Goal: Information Seeking & Learning: Learn about a topic

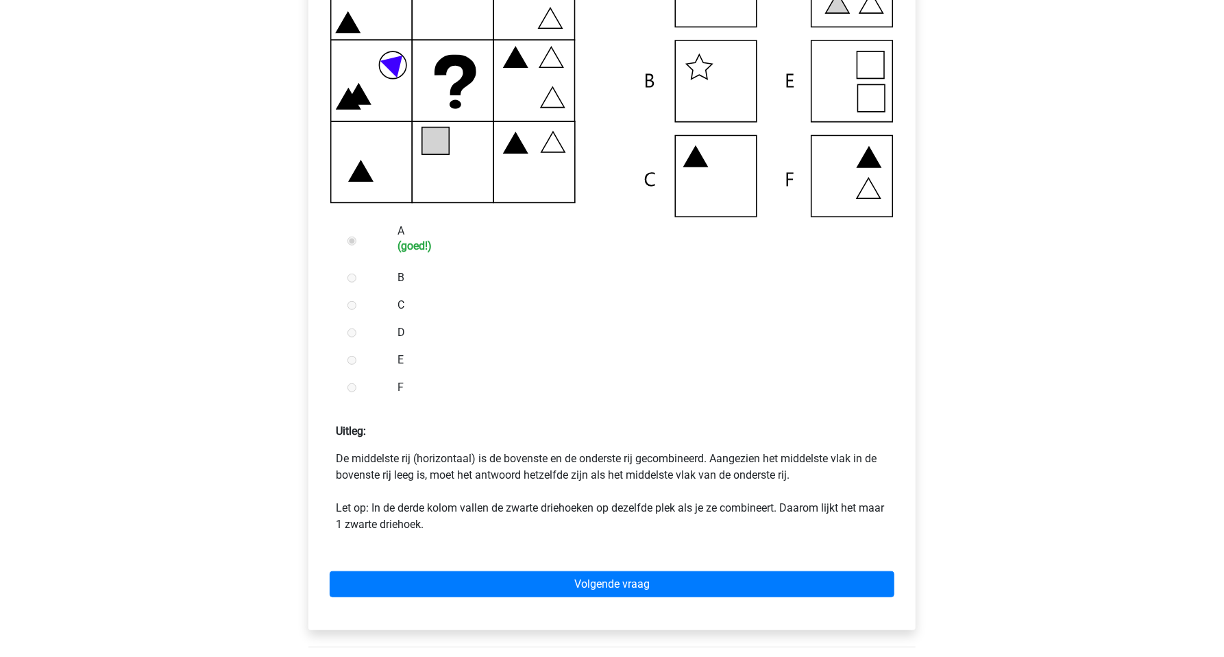
scroll to position [386, 0]
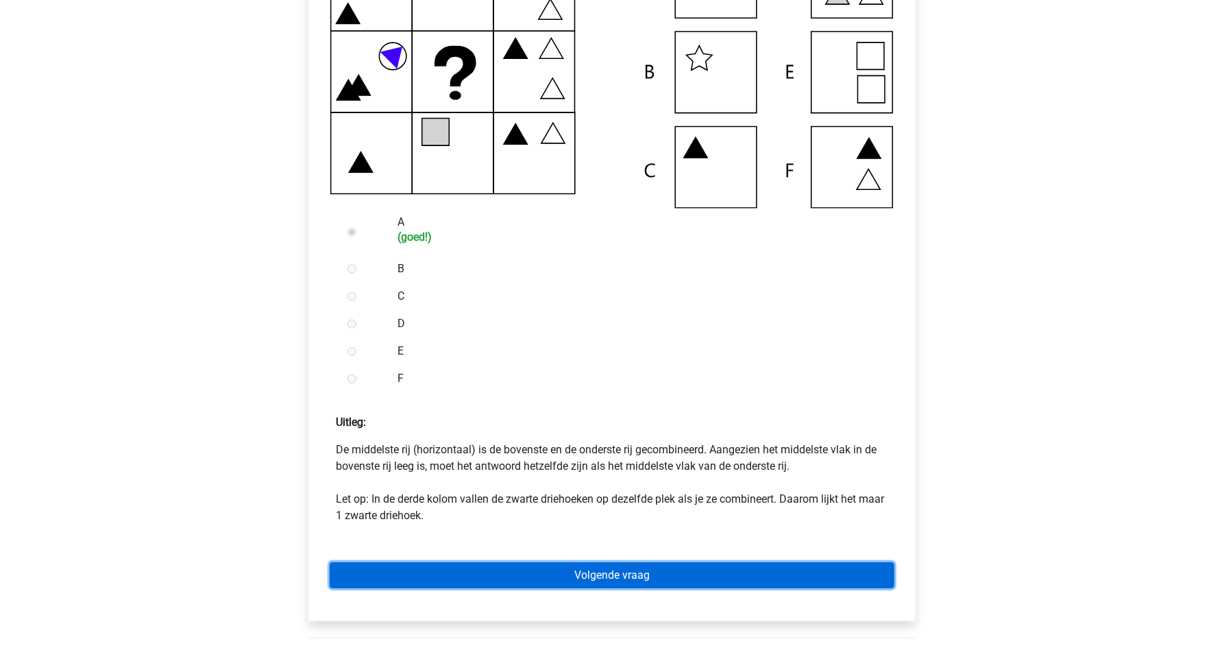
click at [632, 567] on link "Volgende vraag" at bounding box center [612, 575] width 565 height 26
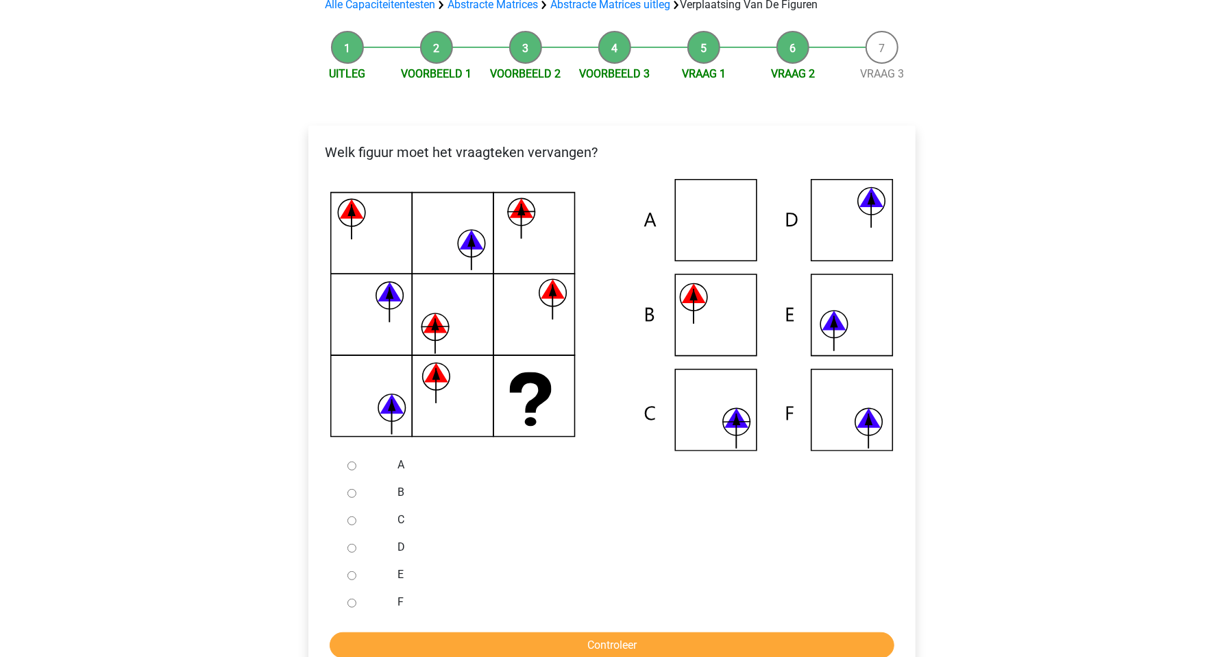
scroll to position [145, 0]
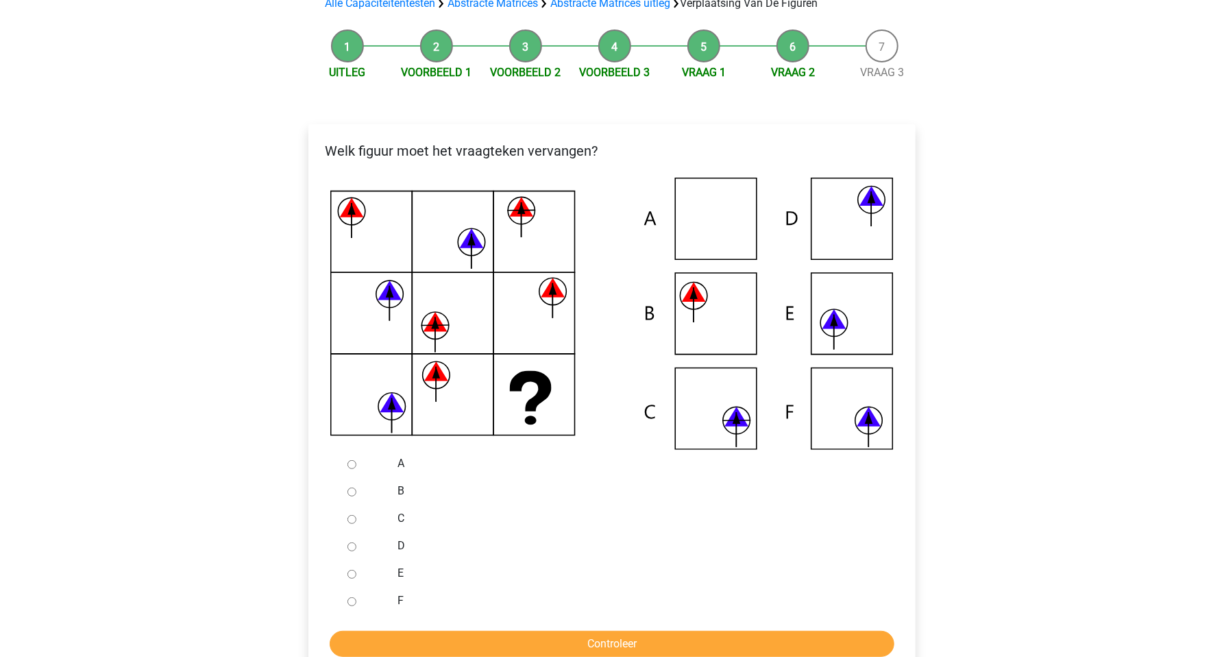
click at [727, 407] on icon at bounding box center [612, 314] width 564 height 272
click at [400, 516] on label "C" at bounding box center [635, 518] width 474 height 16
drag, startPoint x: 400, startPoint y: 516, endPoint x: 354, endPoint y: 517, distance: 46.6
click at [354, 517] on input "C" at bounding box center [352, 519] width 9 height 9
radio input "true"
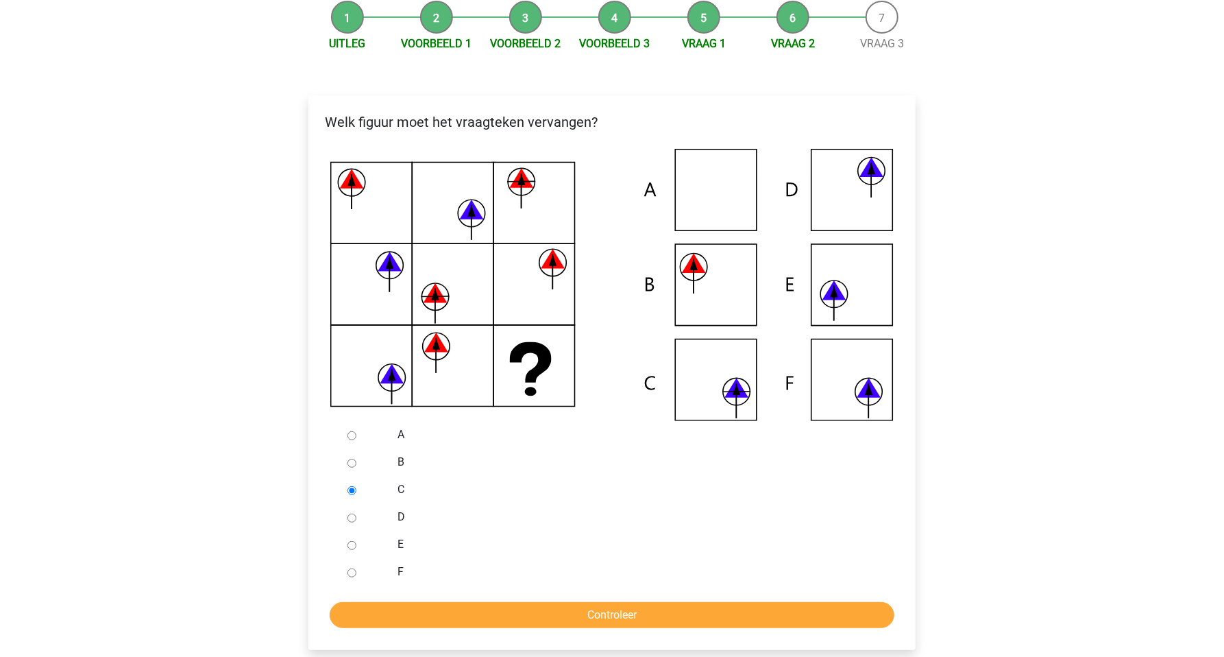
scroll to position [289, 0]
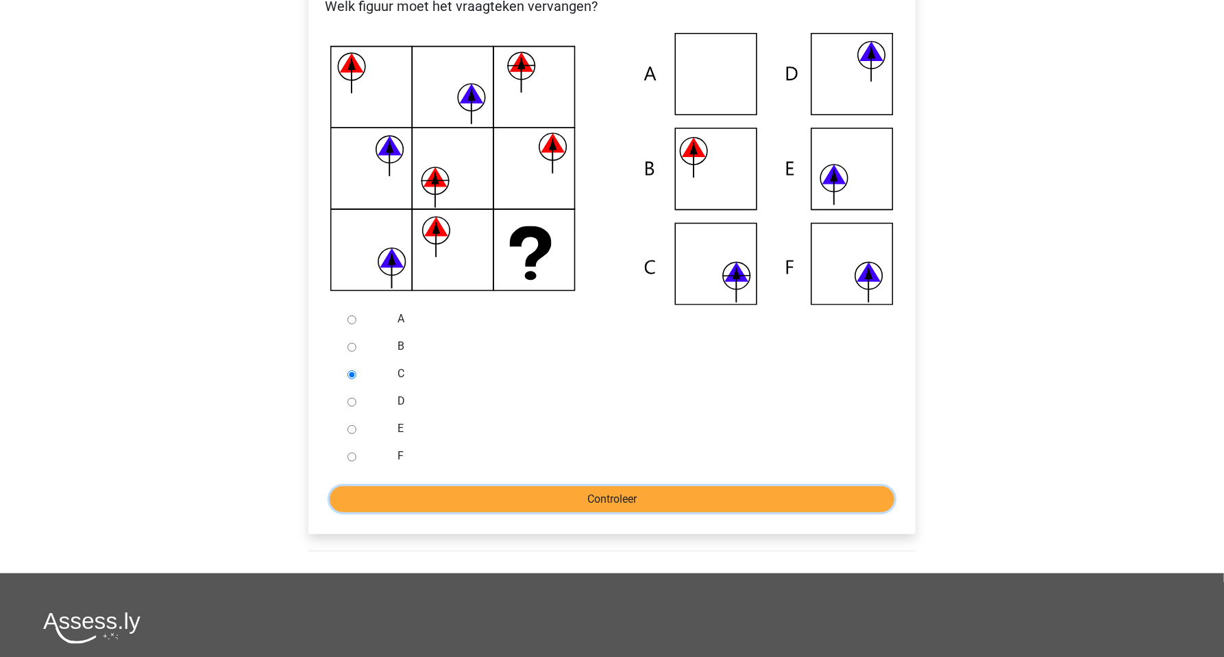
click at [582, 499] on input "Controleer" at bounding box center [612, 499] width 565 height 26
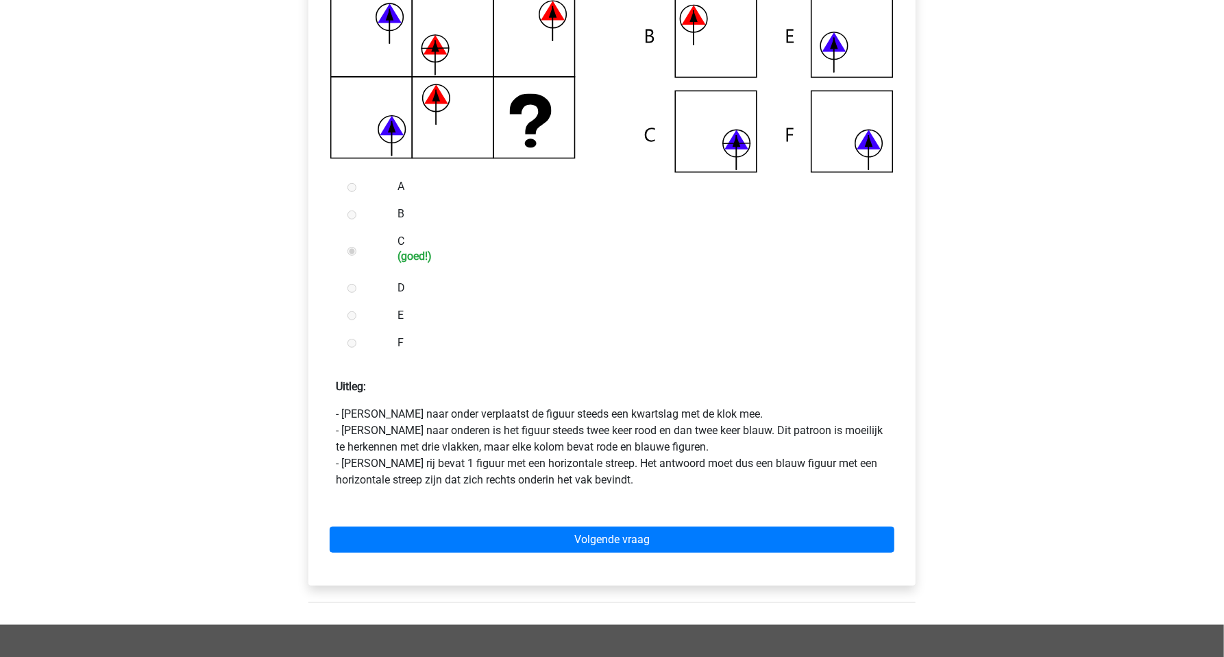
scroll to position [434, 0]
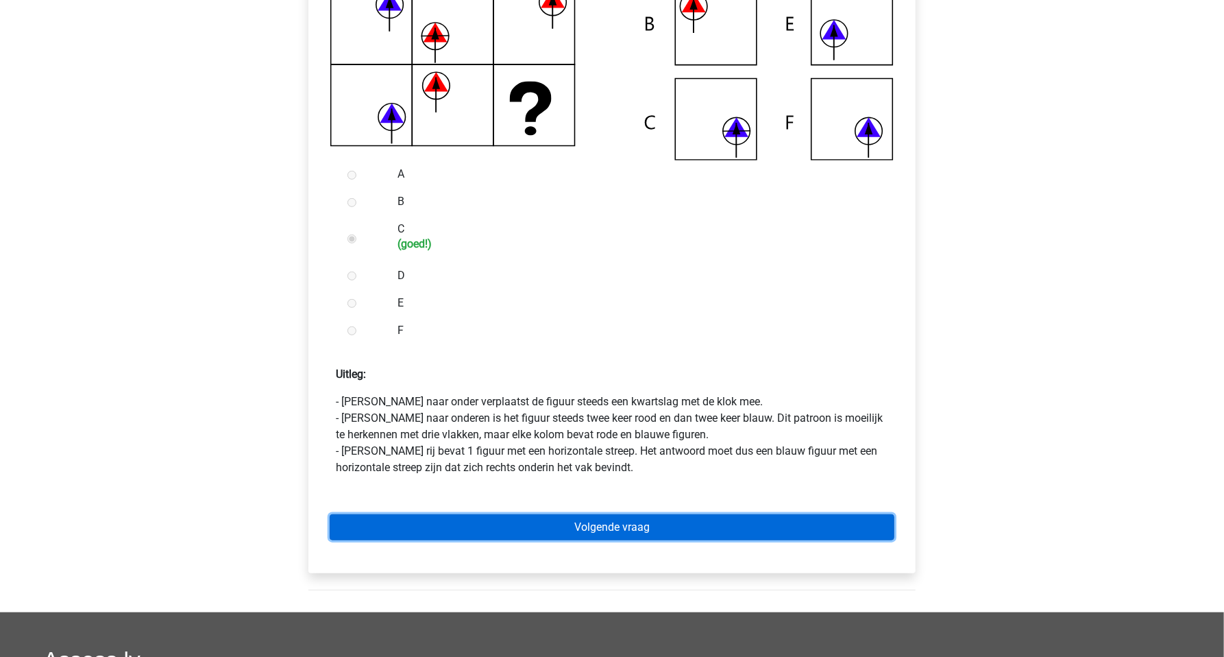
click at [590, 527] on link "Volgende vraag" at bounding box center [612, 527] width 565 height 26
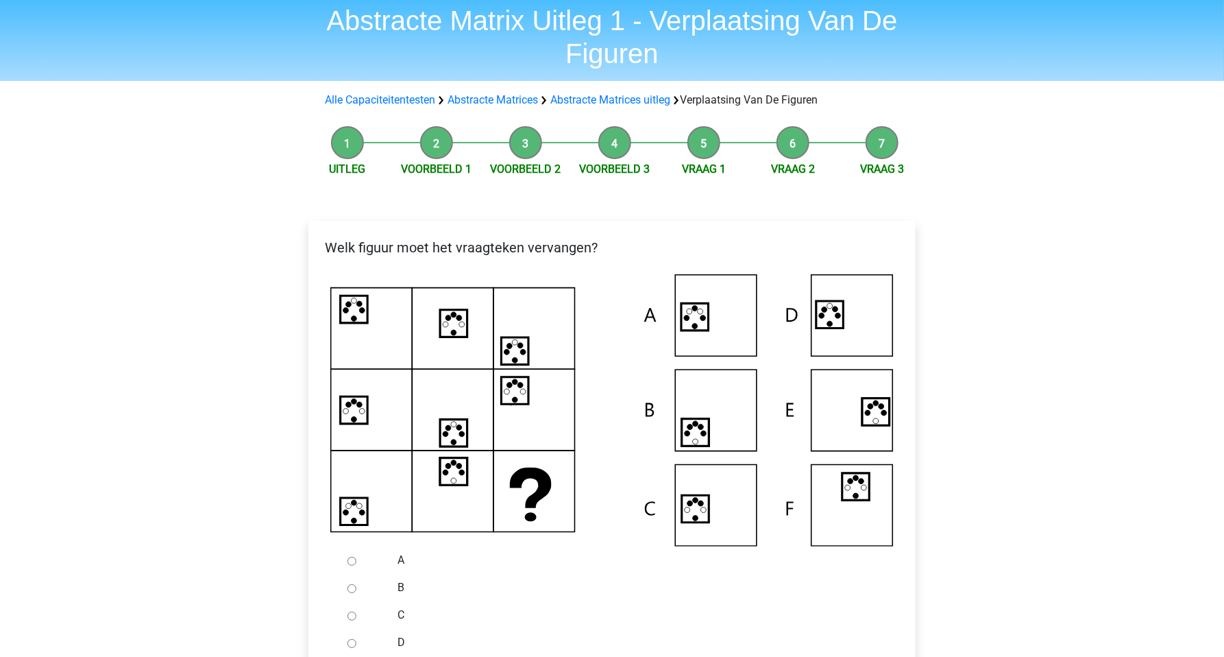
scroll to position [96, 0]
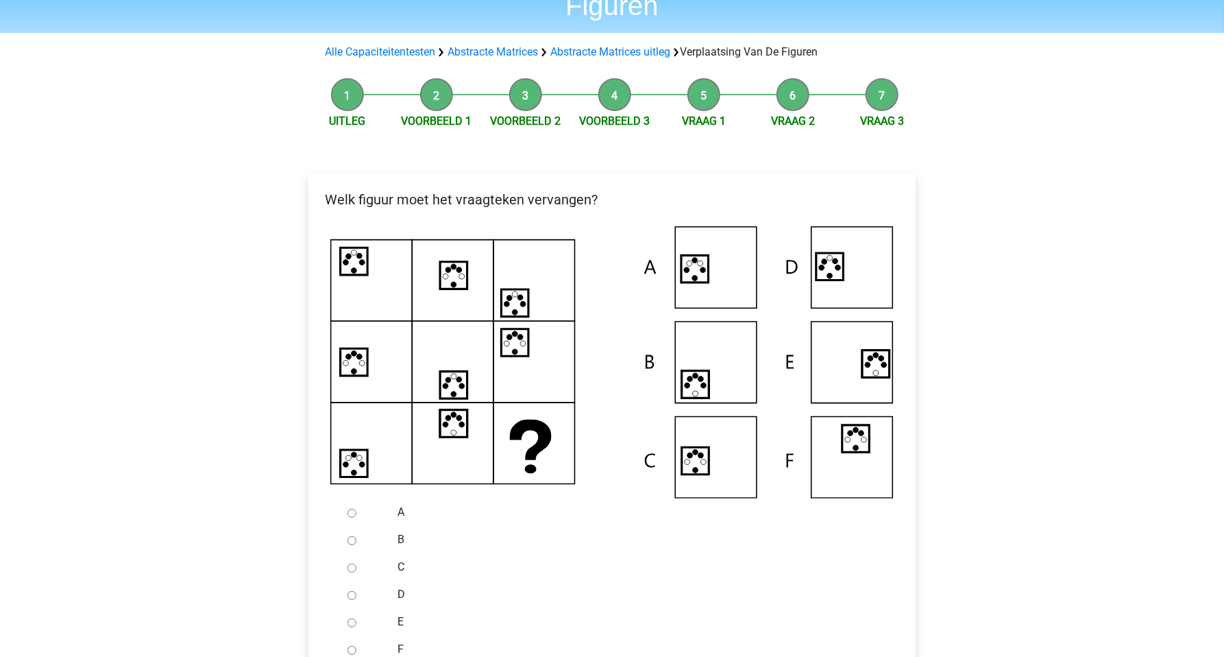
click at [374, 515] on div at bounding box center [364, 511] width 45 height 27
click at [353, 512] on input "A" at bounding box center [352, 513] width 9 height 9
radio input "true"
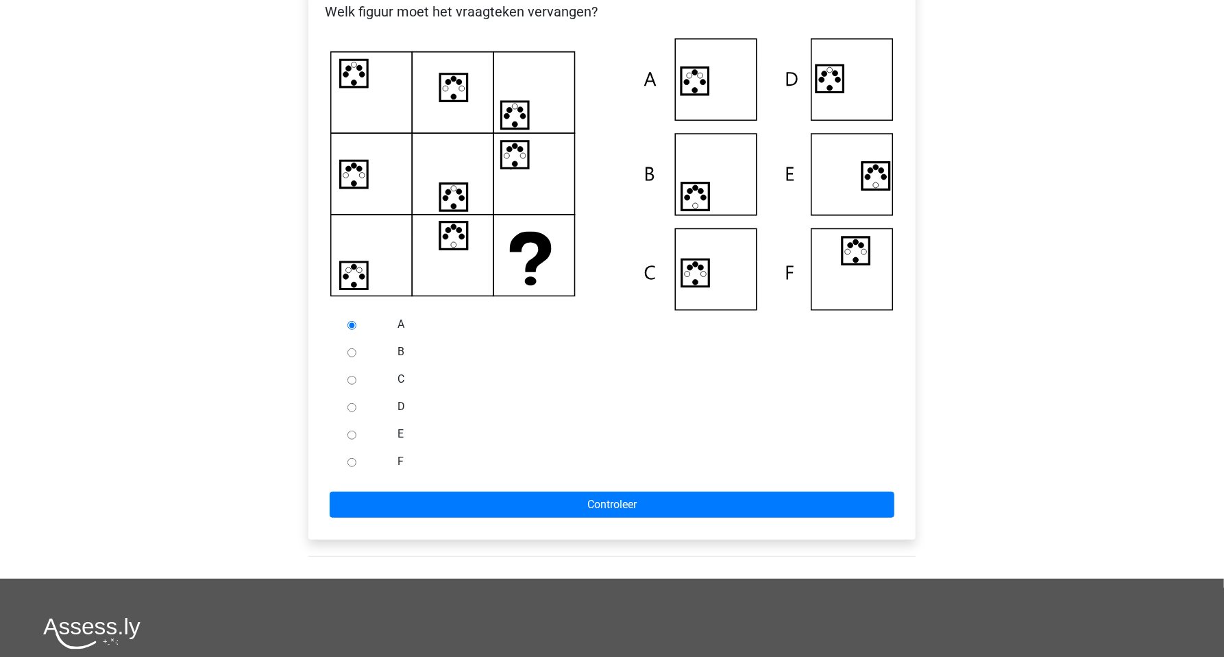
scroll to position [289, 0]
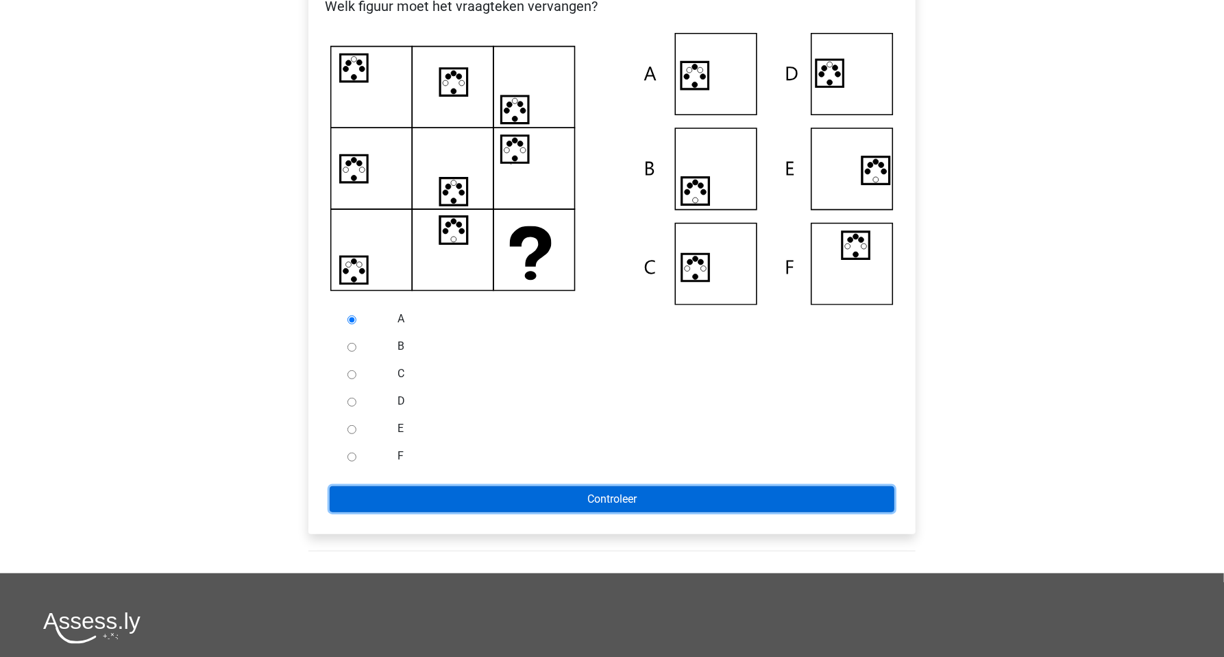
click at [493, 502] on input "Controleer" at bounding box center [612, 499] width 565 height 26
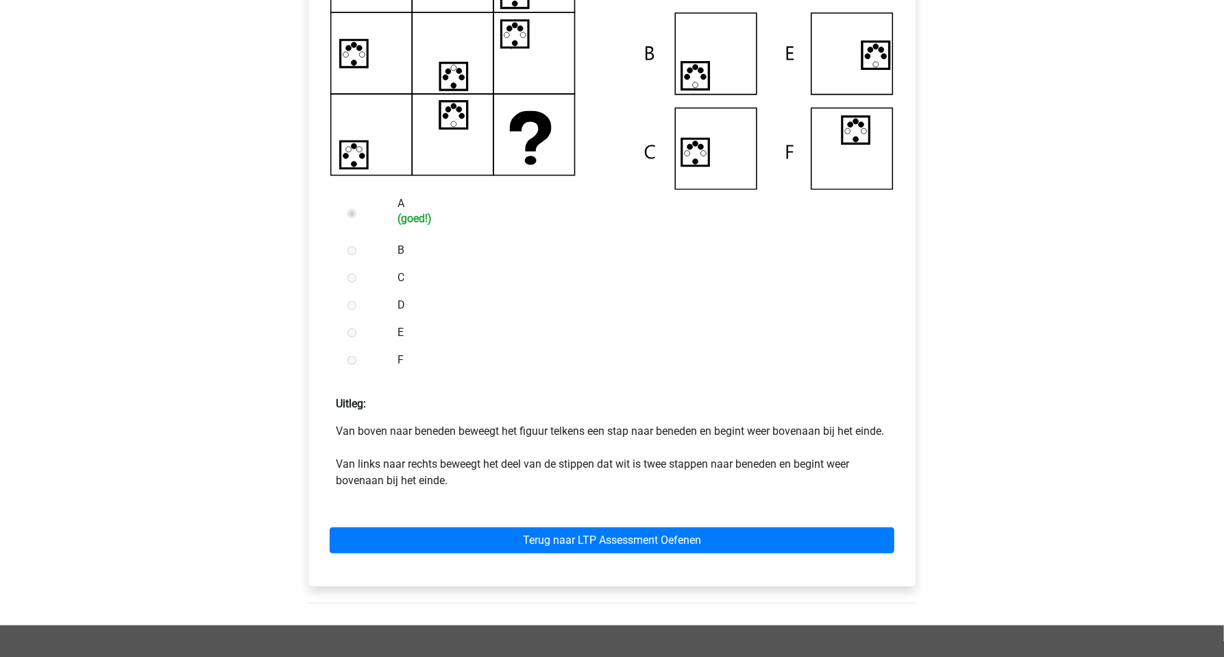
scroll to position [434, 0]
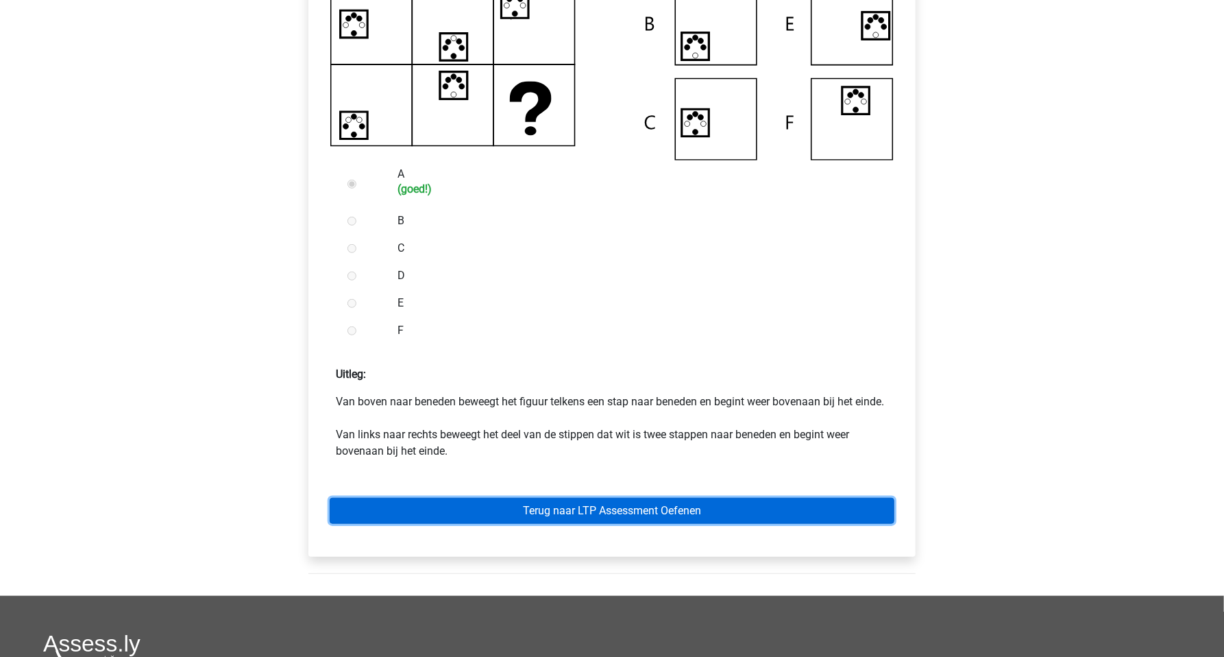
click at [581, 524] on link "Terug naar LTP Assessment Oefenen" at bounding box center [612, 511] width 565 height 26
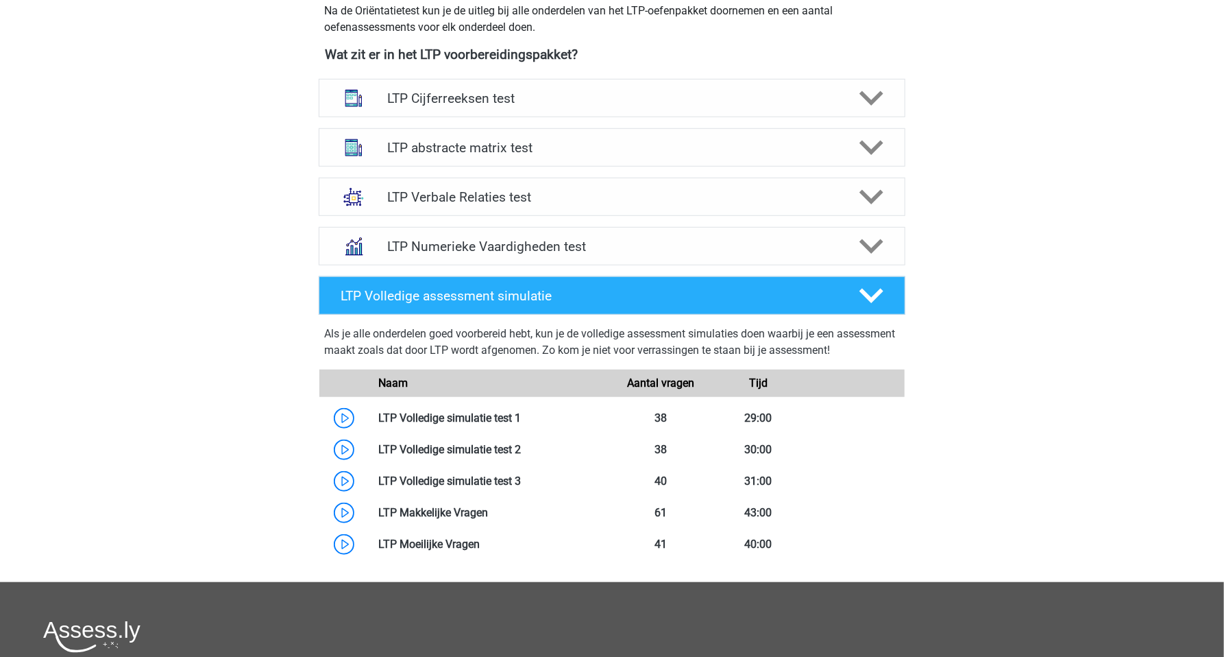
scroll to position [483, 0]
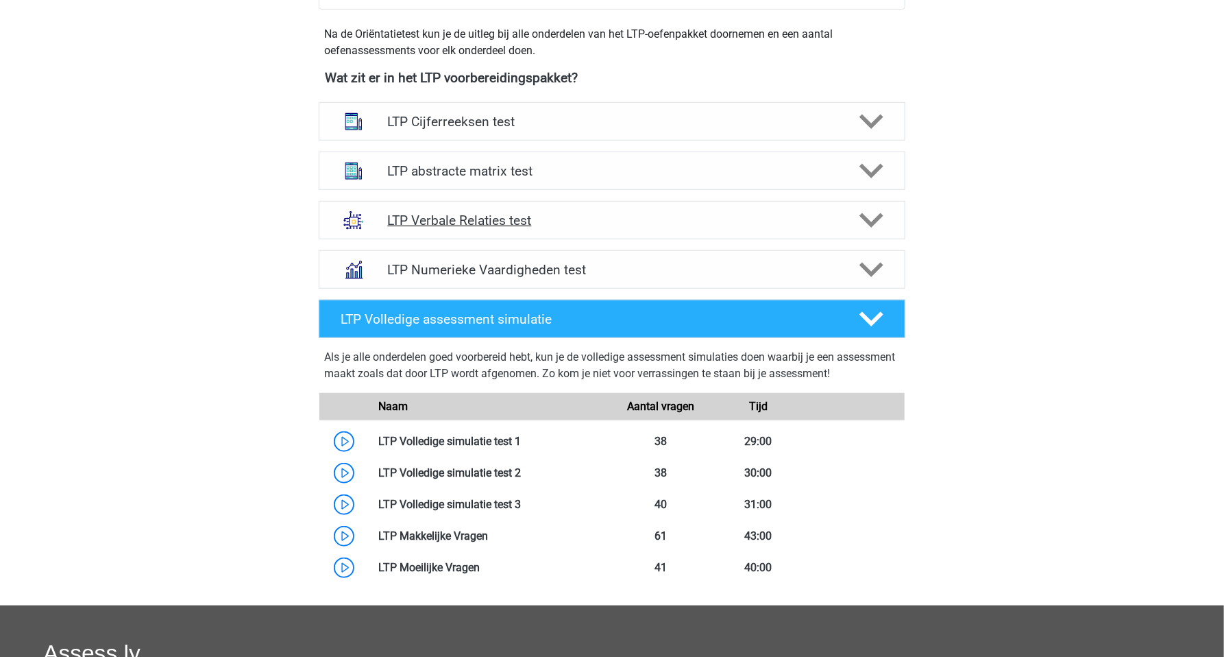
click at [476, 228] on div "LTP Verbale Relaties test" at bounding box center [612, 220] width 587 height 38
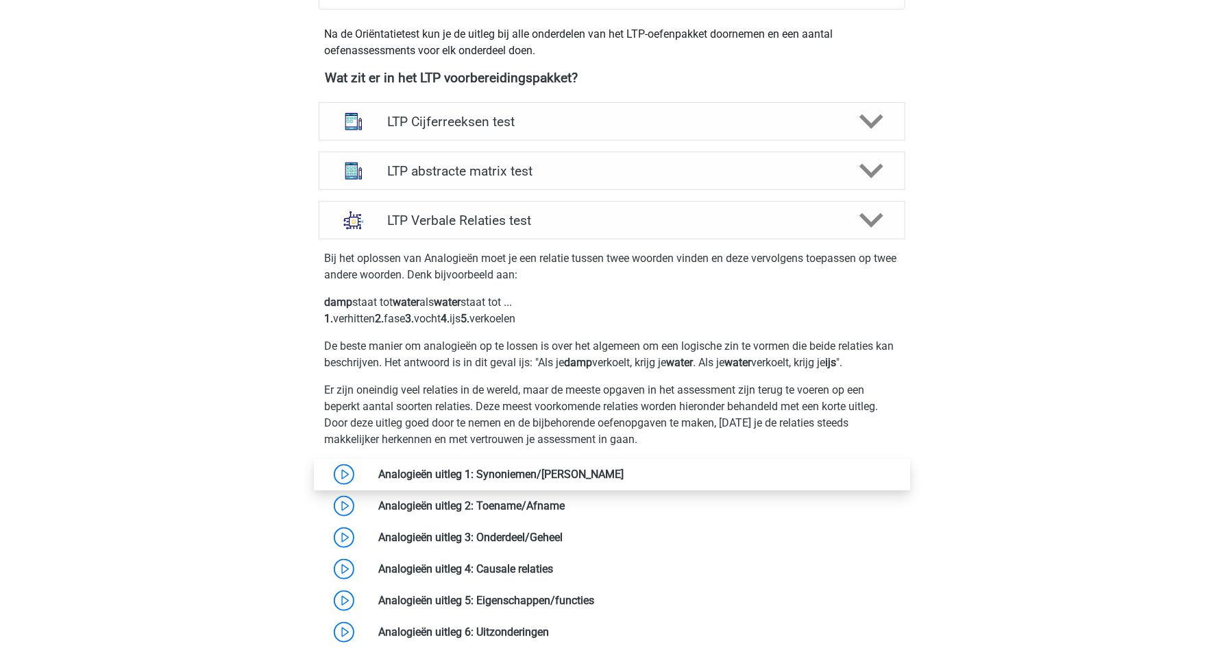
click at [624, 474] on link at bounding box center [624, 474] width 0 height 13
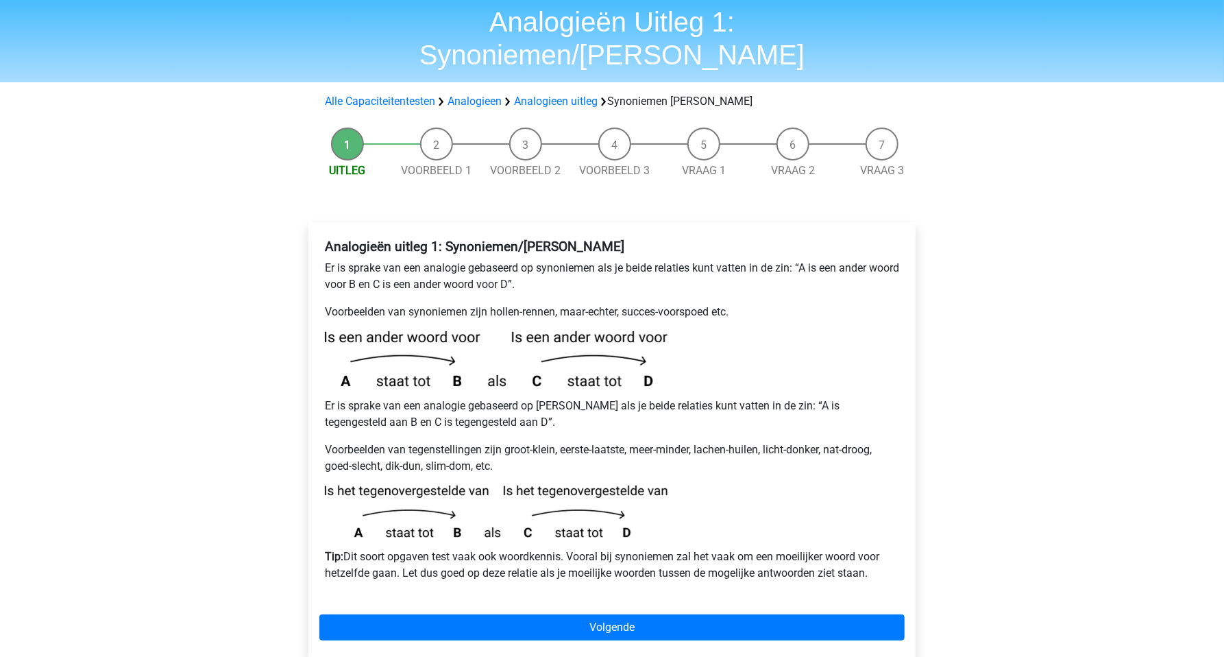
scroll to position [48, 0]
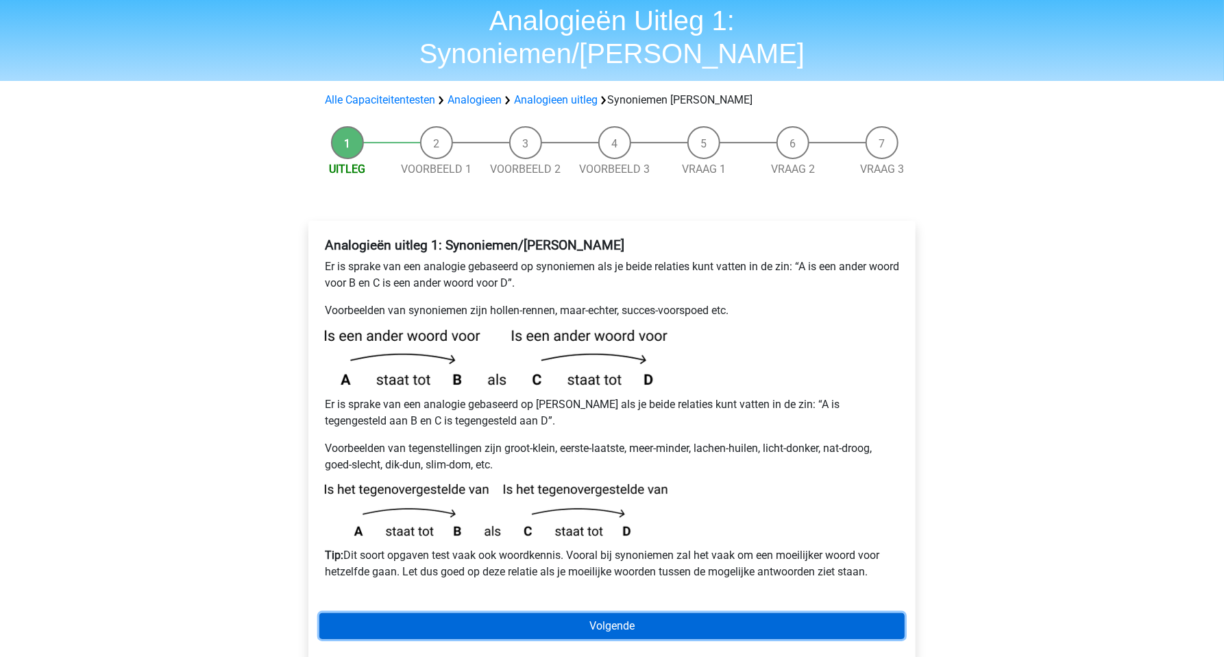
click at [624, 613] on link "Volgende" at bounding box center [611, 626] width 585 height 26
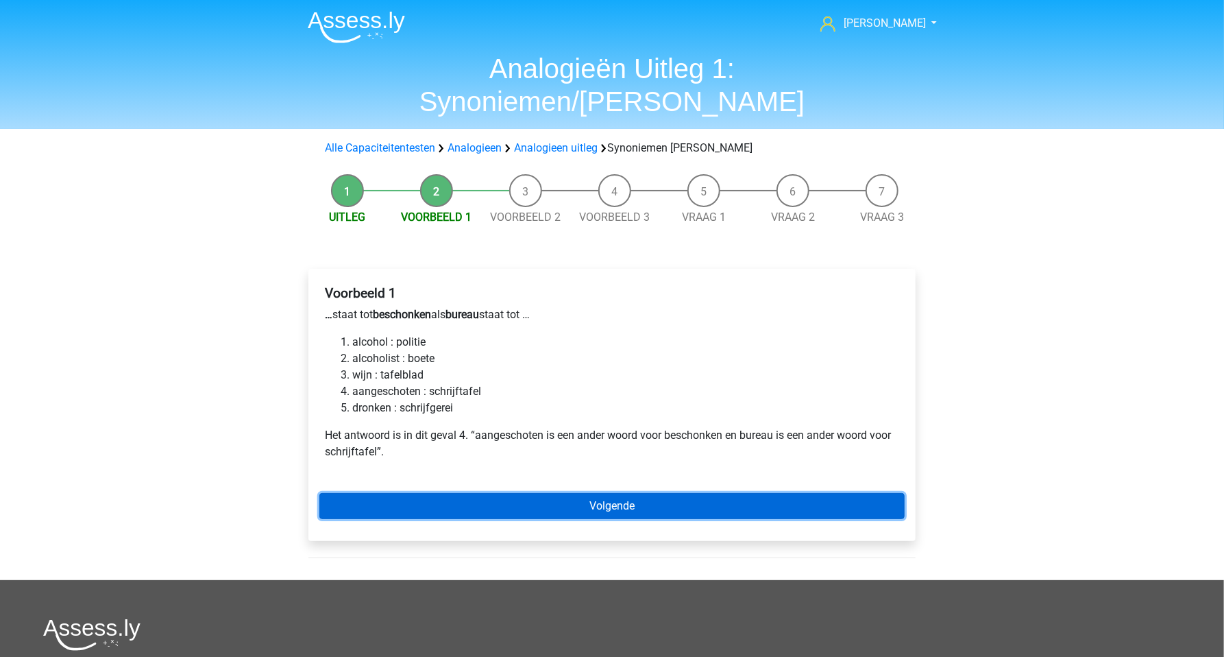
click at [577, 493] on link "Volgende" at bounding box center [611, 506] width 585 height 26
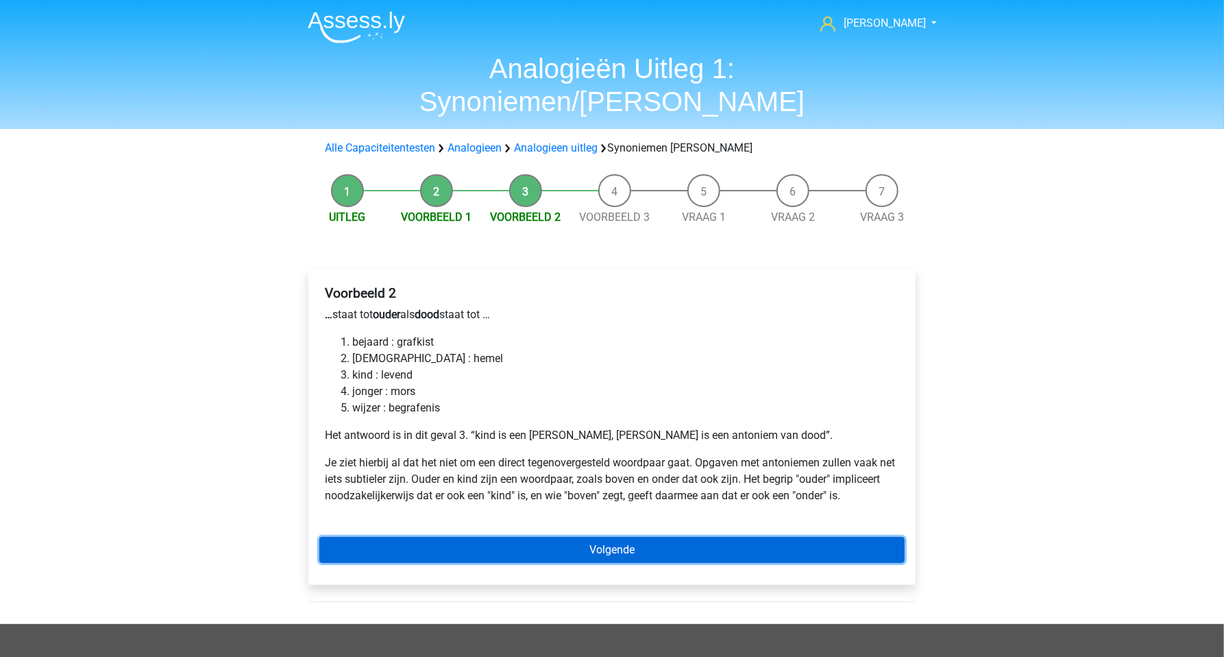
click at [607, 537] on link "Volgende" at bounding box center [611, 550] width 585 height 26
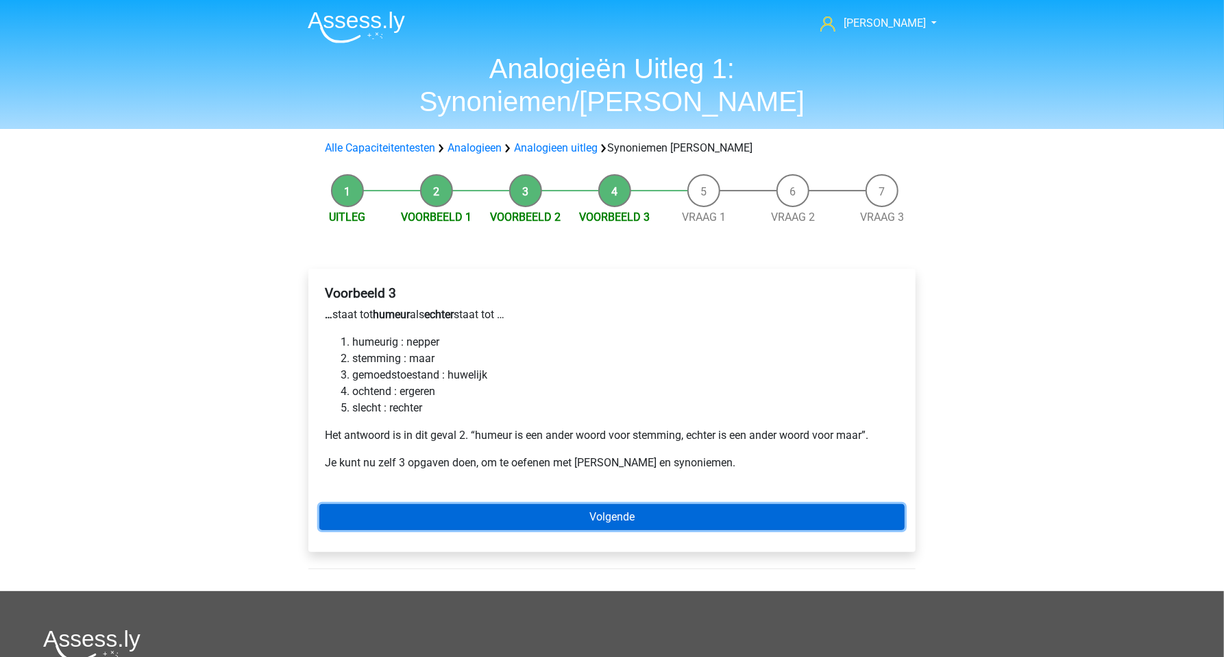
click at [592, 504] on link "Volgende" at bounding box center [611, 517] width 585 height 26
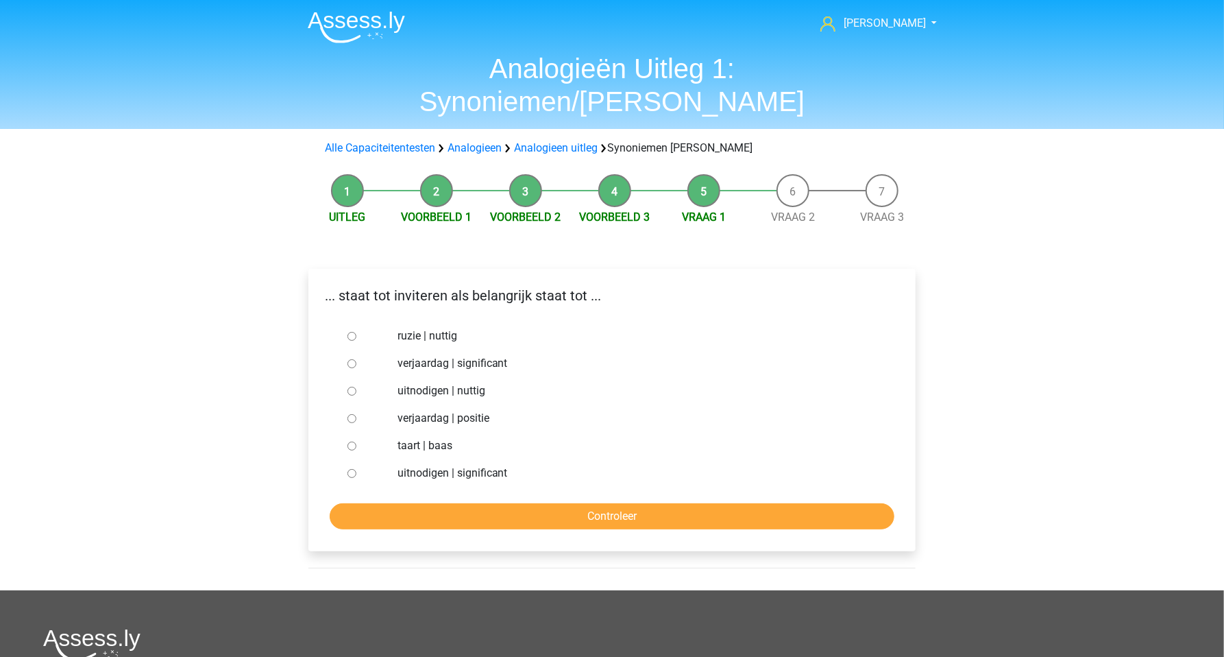
click at [352, 469] on input "uitnodigen | significant" at bounding box center [352, 473] width 9 height 9
radio input "true"
click at [418, 503] on input "Controleer" at bounding box center [612, 516] width 565 height 26
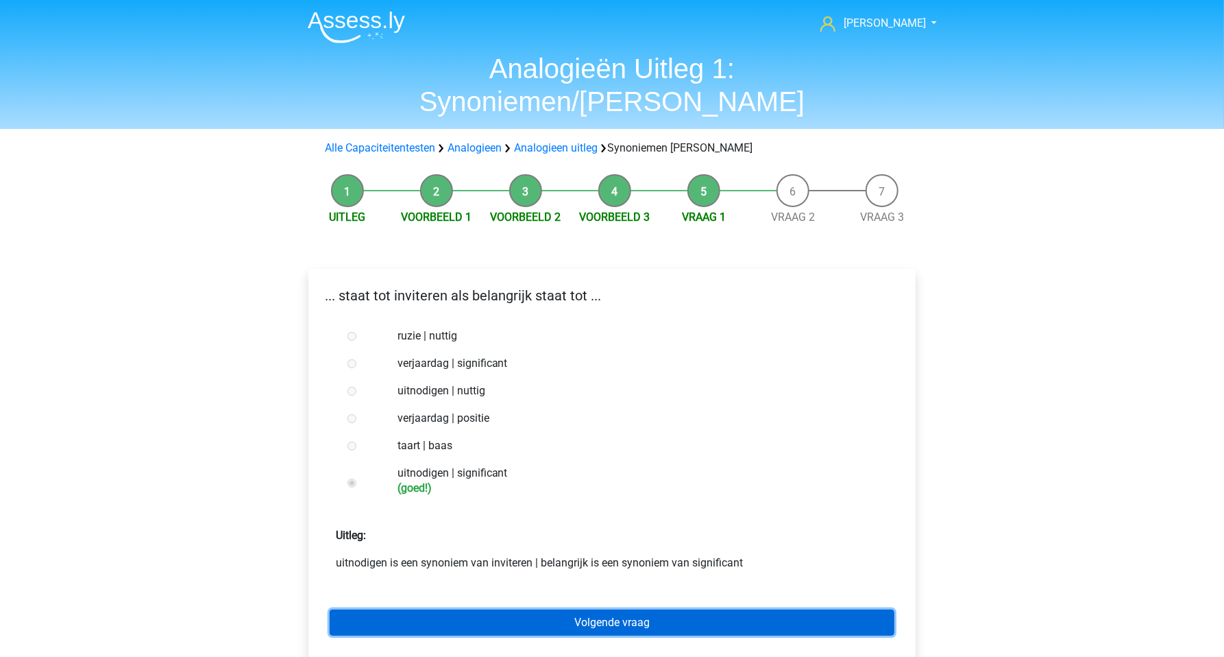
click at [590, 609] on link "Volgende vraag" at bounding box center [612, 622] width 565 height 26
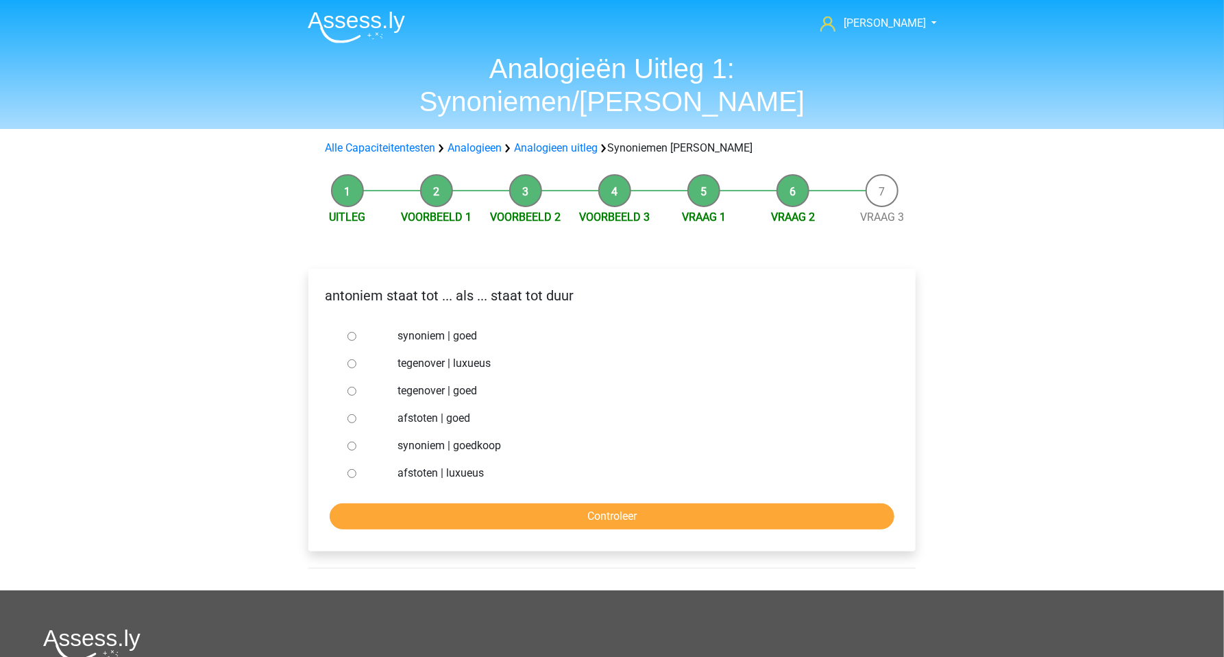
click at [353, 359] on input "tegenover | luxueus" at bounding box center [352, 363] width 9 height 9
radio input "true"
click at [502, 503] on input "Controleer" at bounding box center [612, 516] width 565 height 26
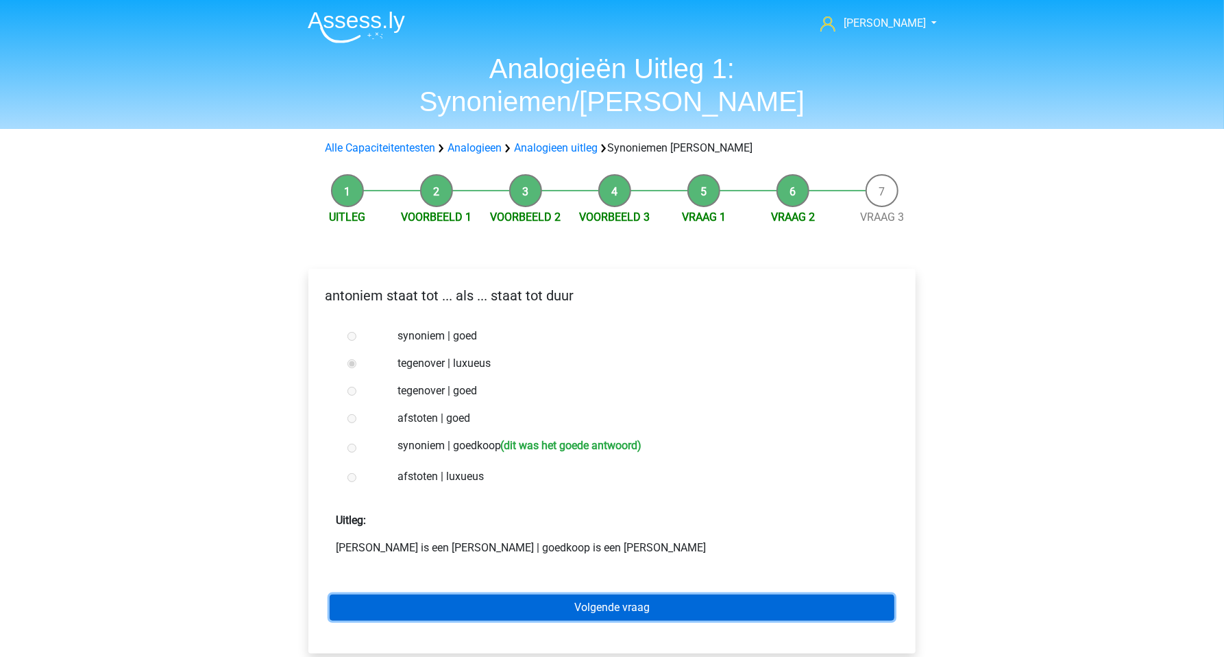
click at [604, 594] on link "Volgende vraag" at bounding box center [612, 607] width 565 height 26
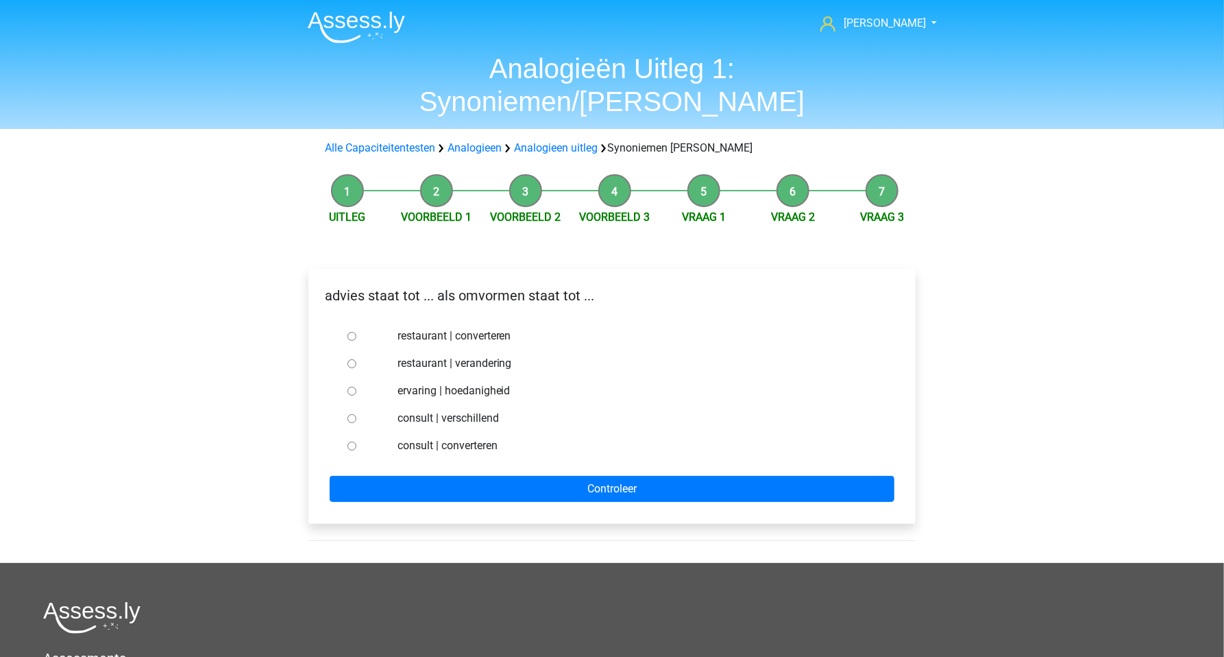
click at [349, 442] on input "consult | converteren" at bounding box center [352, 446] width 9 height 9
radio input "true"
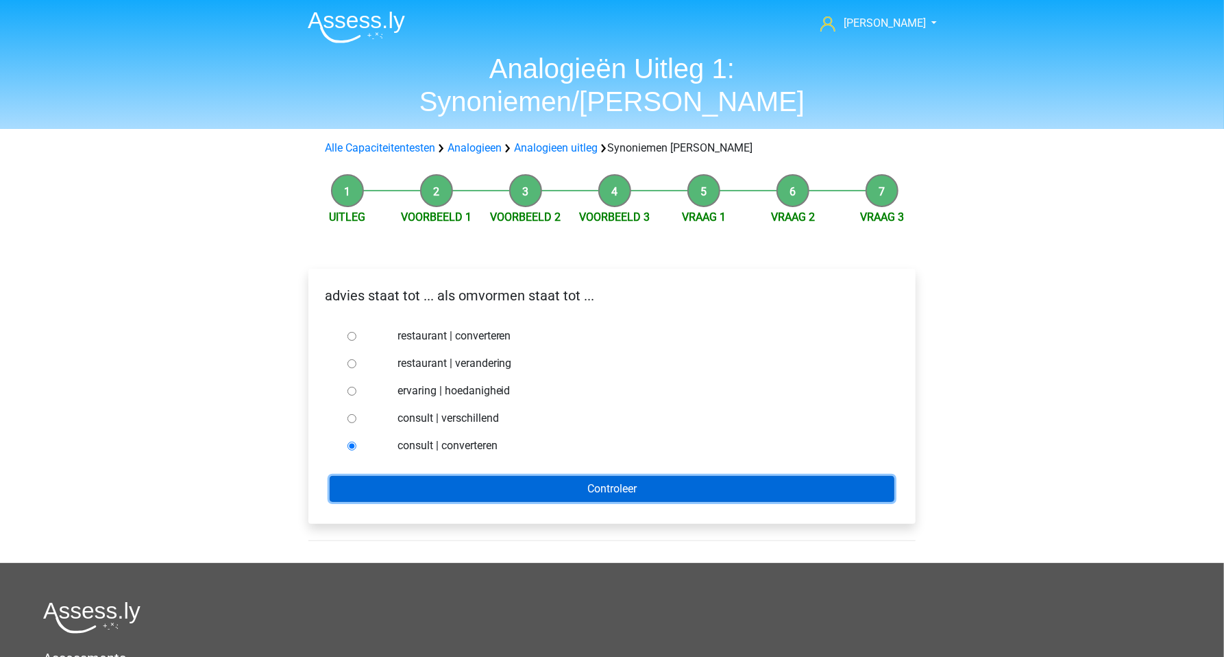
click at [417, 476] on input "Controleer" at bounding box center [612, 489] width 565 height 26
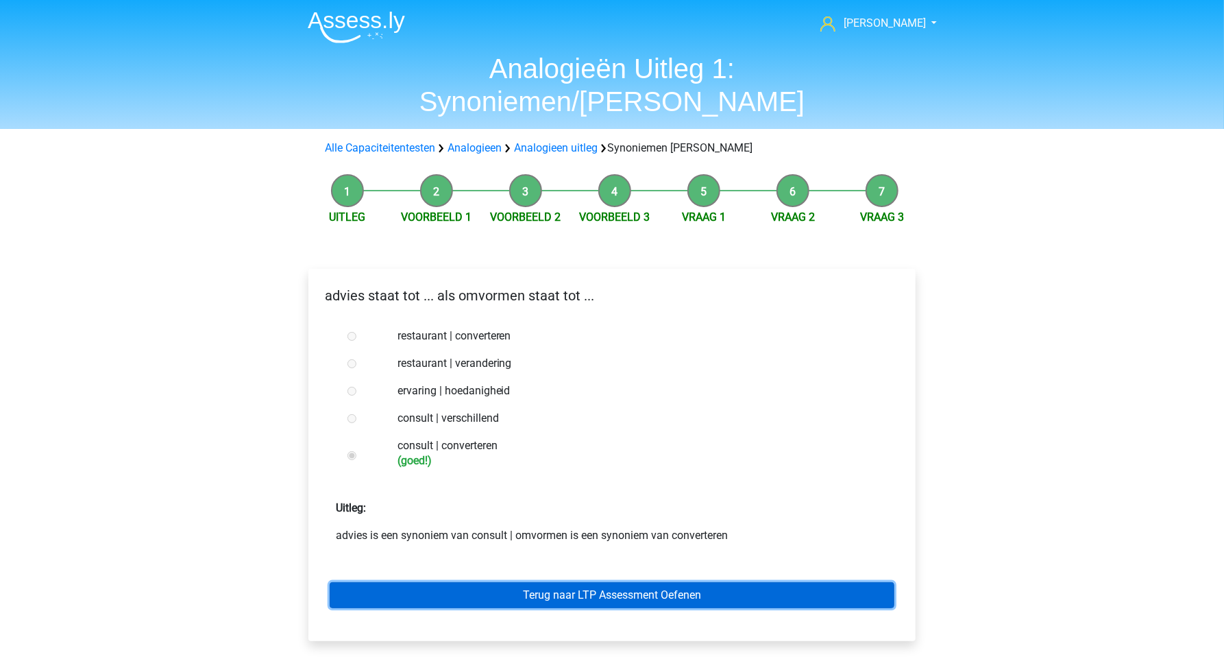
click at [572, 582] on link "Terug naar LTP Assessment Oefenen" at bounding box center [612, 595] width 565 height 26
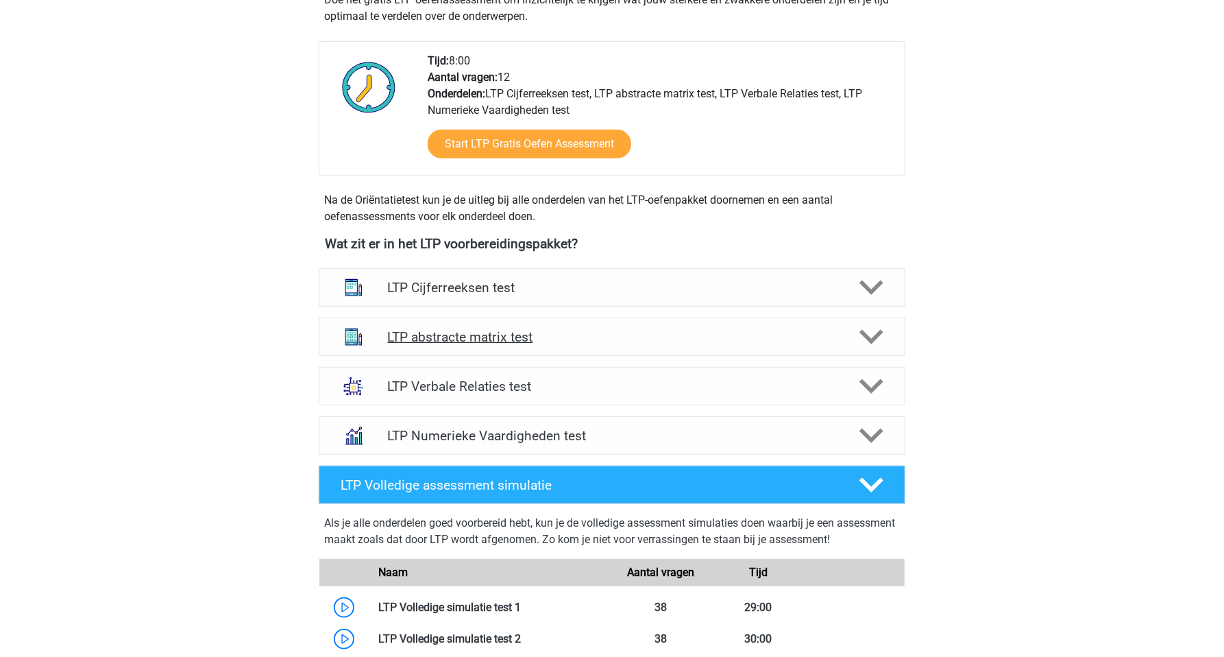
scroll to position [386, 0]
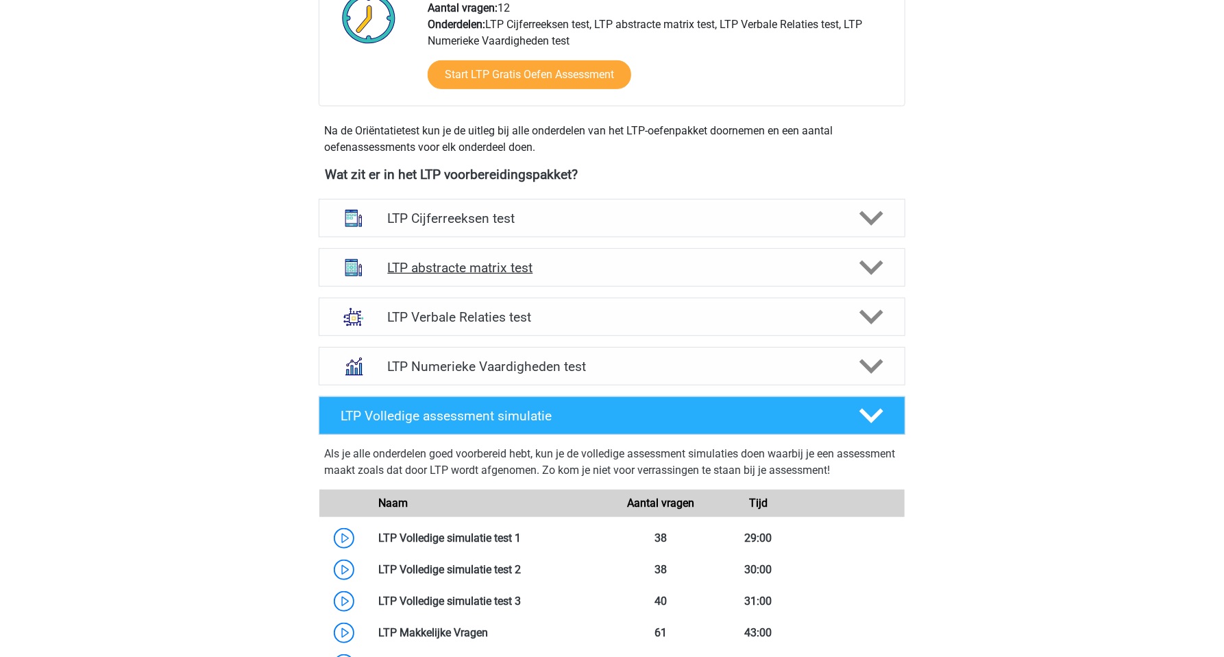
click at [478, 266] on h4 "LTP abstracte matrix test" at bounding box center [611, 268] width 449 height 16
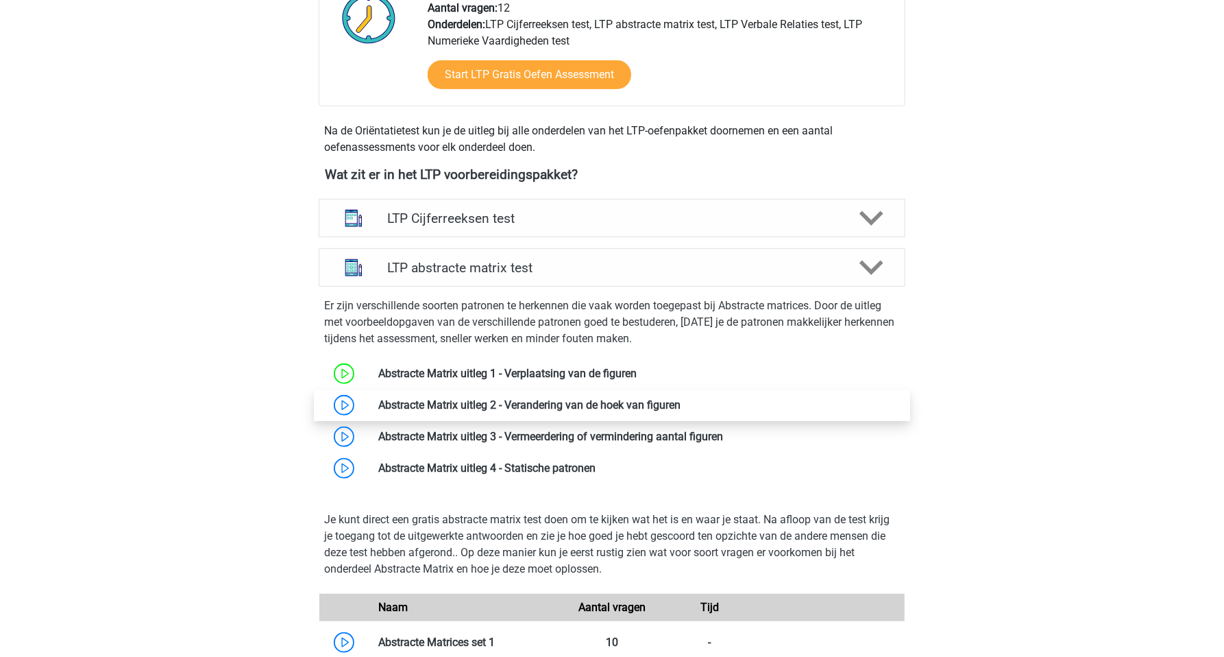
click at [681, 400] on link at bounding box center [681, 404] width 0 height 13
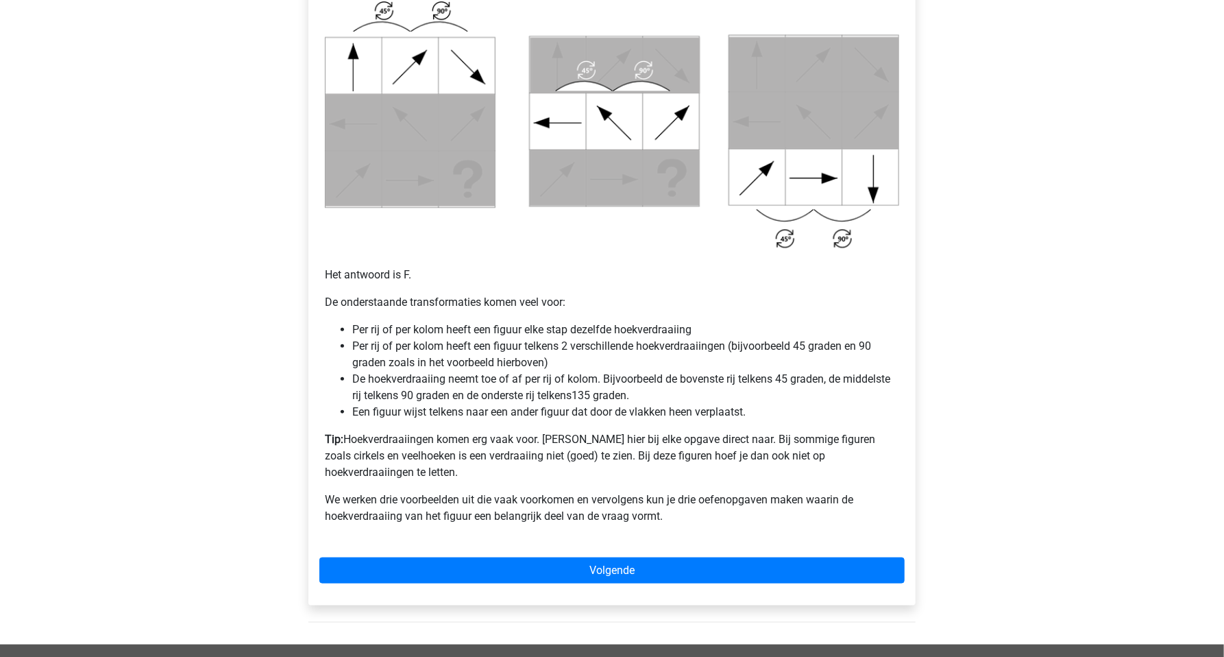
scroll to position [772, 0]
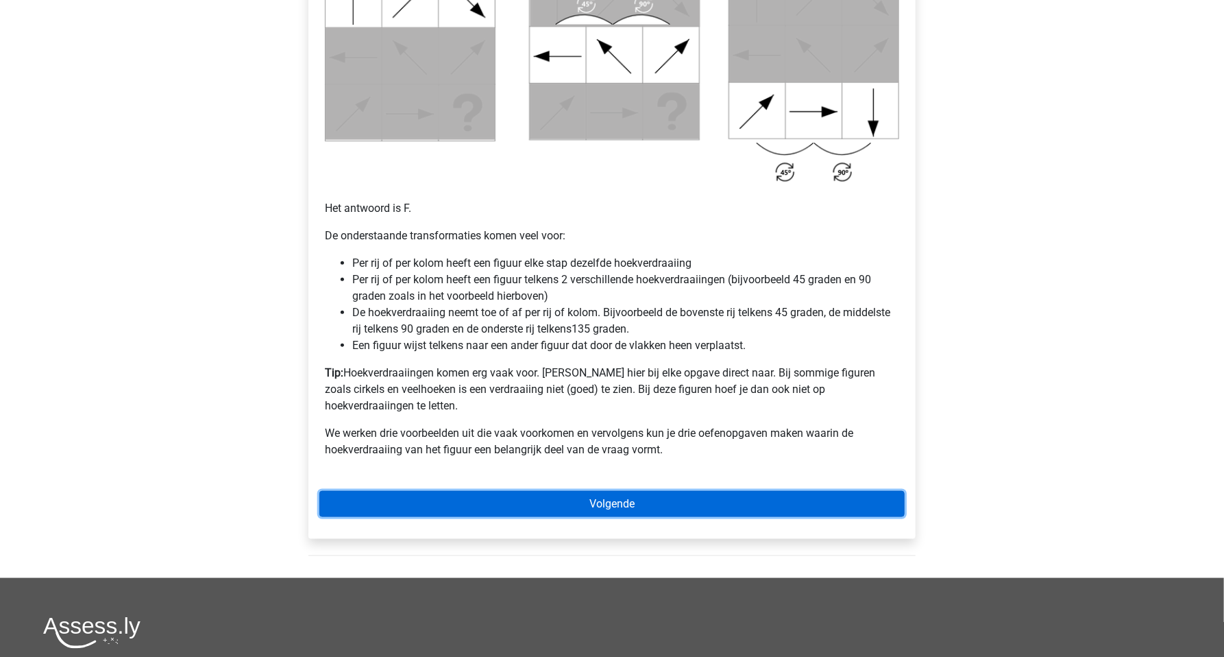
click at [720, 492] on link "Volgende" at bounding box center [611, 504] width 585 height 26
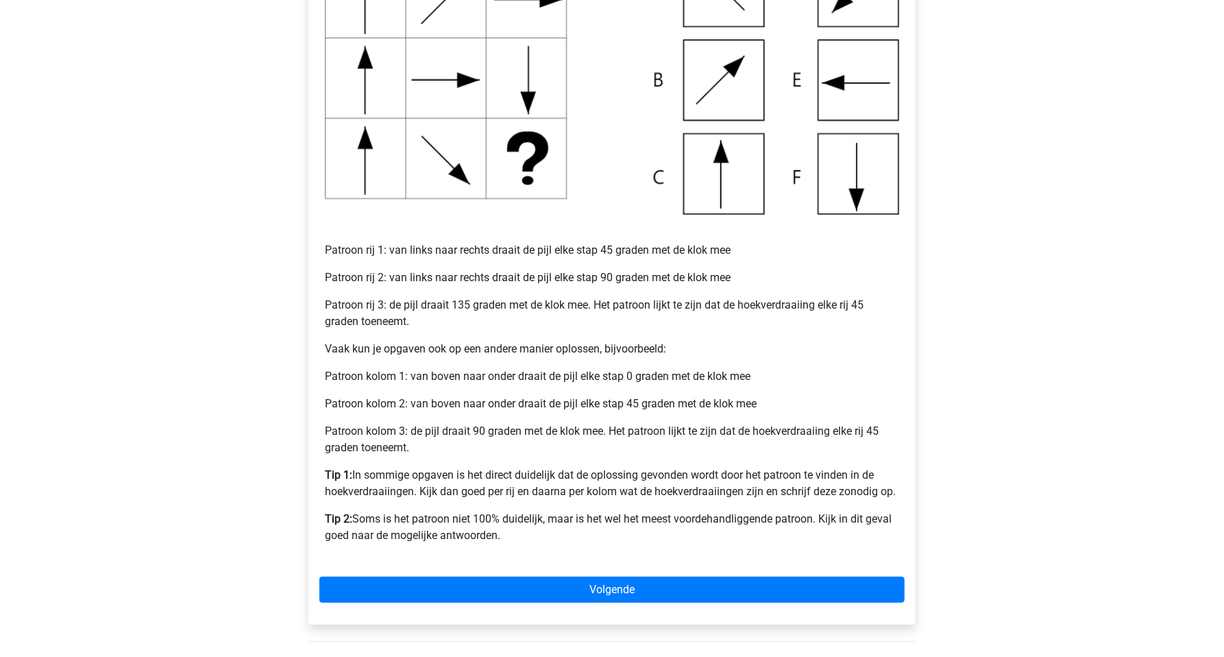
scroll to position [386, 0]
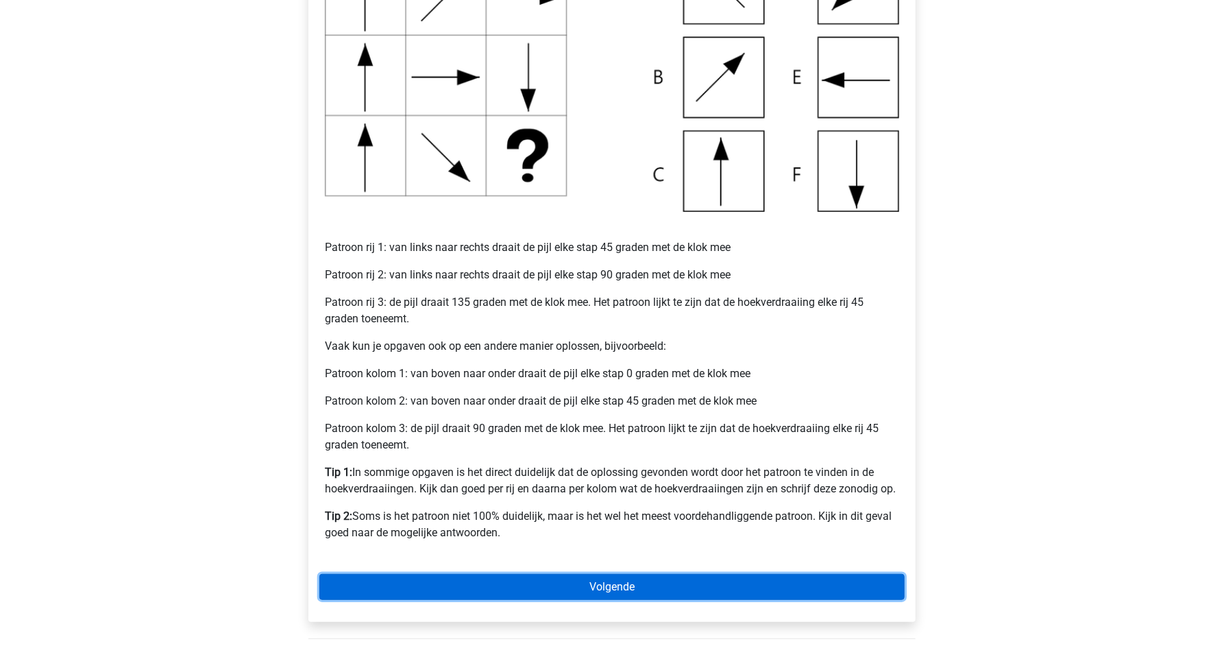
click at [676, 582] on link "Volgende" at bounding box center [611, 587] width 585 height 26
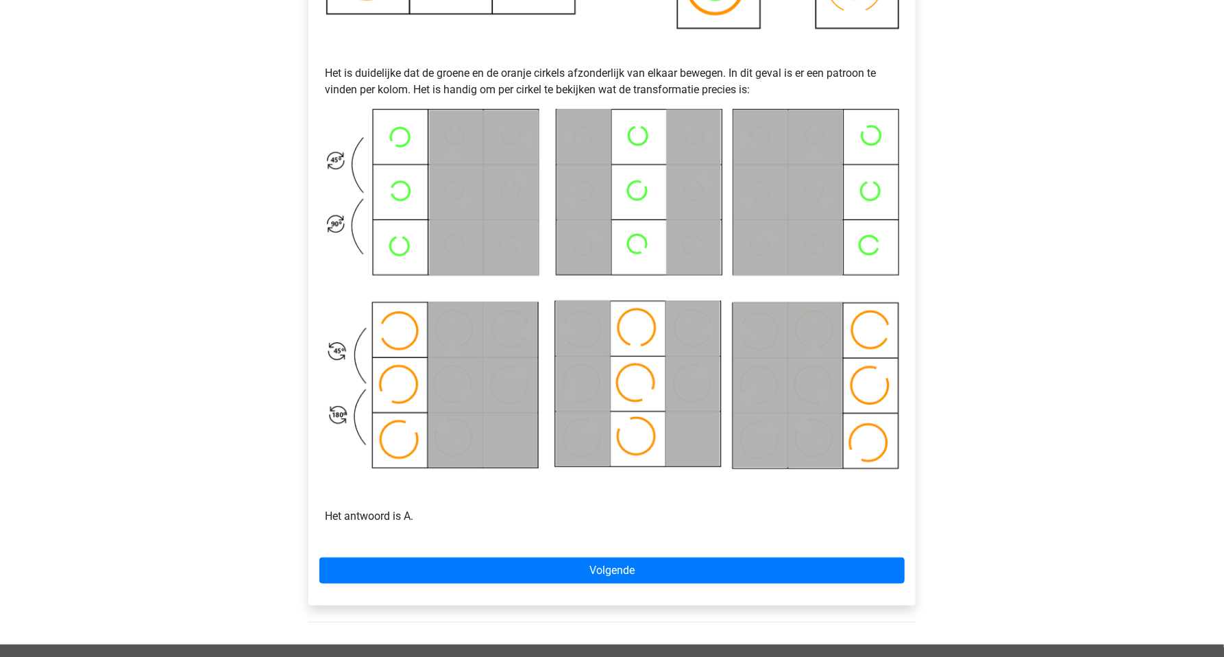
scroll to position [579, 0]
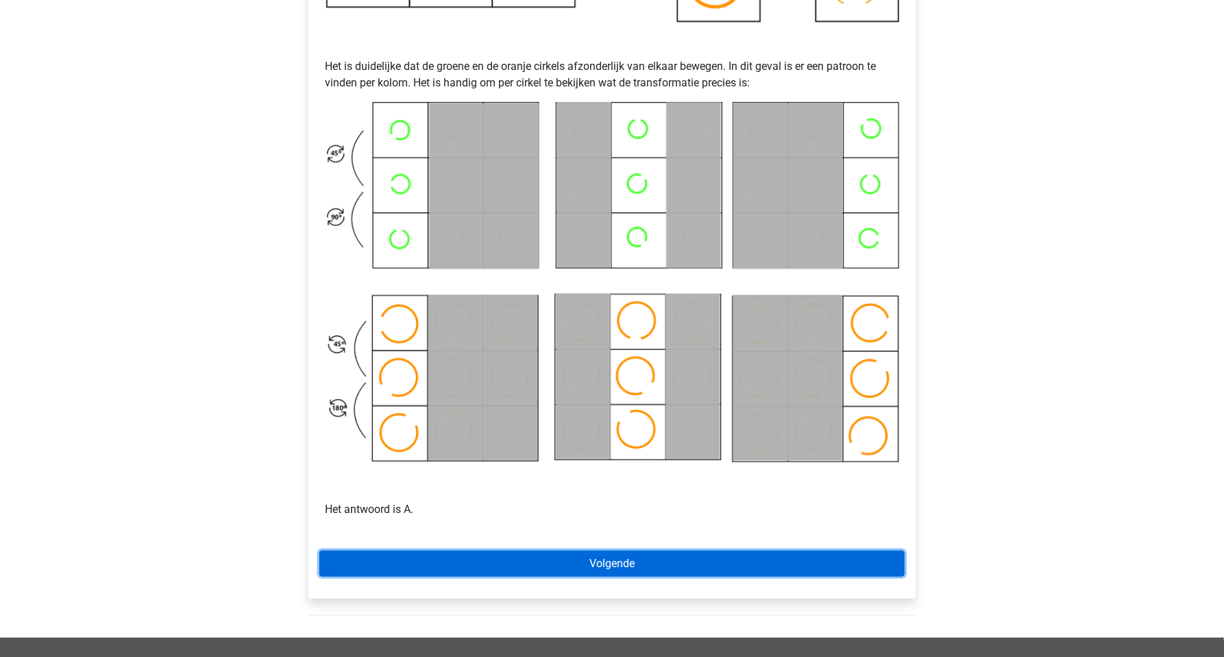
click at [716, 562] on link "Volgende" at bounding box center [611, 564] width 585 height 26
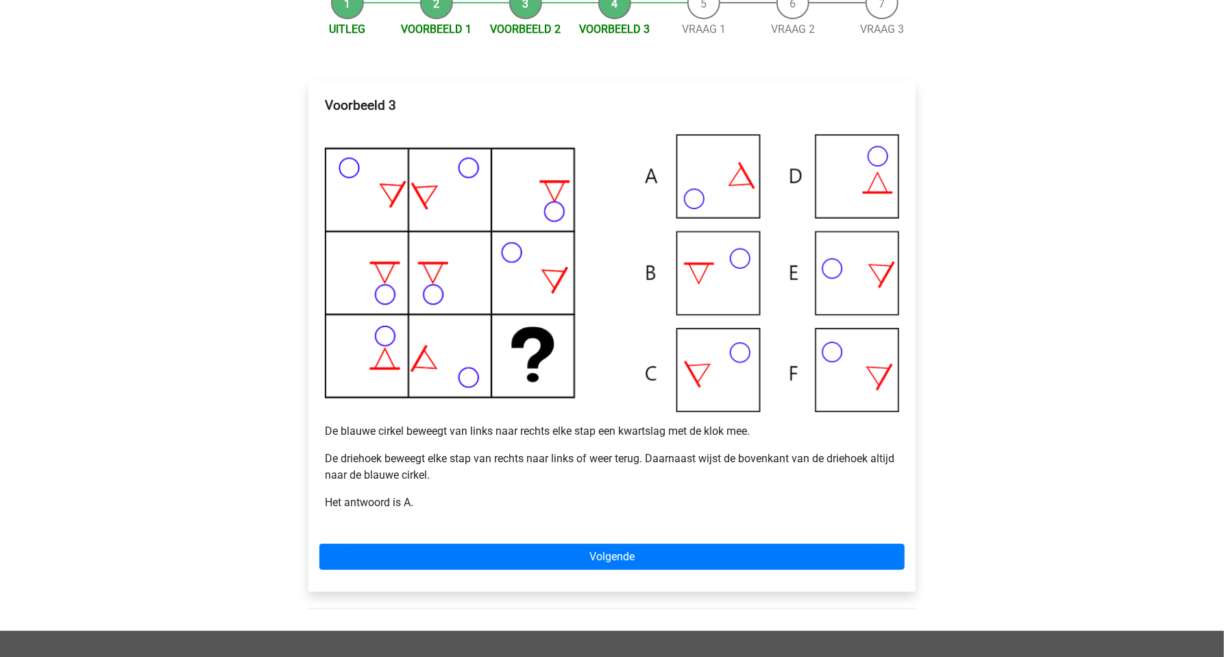
scroll to position [241, 0]
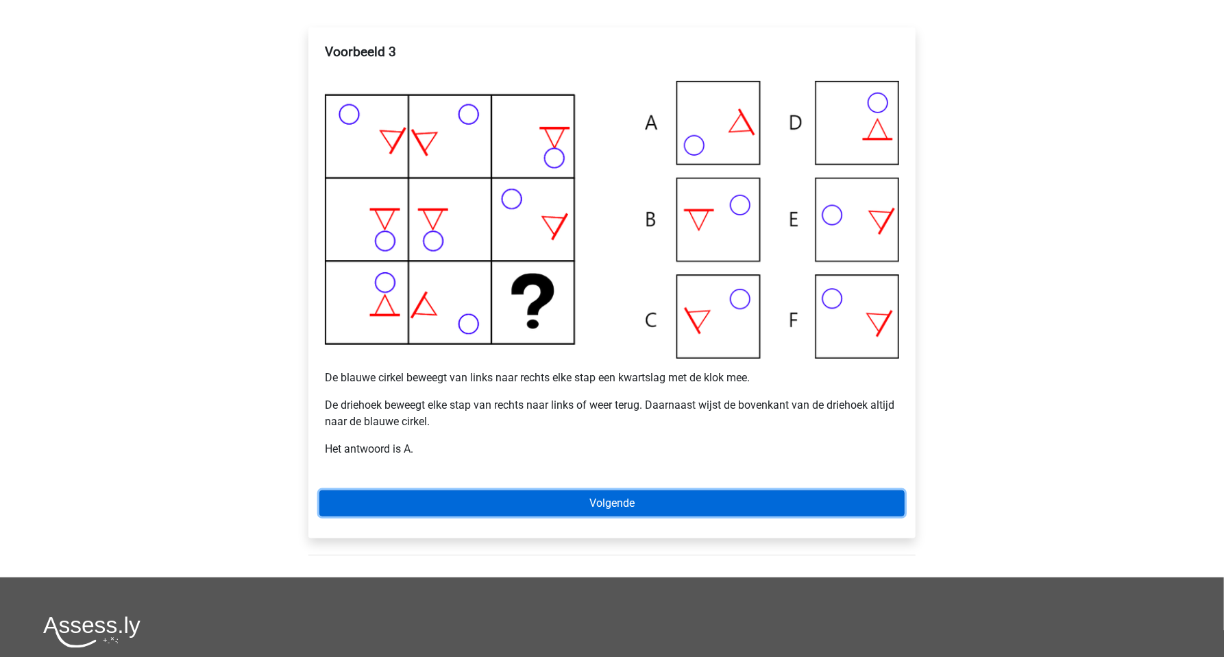
click at [654, 496] on link "Volgende" at bounding box center [611, 503] width 585 height 26
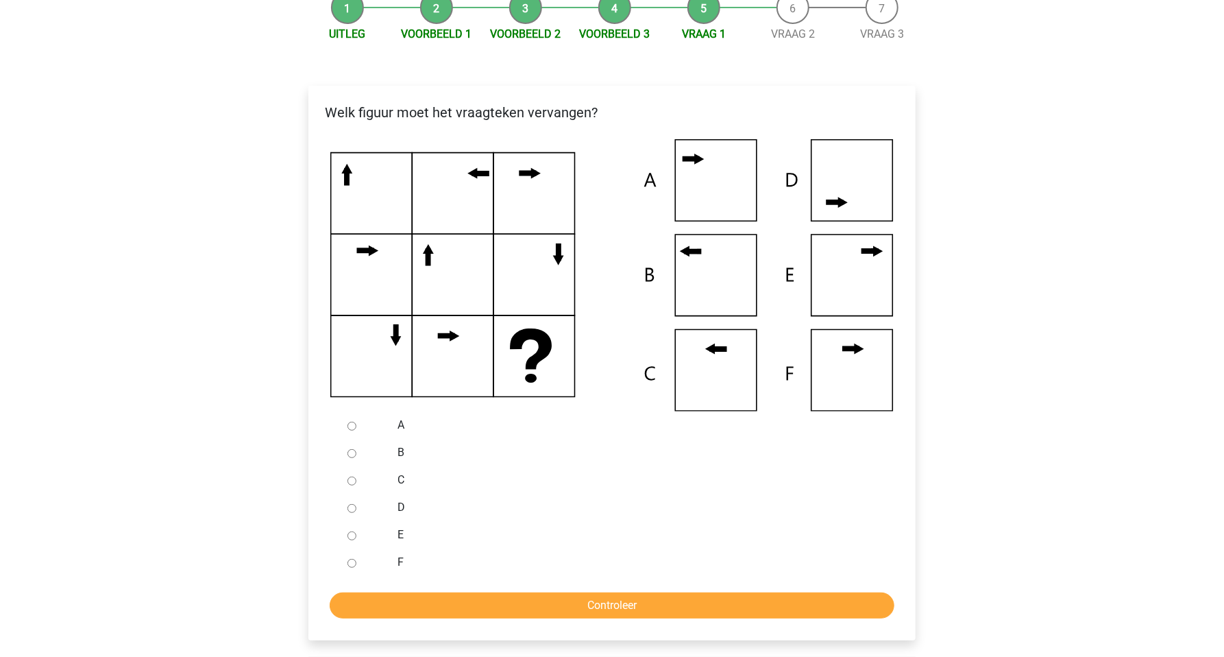
scroll to position [193, 0]
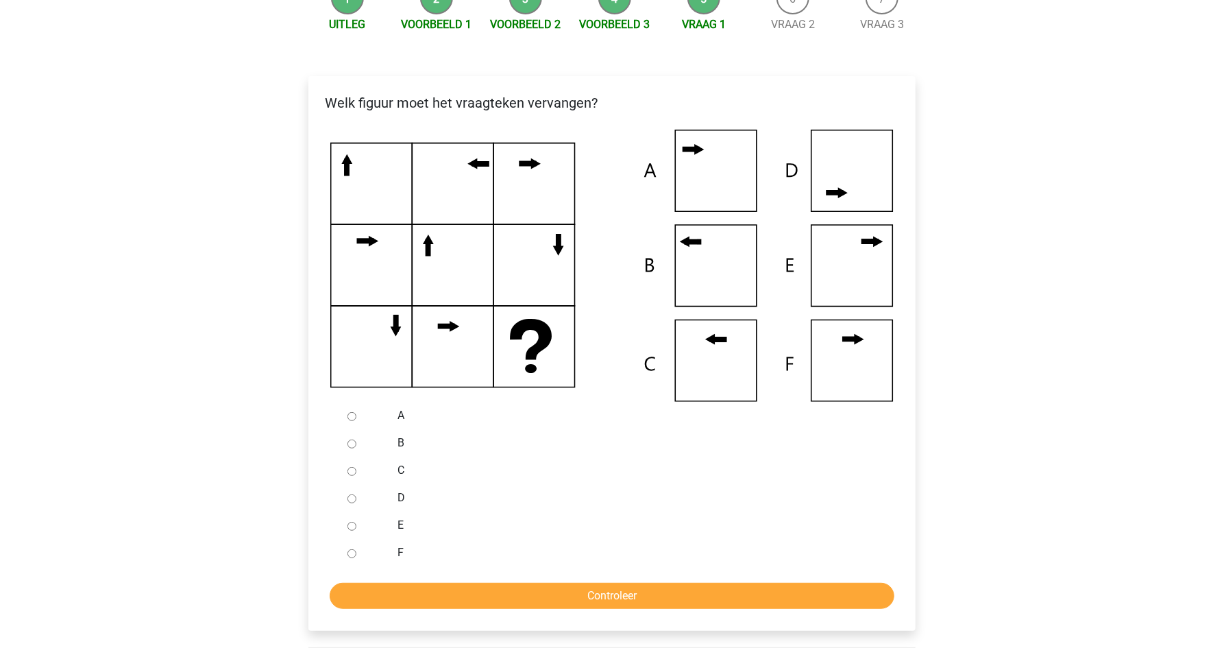
click at [355, 469] on input "C" at bounding box center [352, 471] width 9 height 9
radio input "true"
click at [579, 590] on input "Controleer" at bounding box center [612, 596] width 565 height 26
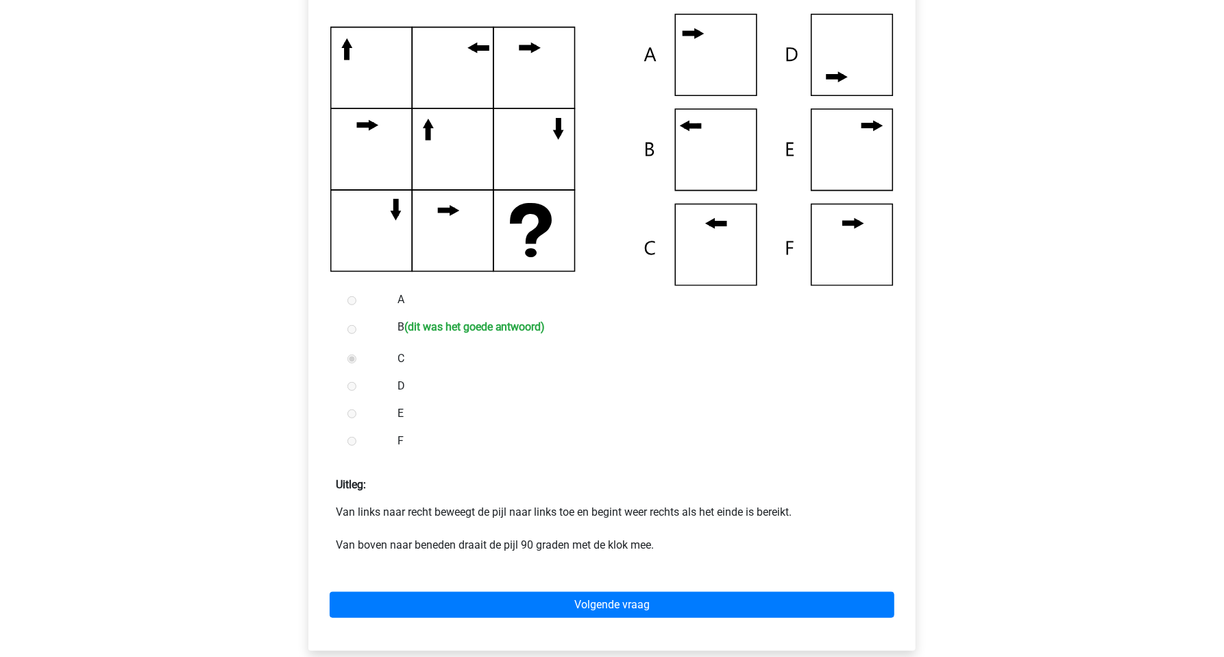
scroll to position [386, 0]
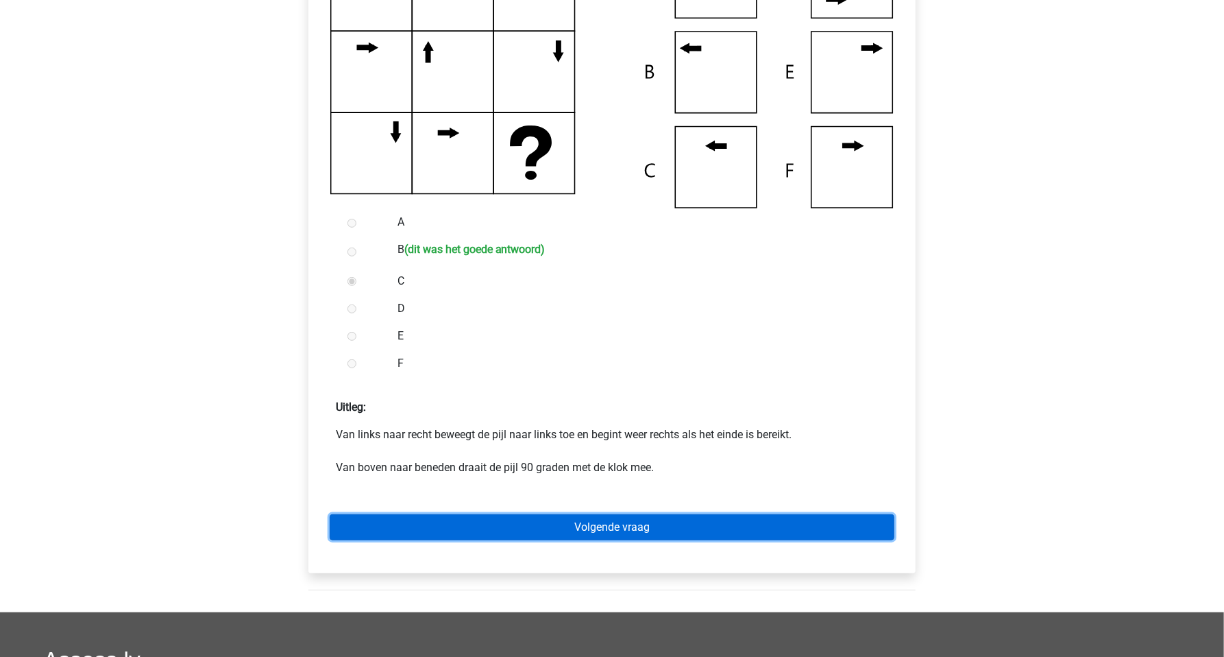
click at [653, 525] on link "Volgende vraag" at bounding box center [612, 527] width 565 height 26
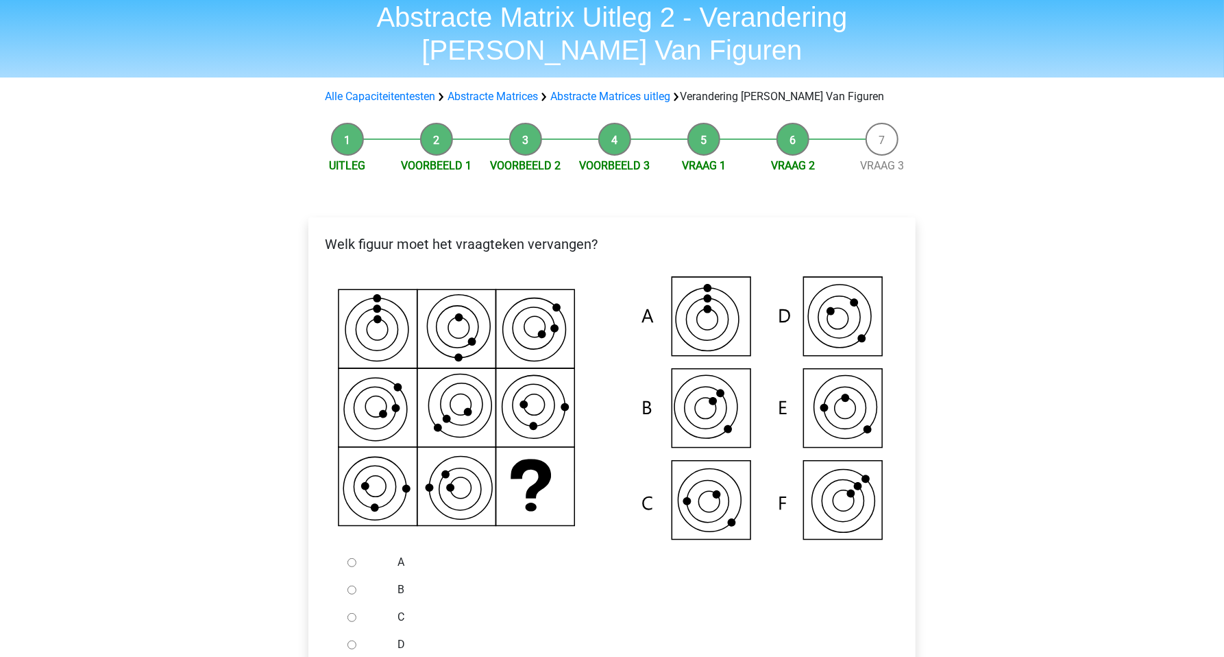
scroll to position [96, 0]
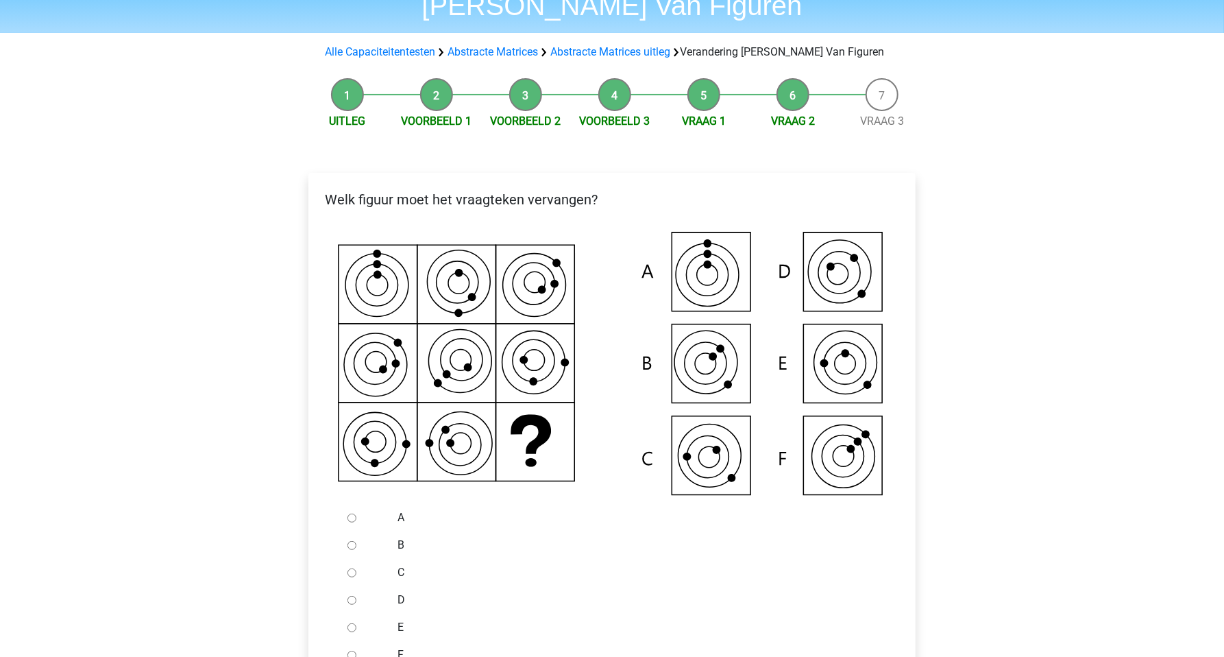
click at [396, 562] on div "C" at bounding box center [634, 572] width 495 height 27
click at [363, 575] on div at bounding box center [364, 572] width 45 height 27
click at [352, 570] on input "C" at bounding box center [352, 572] width 9 height 9
radio input "true"
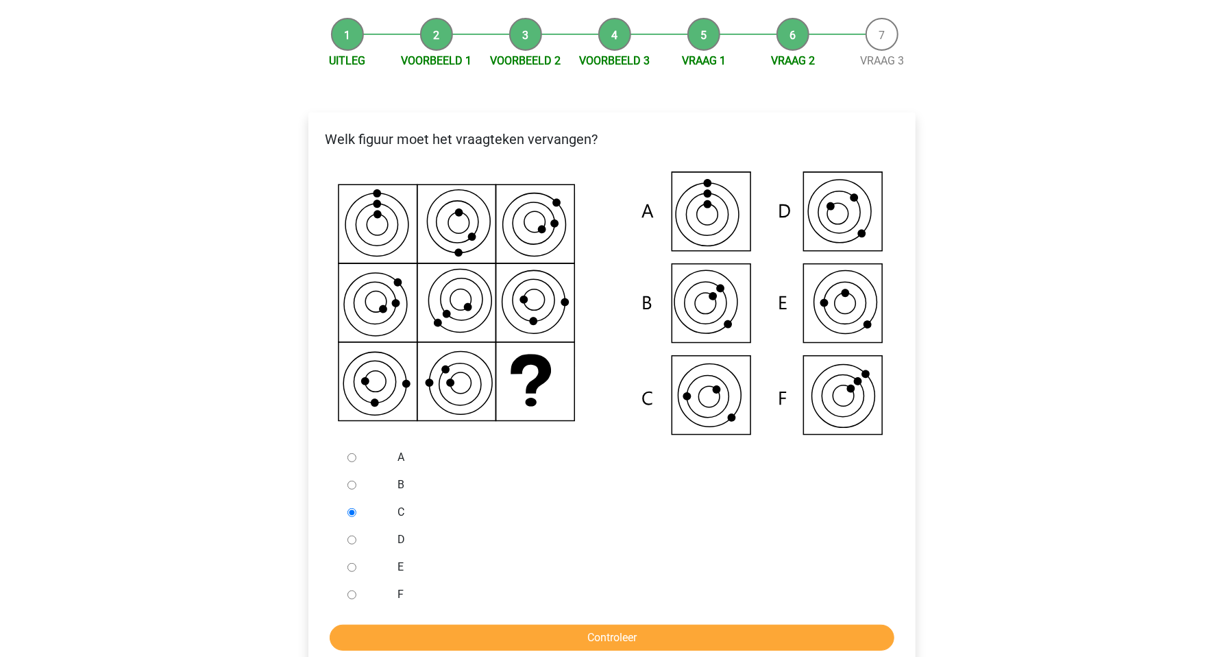
scroll to position [289, 0]
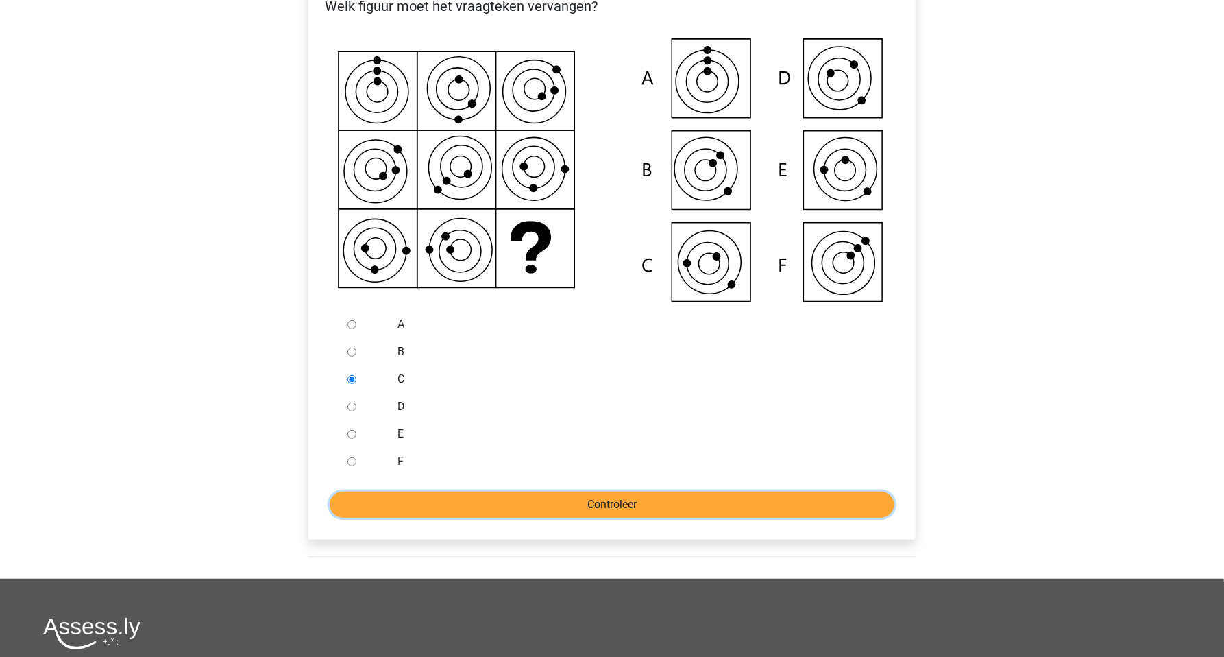
click at [554, 502] on input "Controleer" at bounding box center [612, 505] width 565 height 26
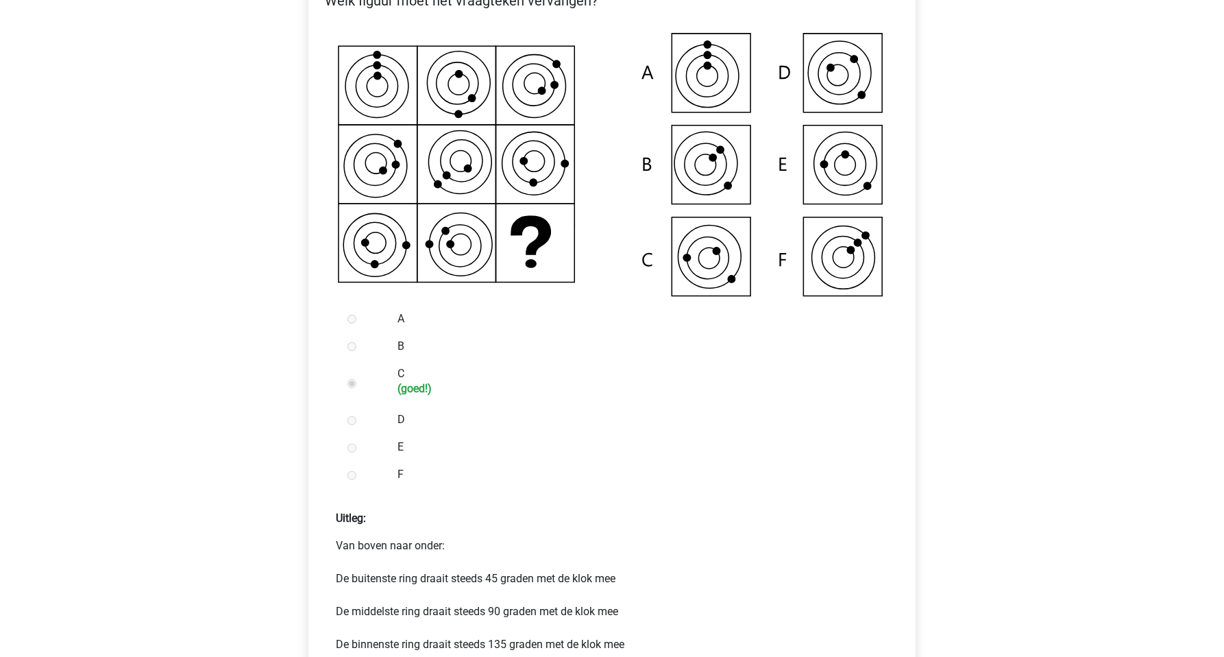
scroll to position [386, 0]
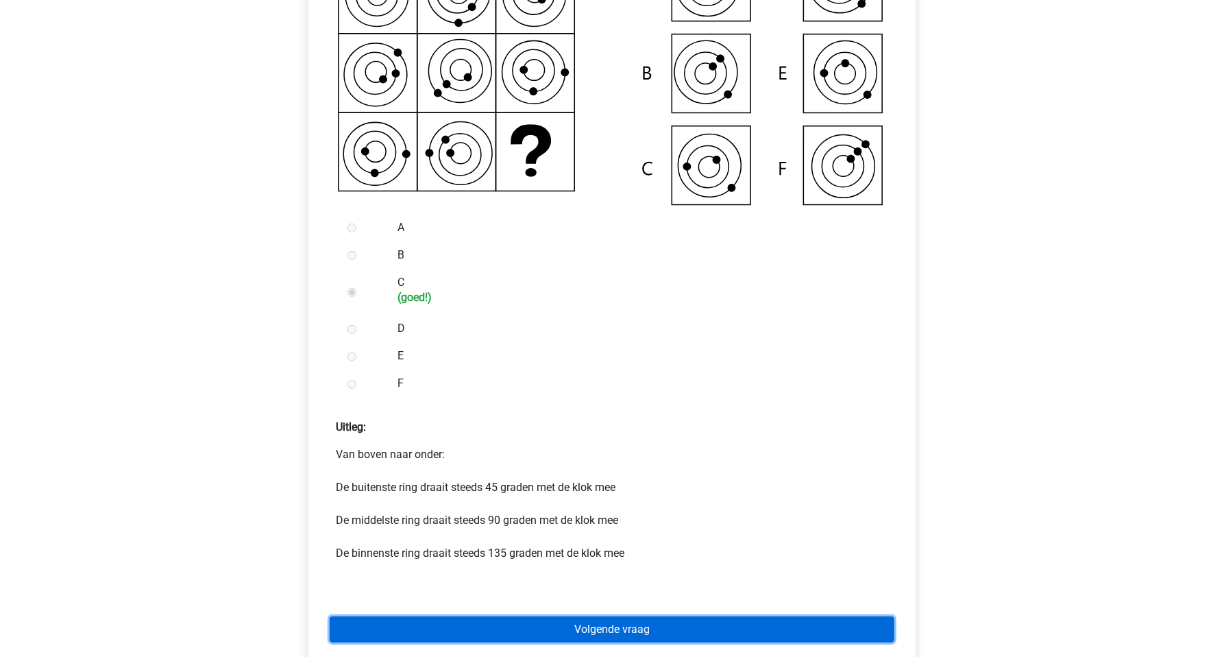
click at [596, 631] on link "Volgende vraag" at bounding box center [612, 629] width 565 height 26
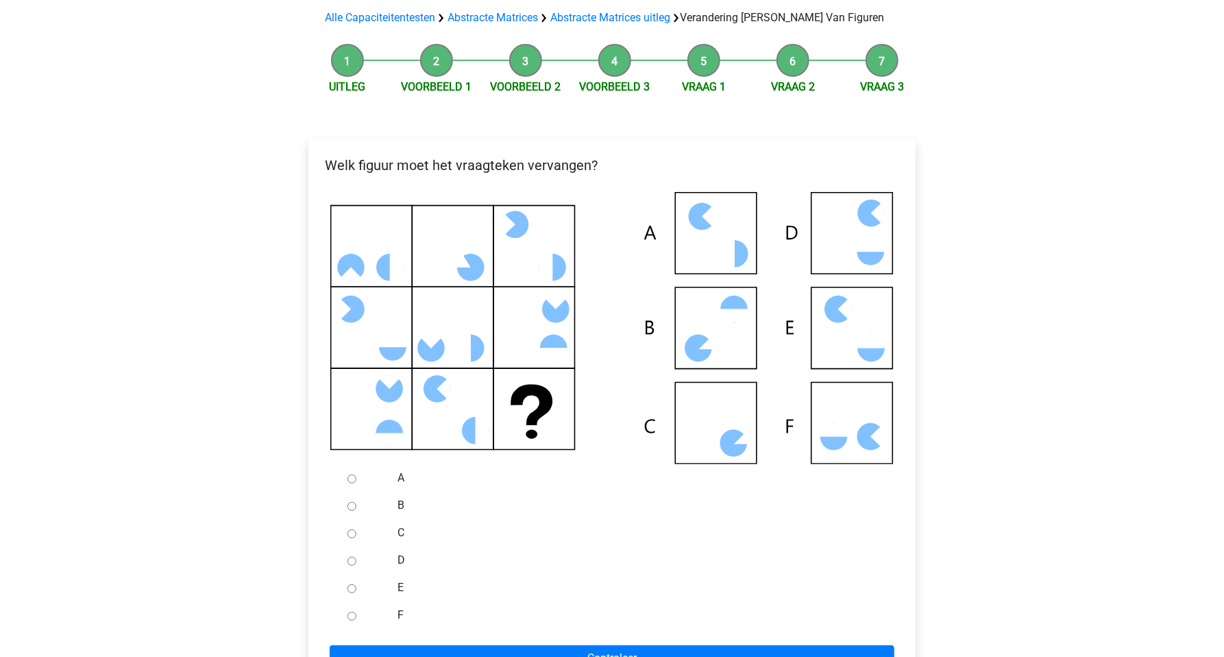
scroll to position [145, 0]
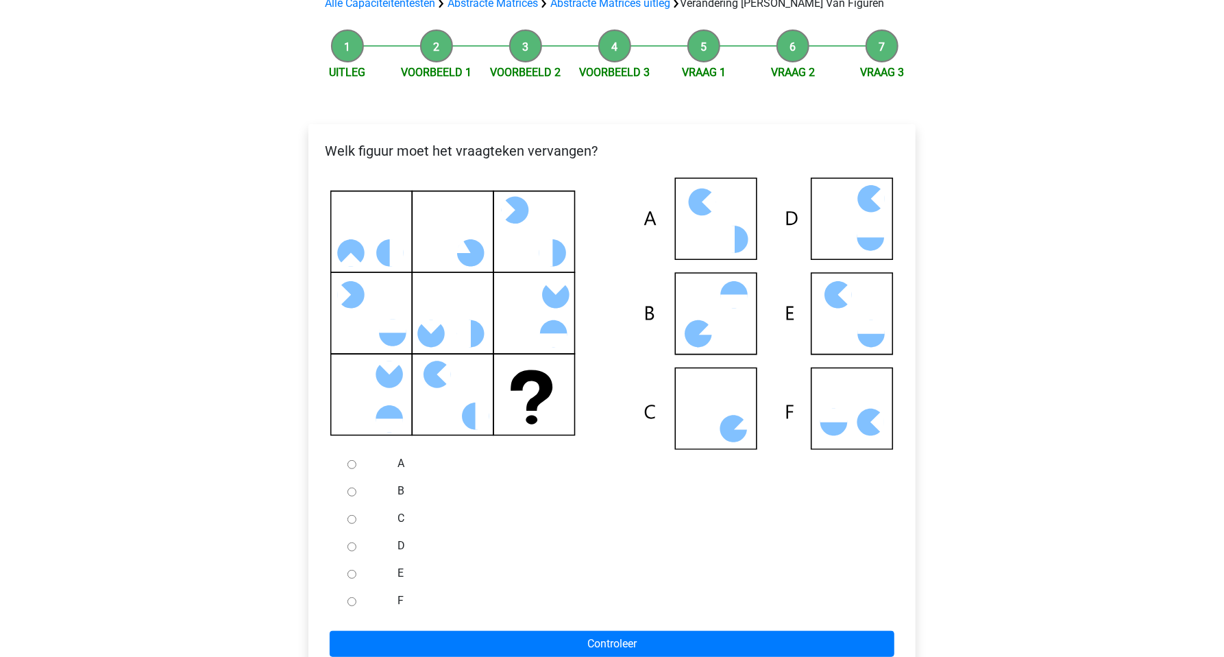
click at [359, 603] on div at bounding box center [364, 600] width 45 height 27
click at [348, 603] on input "F" at bounding box center [352, 601] width 9 height 9
radio input "true"
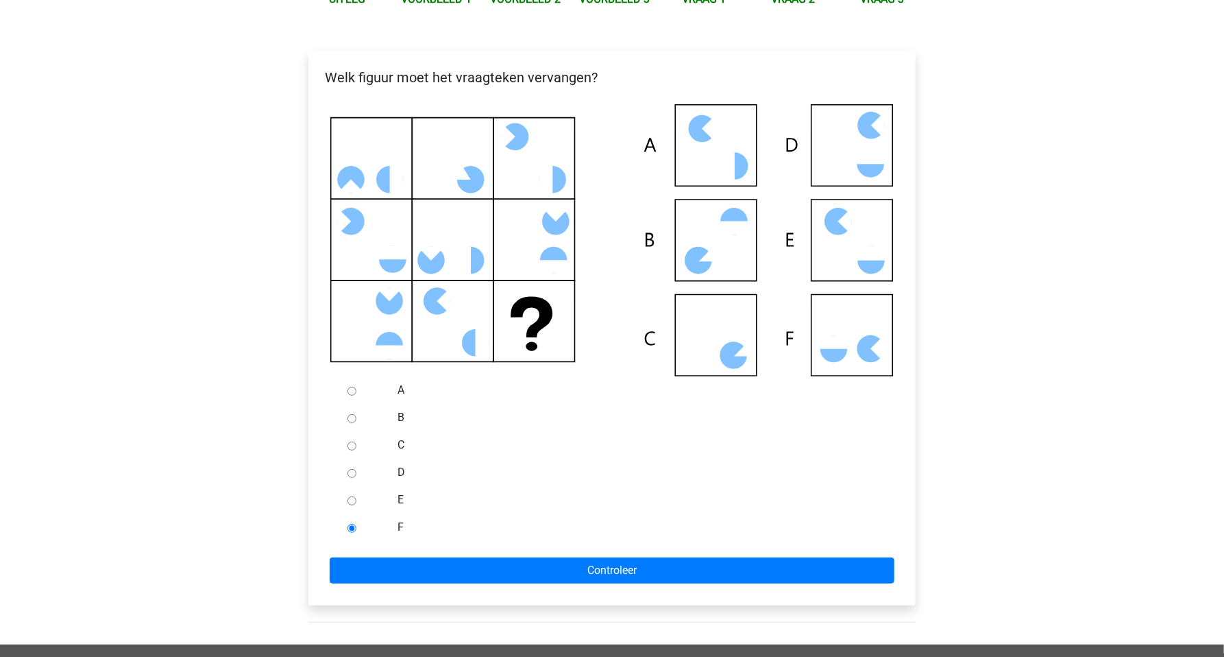
scroll to position [241, 0]
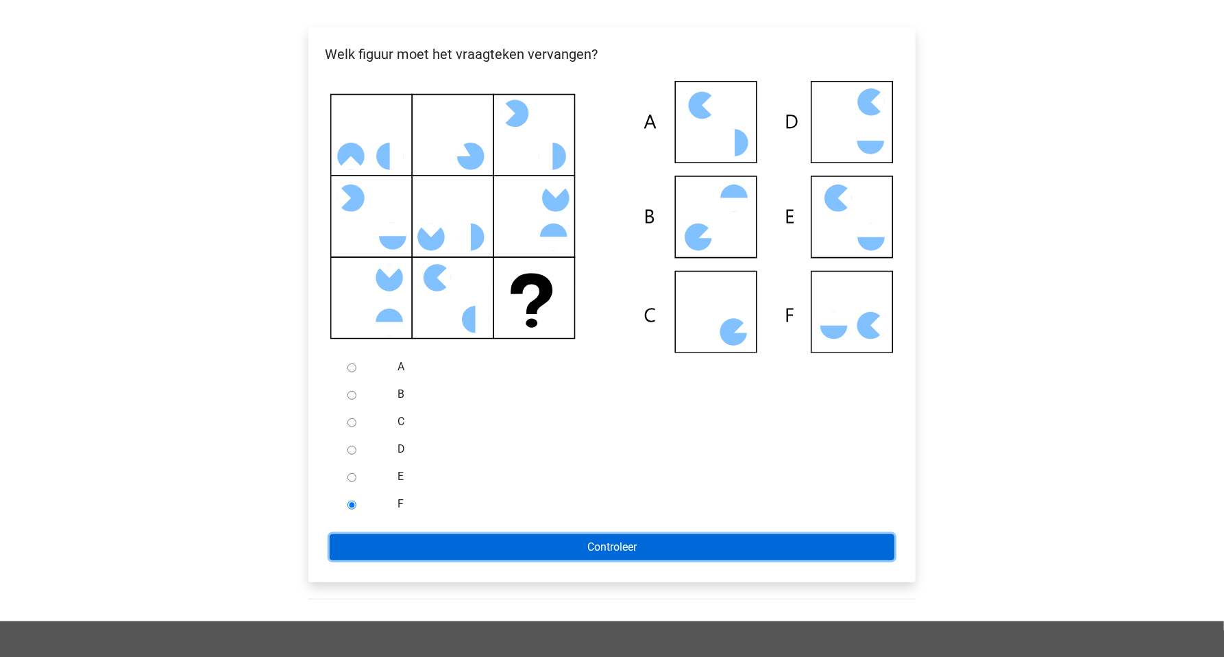
click at [435, 557] on input "Controleer" at bounding box center [612, 547] width 565 height 26
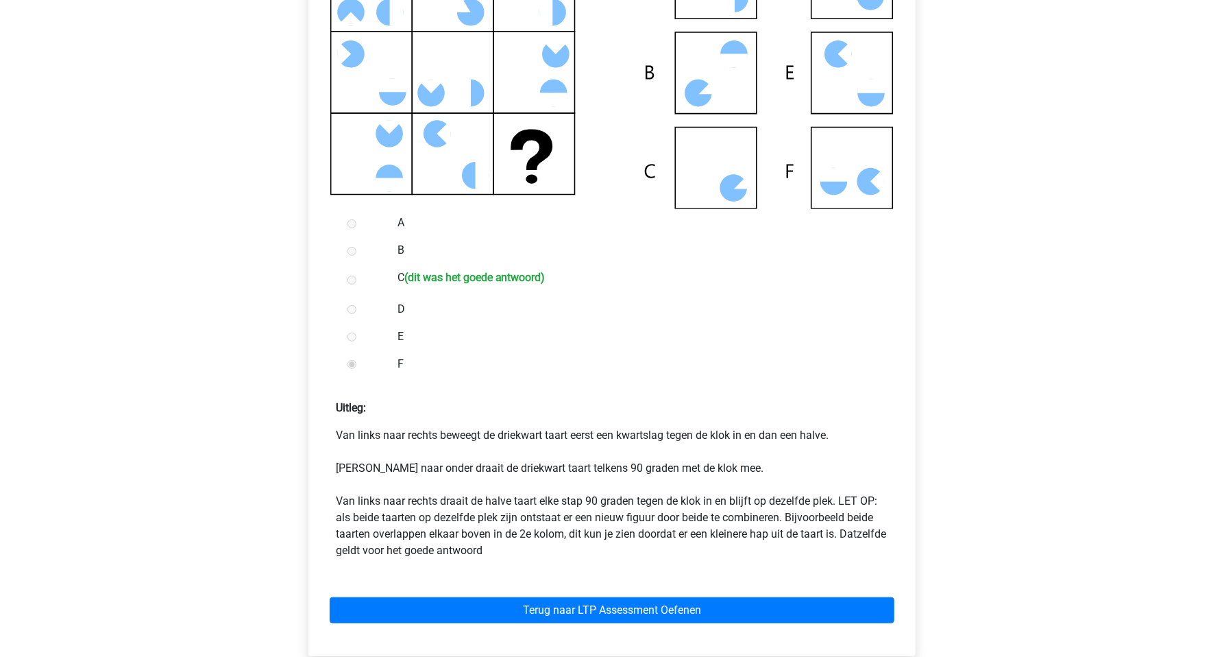
scroll to position [386, 0]
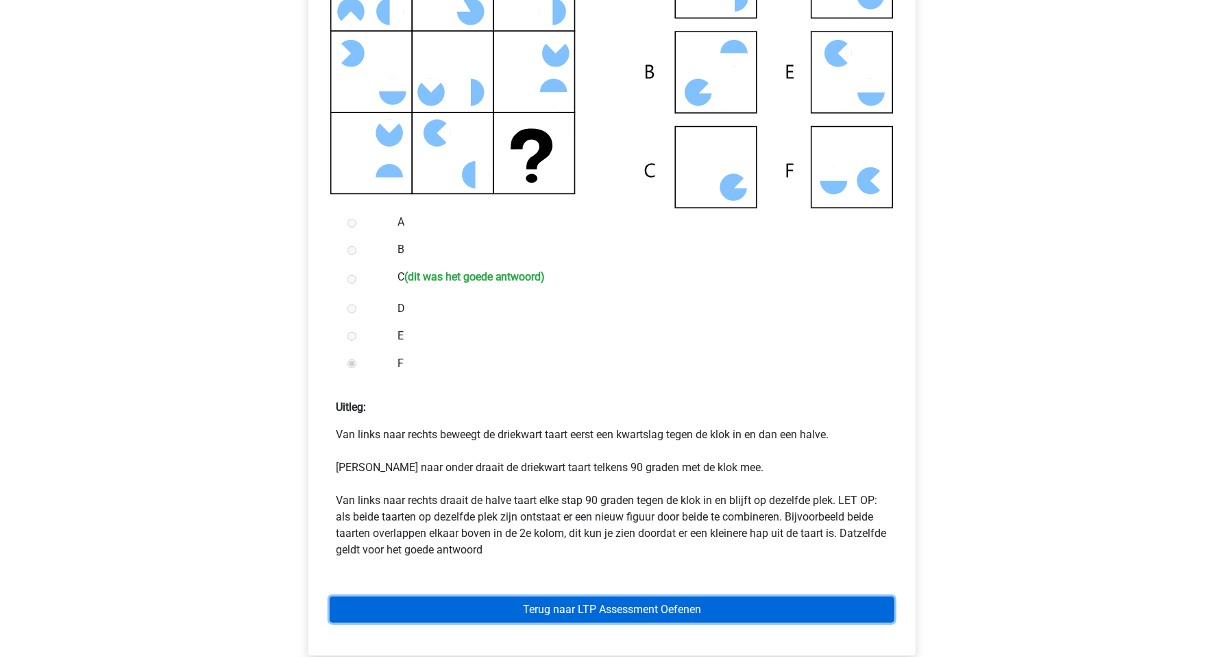
click at [633, 612] on link "Terug naar LTP Assessment Oefenen" at bounding box center [612, 609] width 565 height 26
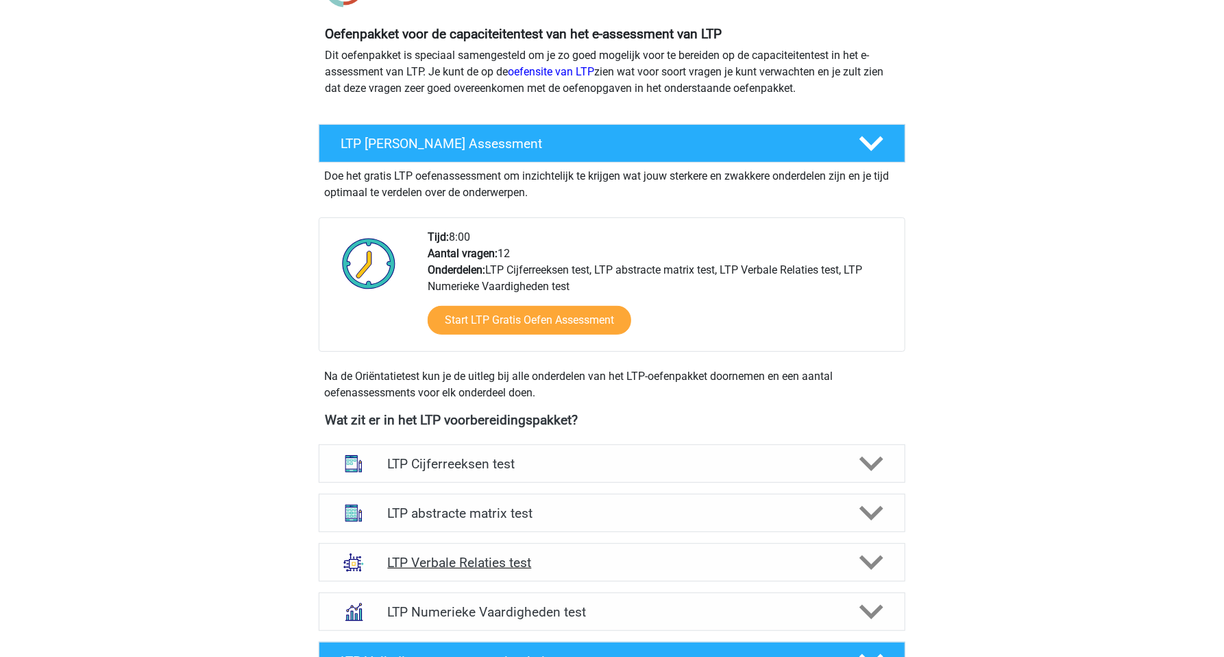
scroll to position [145, 0]
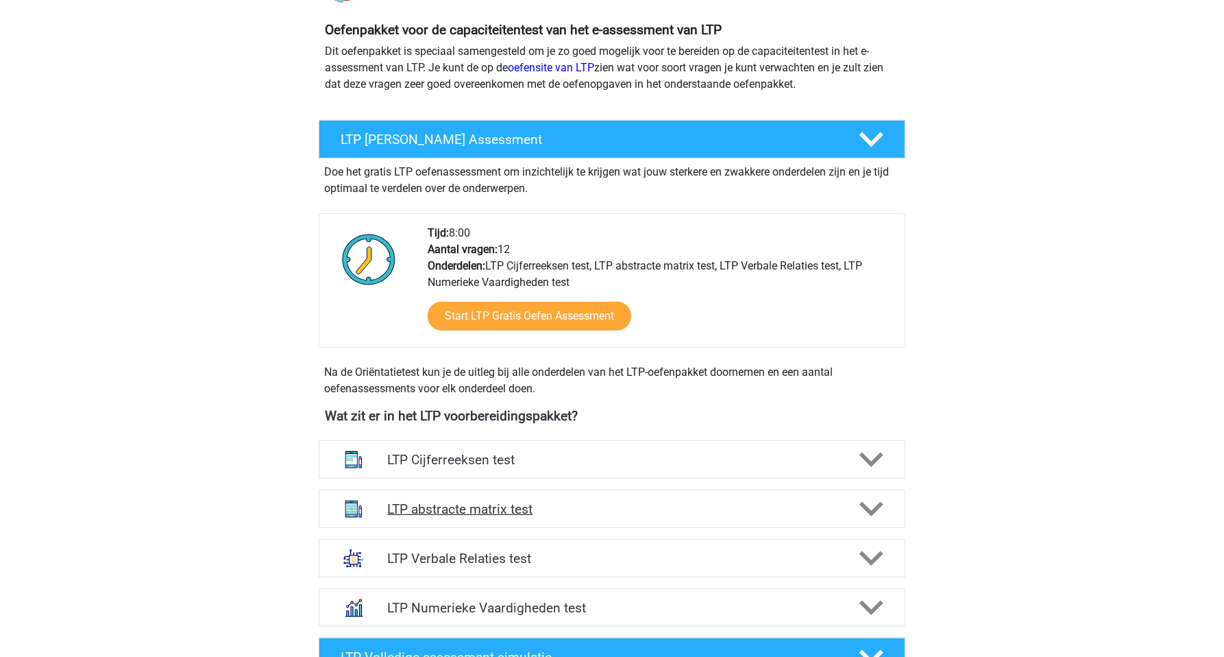
click at [507, 508] on h4 "LTP abstracte matrix test" at bounding box center [611, 509] width 449 height 16
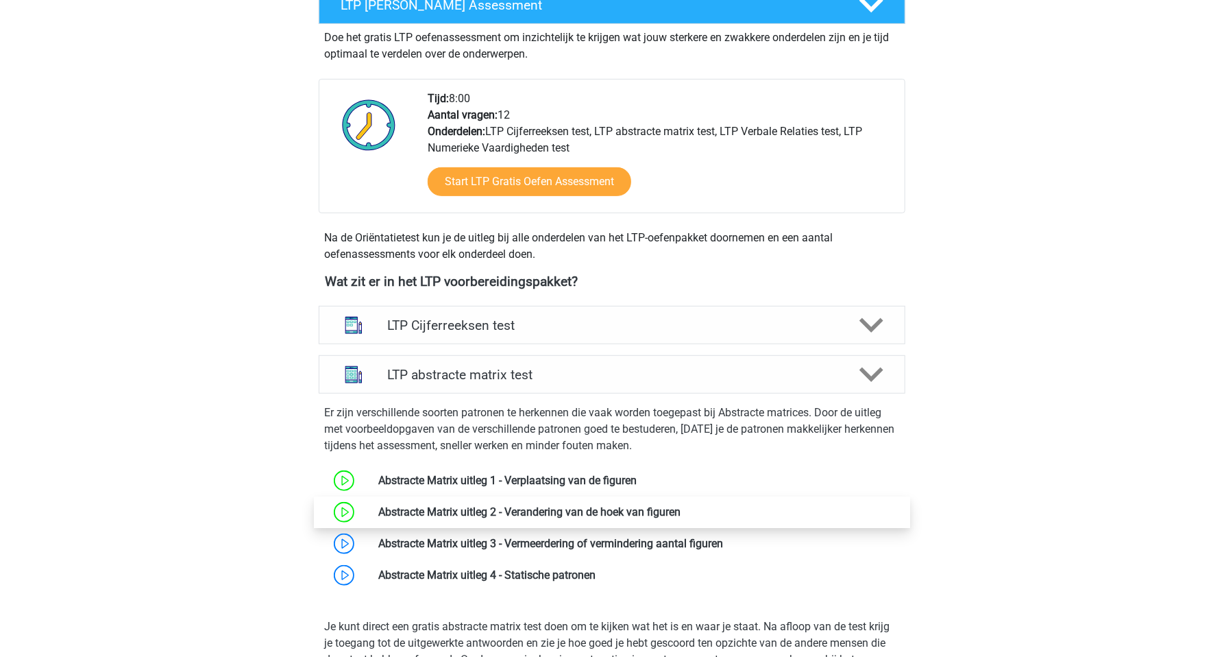
scroll to position [289, 0]
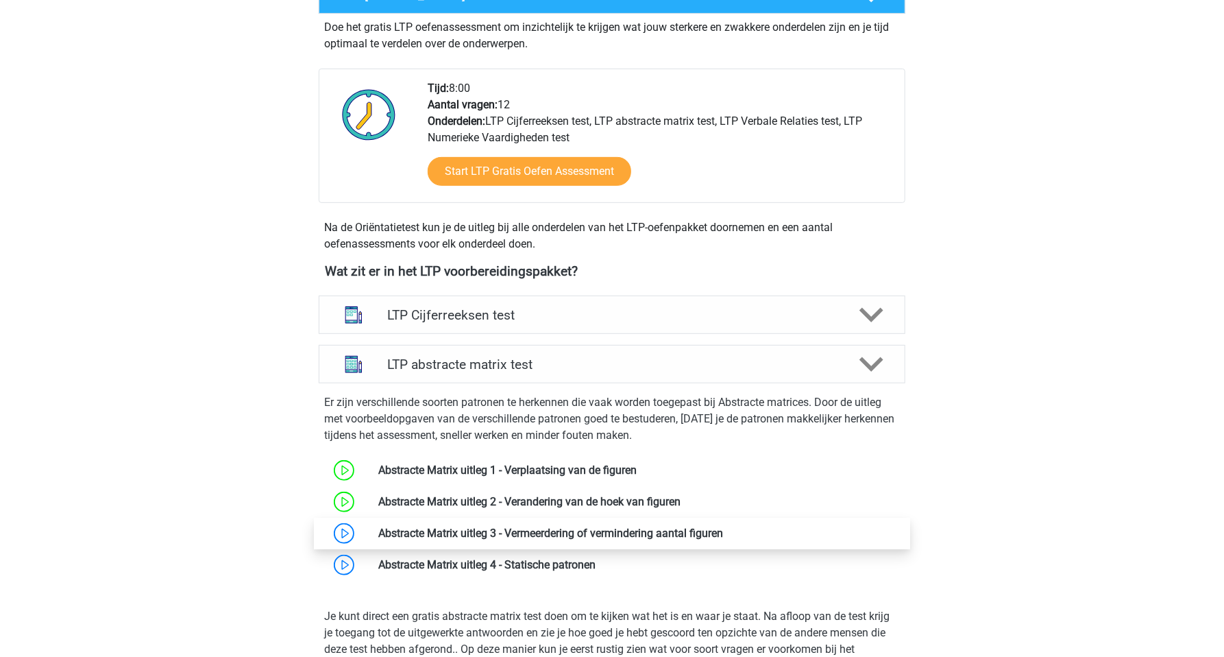
click at [723, 533] on link at bounding box center [723, 533] width 0 height 13
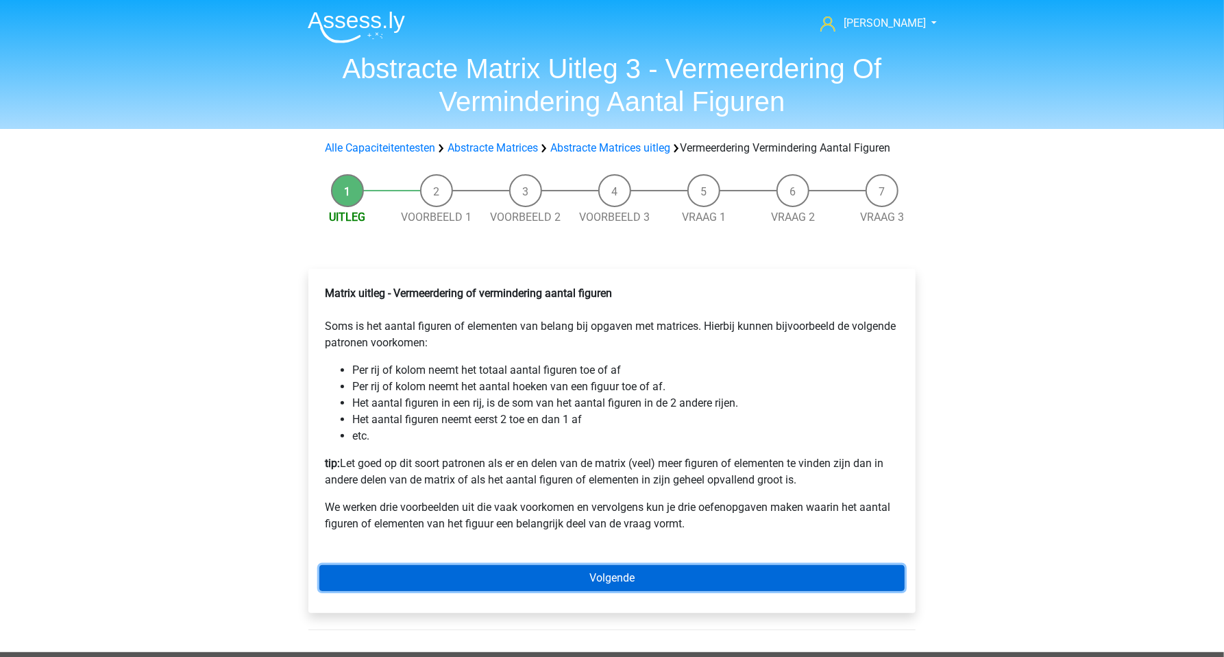
click at [612, 591] on link "Volgende" at bounding box center [611, 578] width 585 height 26
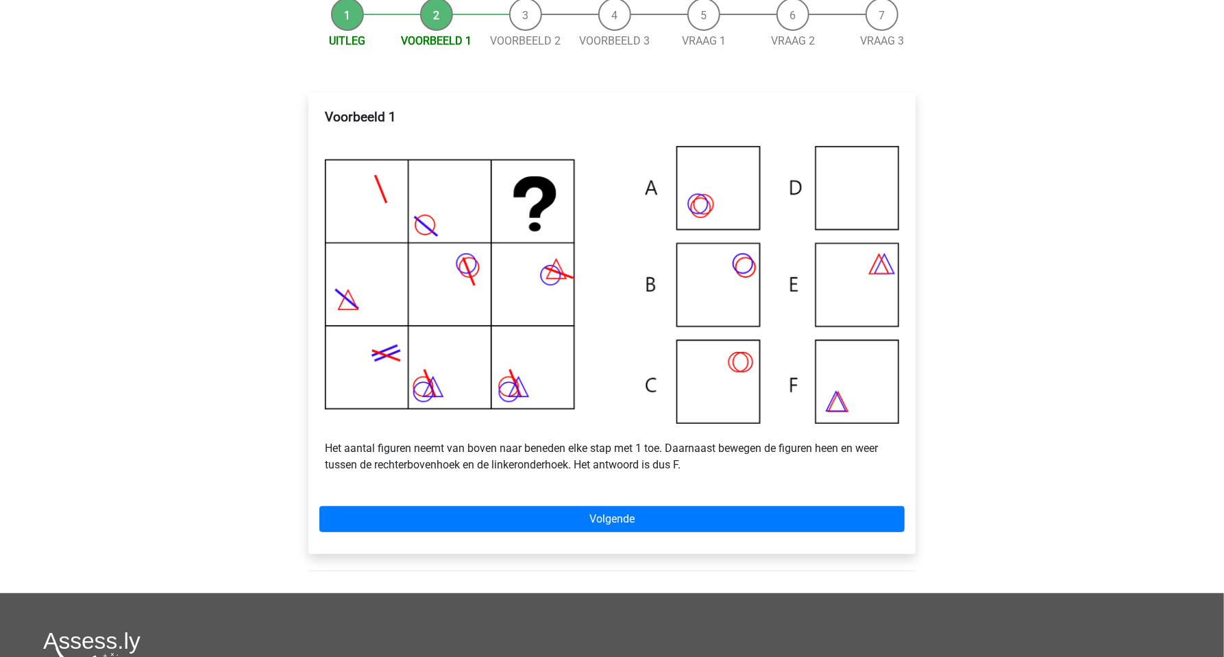
scroll to position [193, 0]
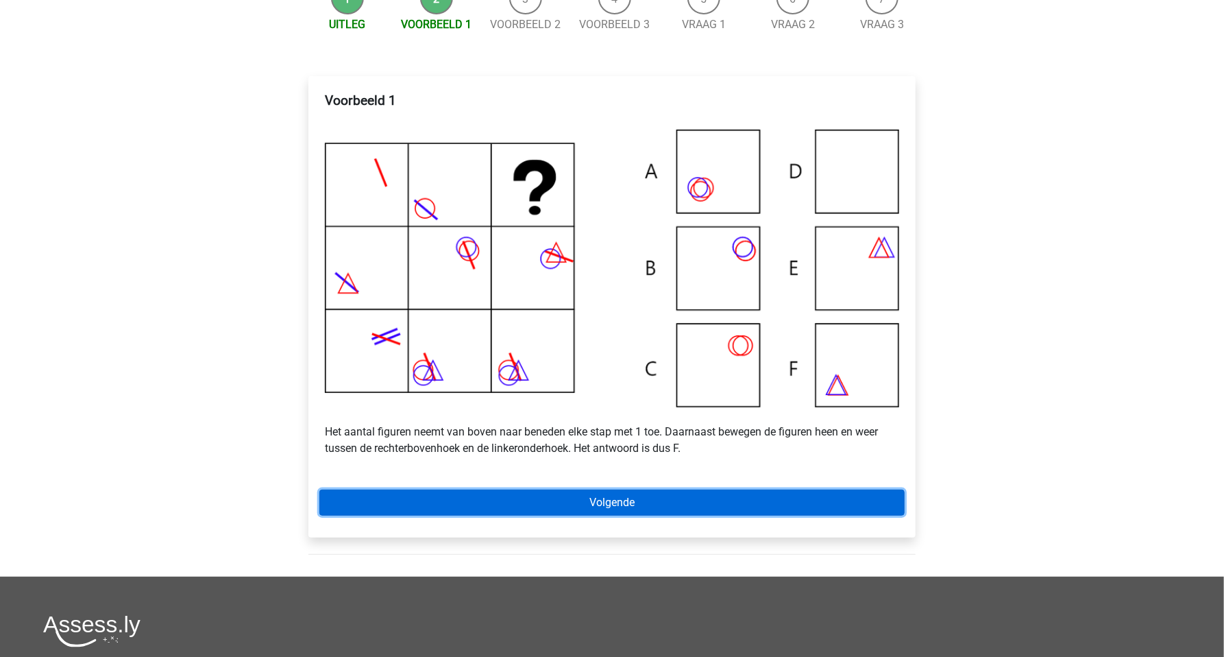
click at [646, 516] on link "Volgende" at bounding box center [611, 502] width 585 height 26
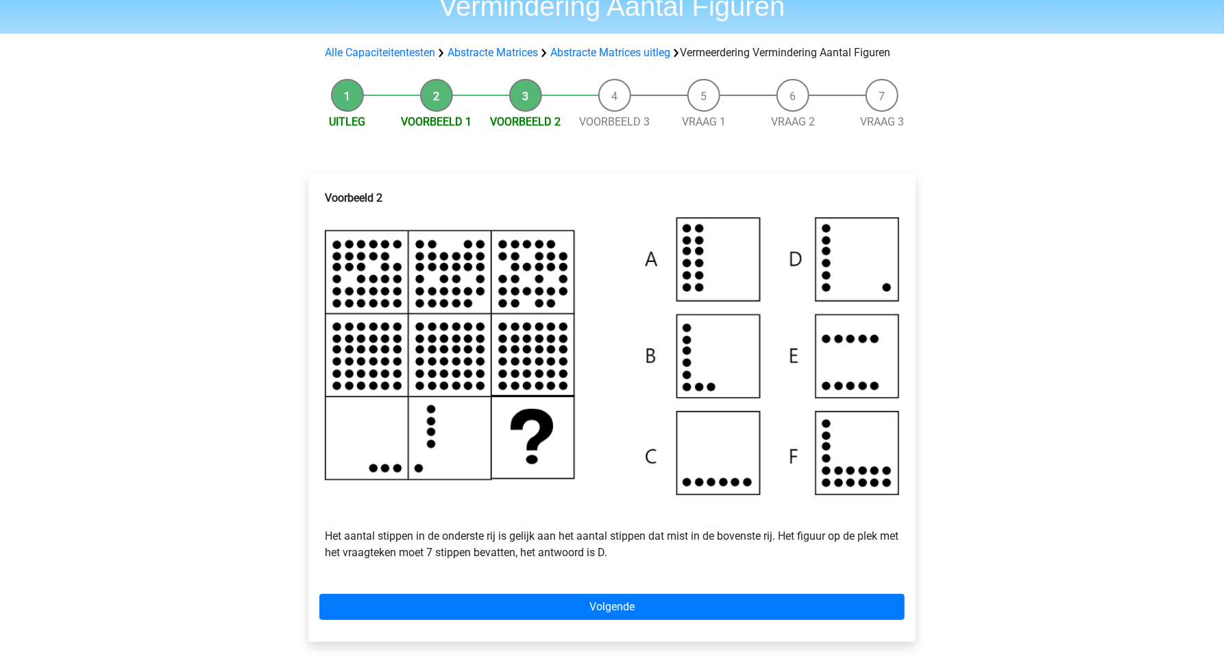
scroll to position [96, 0]
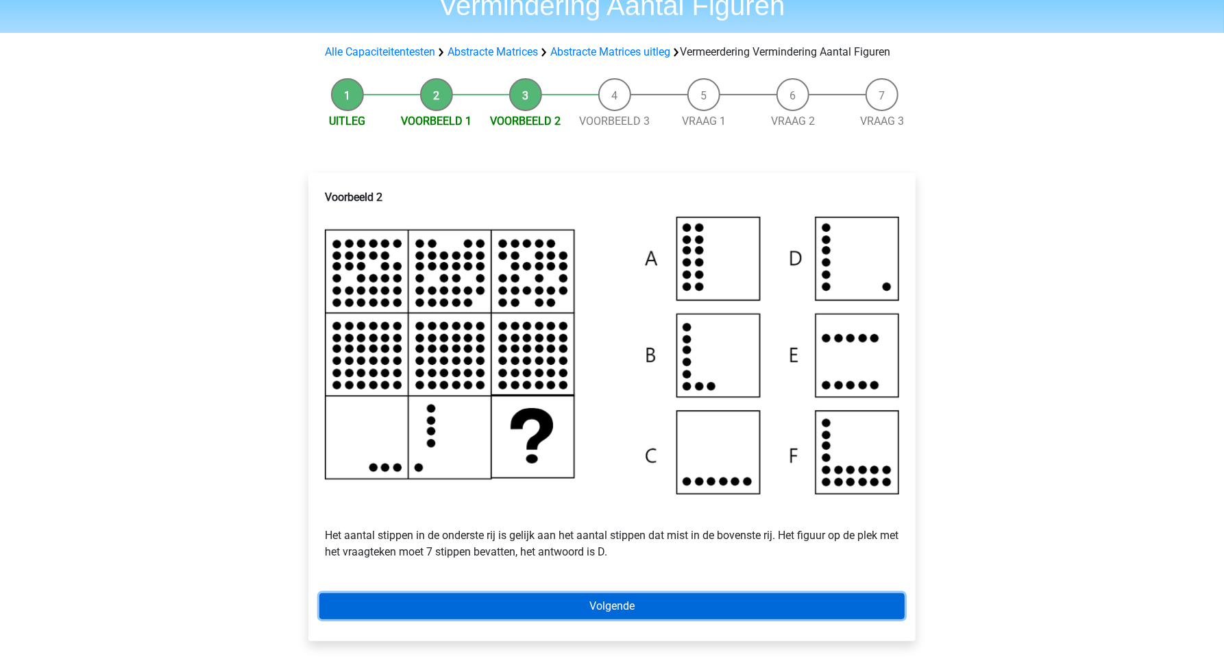
click at [607, 619] on link "Volgende" at bounding box center [611, 606] width 585 height 26
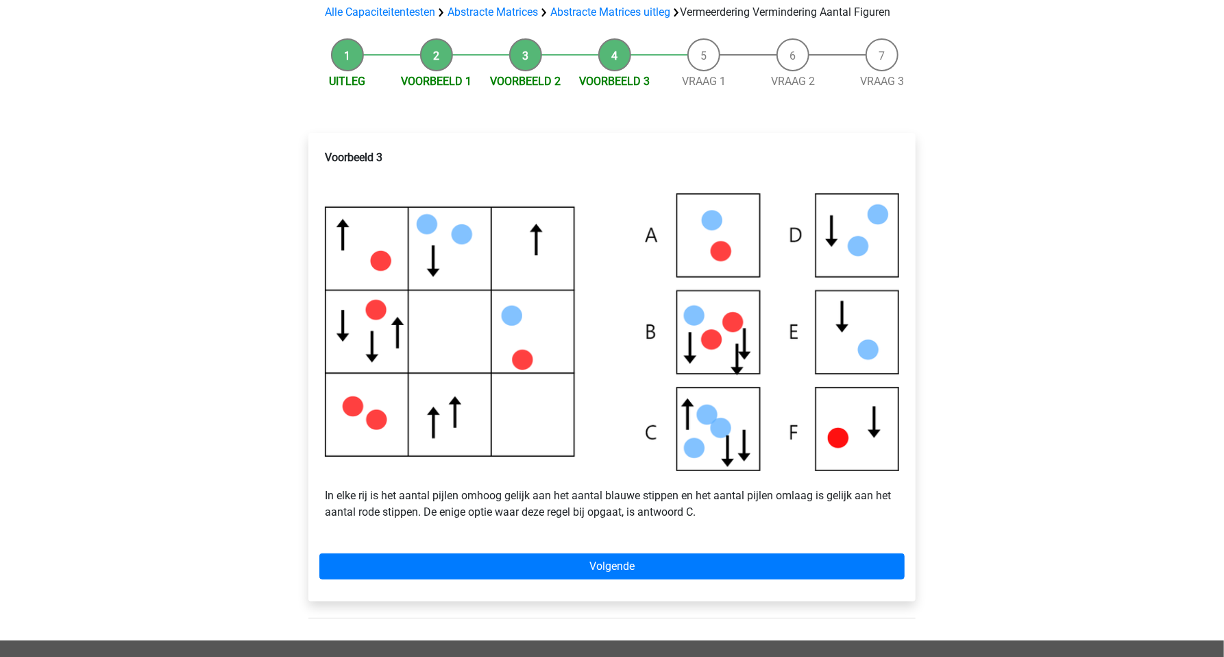
scroll to position [145, 0]
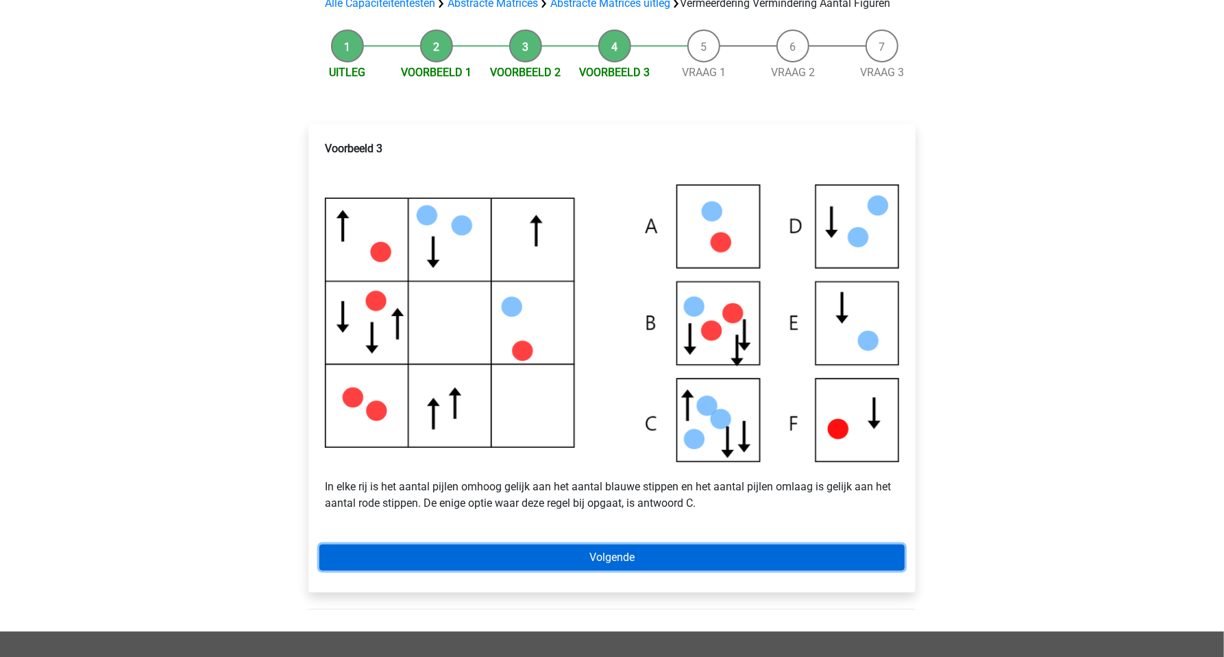
click at [683, 570] on link "Volgende" at bounding box center [611, 557] width 585 height 26
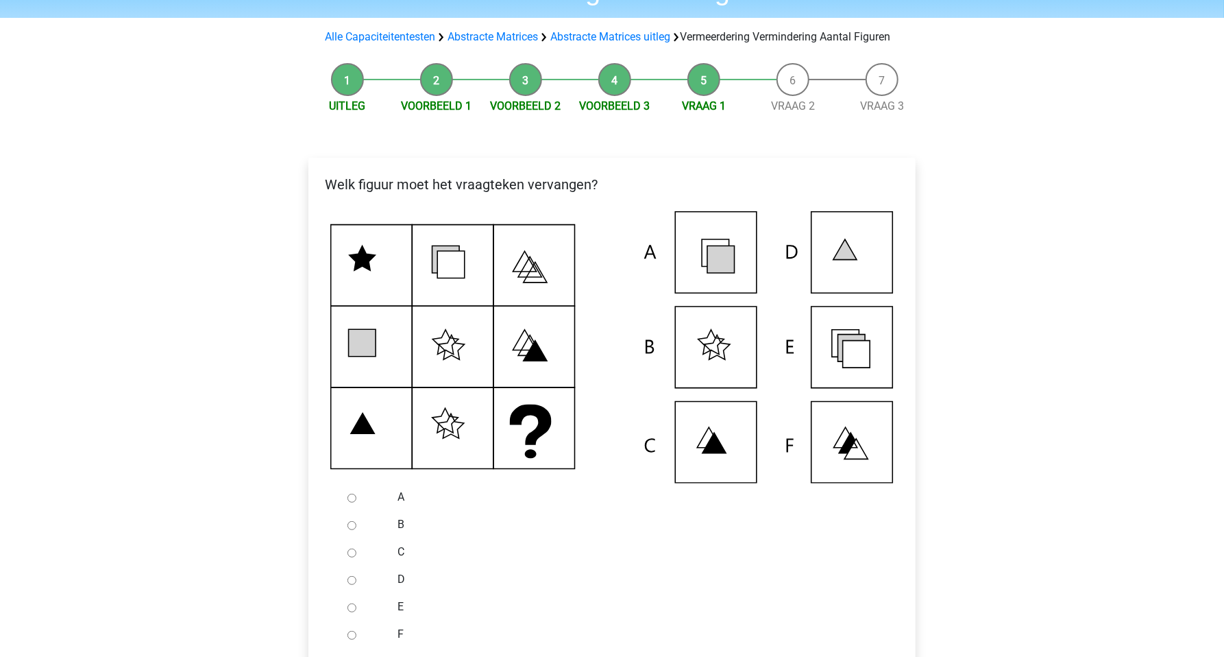
scroll to position [145, 0]
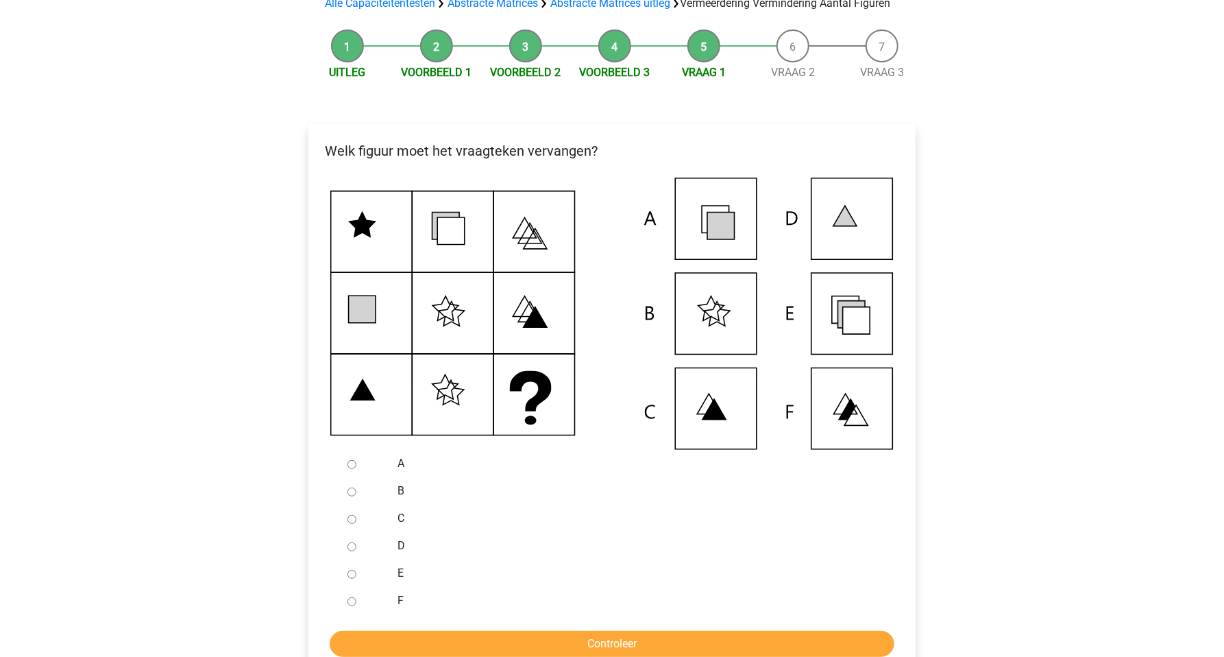
click at [348, 579] on input "E" at bounding box center [352, 574] width 9 height 9
radio input "true"
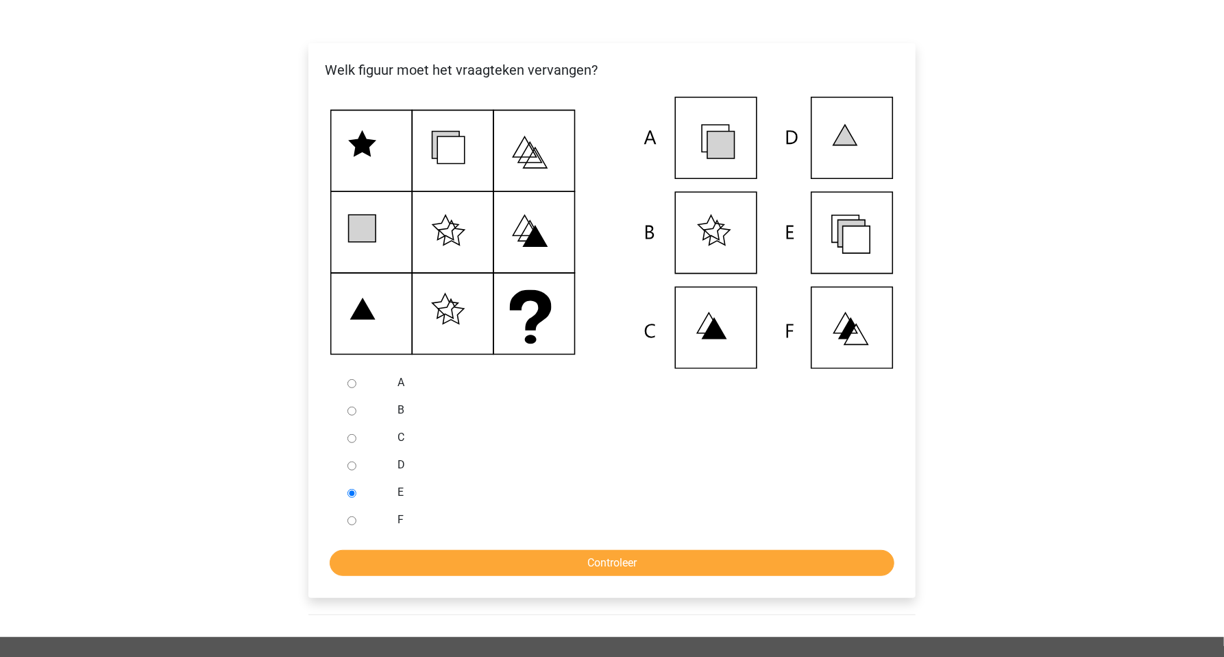
scroll to position [289, 0]
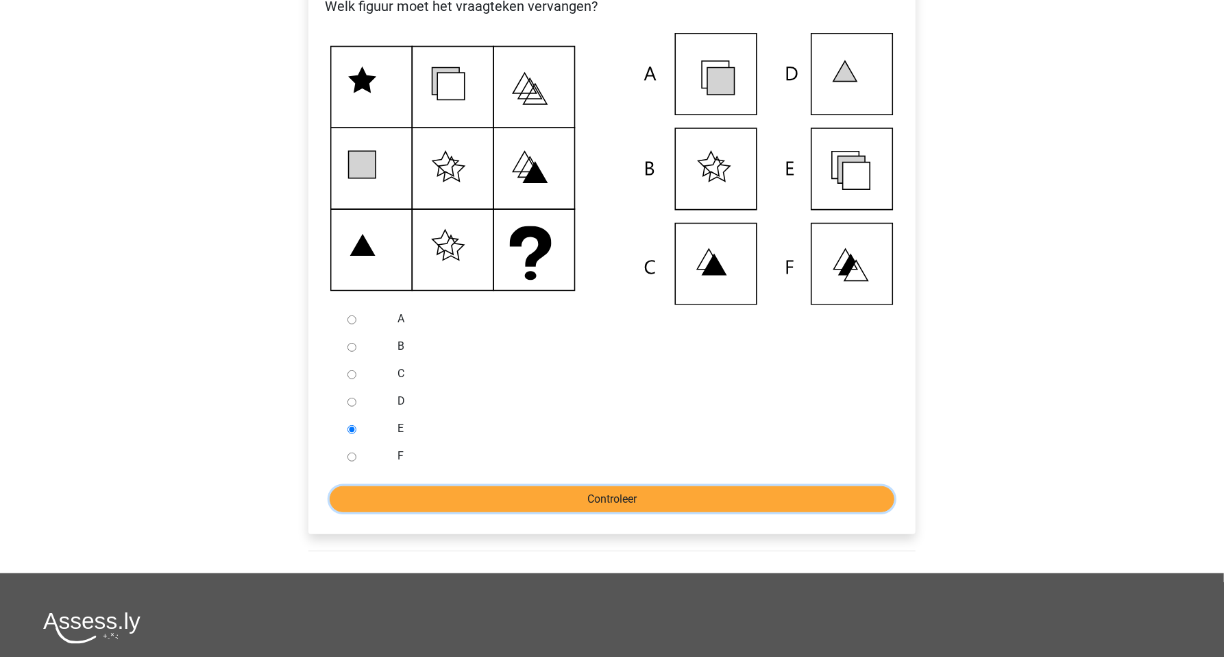
click at [527, 509] on input "Controleer" at bounding box center [612, 499] width 565 height 26
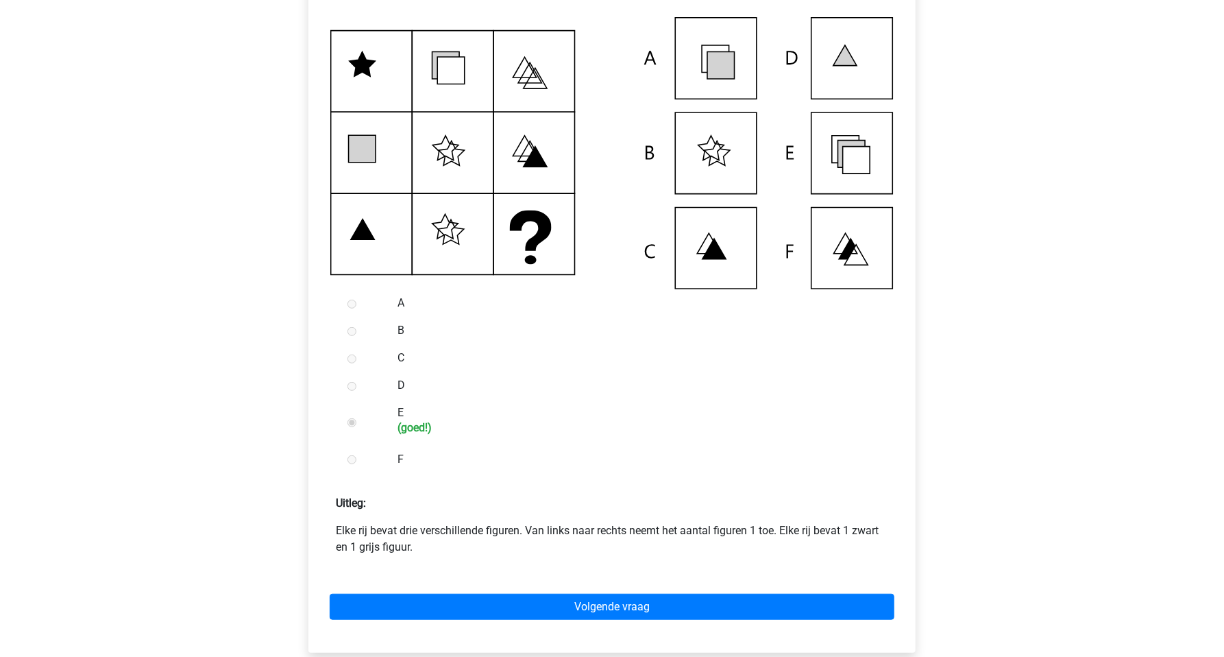
scroll to position [337, 0]
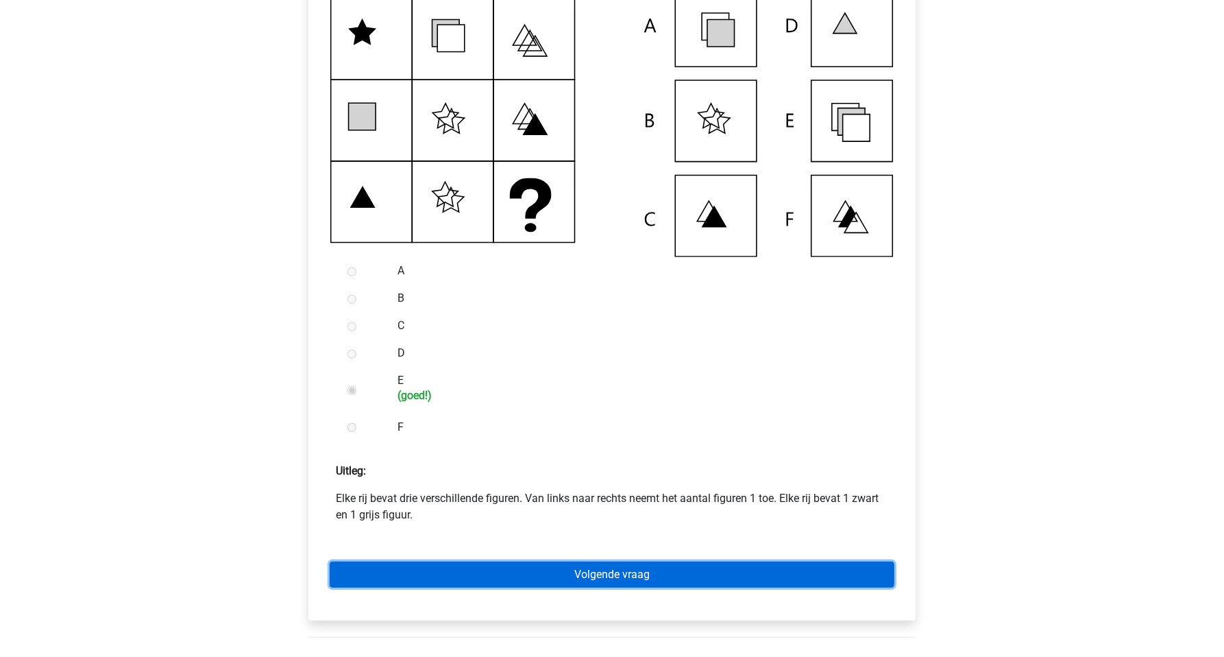
click at [625, 583] on link "Volgende vraag" at bounding box center [612, 574] width 565 height 26
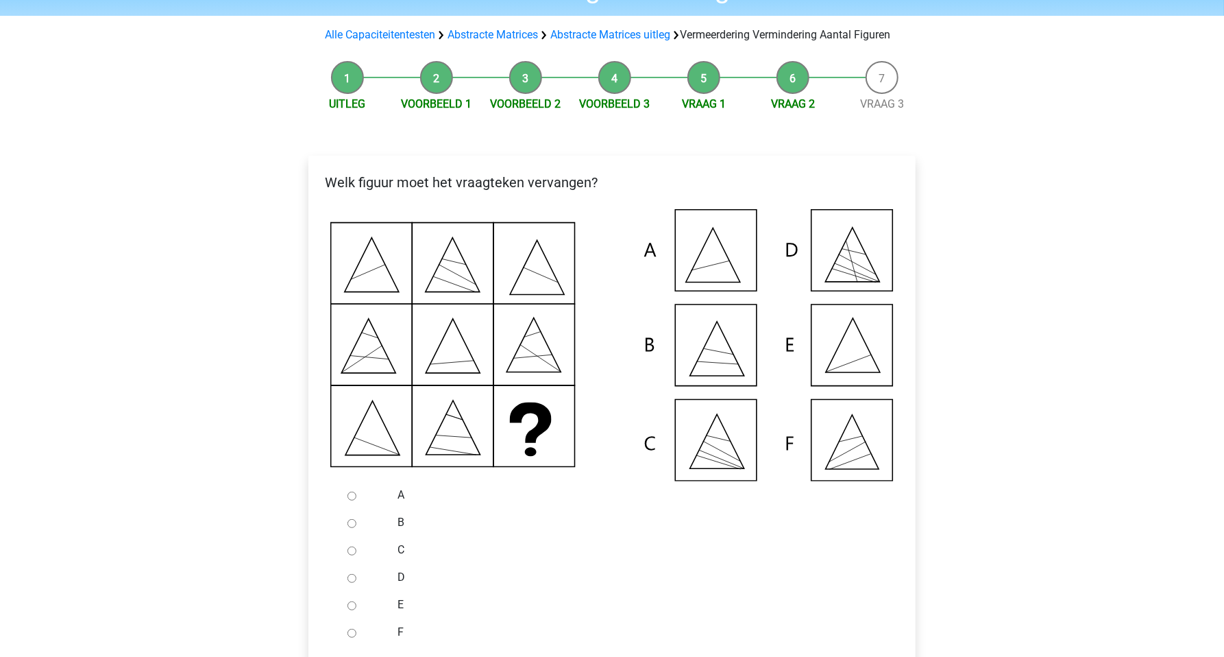
scroll to position [145, 0]
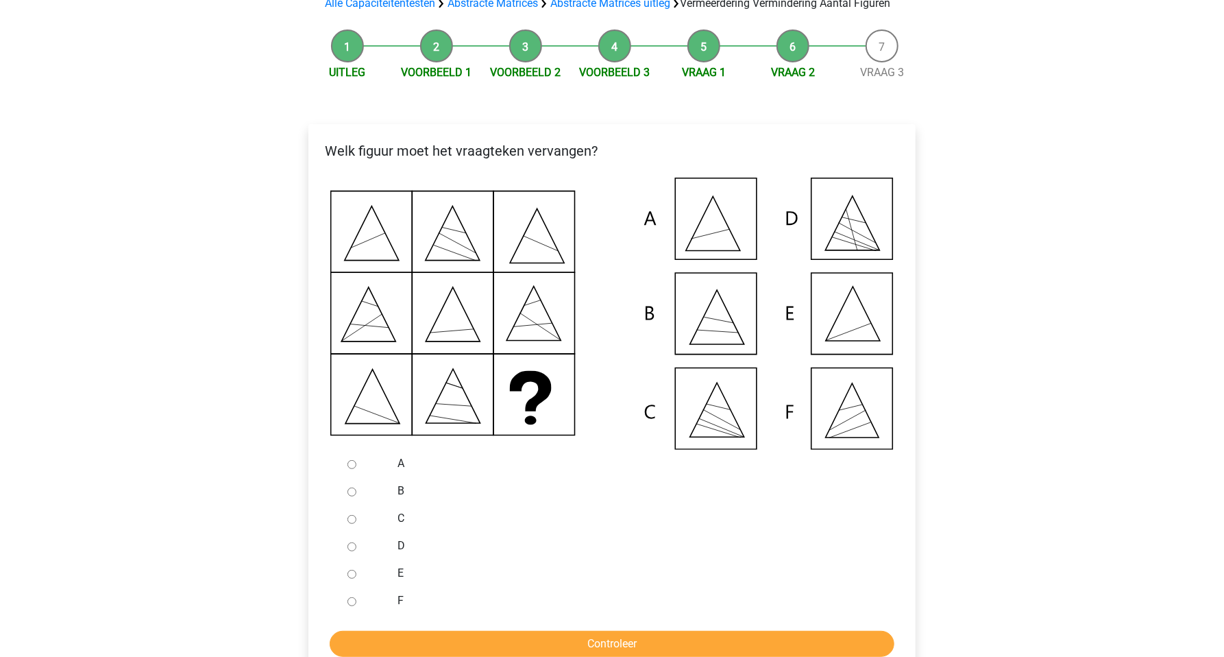
click at [353, 579] on input "E" at bounding box center [352, 574] width 9 height 9
radio input "true"
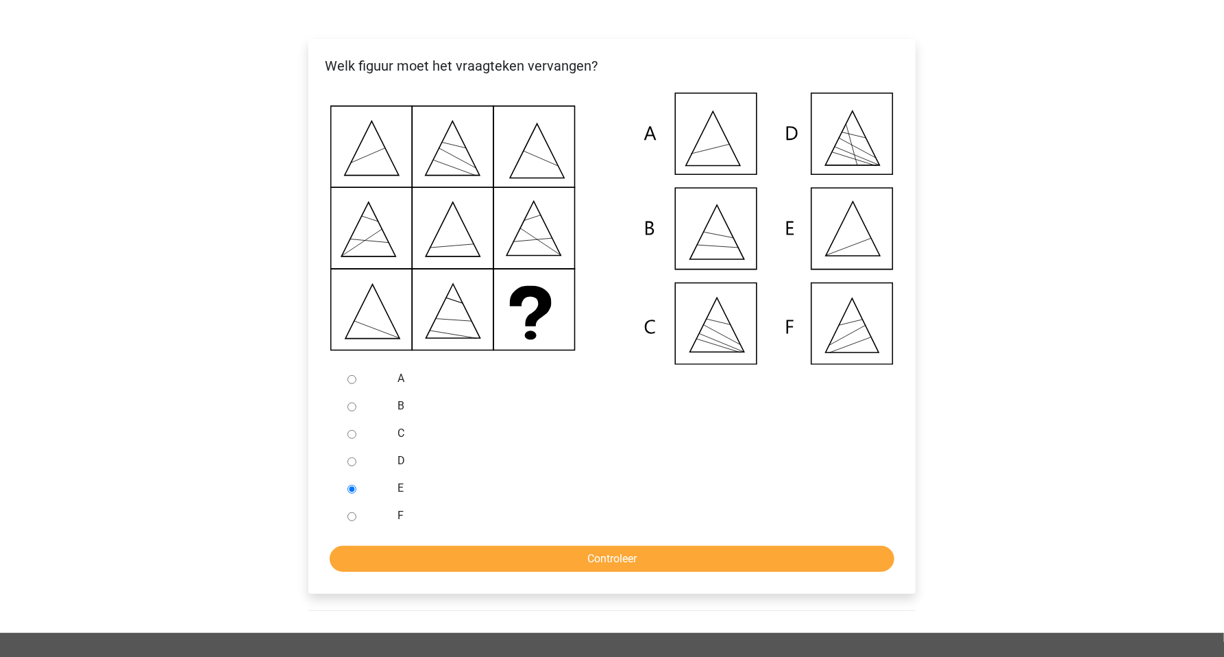
scroll to position [241, 0]
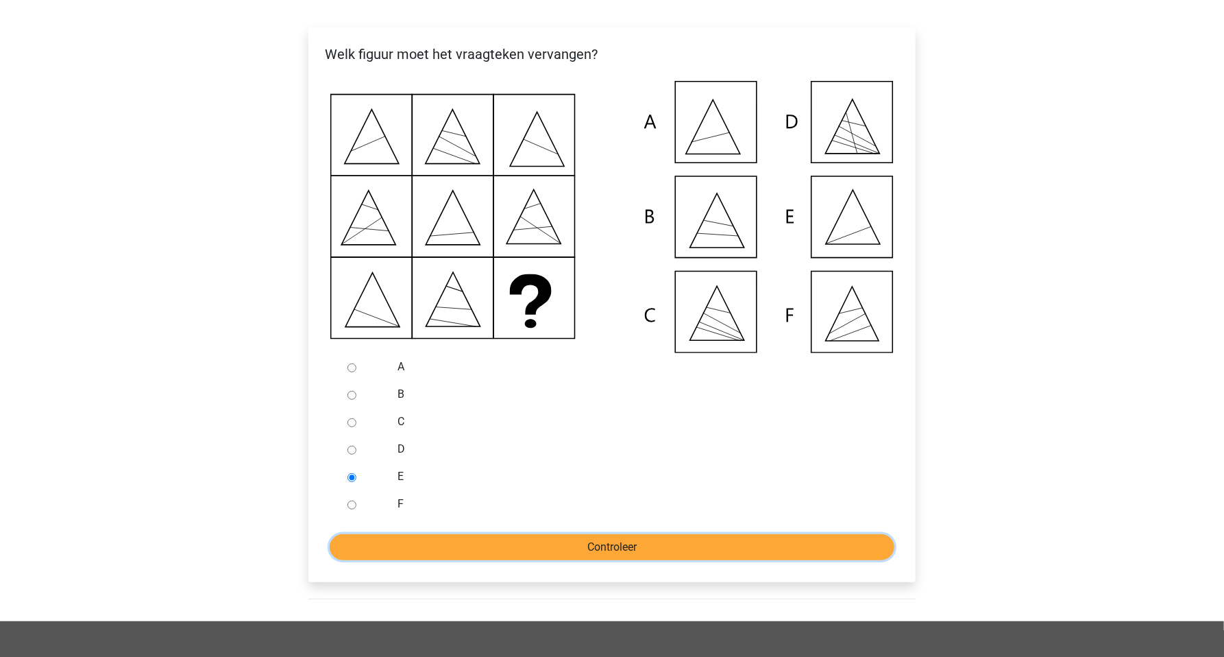
click at [446, 559] on input "Controleer" at bounding box center [612, 547] width 565 height 26
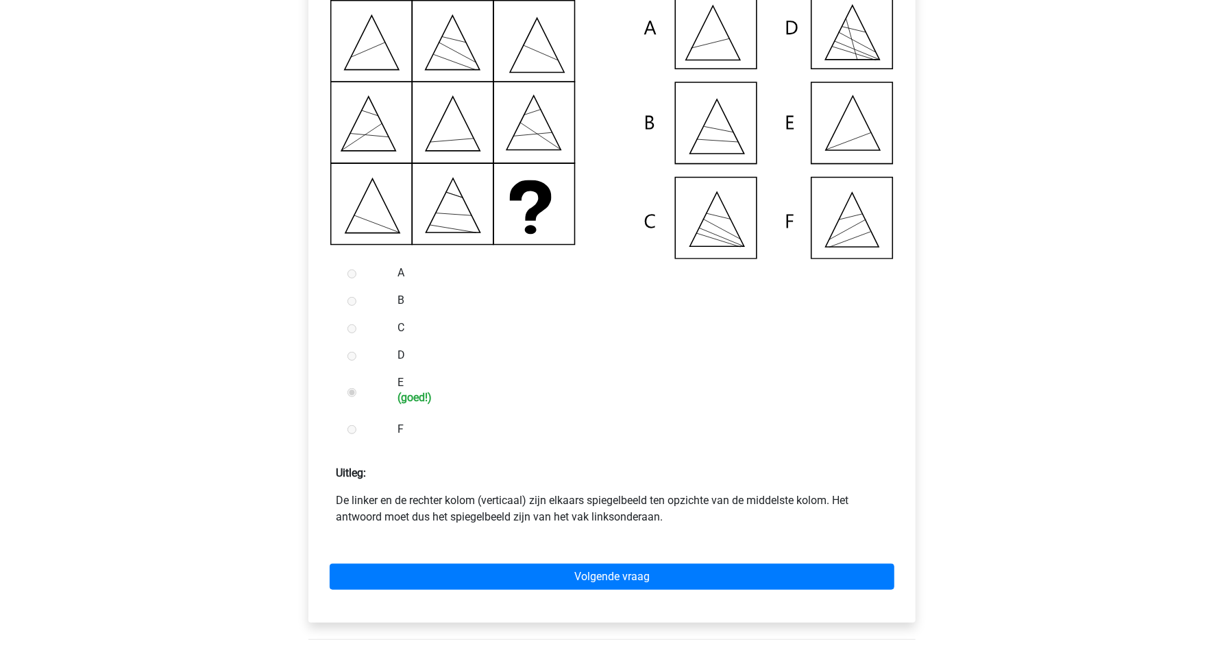
scroll to position [386, 0]
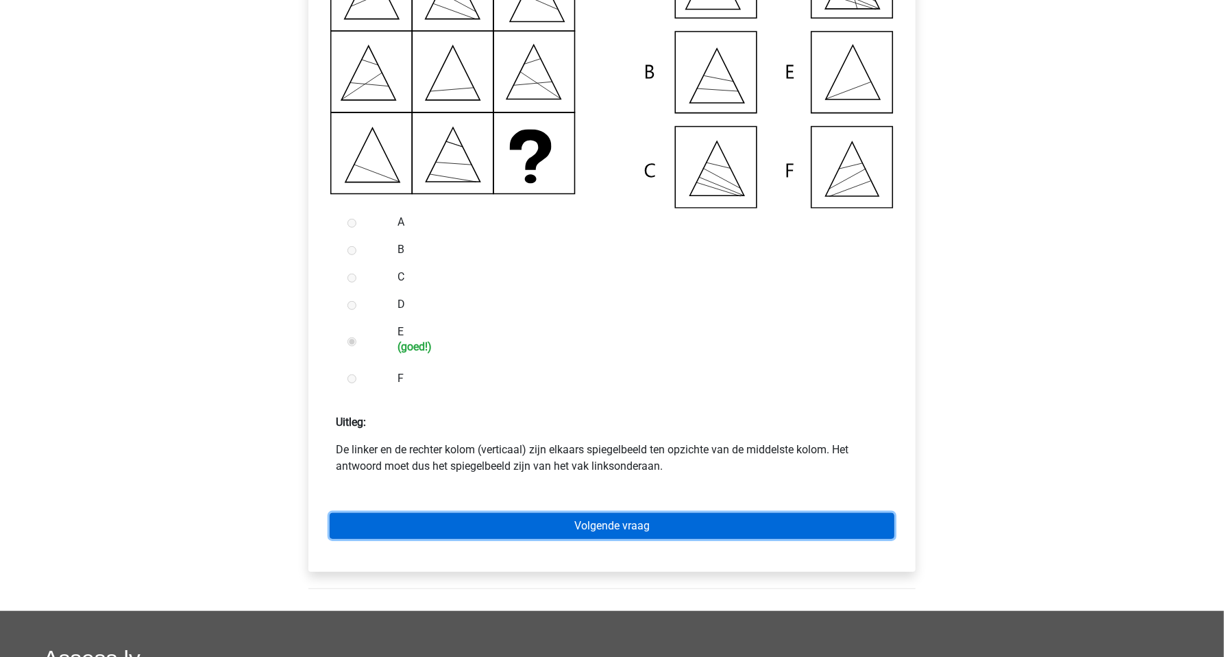
click at [560, 539] on link "Volgende vraag" at bounding box center [612, 526] width 565 height 26
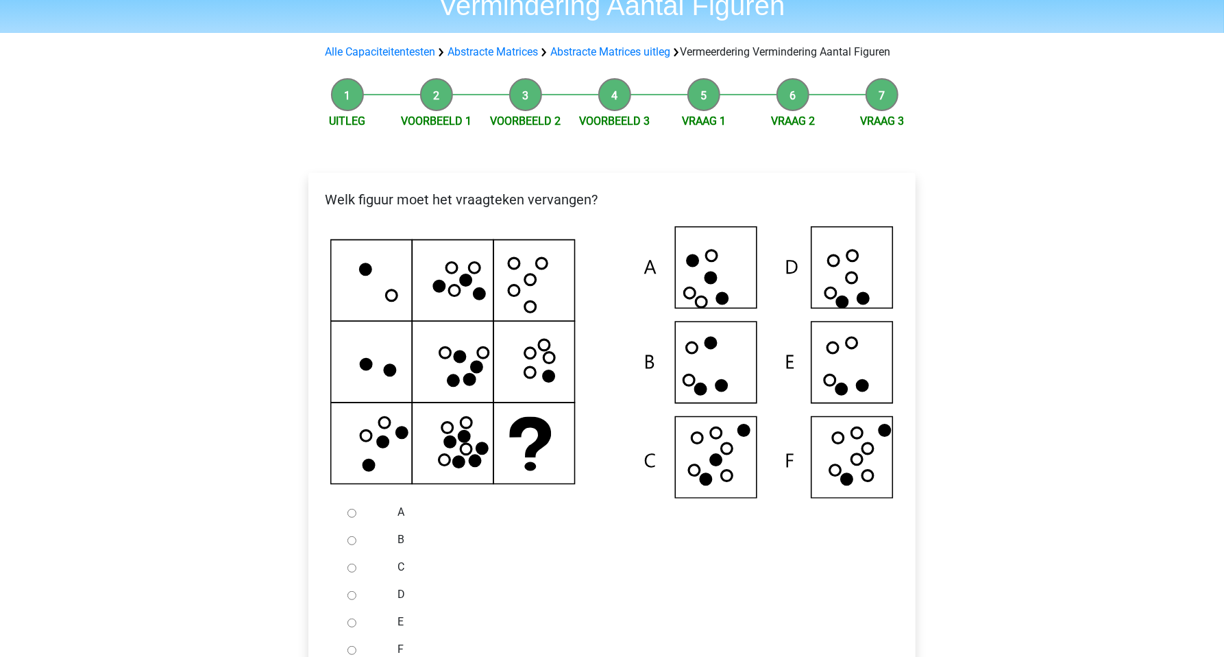
scroll to position [145, 0]
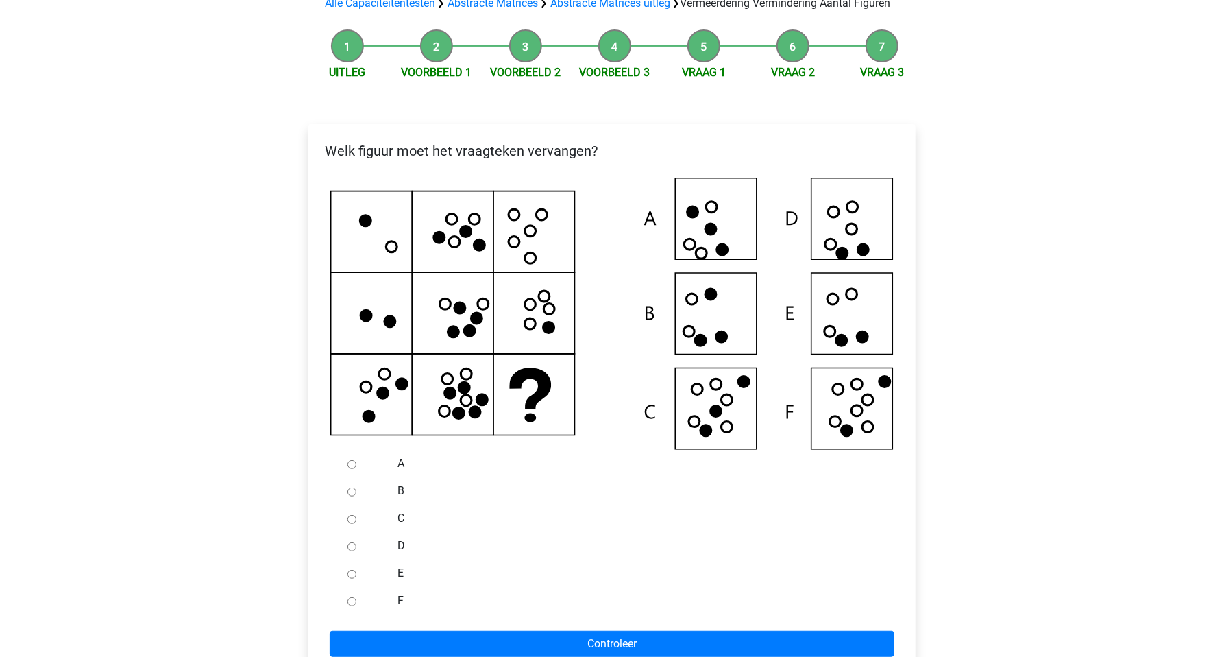
click at [348, 606] on input "F" at bounding box center [352, 601] width 9 height 9
radio input "true"
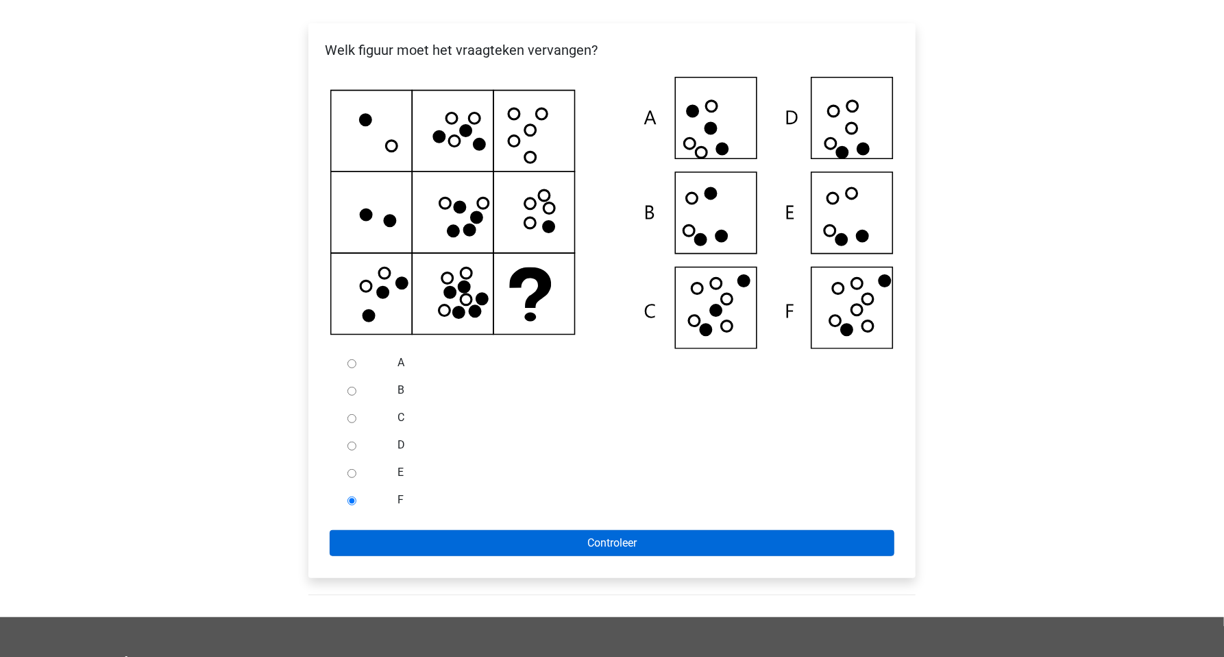
scroll to position [241, 0]
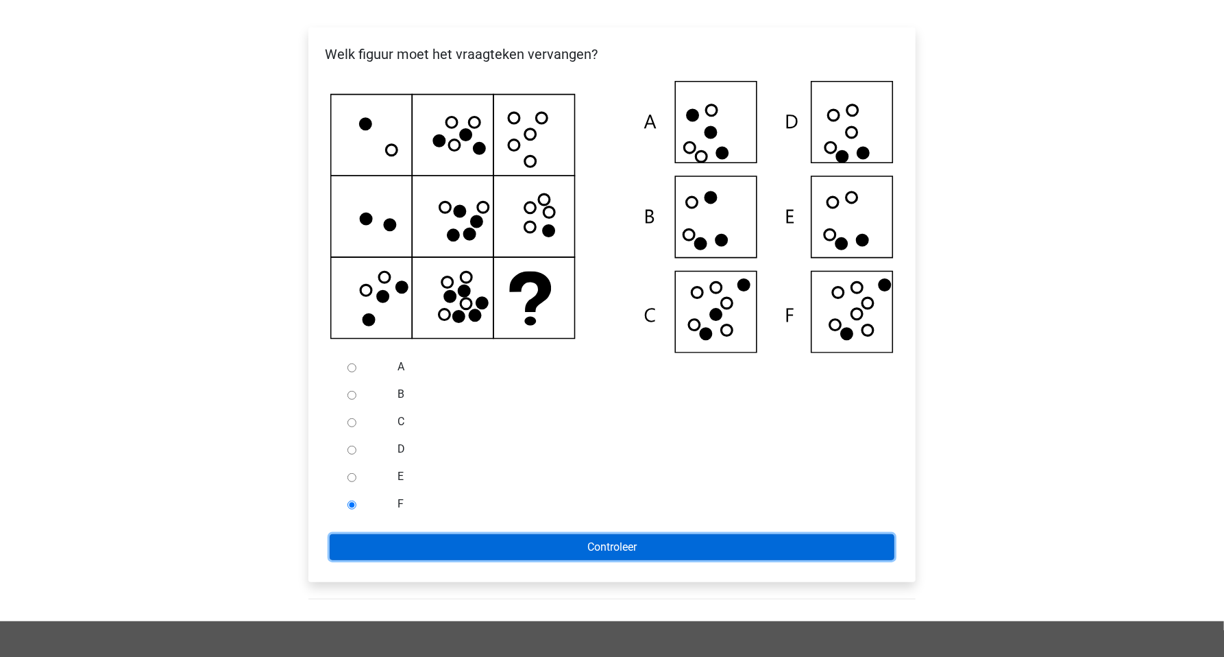
click at [577, 560] on input "Controleer" at bounding box center [612, 547] width 565 height 26
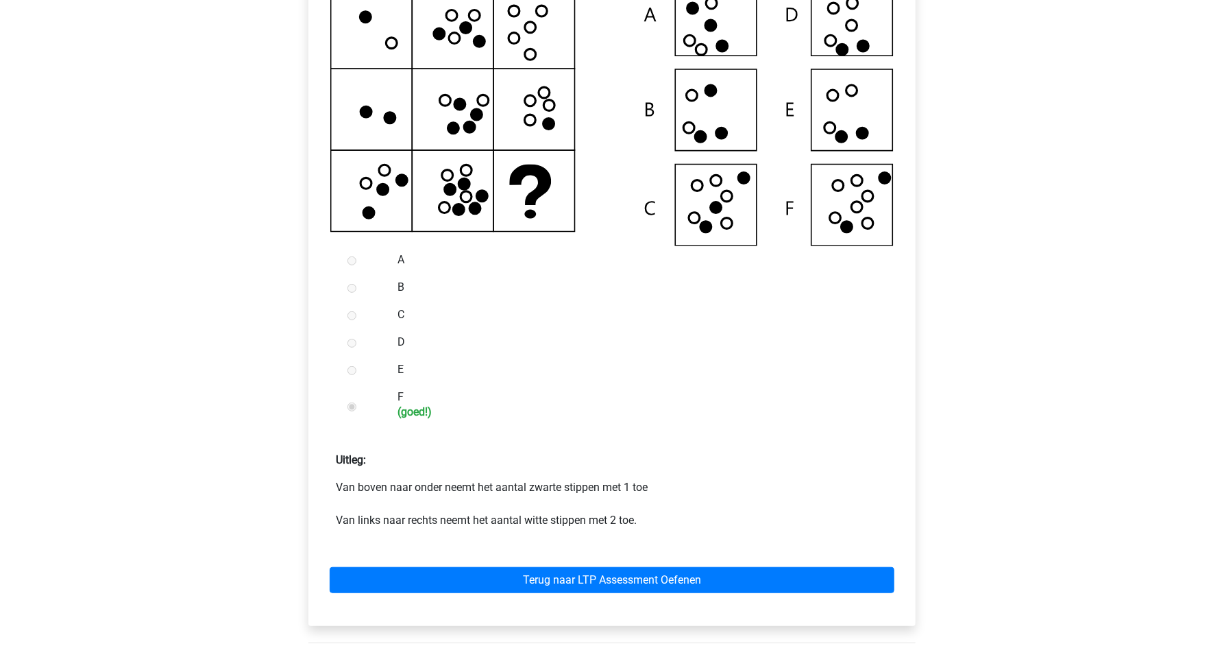
scroll to position [434, 0]
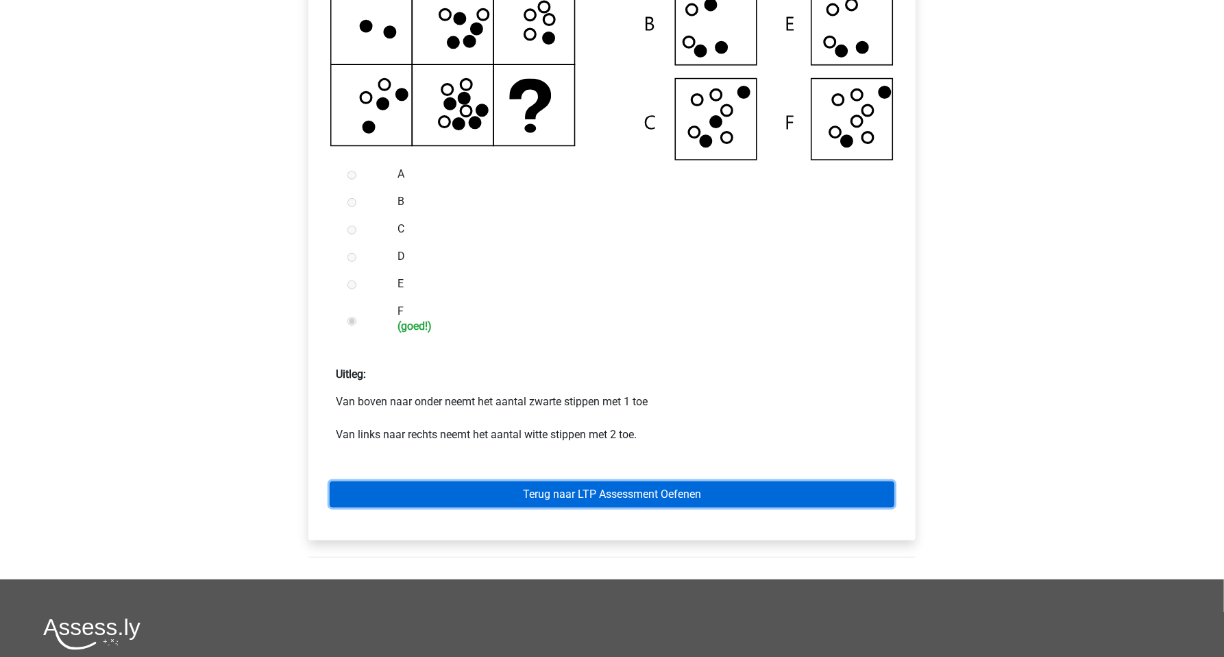
click at [636, 507] on link "Terug naar LTP Assessment Oefenen" at bounding box center [612, 494] width 565 height 26
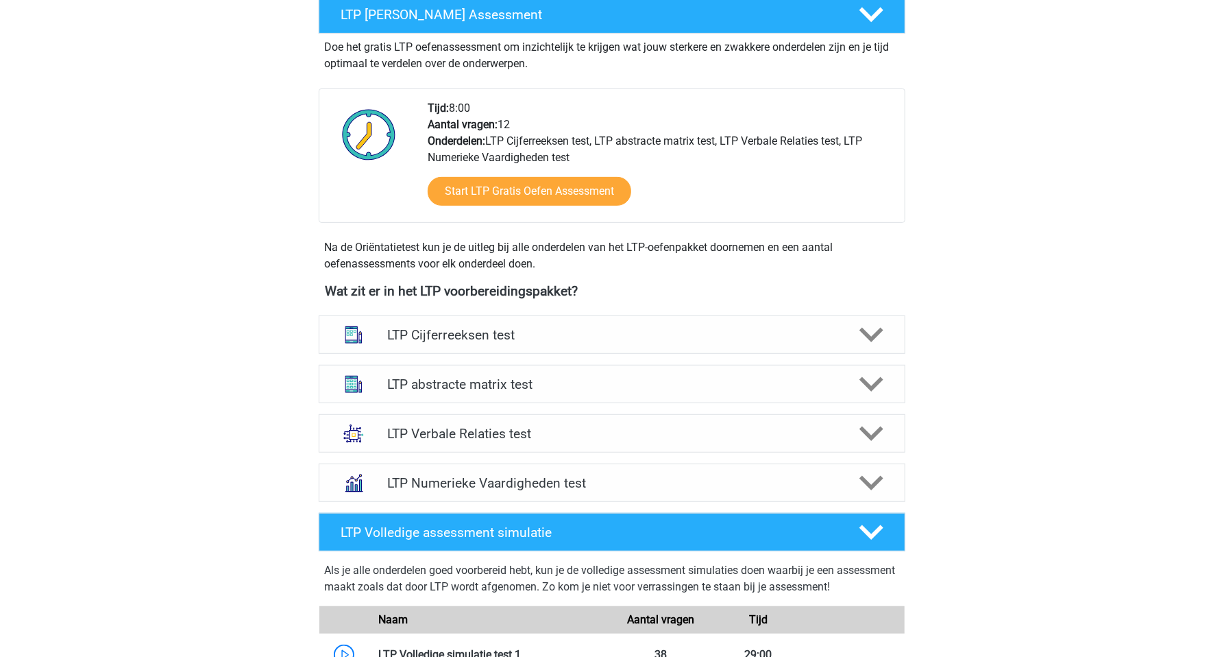
scroll to position [337, 0]
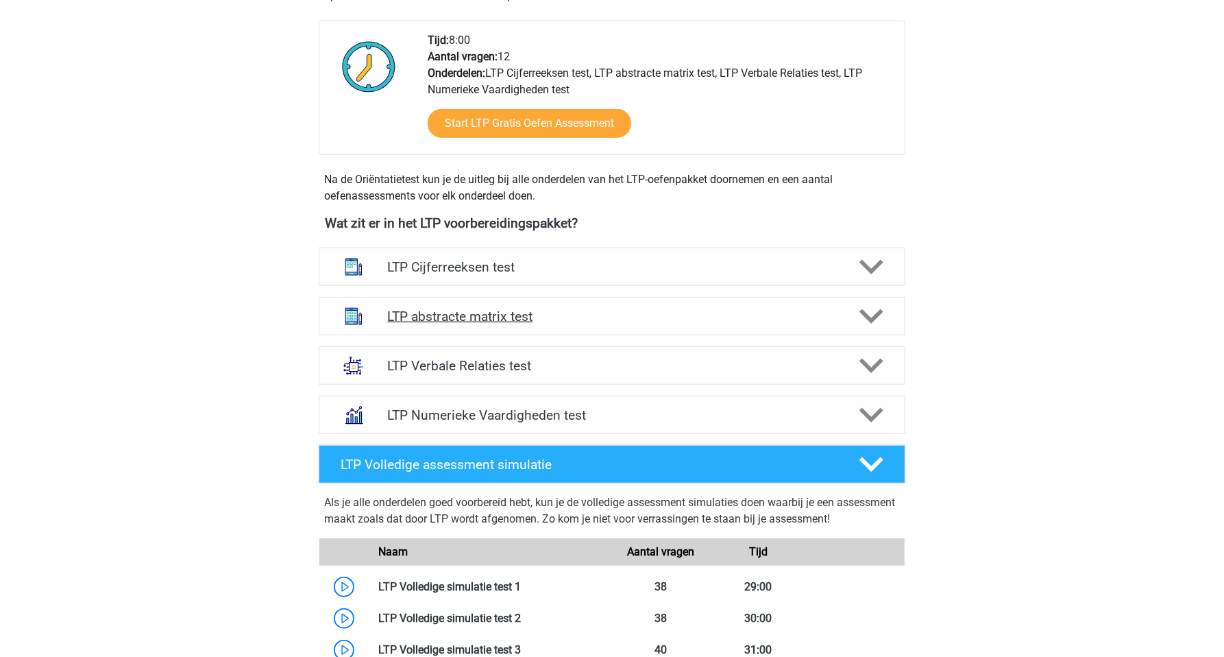
click at [509, 324] on div "LTP abstracte matrix test" at bounding box center [612, 316] width 587 height 38
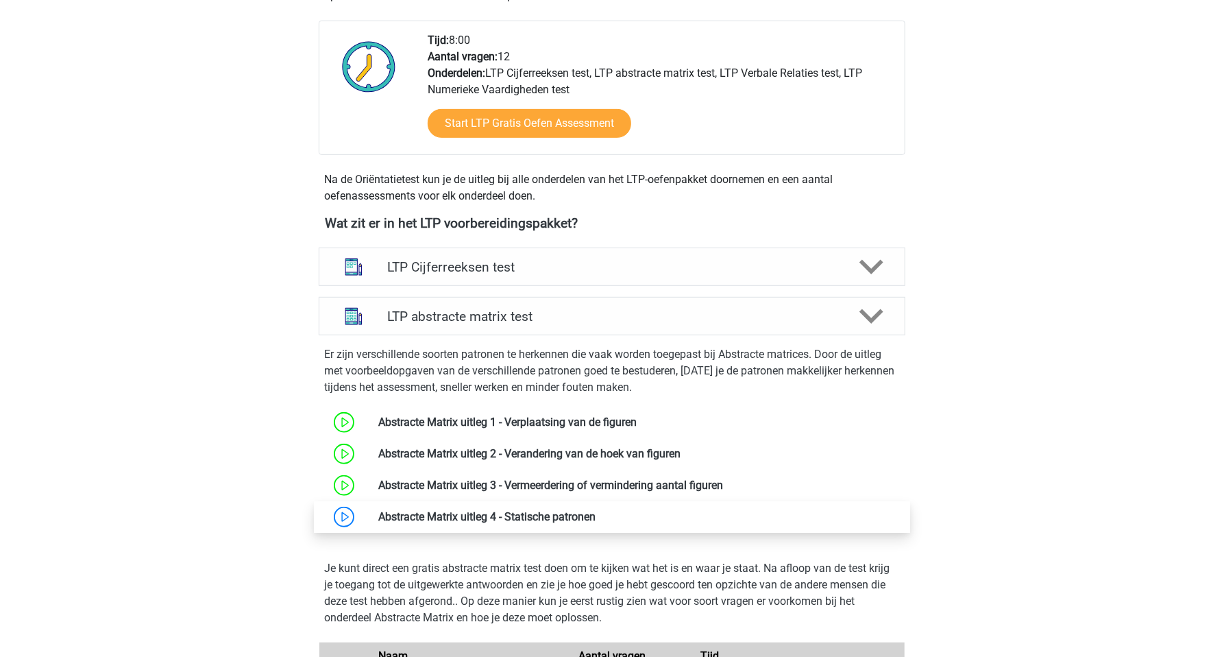
click at [596, 513] on link at bounding box center [596, 516] width 0 height 13
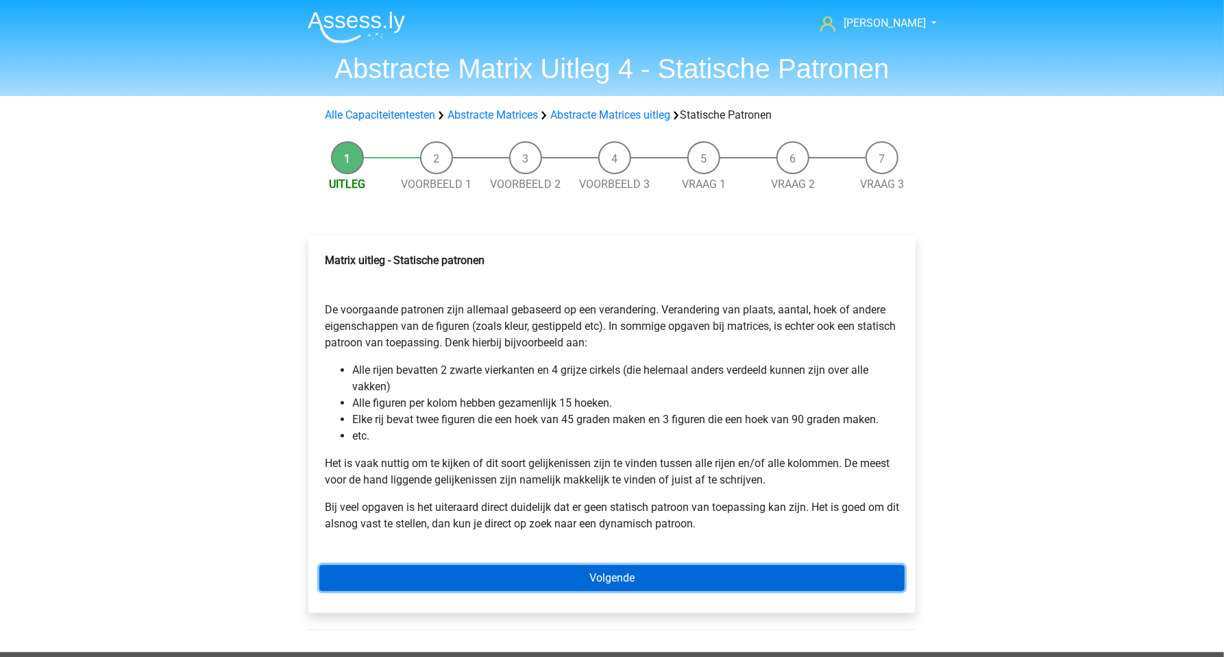
click at [585, 572] on link "Volgende" at bounding box center [611, 578] width 585 height 26
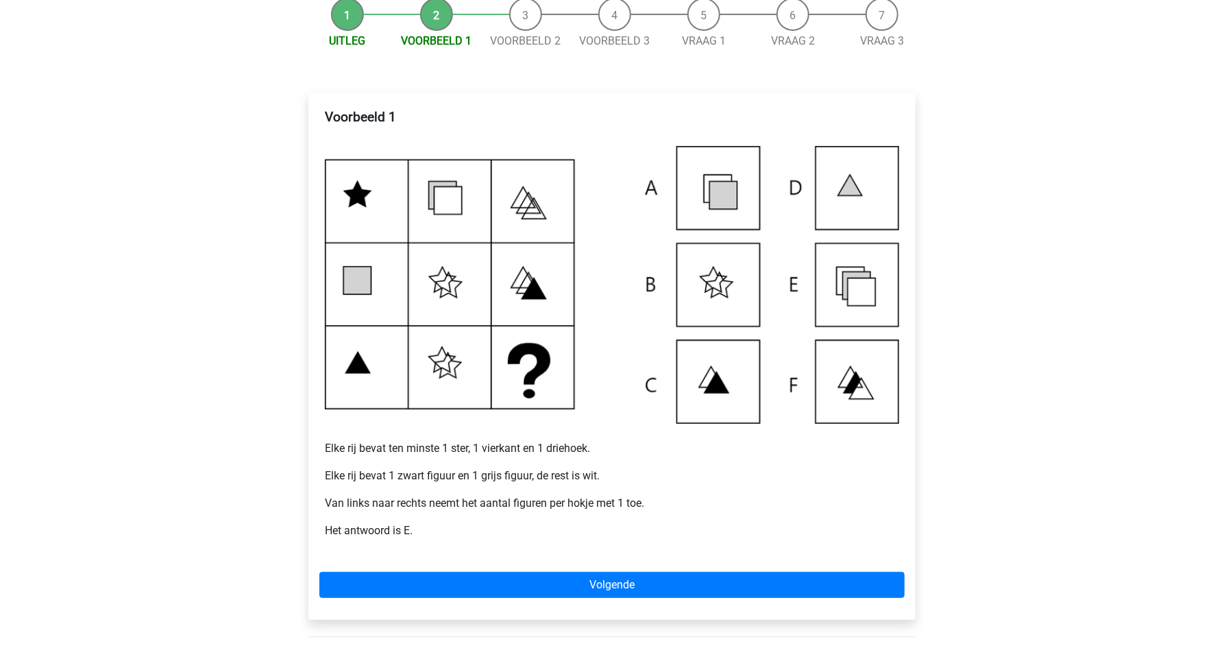
scroll to position [145, 0]
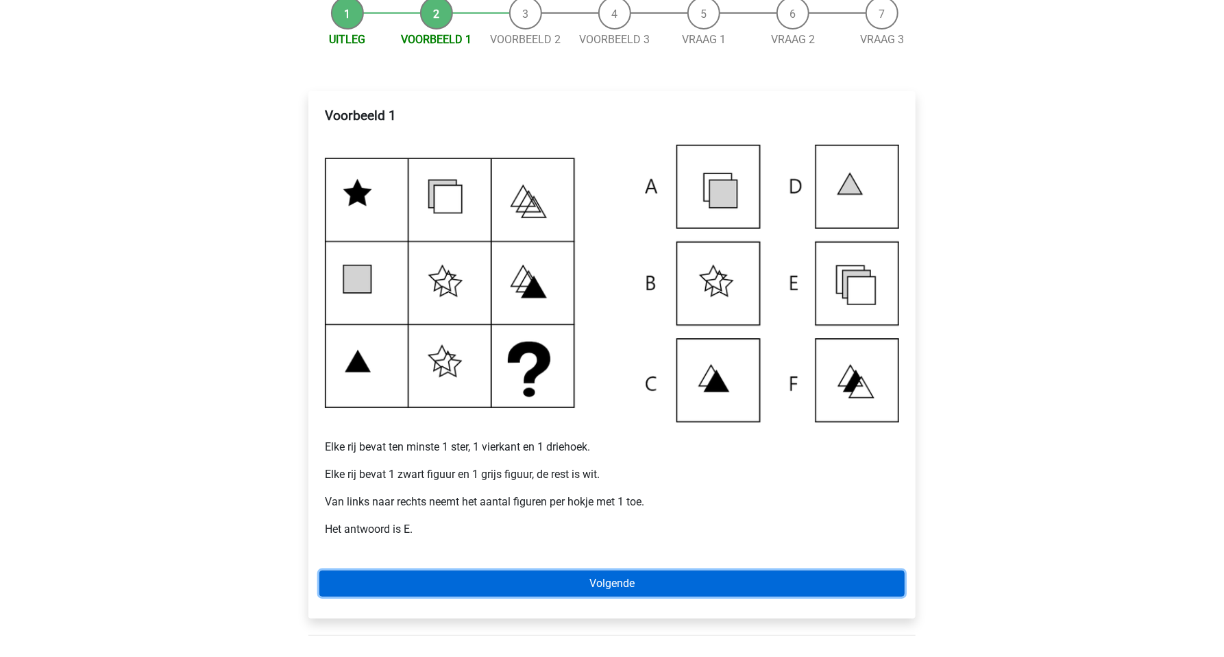
click at [603, 585] on link "Volgende" at bounding box center [611, 583] width 585 height 26
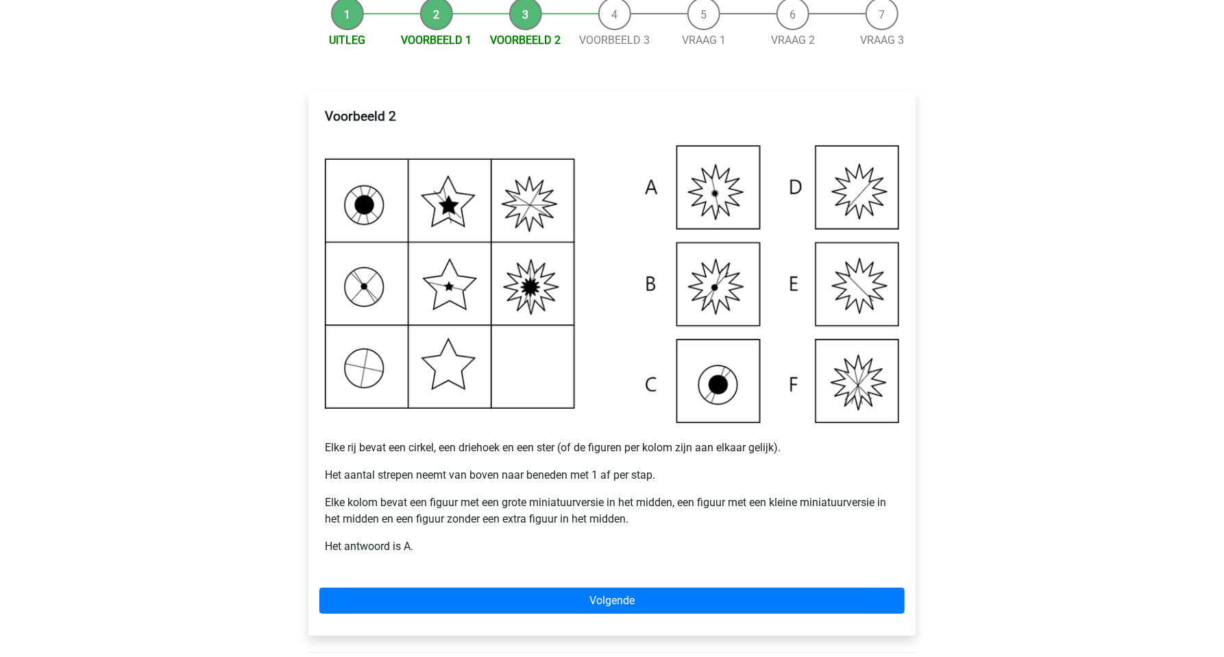
scroll to position [145, 0]
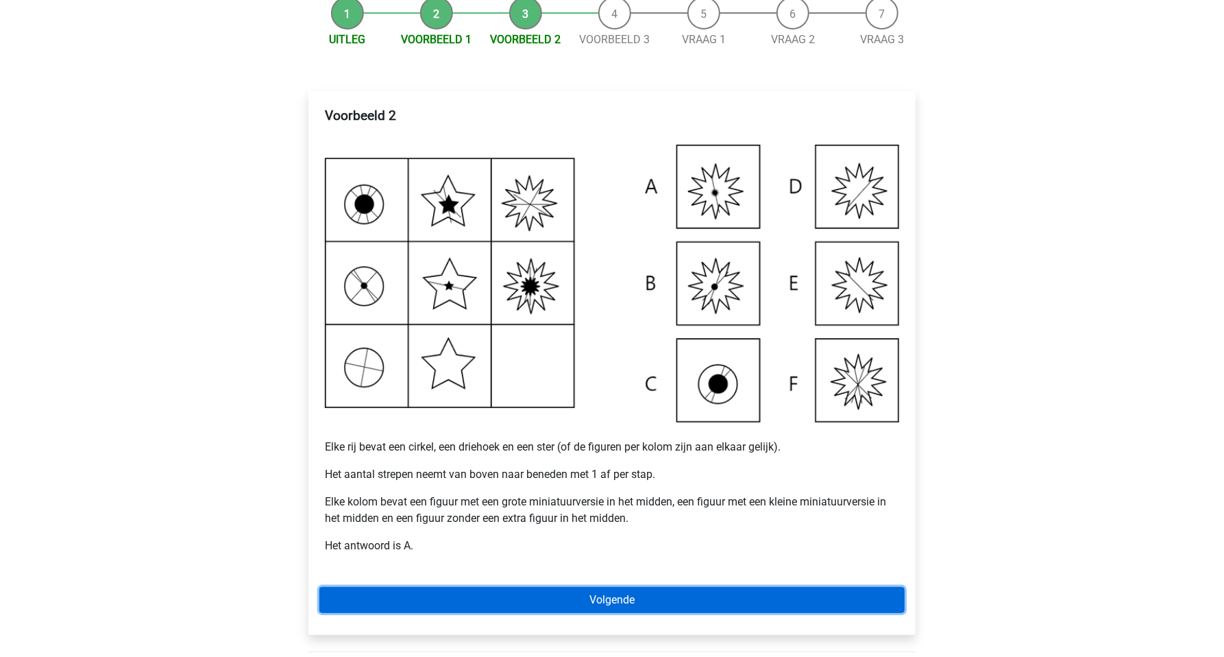
click at [567, 600] on link "Volgende" at bounding box center [611, 600] width 585 height 26
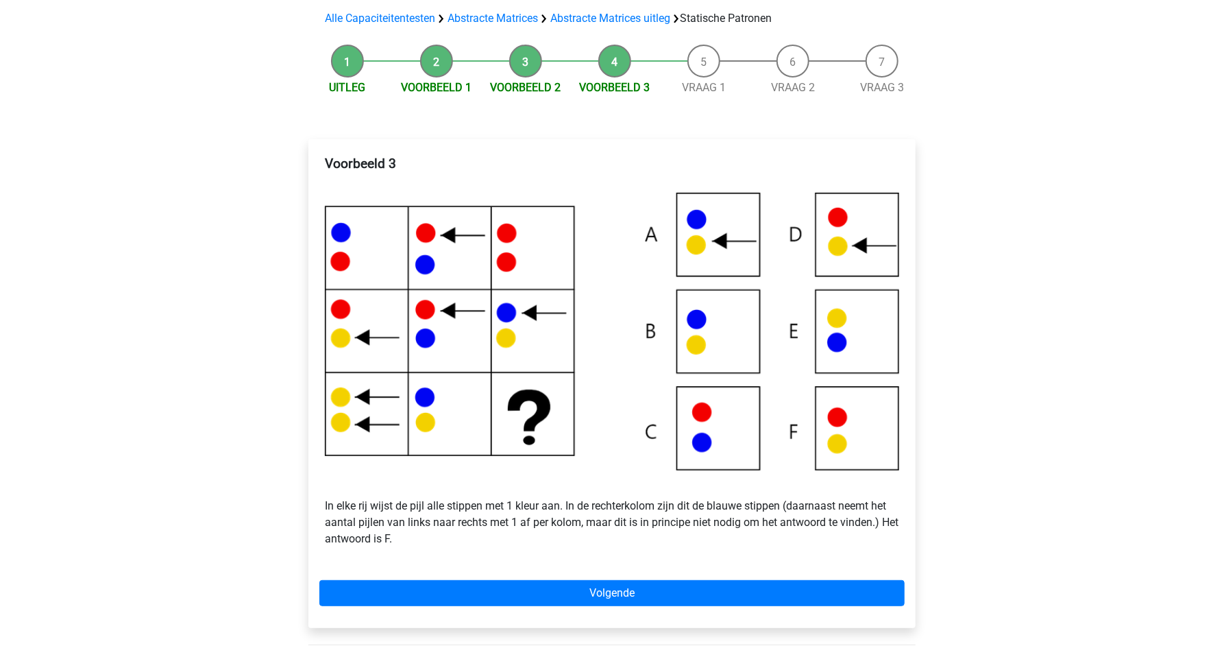
scroll to position [96, 0]
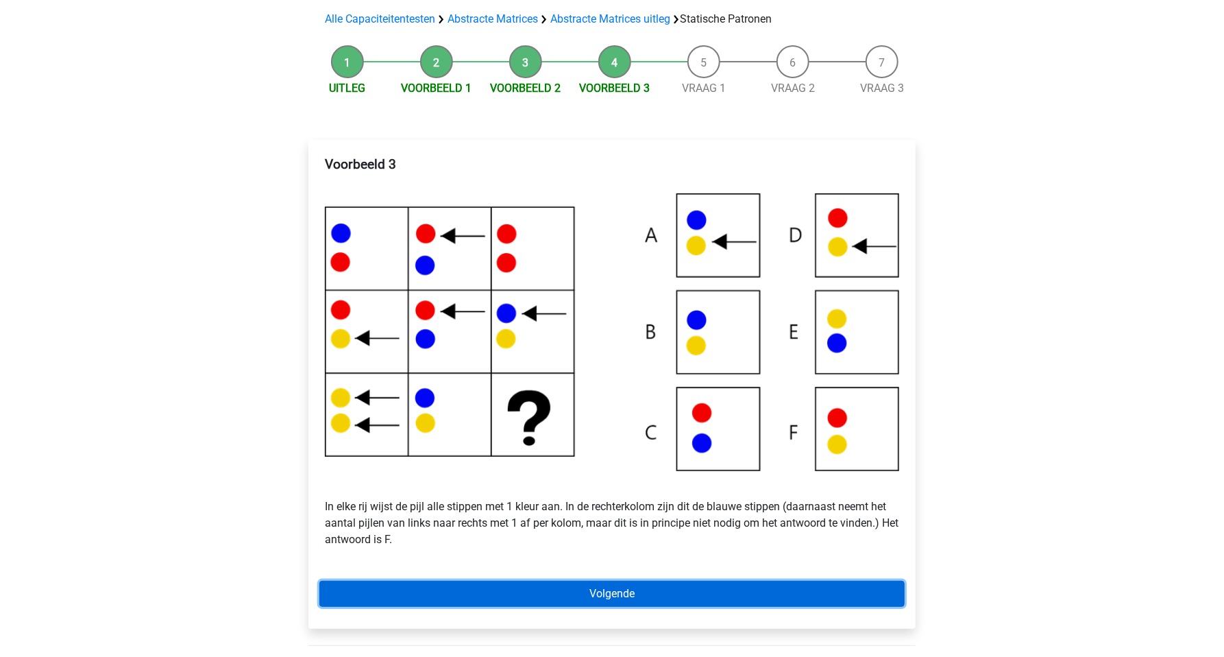
click at [633, 590] on link "Volgende" at bounding box center [611, 594] width 585 height 26
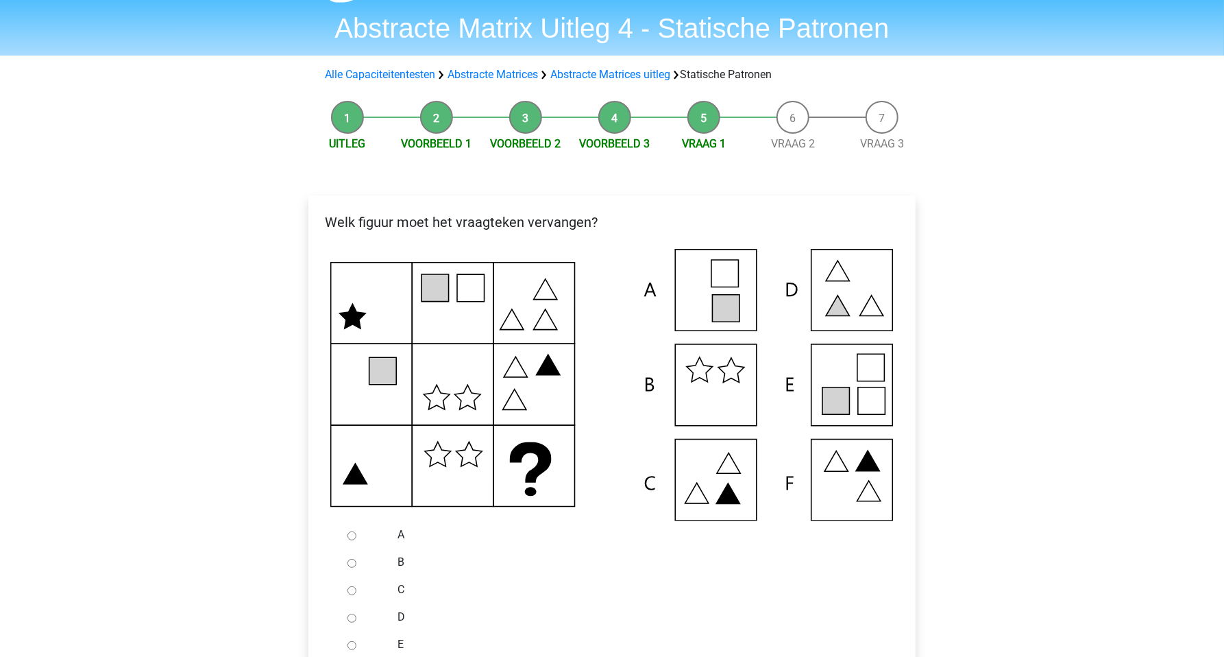
scroll to position [48, 0]
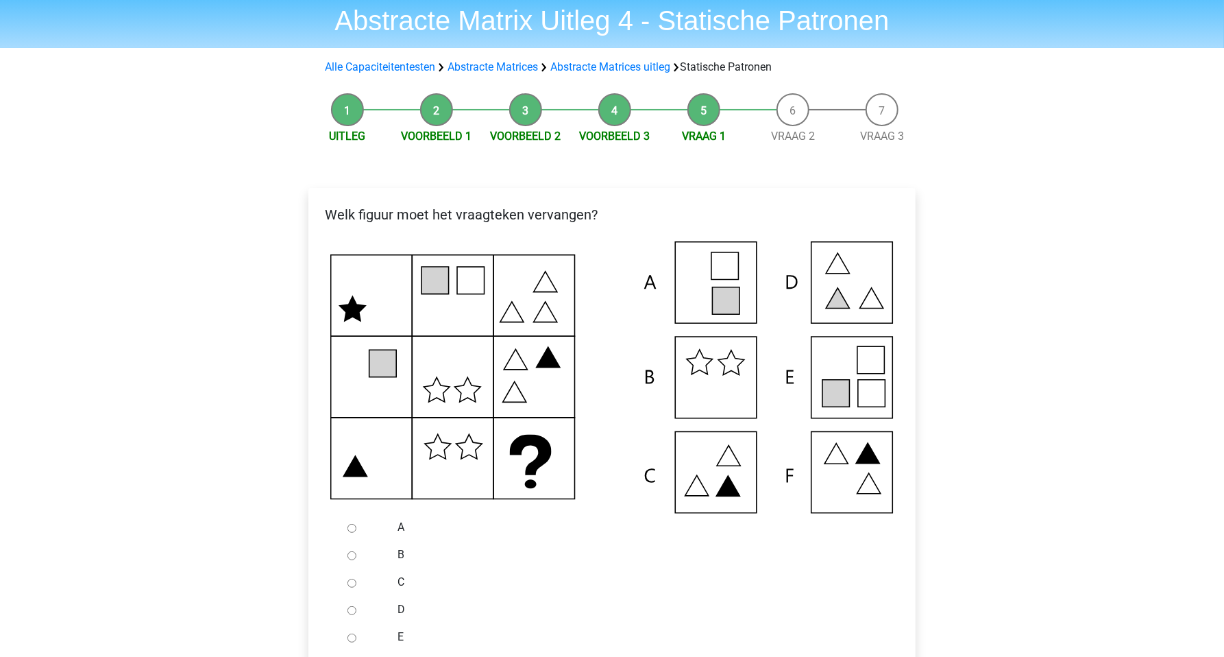
click at [354, 638] on input "E" at bounding box center [352, 637] width 9 height 9
radio input "true"
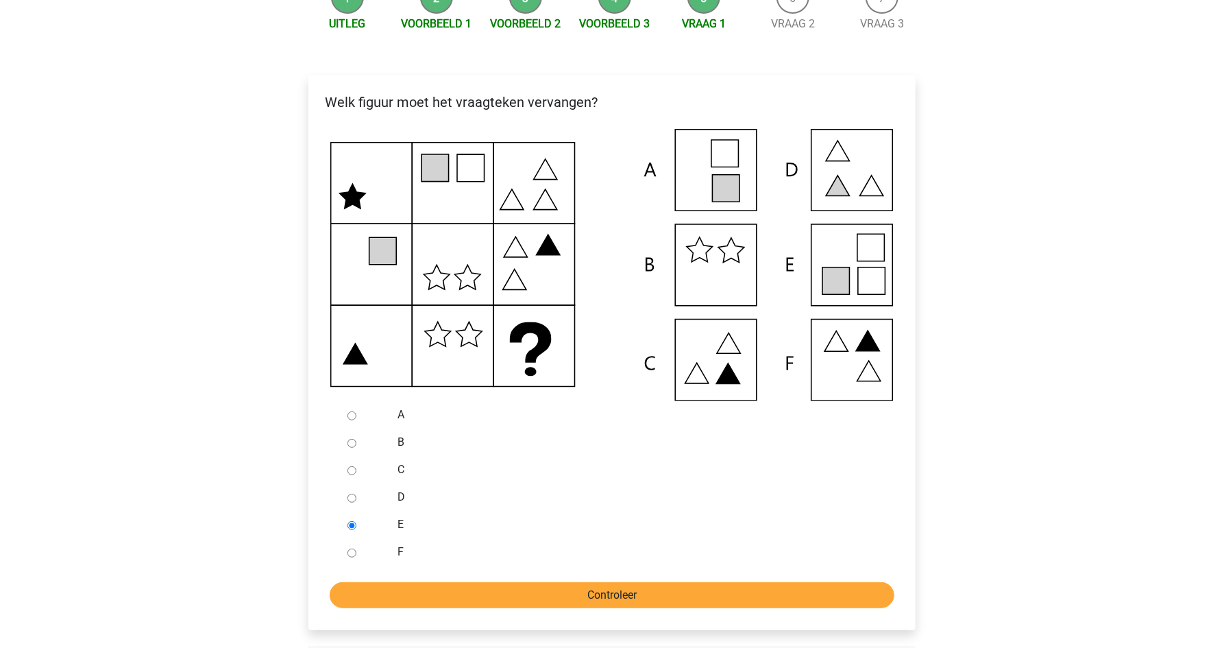
scroll to position [193, 0]
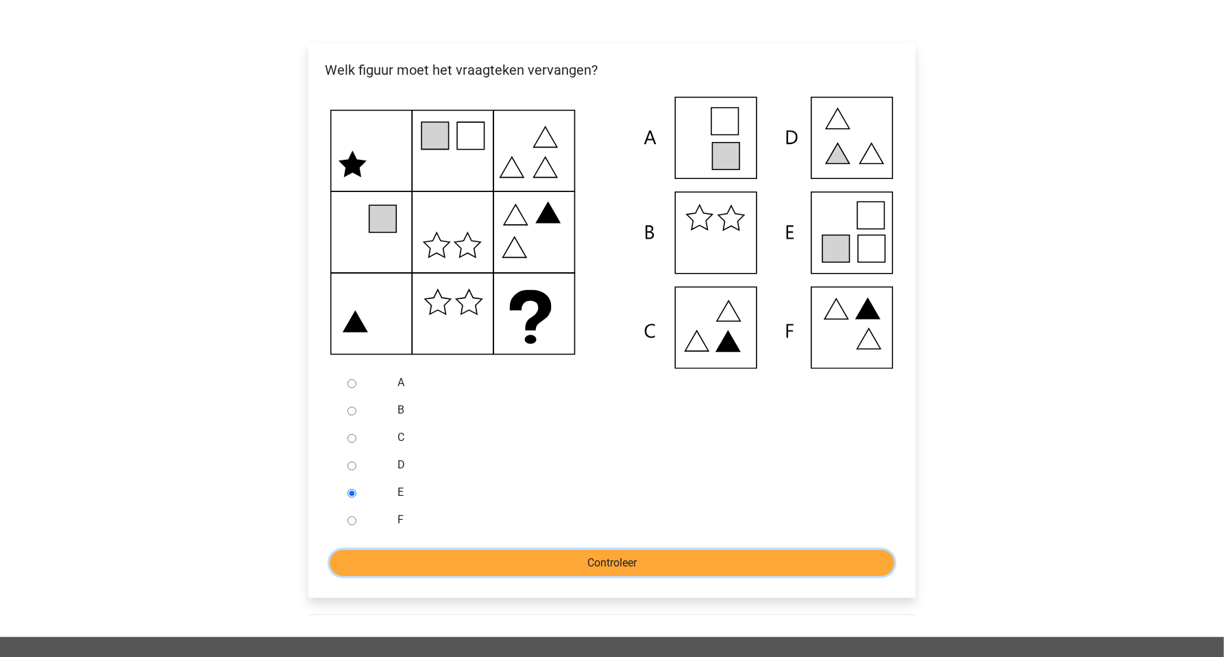
click at [542, 557] on input "Controleer" at bounding box center [612, 563] width 565 height 26
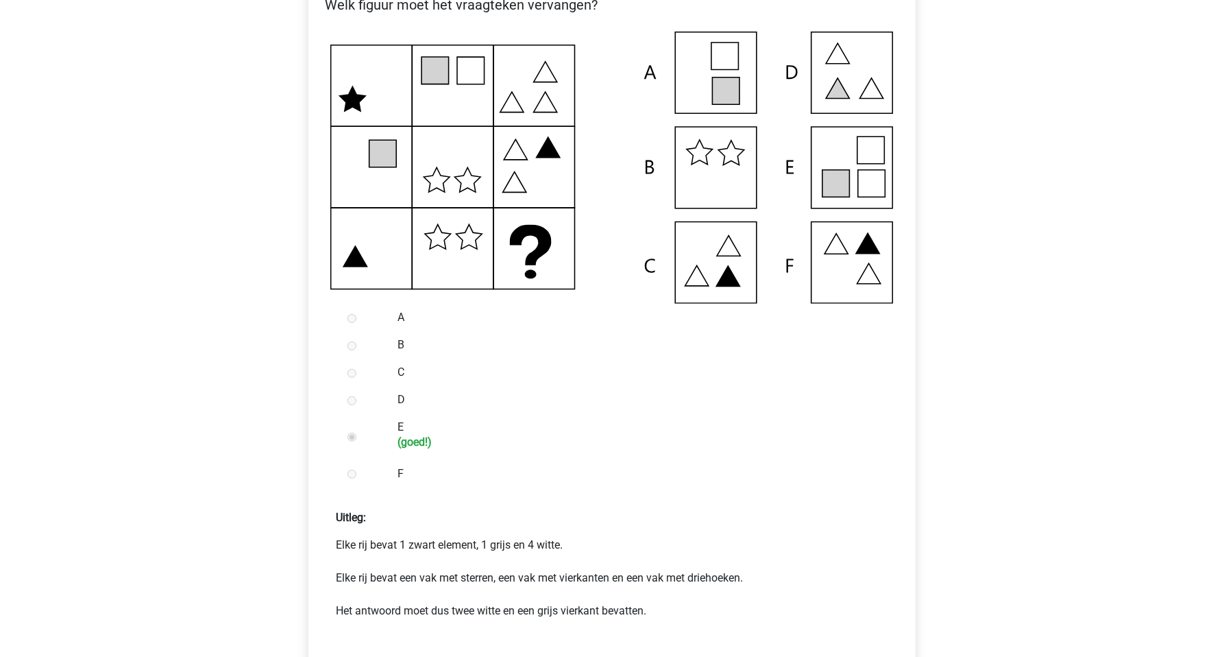
scroll to position [289, 0]
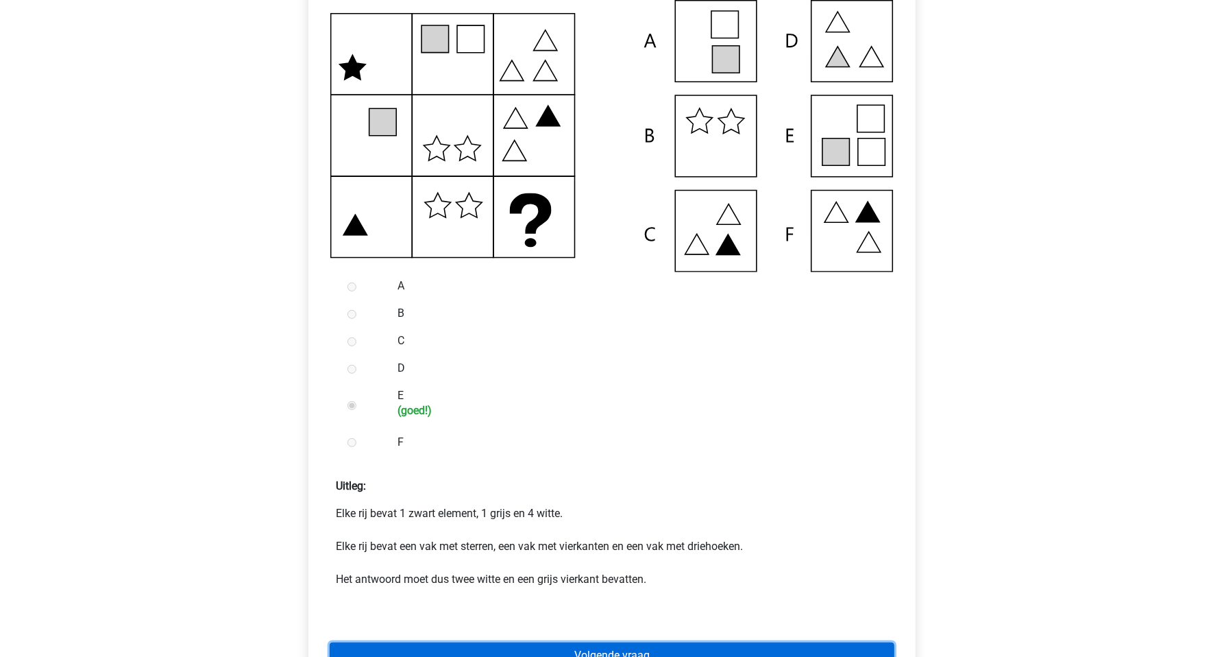
click at [616, 646] on link "Volgende vraag" at bounding box center [612, 655] width 565 height 26
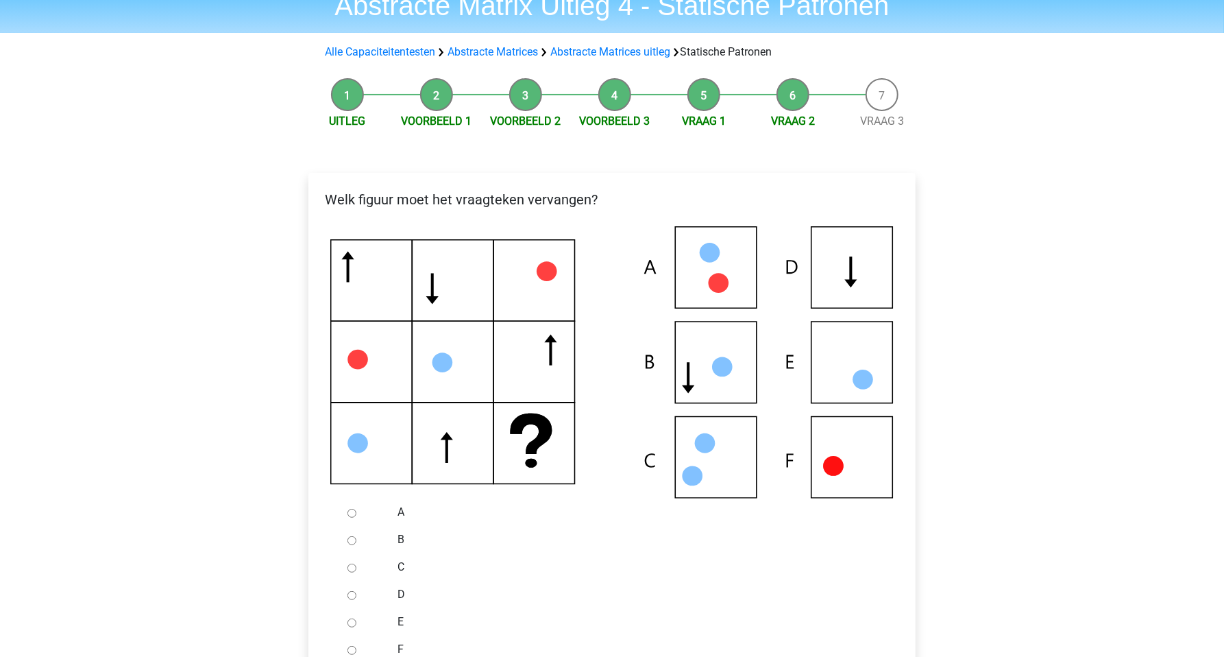
scroll to position [96, 0]
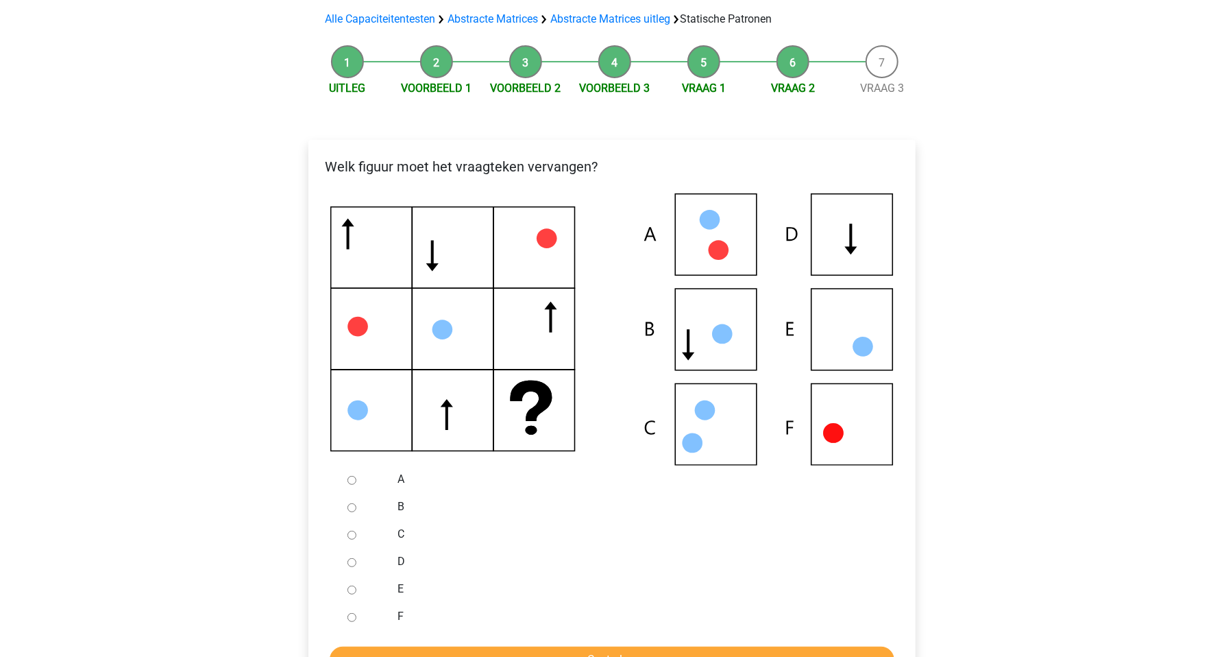
click at [353, 562] on input "D" at bounding box center [352, 562] width 9 height 9
radio input "true"
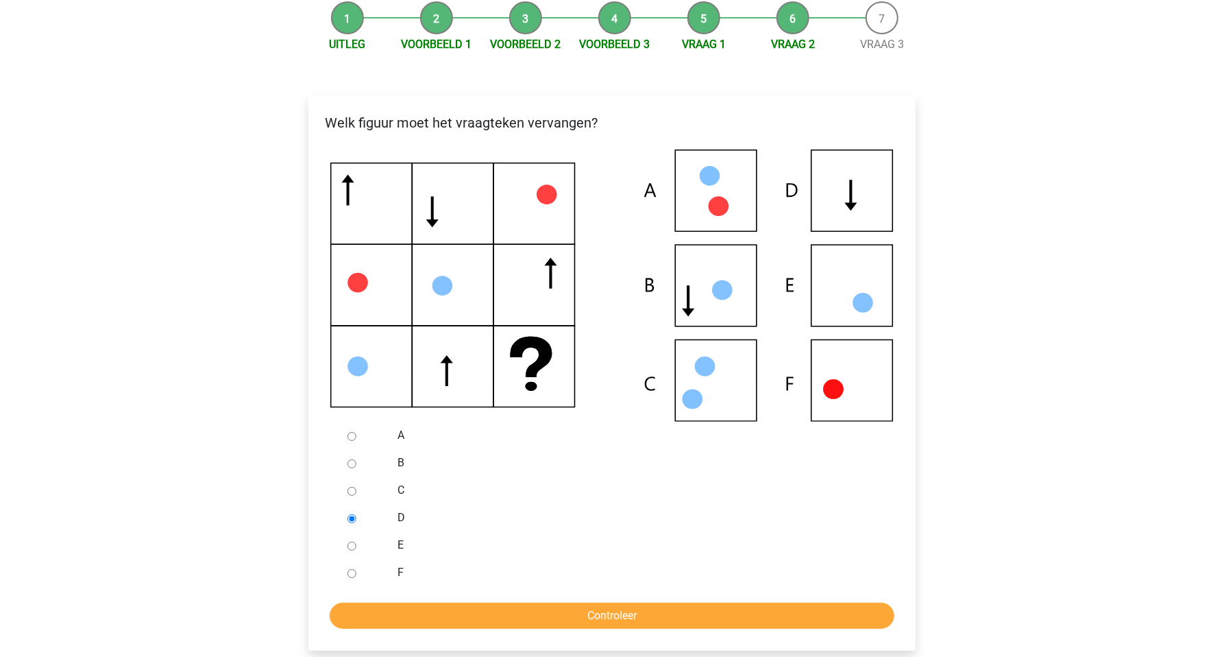
scroll to position [145, 0]
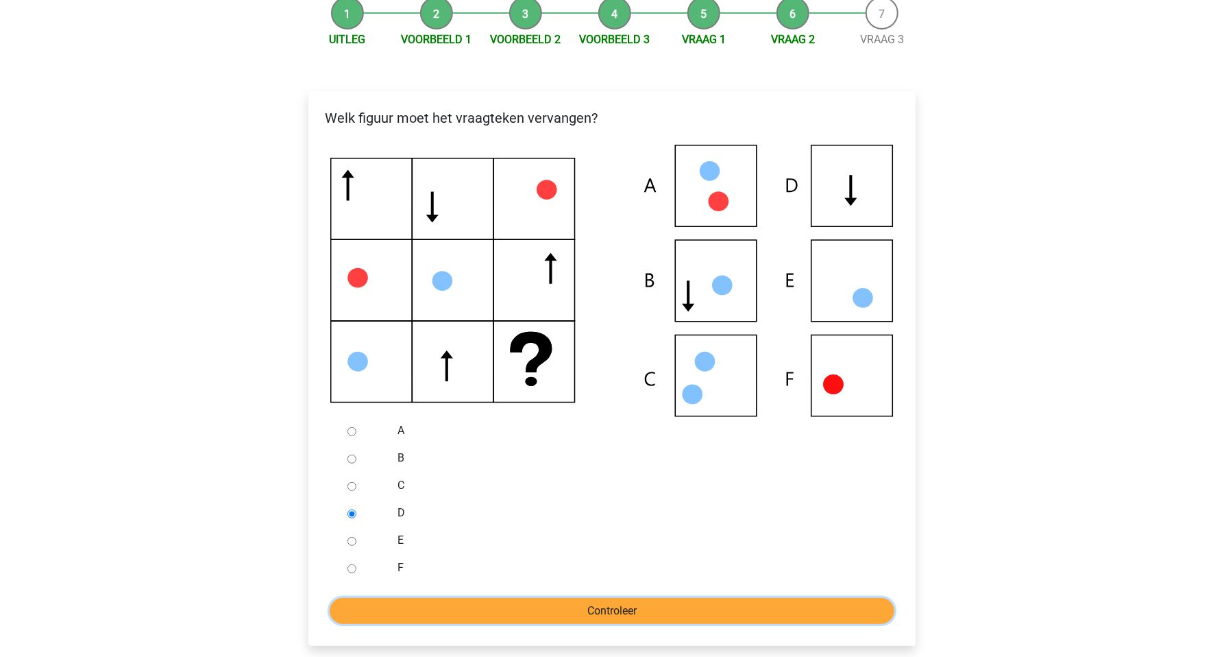
click at [497, 616] on input "Controleer" at bounding box center [612, 611] width 565 height 26
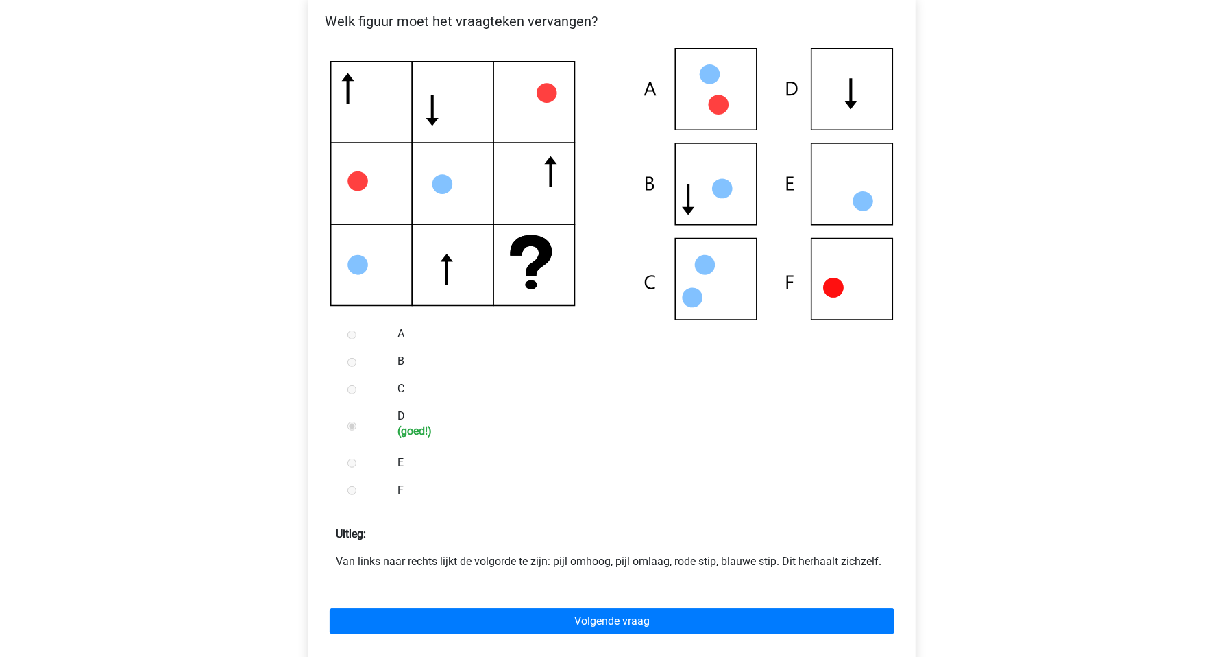
scroll to position [289, 0]
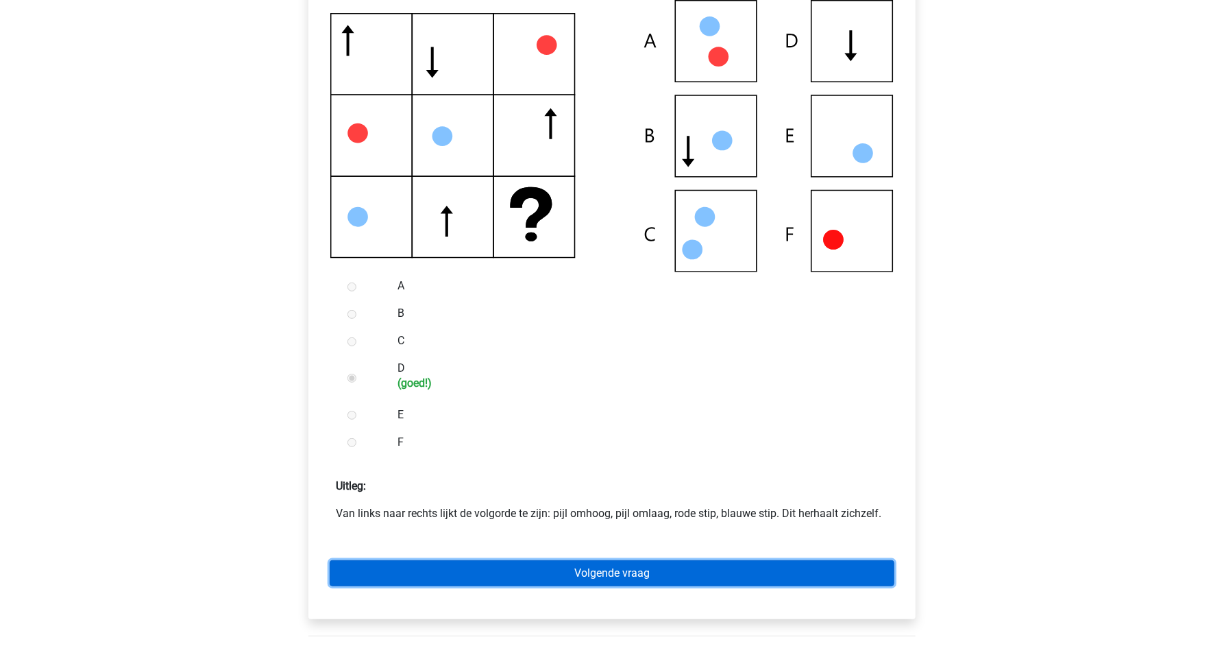
click at [598, 572] on link "Volgende vraag" at bounding box center [612, 573] width 565 height 26
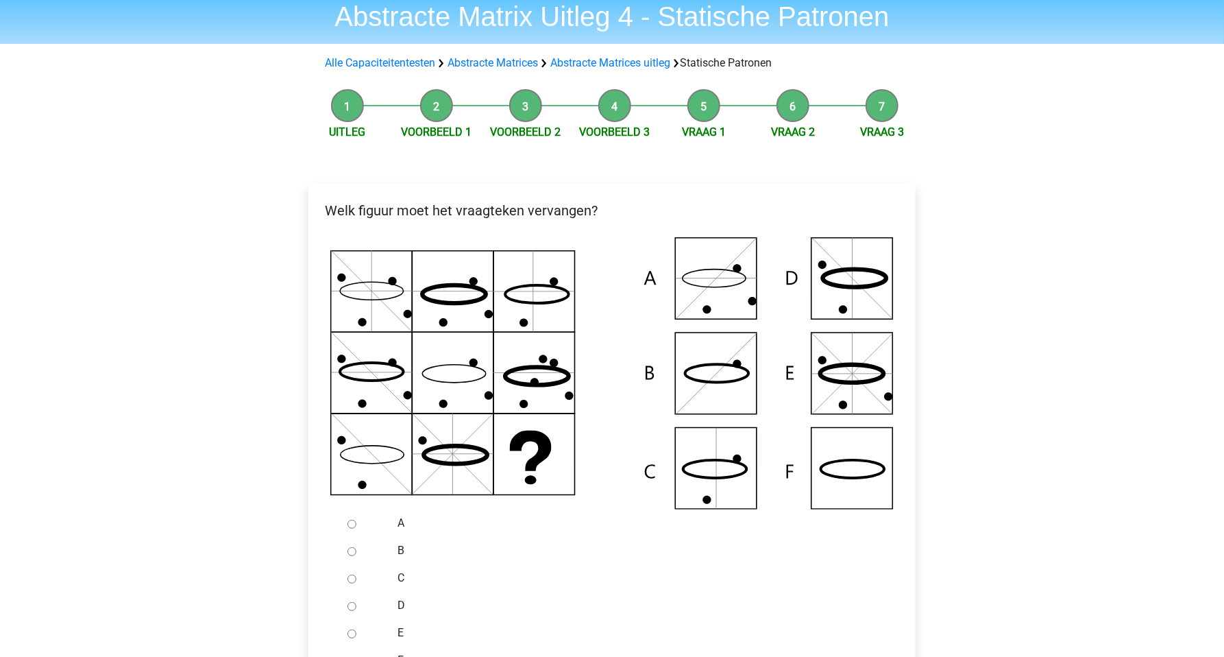
scroll to position [96, 0]
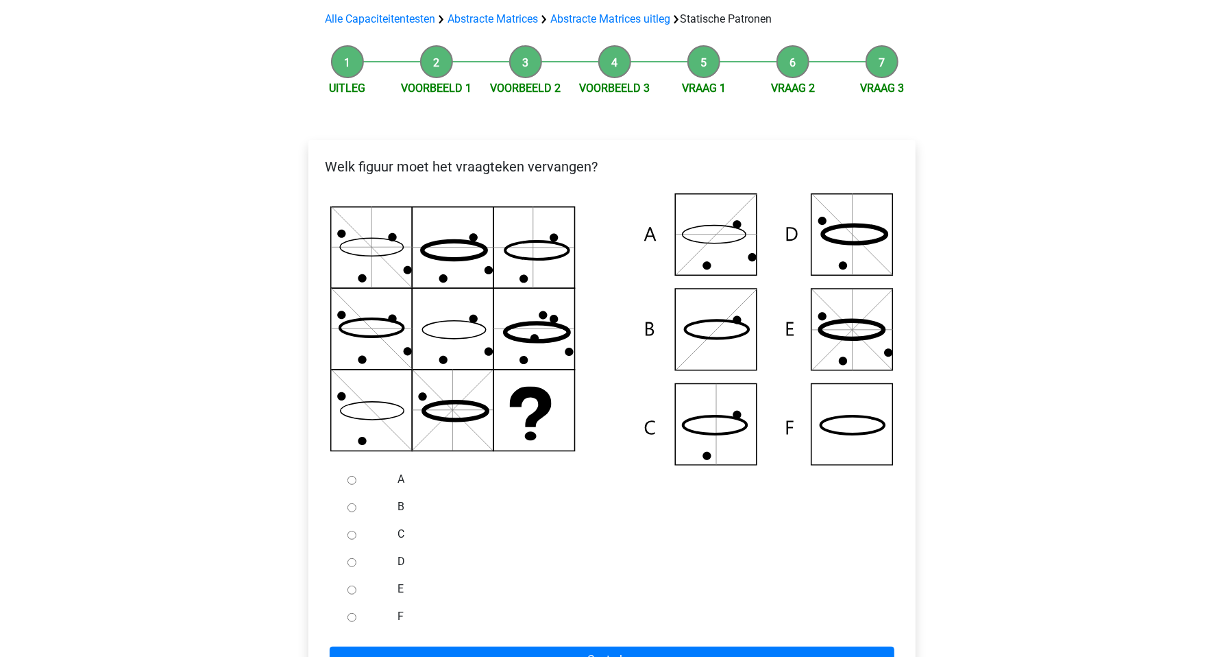
click at [367, 614] on div at bounding box center [364, 616] width 45 height 27
click at [354, 622] on div at bounding box center [364, 616] width 45 height 27
click at [348, 617] on input "F" at bounding box center [352, 617] width 9 height 9
radio input "true"
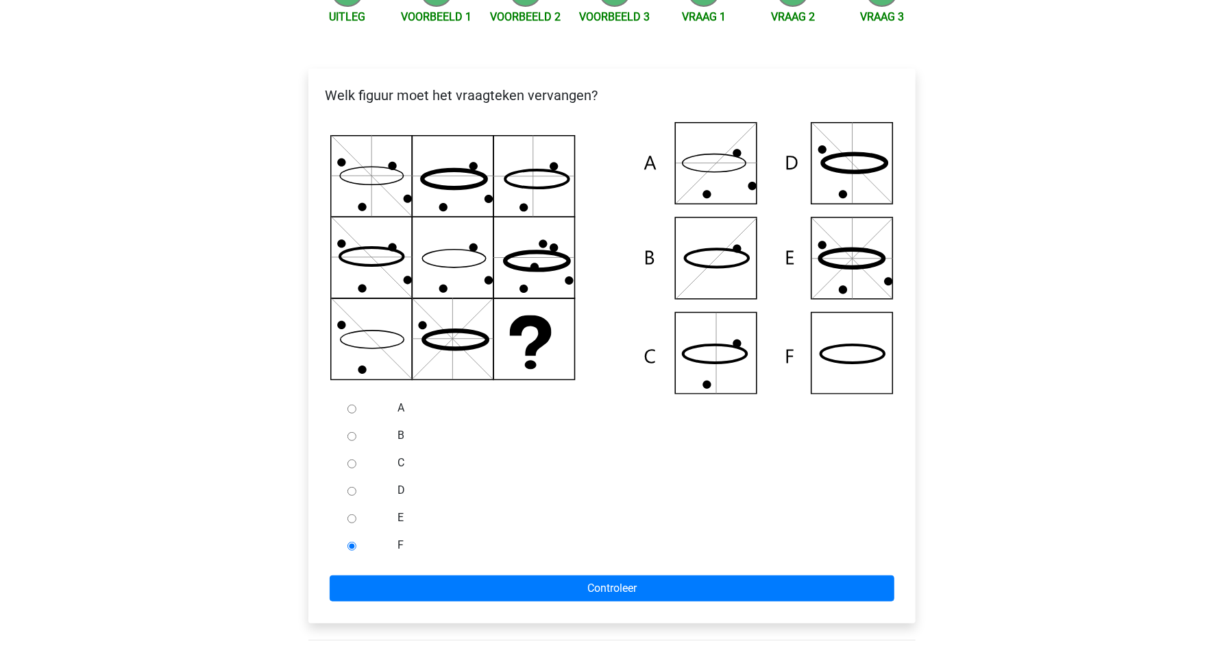
scroll to position [193, 0]
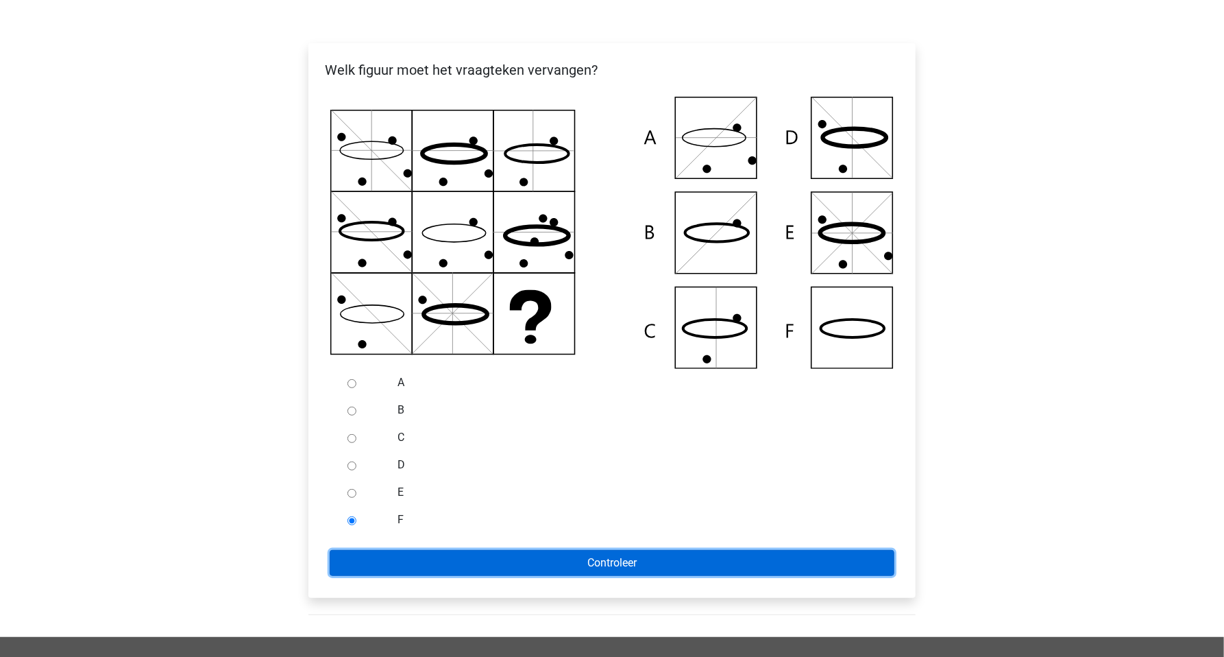
click at [413, 564] on input "Controleer" at bounding box center [612, 563] width 565 height 26
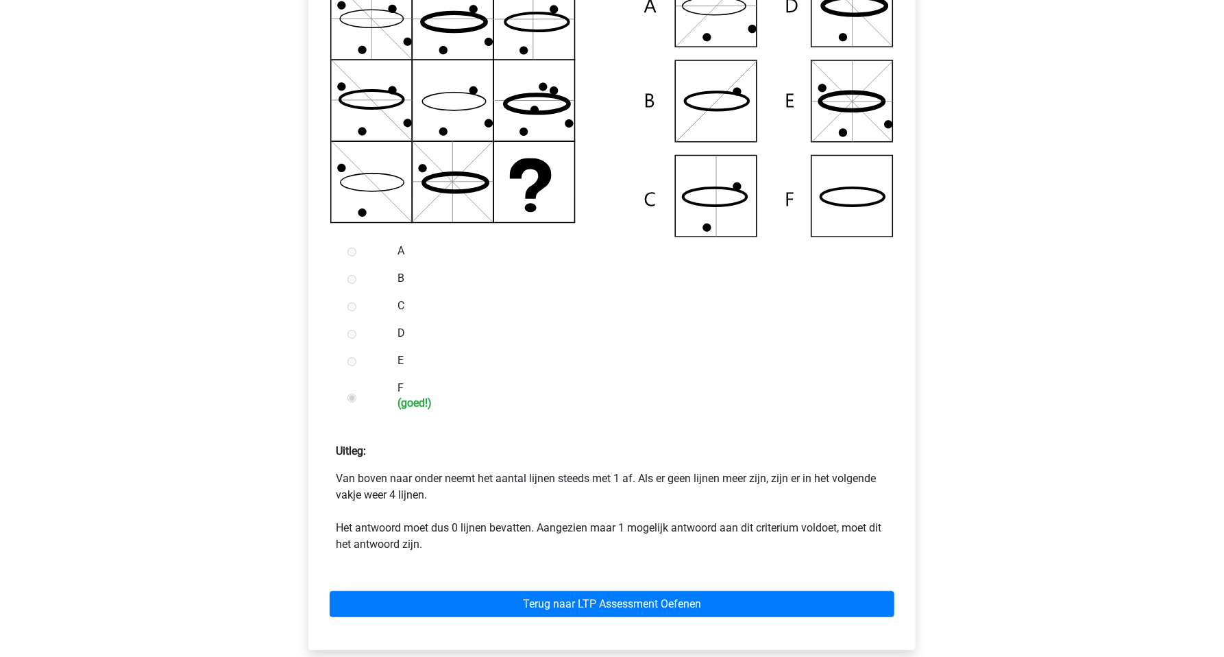
scroll to position [337, 0]
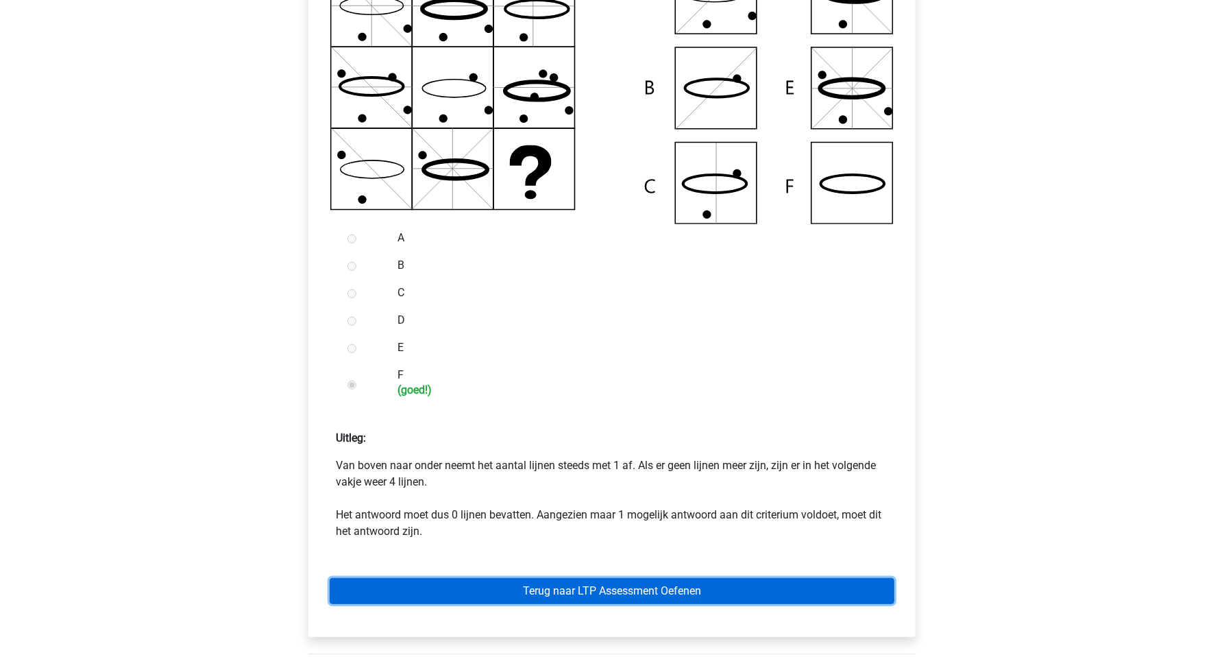
click at [612, 589] on link "Terug naar LTP Assessment Oefenen" at bounding box center [612, 591] width 565 height 26
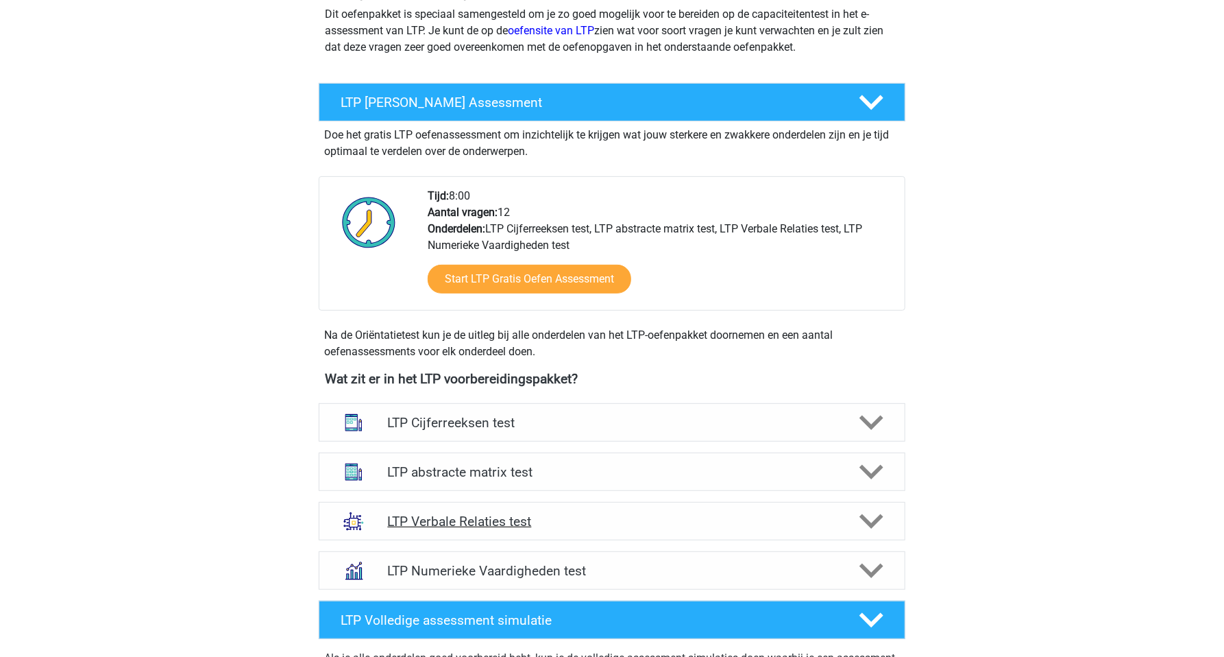
scroll to position [193, 0]
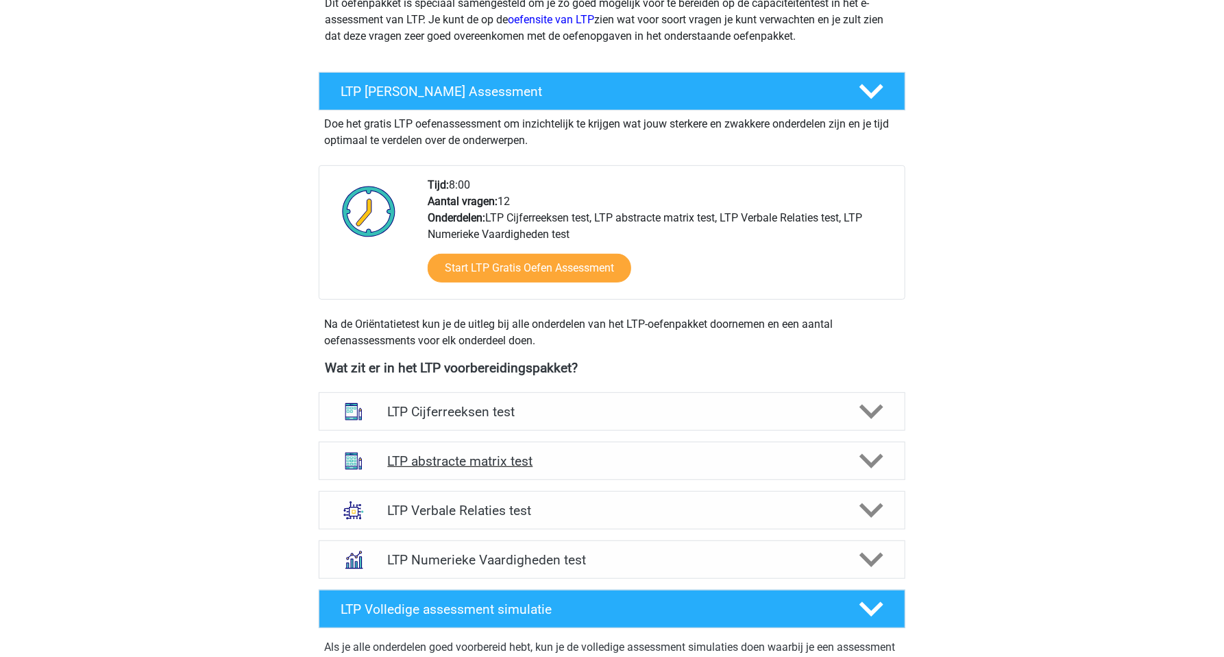
click at [490, 463] on h4 "LTP abstracte matrix test" at bounding box center [611, 461] width 449 height 16
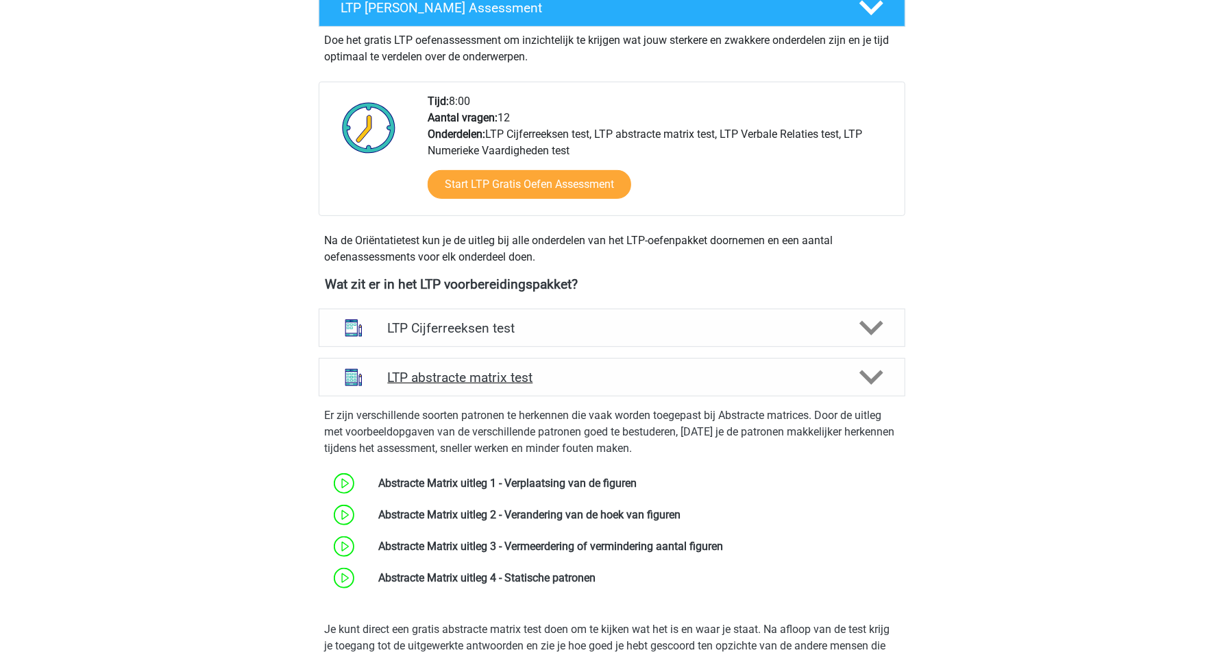
scroll to position [337, 0]
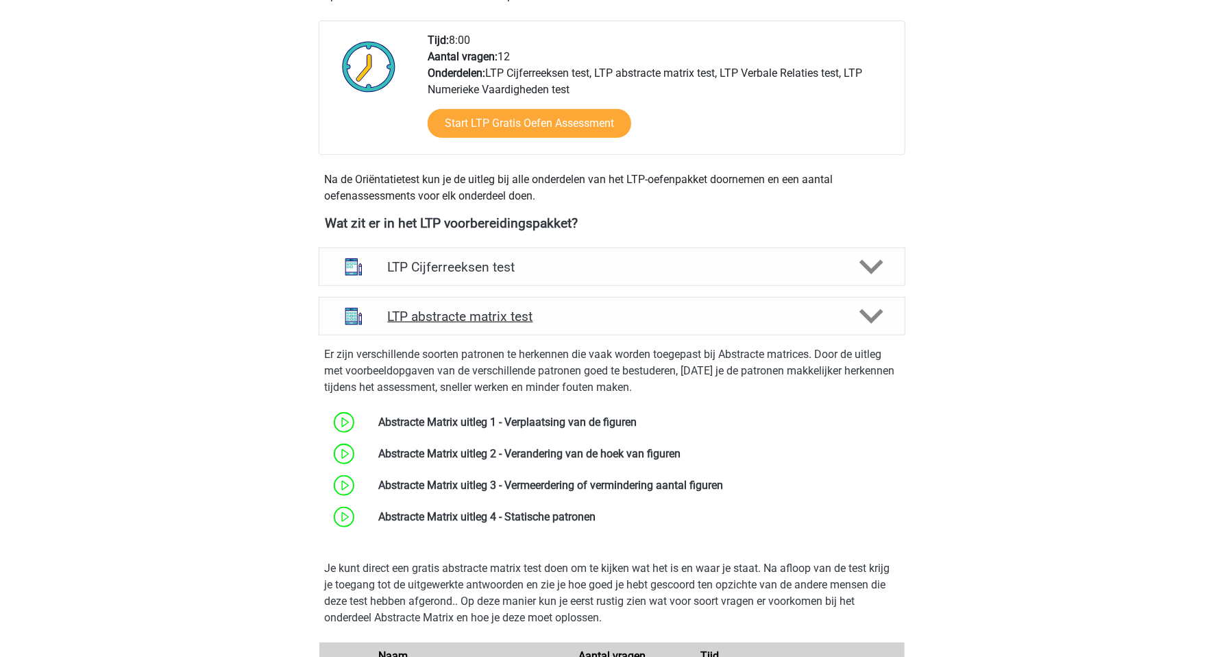
click at [501, 315] on h4 "LTP abstracte matrix test" at bounding box center [611, 317] width 449 height 16
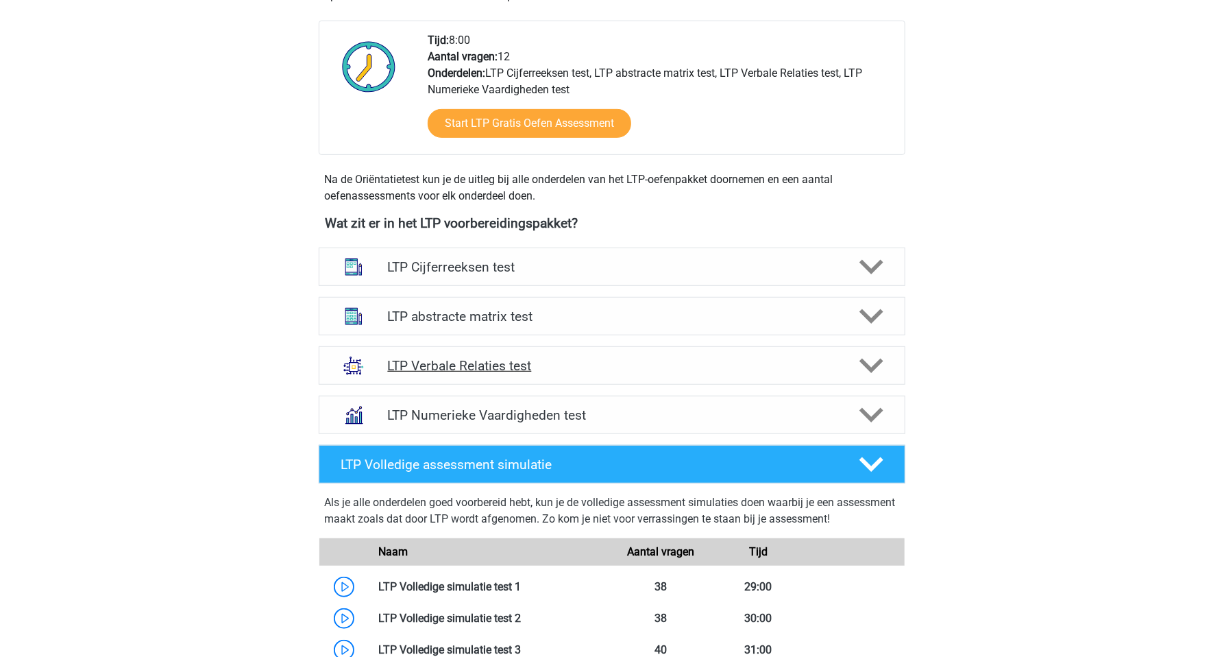
click at [474, 363] on h4 "LTP Verbale Relaties test" at bounding box center [611, 366] width 449 height 16
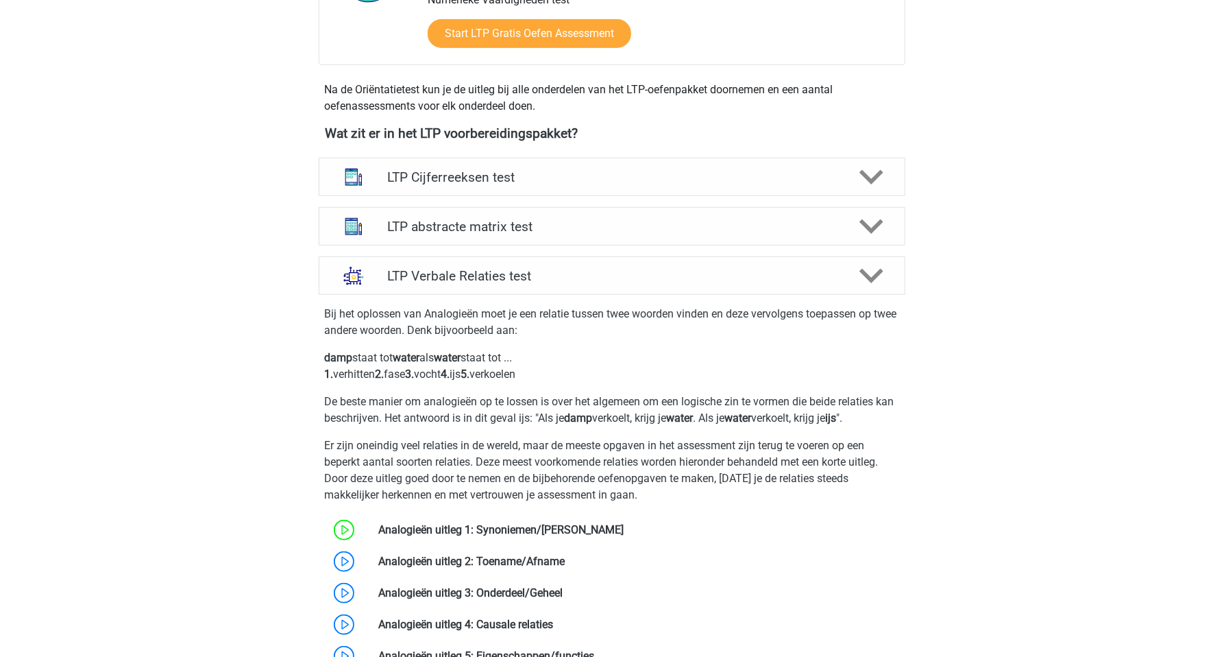
scroll to position [434, 0]
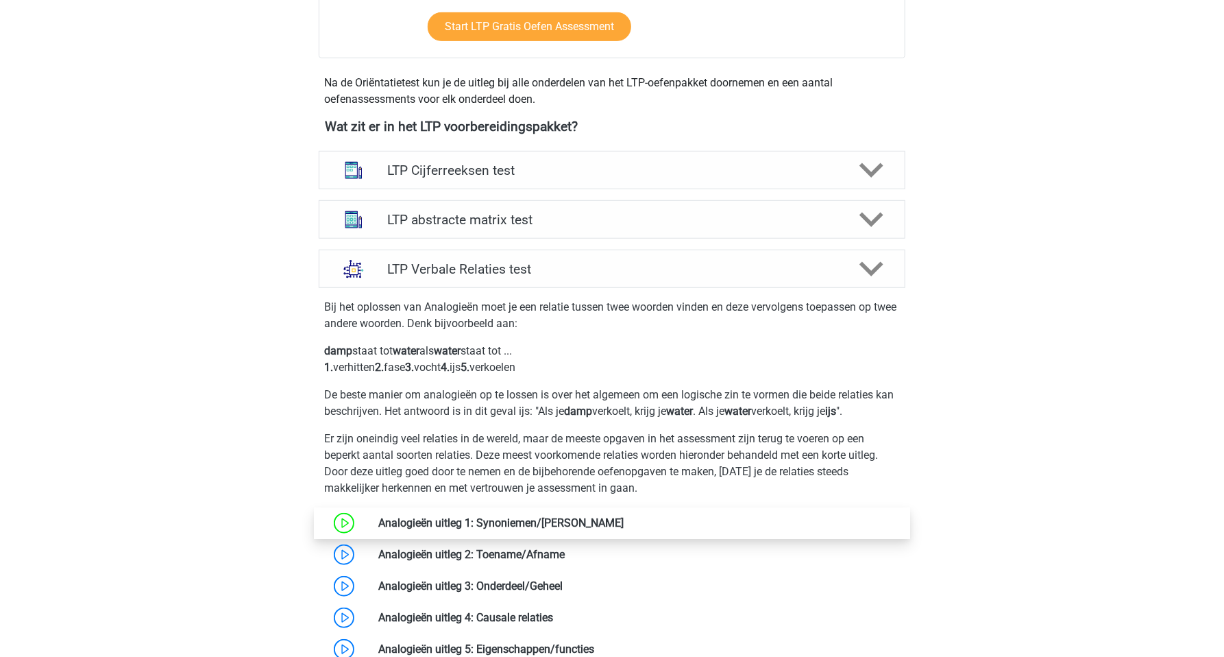
click at [624, 520] on link at bounding box center [624, 522] width 0 height 13
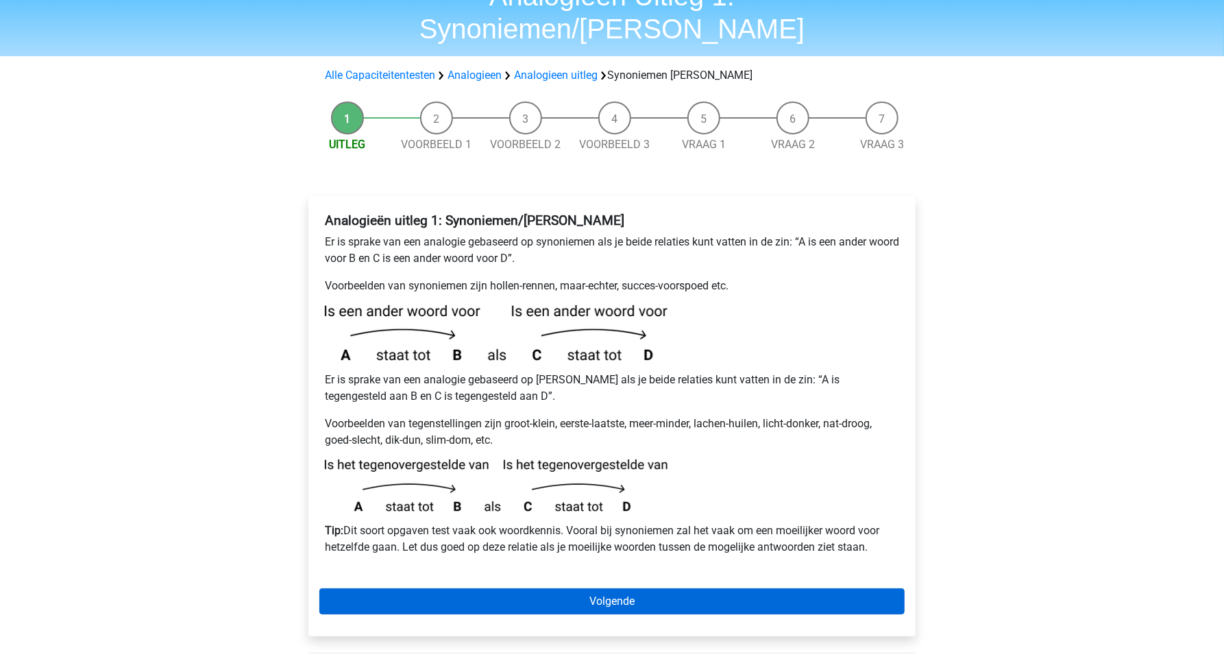
scroll to position [96, 0]
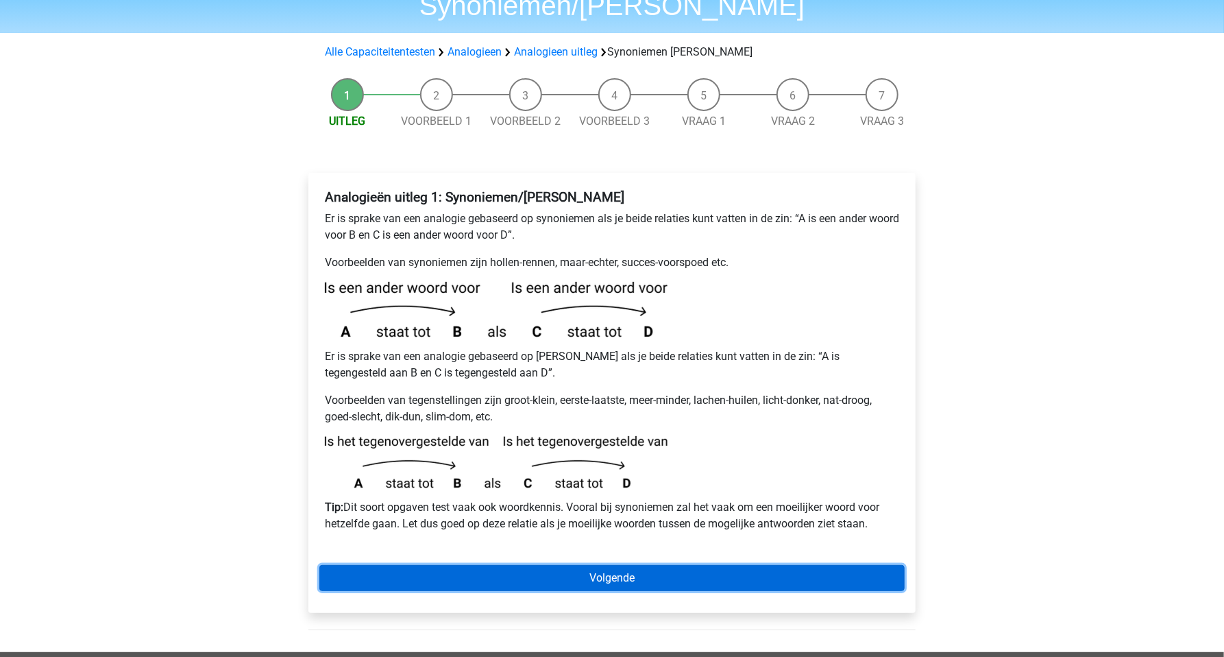
click at [572, 565] on link "Volgende" at bounding box center [611, 578] width 585 height 26
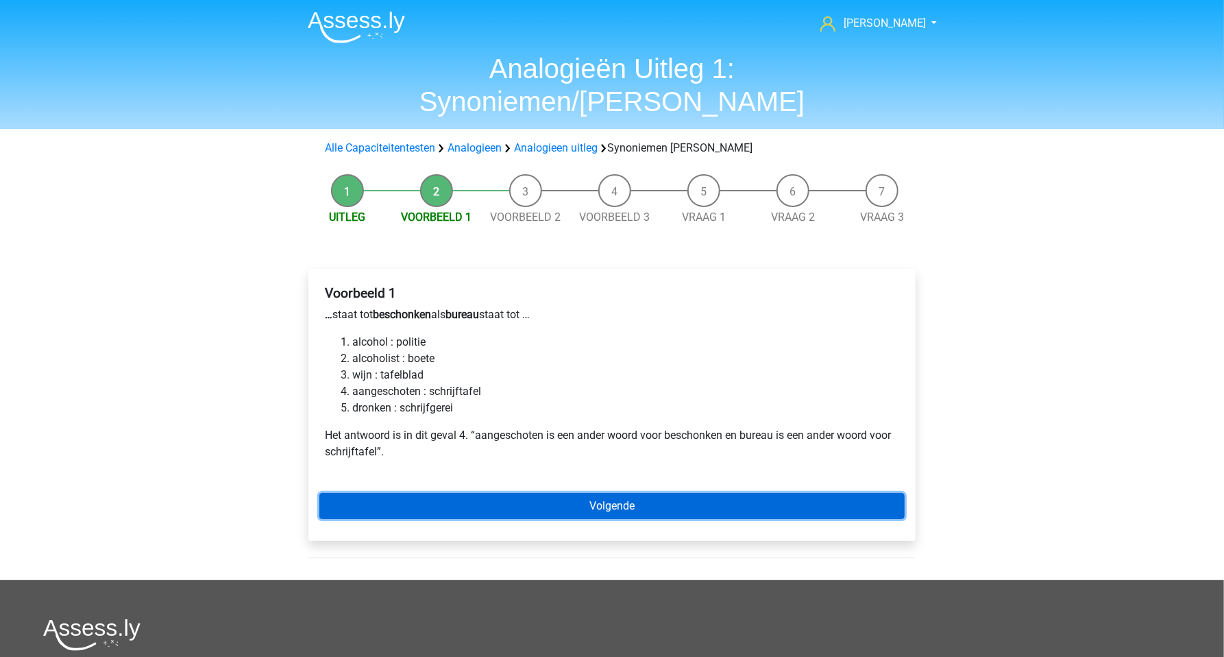
click at [573, 493] on link "Volgende" at bounding box center [611, 506] width 585 height 26
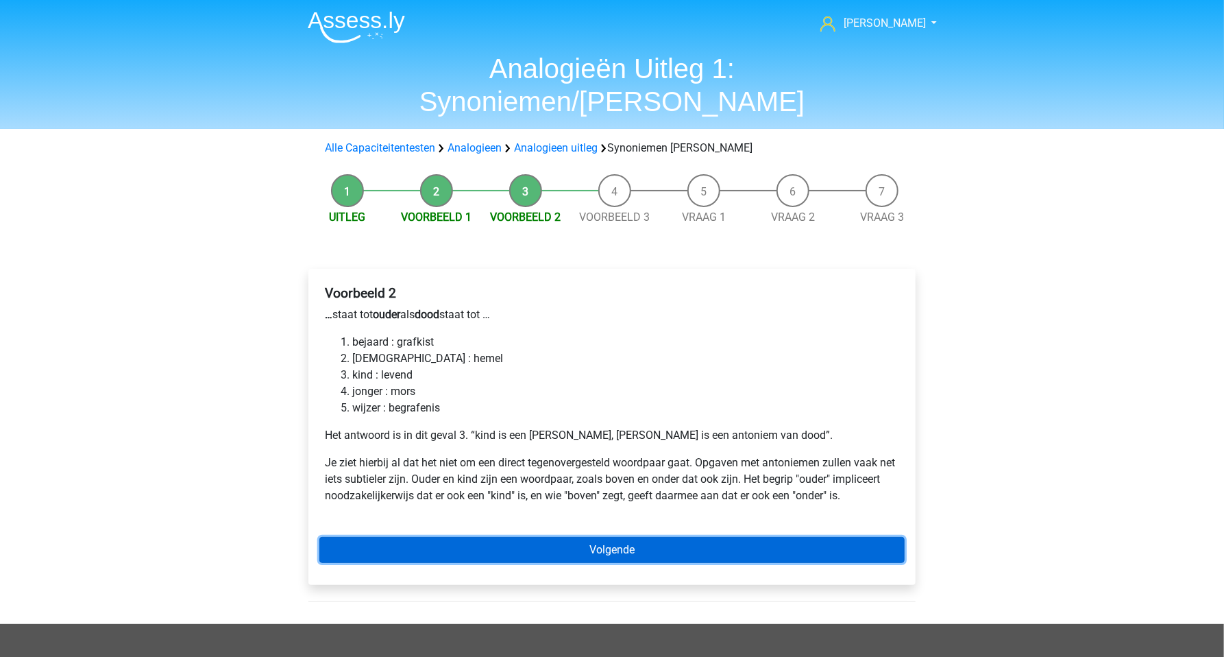
click at [580, 537] on link "Volgende" at bounding box center [611, 550] width 585 height 26
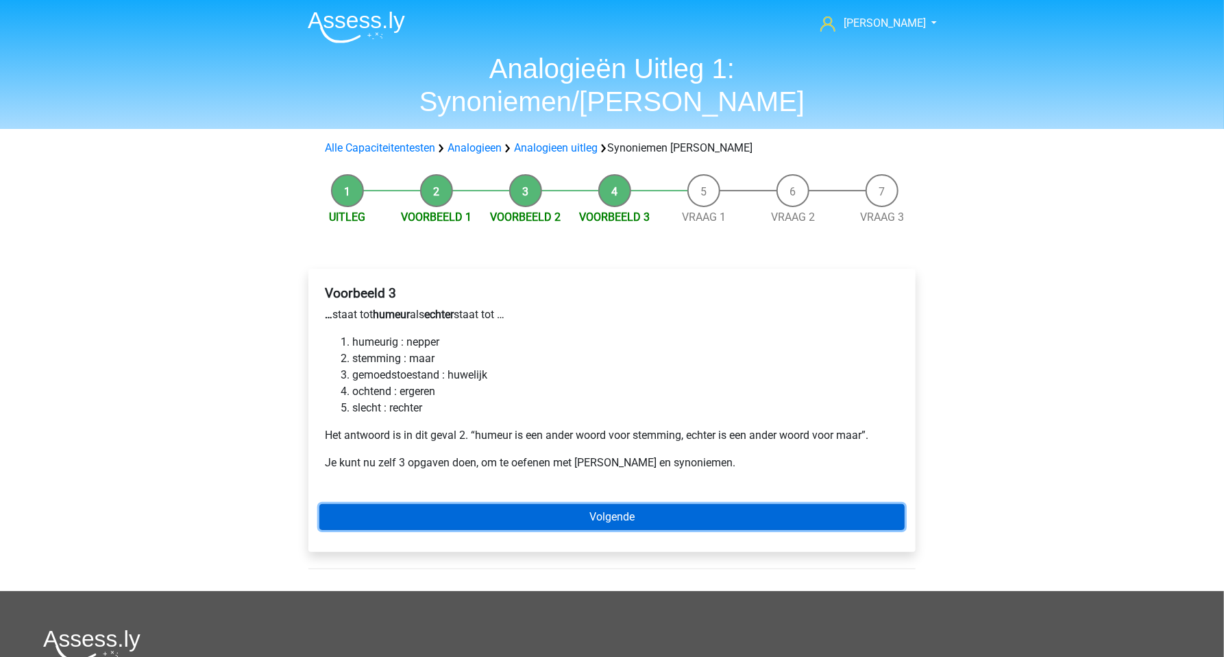
click at [586, 504] on link "Volgende" at bounding box center [611, 517] width 585 height 26
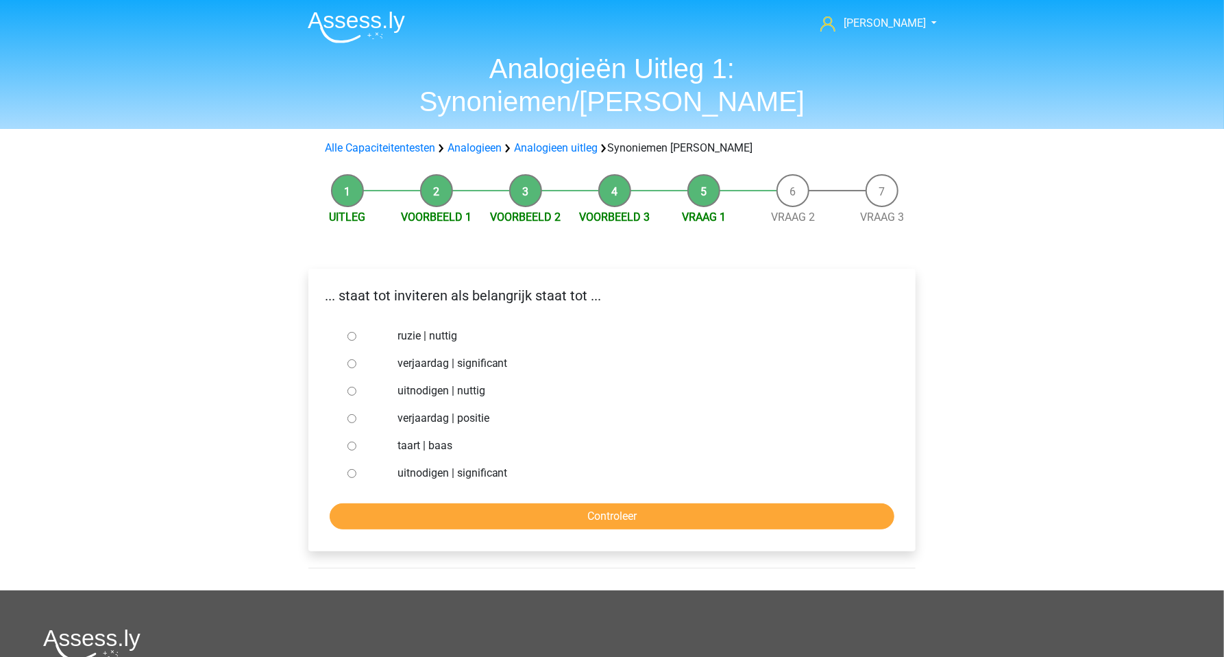
click at [350, 469] on input "uitnodigen | significant" at bounding box center [352, 473] width 9 height 9
radio input "true"
click at [467, 503] on input "Controleer" at bounding box center [612, 516] width 565 height 26
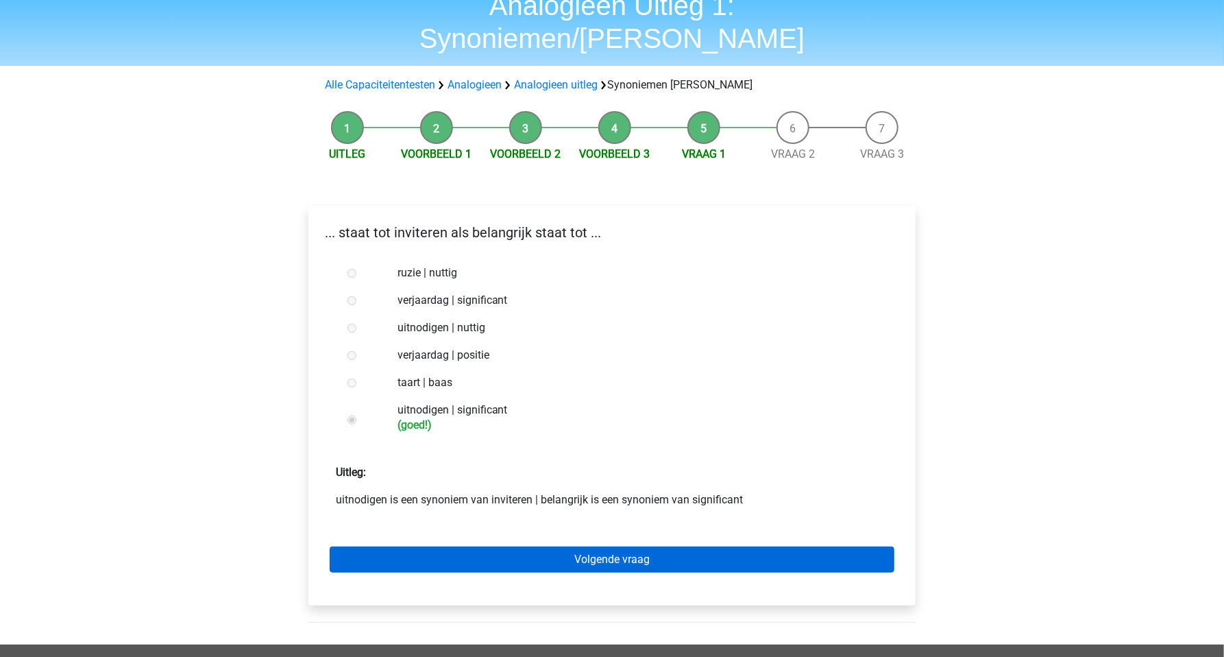
scroll to position [96, 0]
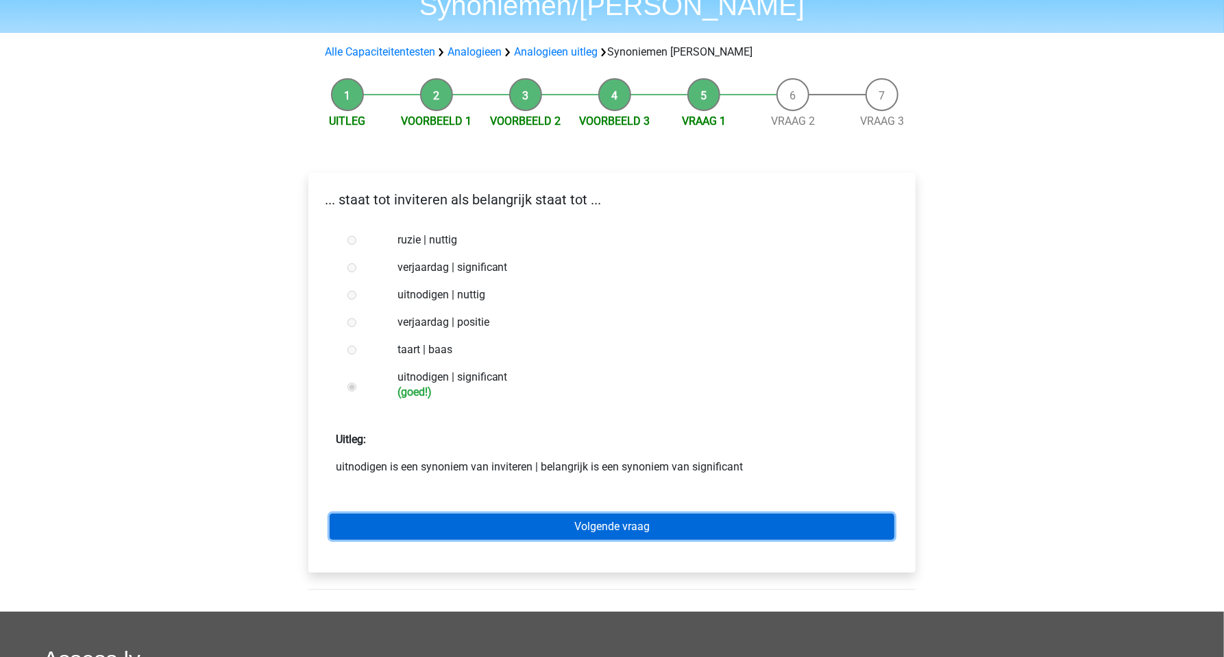
click at [530, 513] on link "Volgende vraag" at bounding box center [612, 526] width 565 height 26
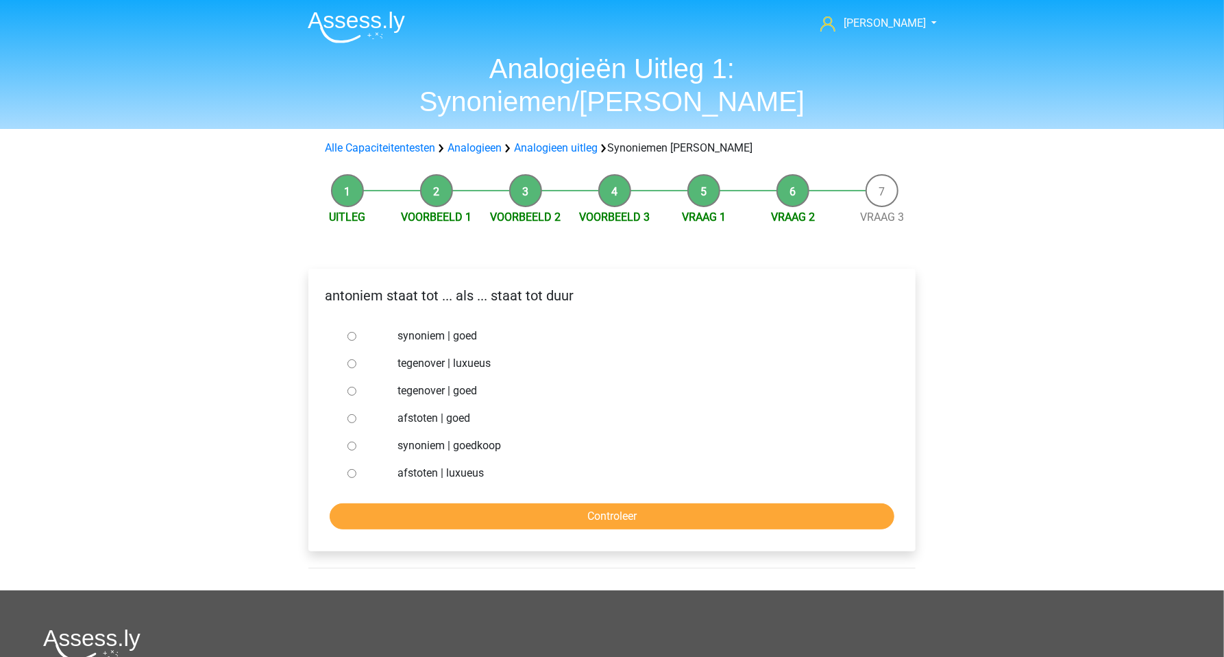
click at [352, 442] on input "synoniem | goedkoop" at bounding box center [352, 446] width 9 height 9
radio input "true"
click at [500, 503] on input "Controleer" at bounding box center [612, 516] width 565 height 26
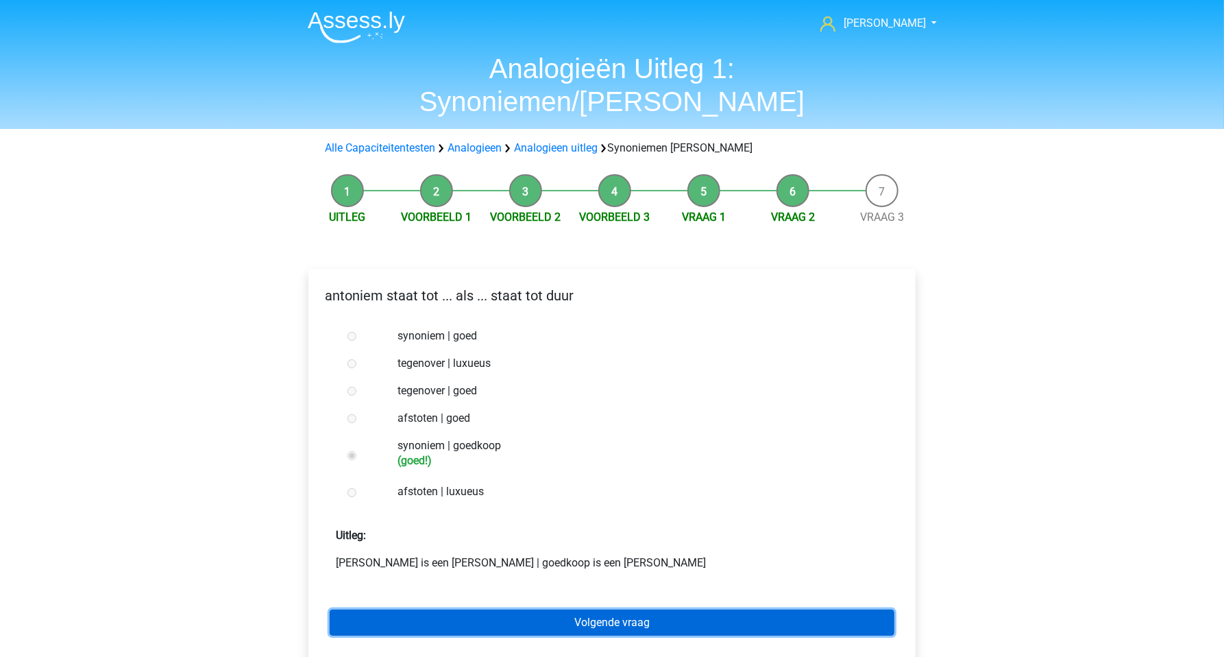
click at [537, 609] on link "Volgende vraag" at bounding box center [612, 622] width 565 height 26
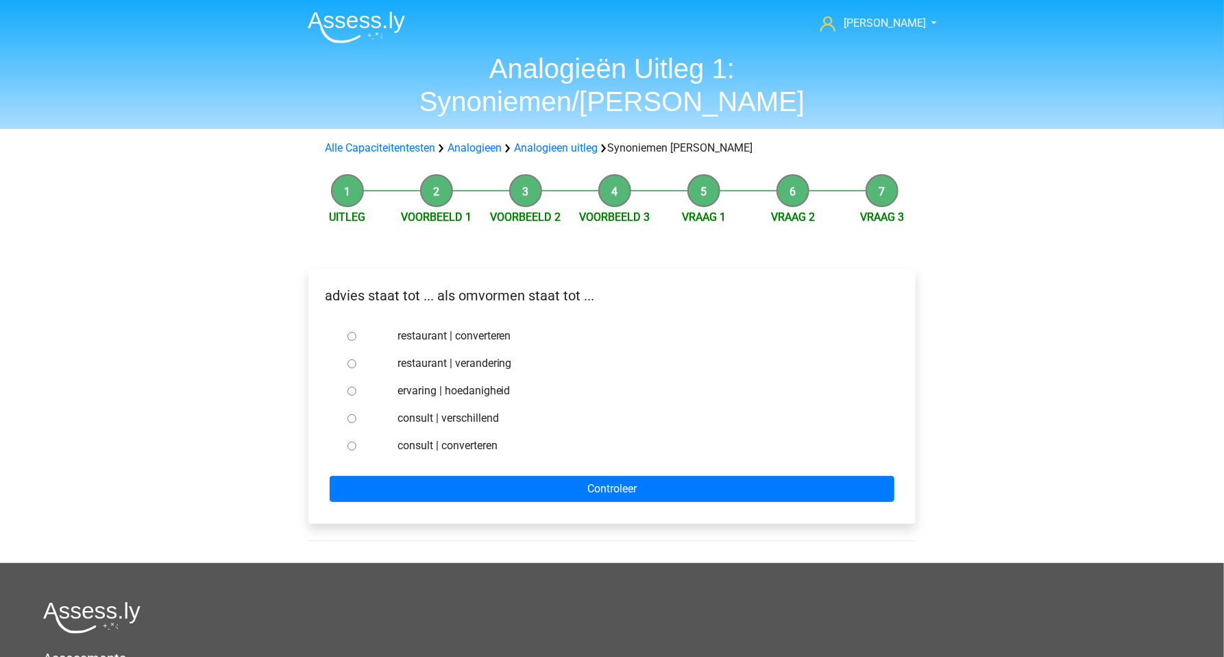
click at [356, 432] on div at bounding box center [364, 445] width 45 height 27
click at [354, 442] on input "consult | converteren" at bounding box center [352, 446] width 9 height 9
radio input "true"
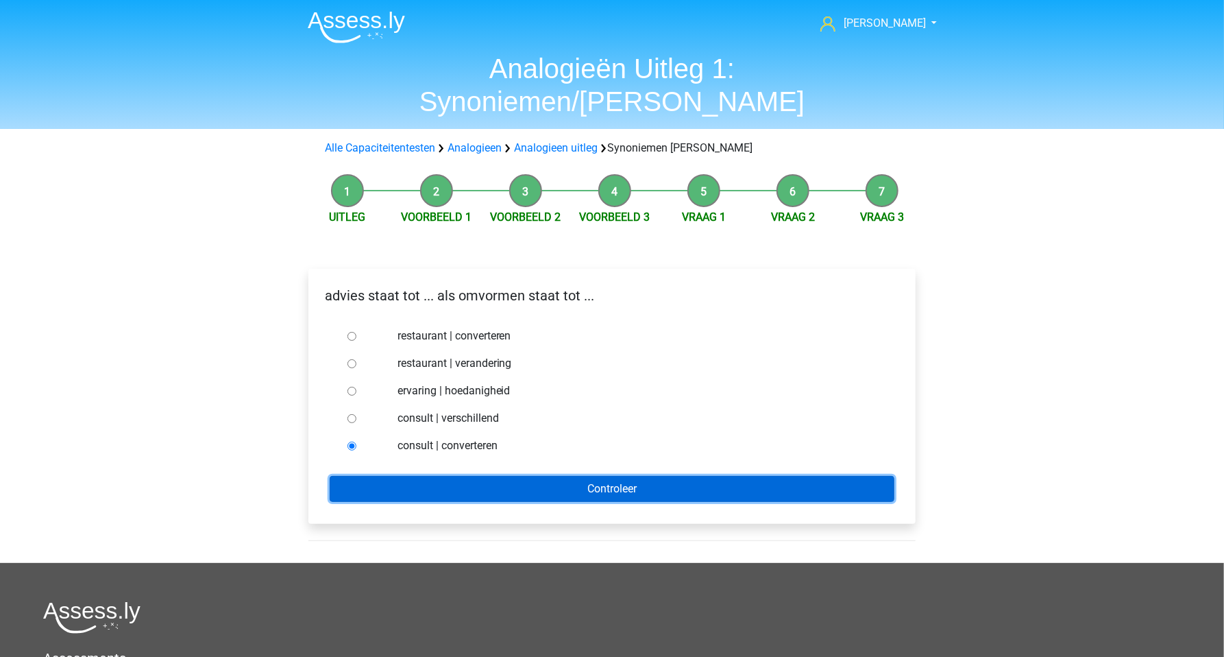
click at [430, 476] on input "Controleer" at bounding box center [612, 489] width 565 height 26
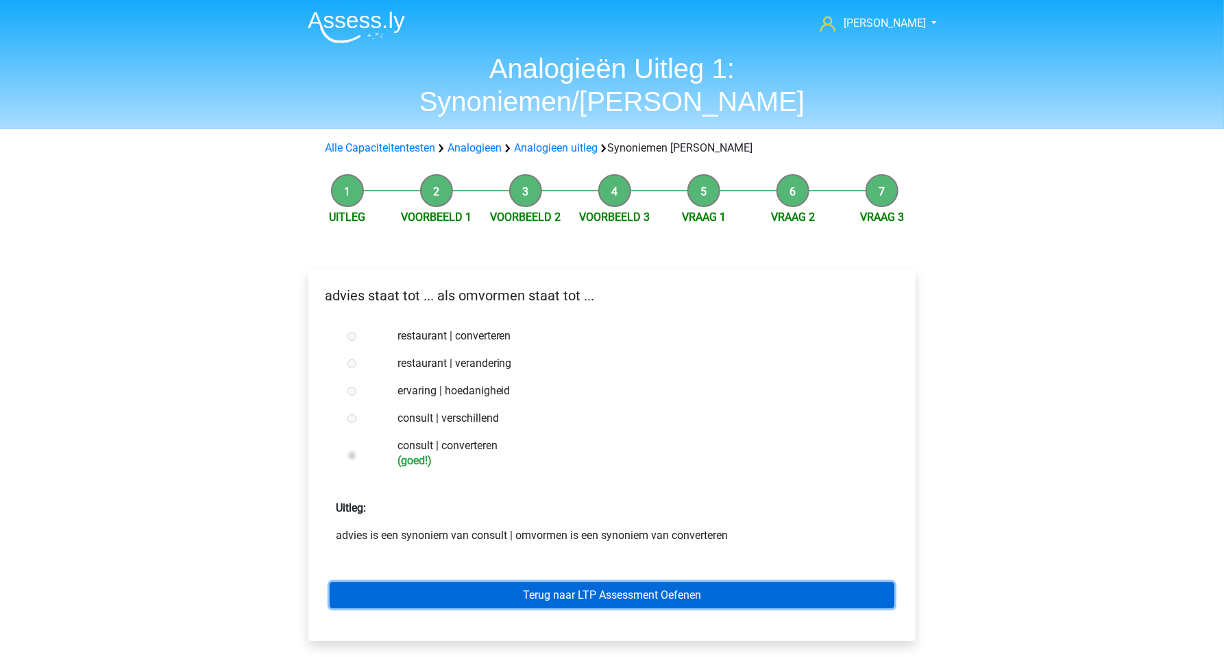
click at [556, 582] on link "Terug naar LTP Assessment Oefenen" at bounding box center [612, 595] width 565 height 26
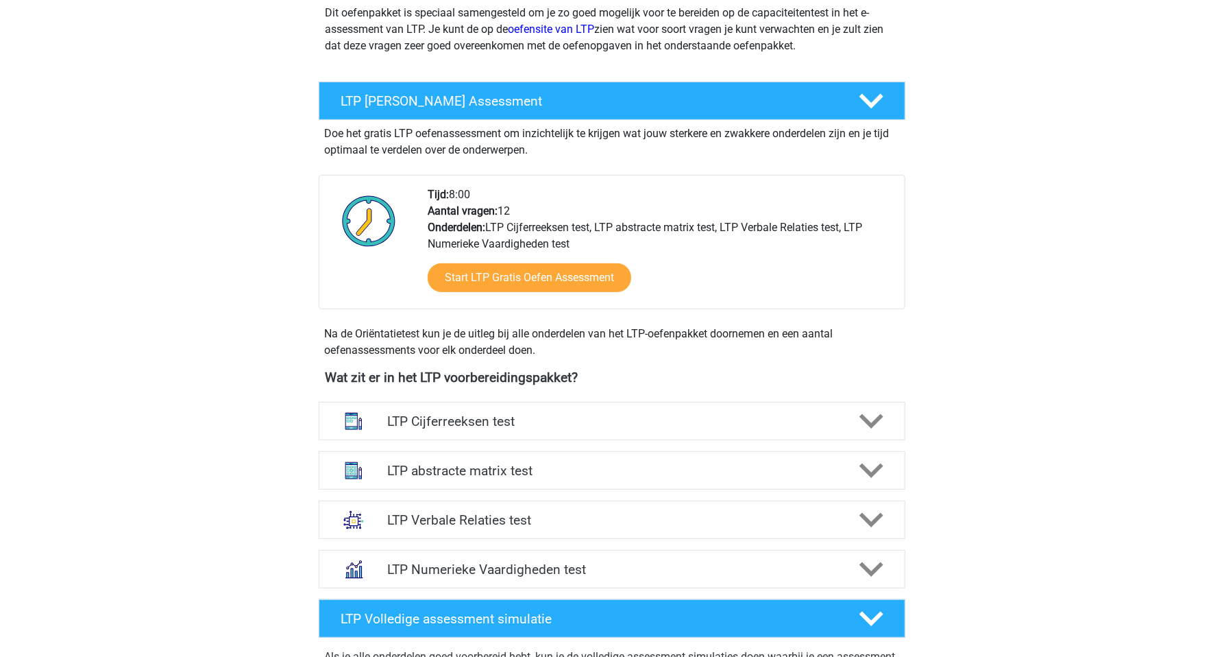
scroll to position [193, 0]
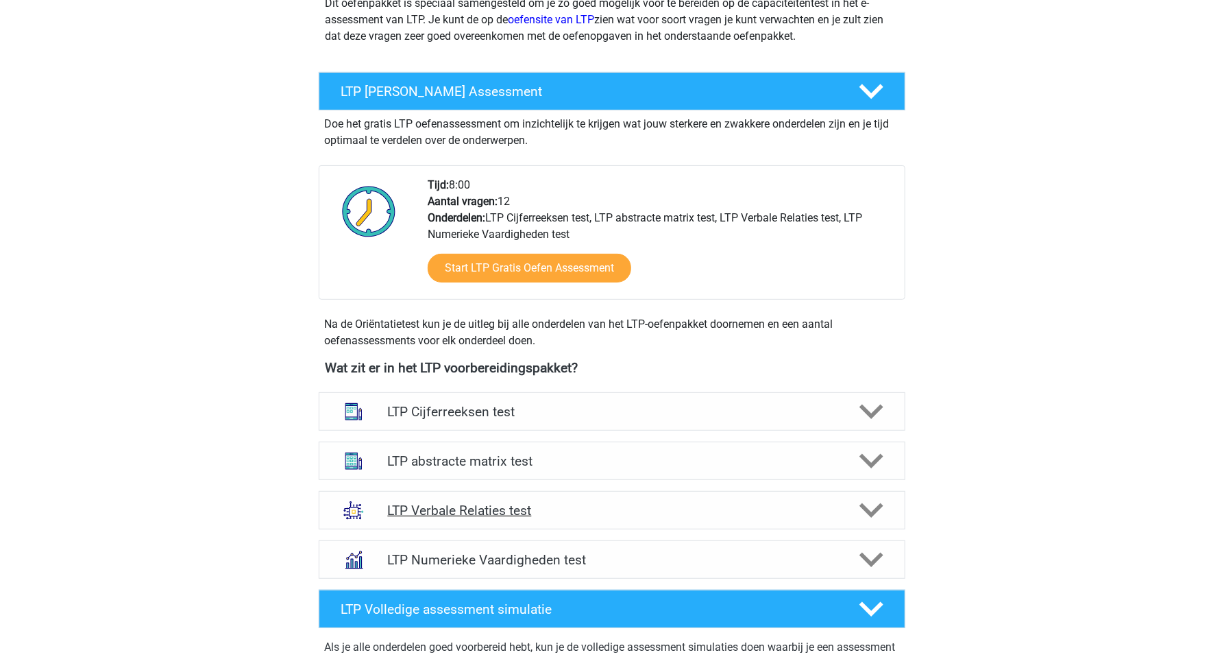
click at [497, 513] on h4 "LTP Verbale Relaties test" at bounding box center [611, 511] width 449 height 16
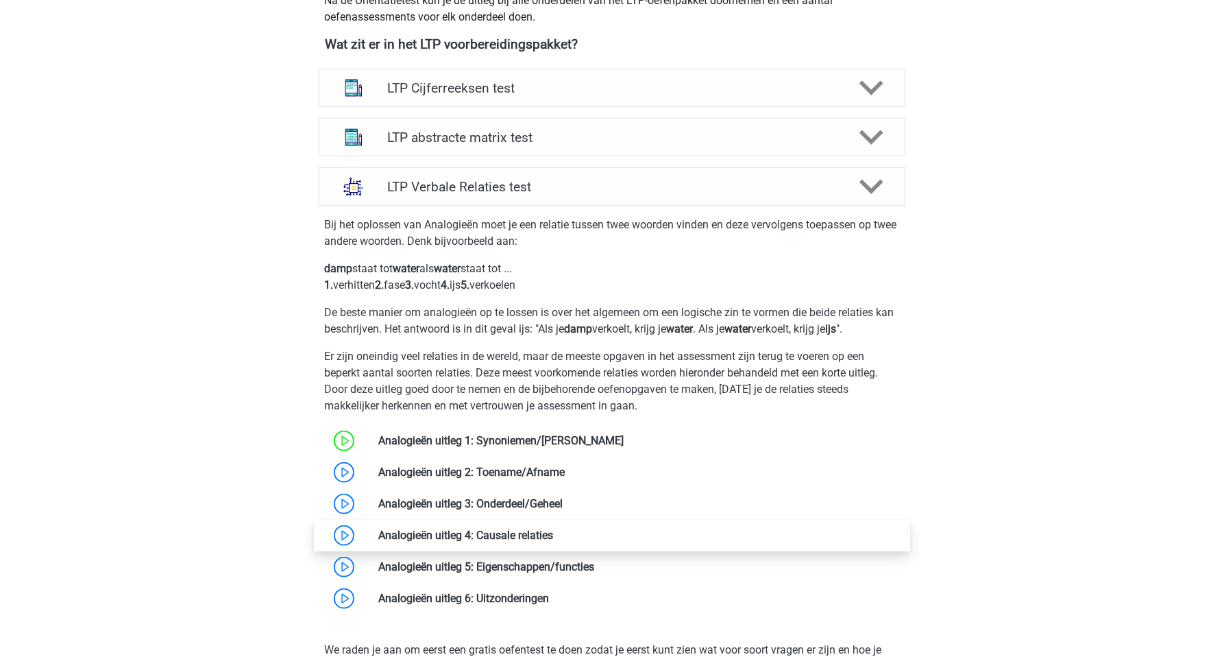
scroll to position [531, 0]
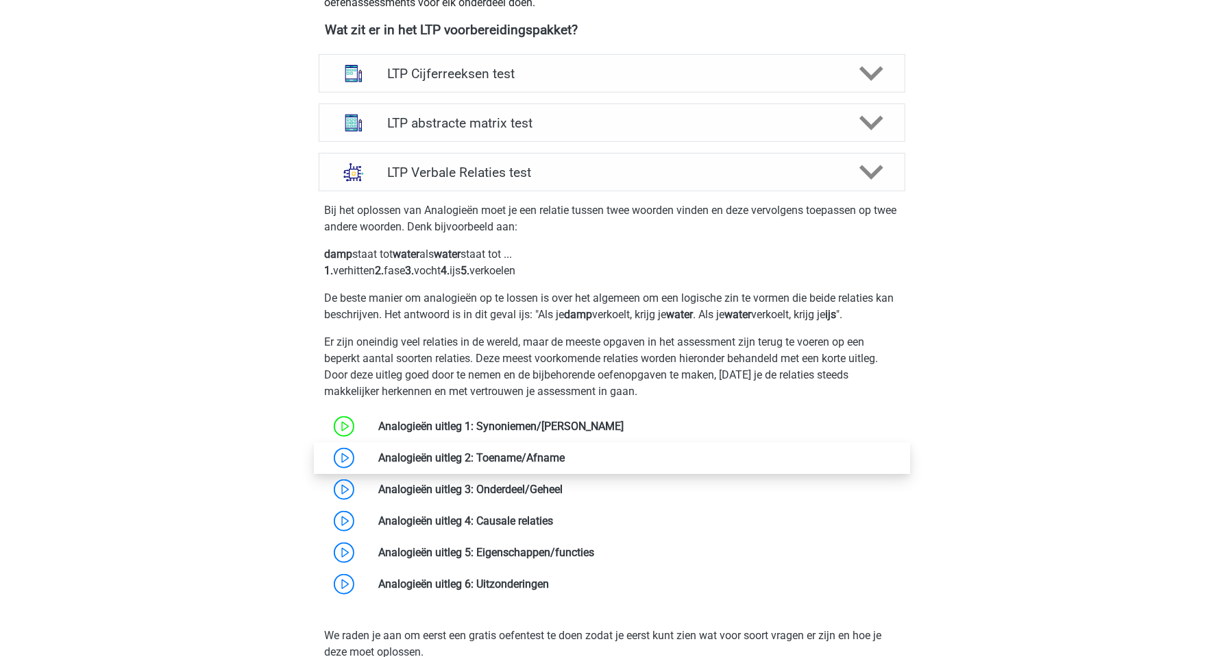
click at [565, 461] on link at bounding box center [565, 457] width 0 height 13
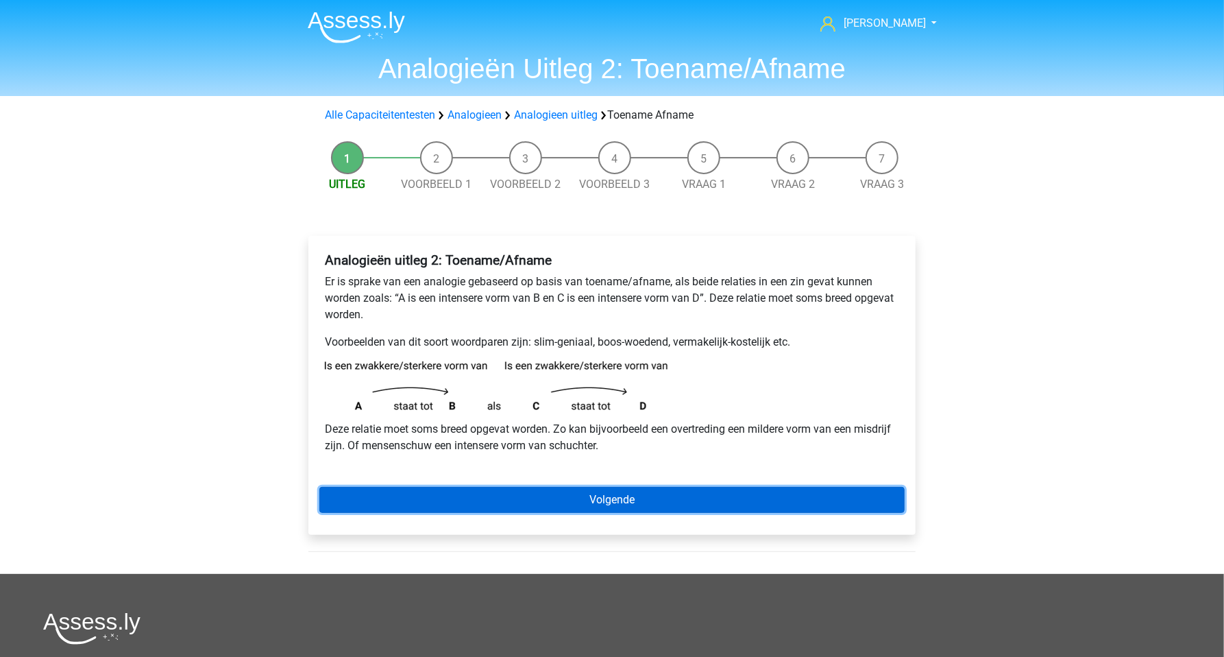
click at [585, 505] on link "Volgende" at bounding box center [611, 500] width 585 height 26
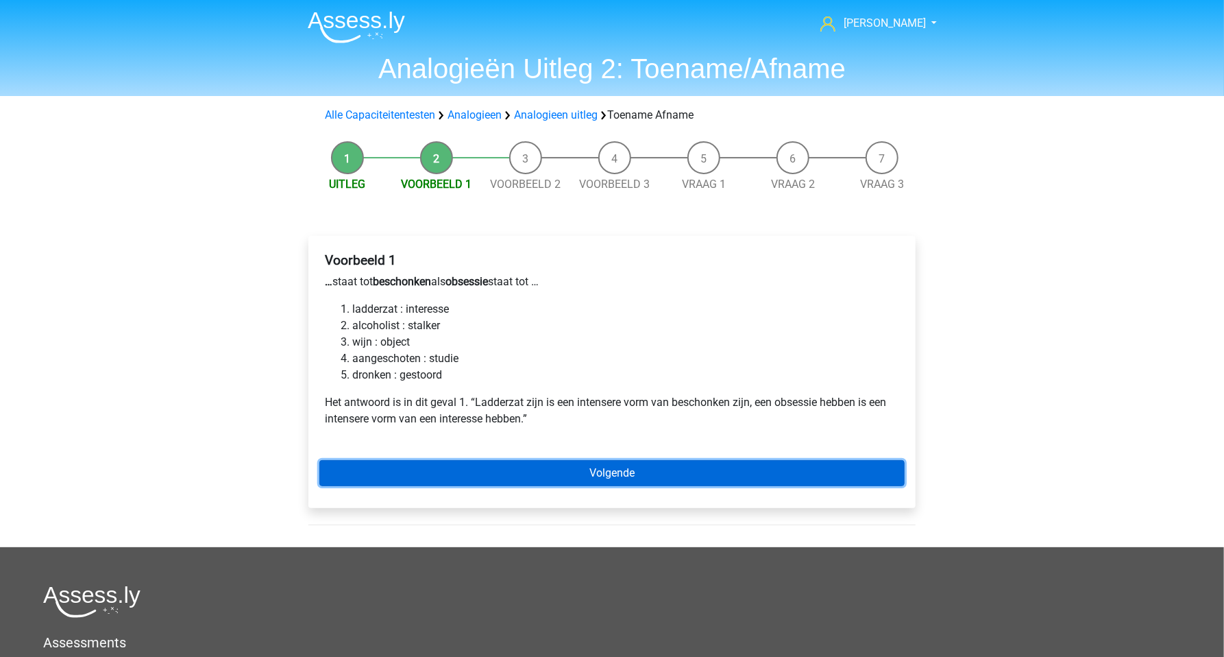
click at [548, 485] on link "Volgende" at bounding box center [611, 473] width 585 height 26
click at [524, 469] on link "Volgende" at bounding box center [611, 473] width 585 height 26
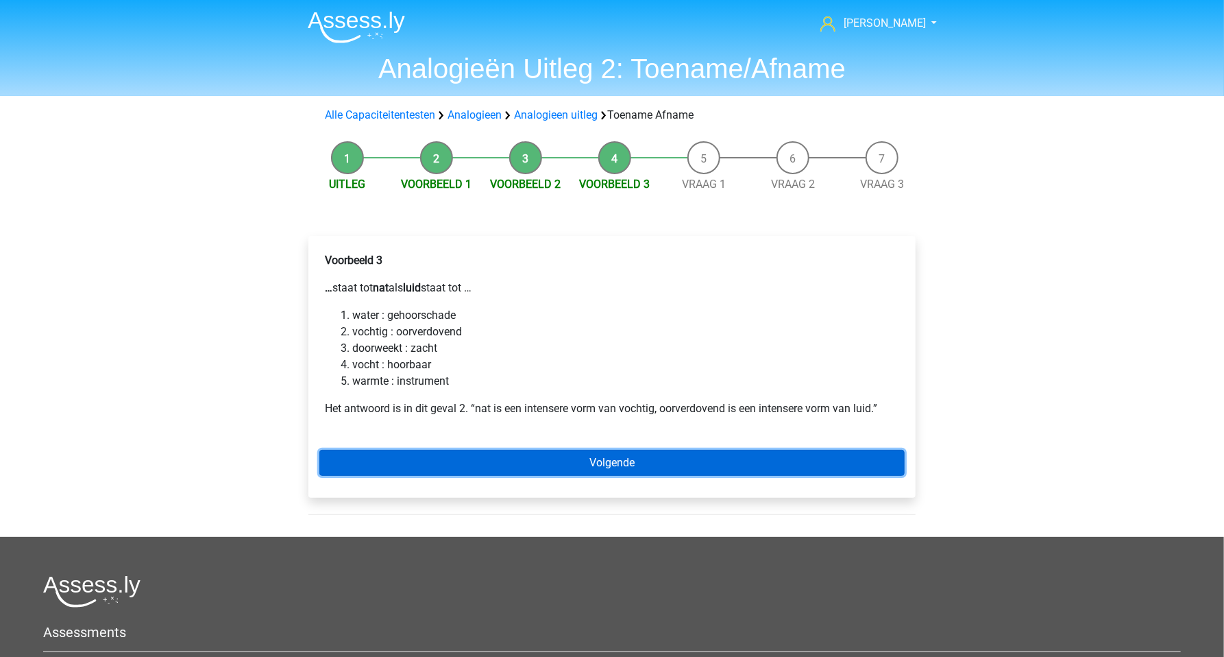
click at [524, 468] on link "Volgende" at bounding box center [611, 463] width 585 height 26
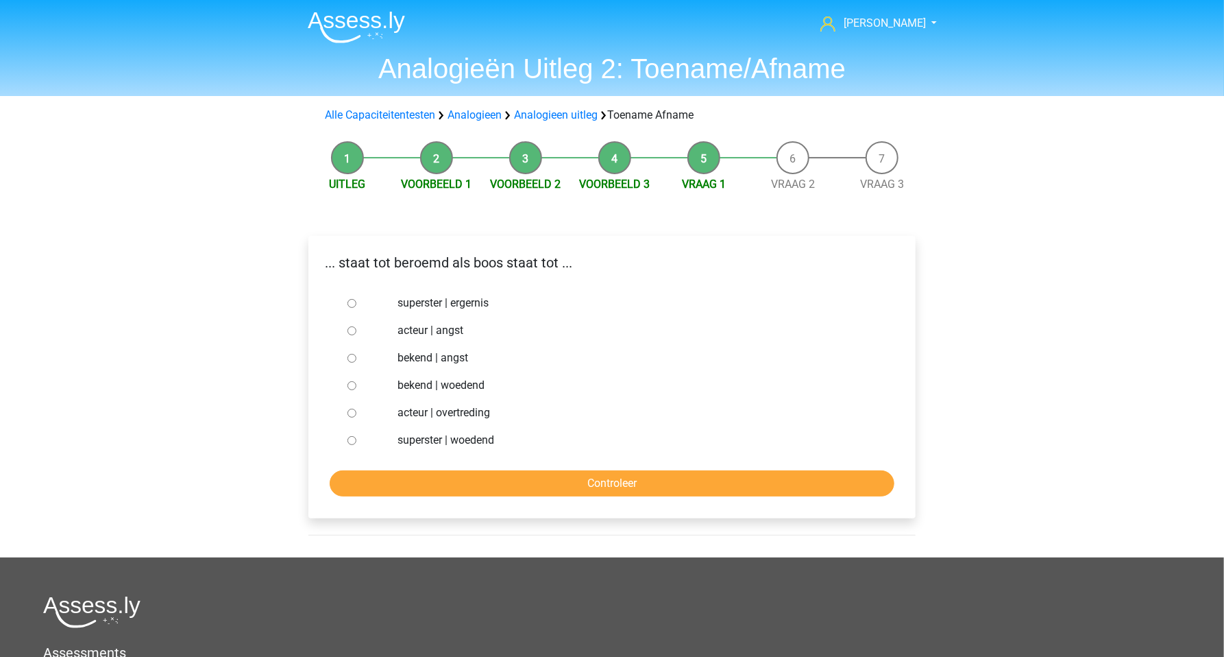
click at [354, 387] on input "bekend | woedend" at bounding box center [352, 385] width 9 height 9
radio input "true"
click at [518, 481] on input "Controleer" at bounding box center [612, 483] width 565 height 26
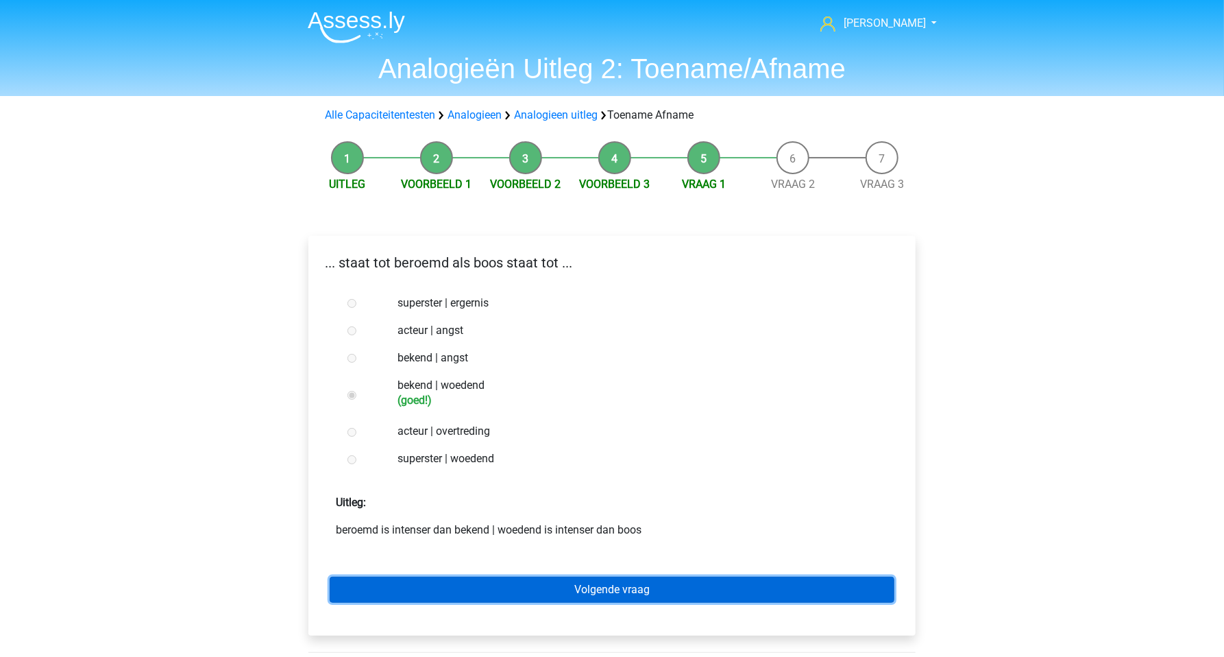
click at [583, 587] on link "Volgende vraag" at bounding box center [612, 590] width 565 height 26
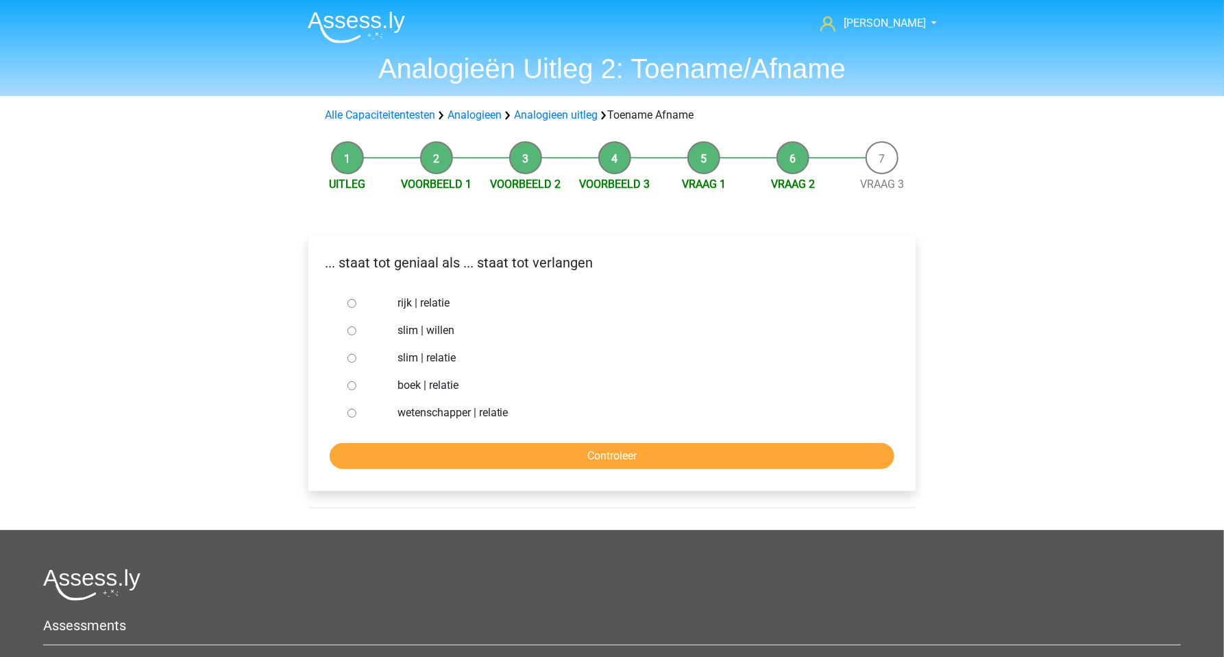
click at [350, 332] on input "slim | willen" at bounding box center [352, 330] width 9 height 9
radio input "true"
click at [479, 455] on input "Controleer" at bounding box center [612, 456] width 565 height 26
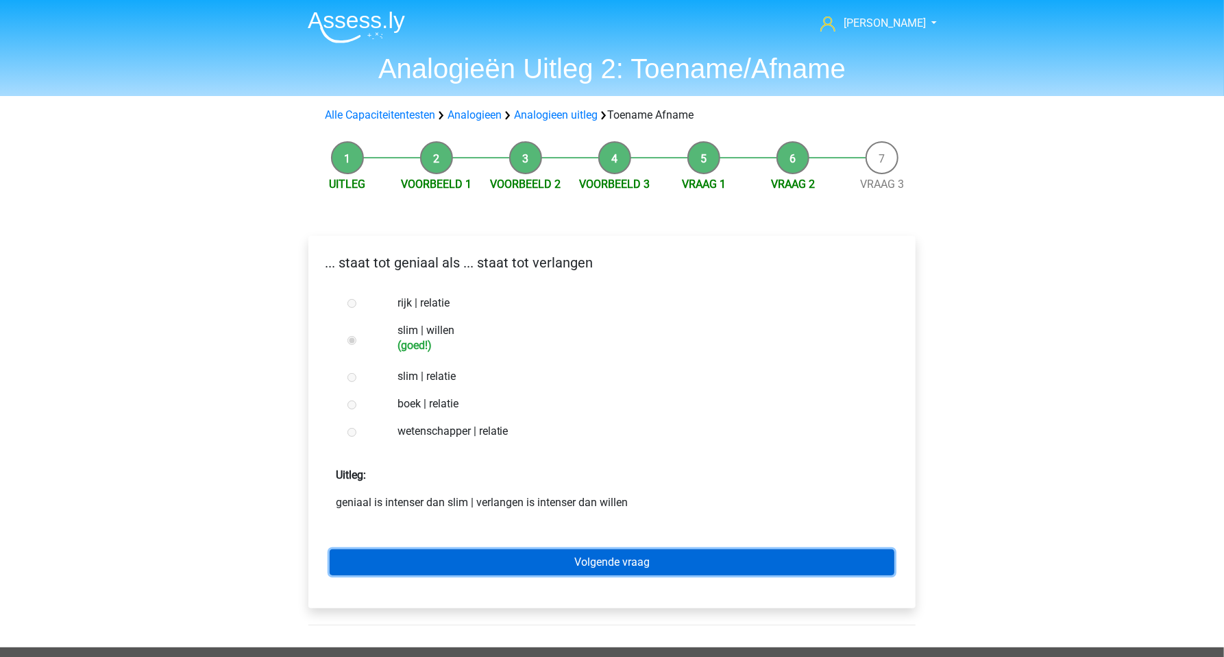
click at [518, 555] on link "Volgende vraag" at bounding box center [612, 562] width 565 height 26
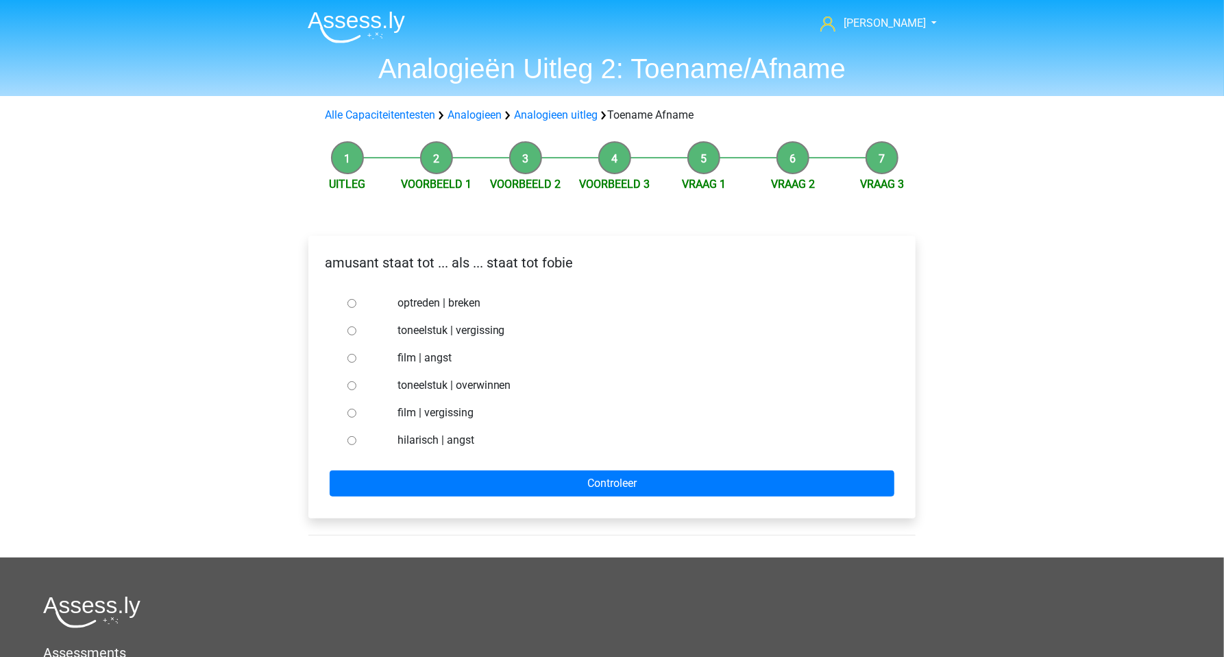
click at [355, 439] on input "hilarisch | angst" at bounding box center [352, 440] width 9 height 9
radio input "true"
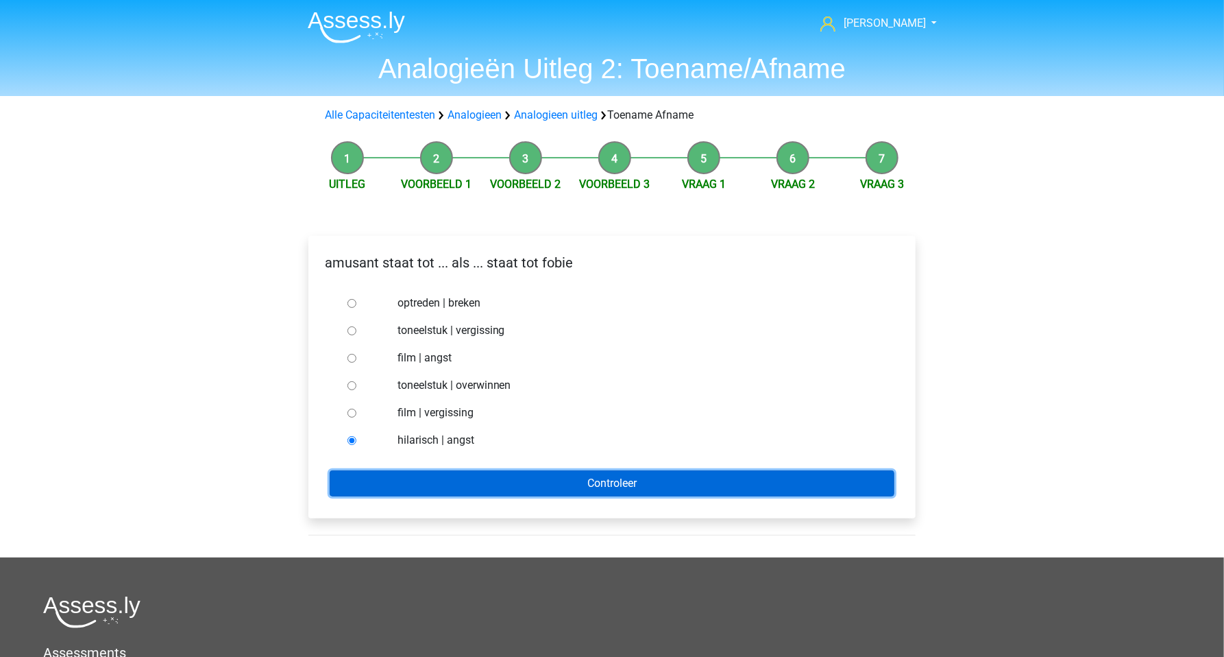
click at [507, 485] on input "Controleer" at bounding box center [612, 483] width 565 height 26
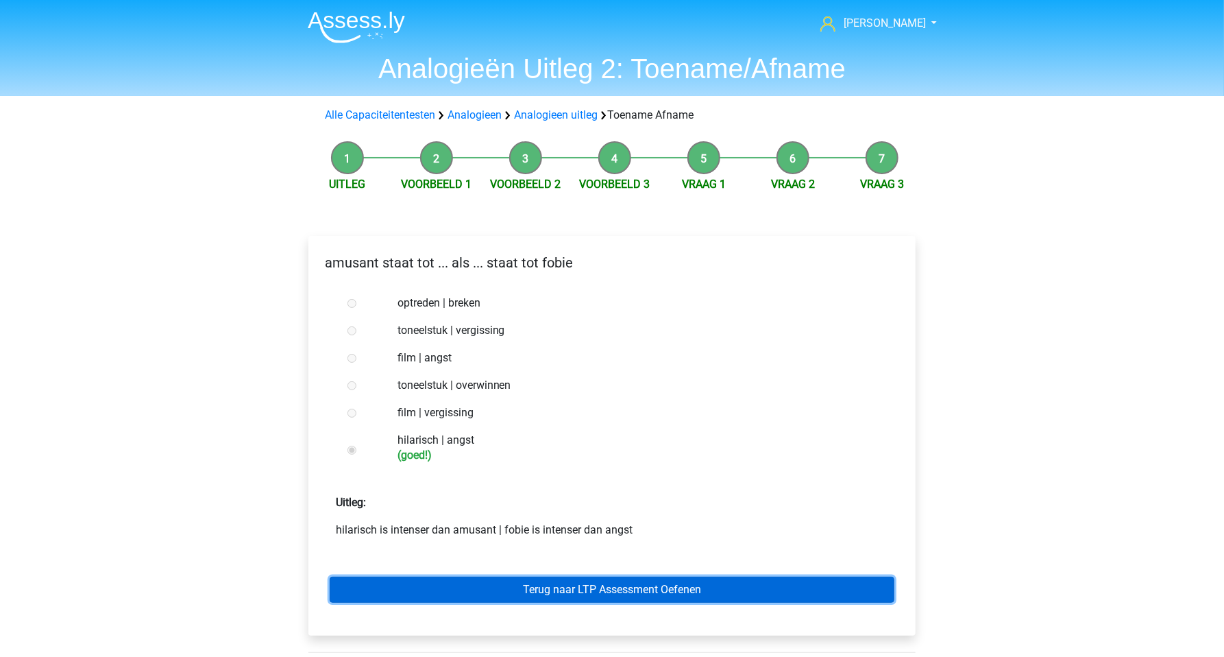
click at [579, 592] on link "Terug naar LTP Assessment Oefenen" at bounding box center [612, 590] width 565 height 26
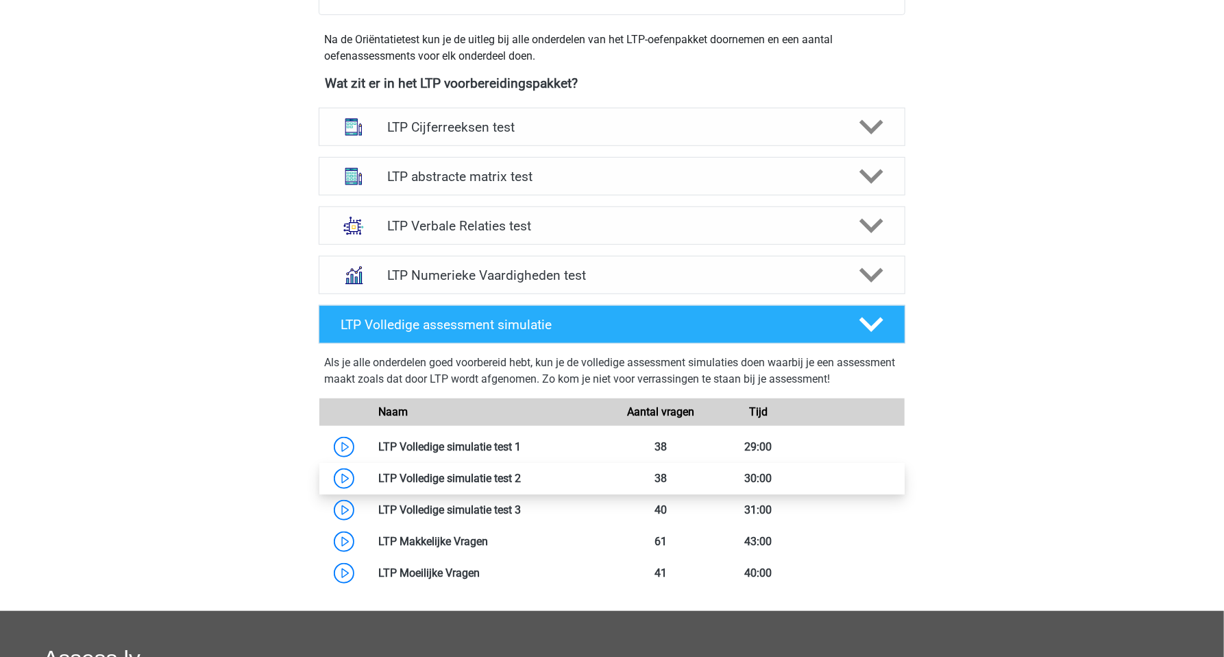
scroll to position [483, 0]
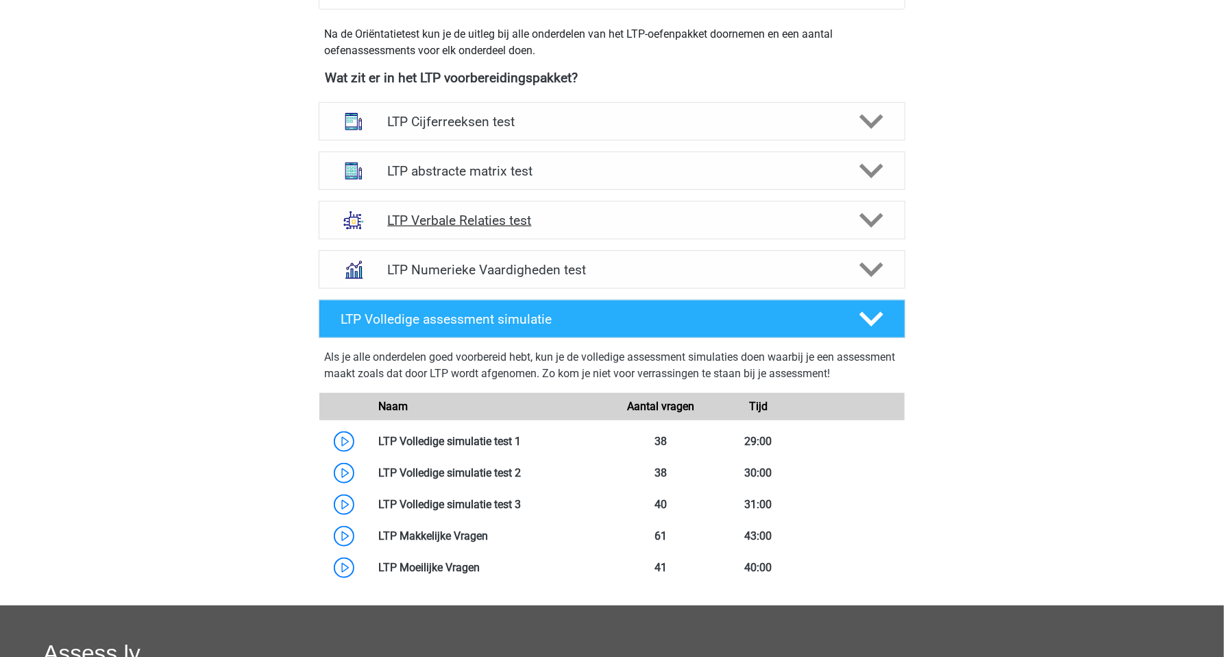
click at [458, 226] on h4 "LTP Verbale Relaties test" at bounding box center [611, 221] width 449 height 16
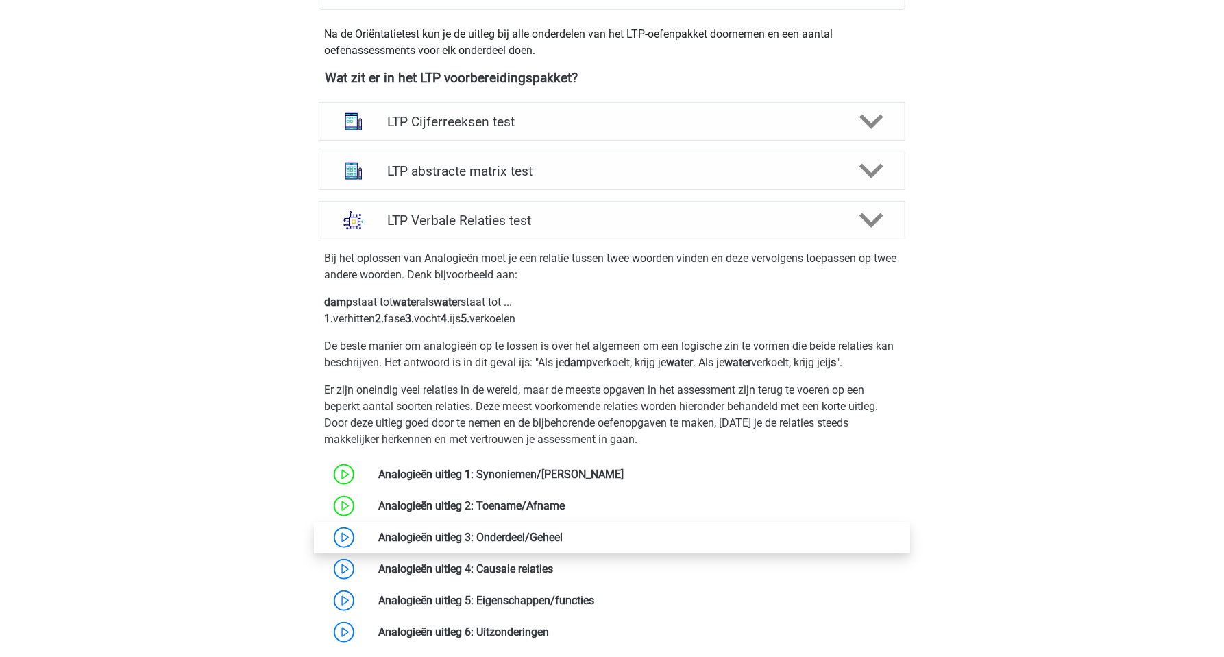
click at [563, 536] on link at bounding box center [563, 537] width 0 height 13
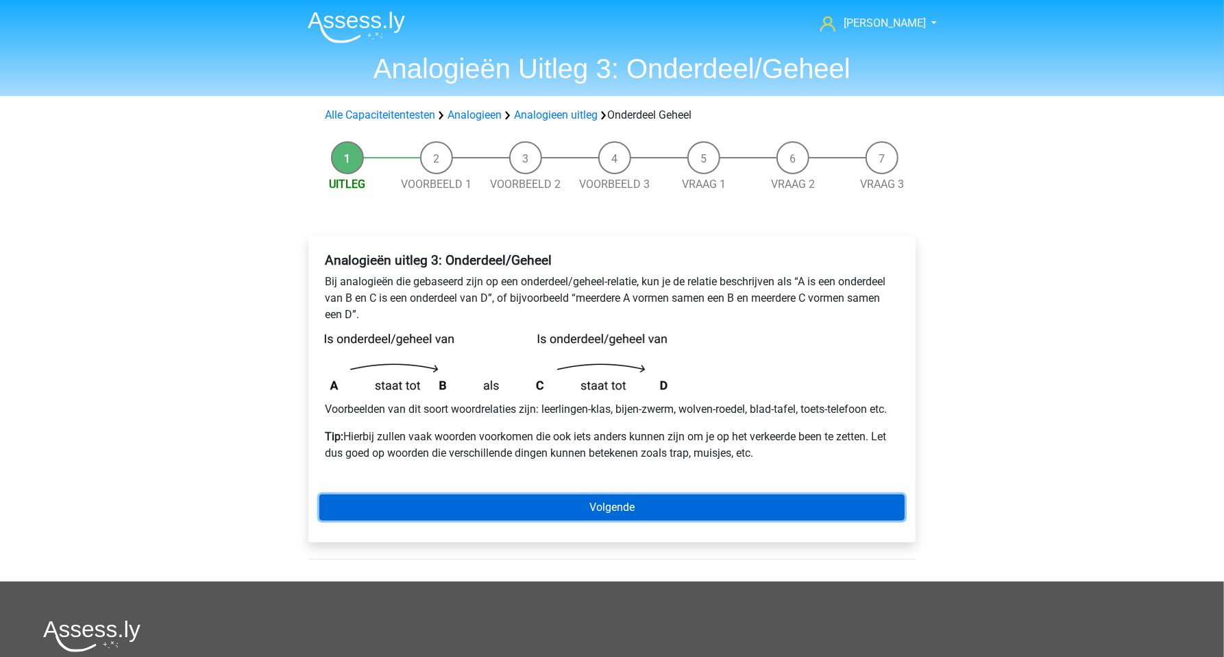
click at [526, 510] on link "Volgende" at bounding box center [611, 507] width 585 height 26
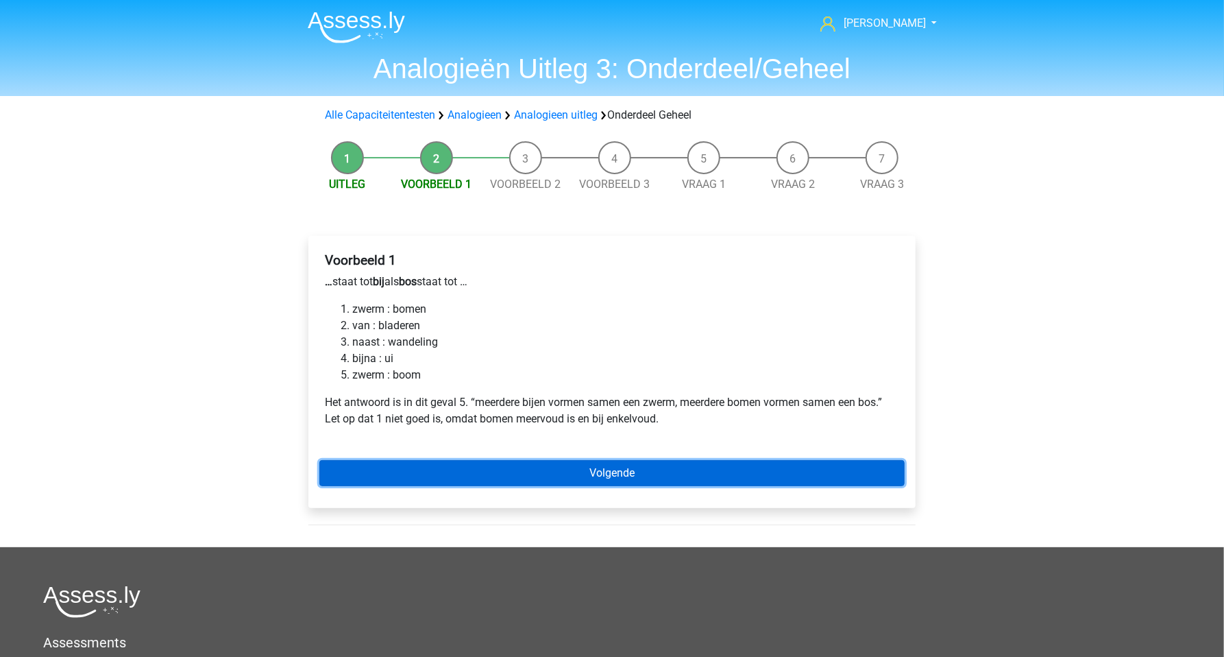
click at [546, 469] on link "Volgende" at bounding box center [611, 473] width 585 height 26
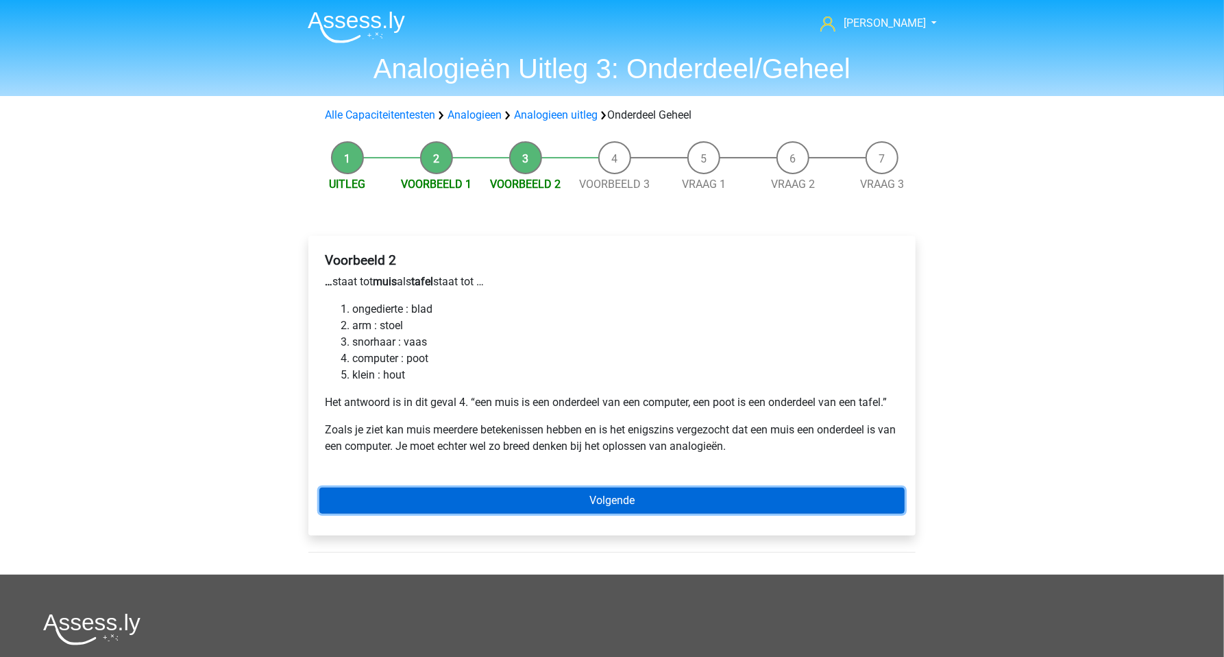
click at [518, 500] on link "Volgende" at bounding box center [611, 500] width 585 height 26
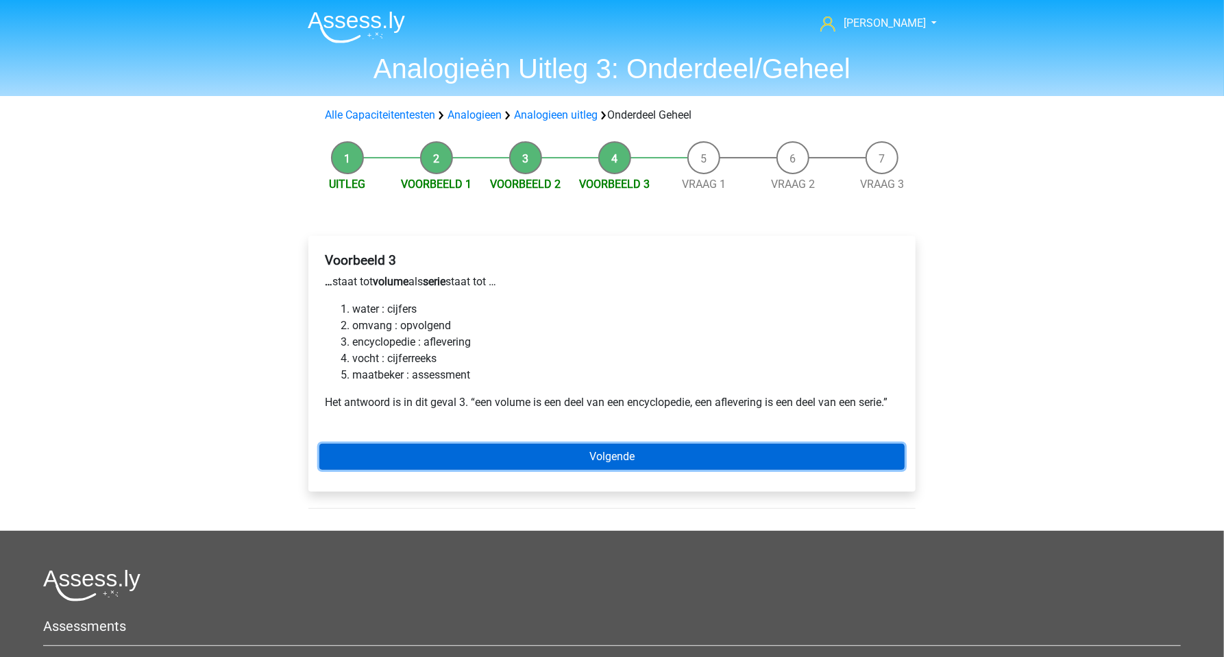
click at [496, 453] on link "Volgende" at bounding box center [611, 457] width 585 height 26
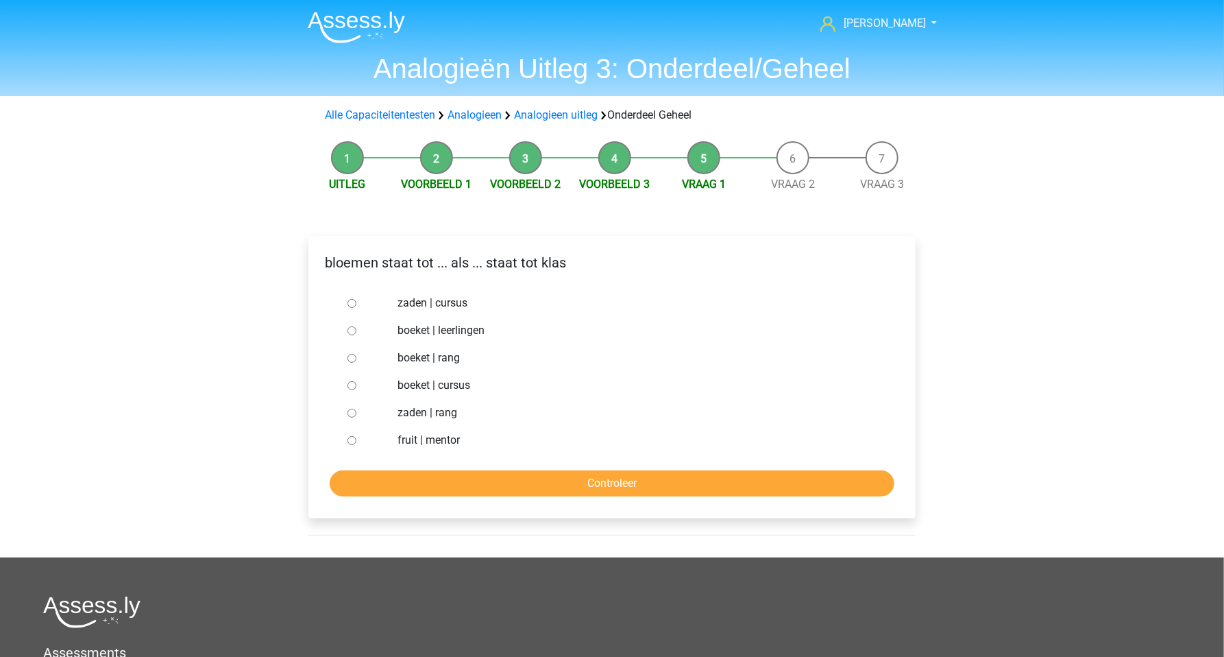
click at [351, 332] on input "boeket | leerlingen" at bounding box center [352, 330] width 9 height 9
radio input "true"
click at [484, 475] on input "Controleer" at bounding box center [612, 483] width 565 height 26
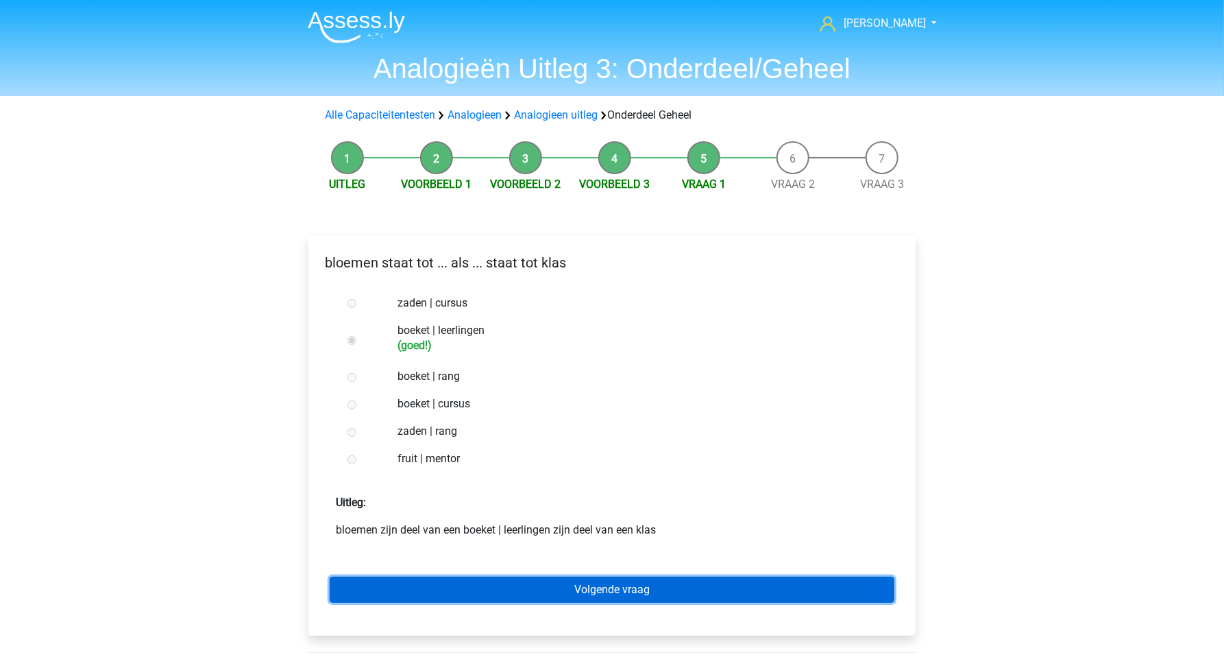
click at [568, 590] on link "Volgende vraag" at bounding box center [612, 590] width 565 height 26
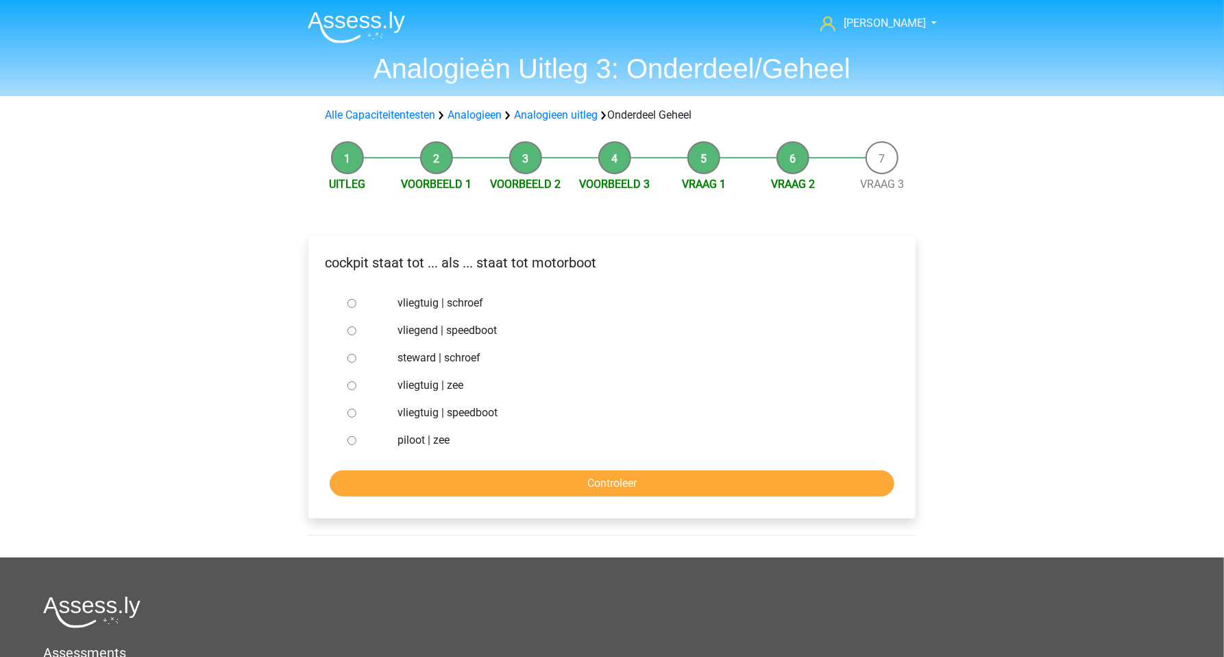
click at [351, 305] on input "vliegtuig | schroef" at bounding box center [352, 303] width 9 height 9
radio input "true"
click at [487, 485] on input "Controleer" at bounding box center [612, 483] width 565 height 26
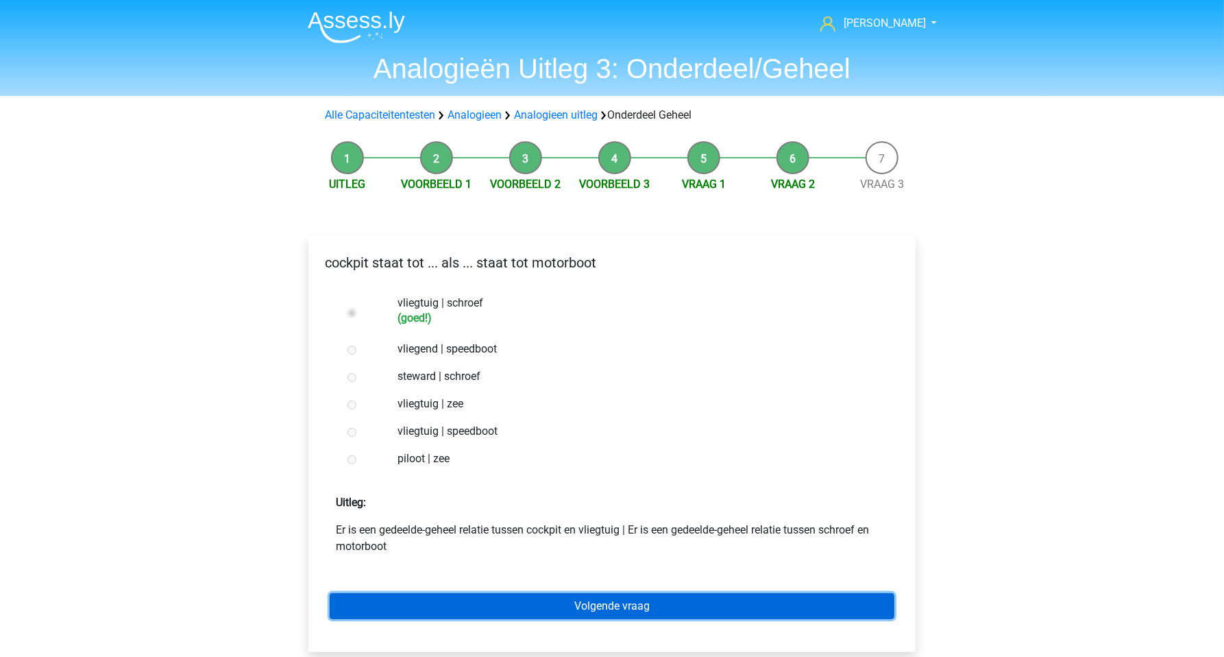
click at [571, 607] on link "Volgende vraag" at bounding box center [612, 606] width 565 height 26
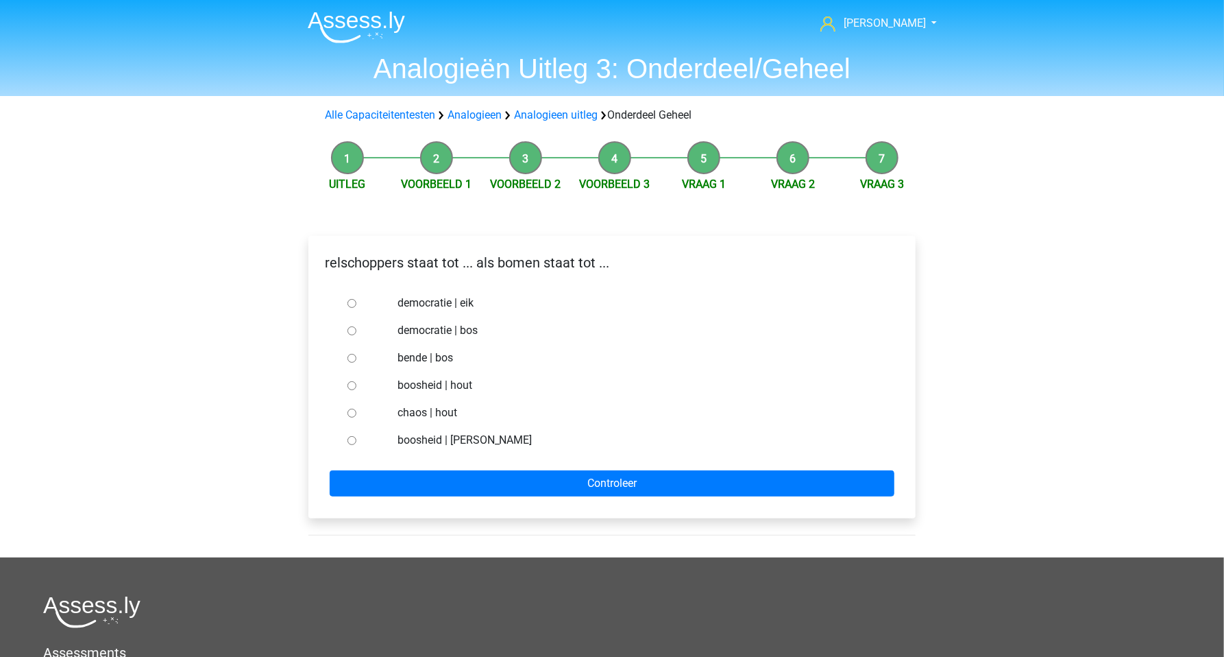
click at [350, 411] on input "chaos | hout" at bounding box center [352, 413] width 9 height 9
radio input "true"
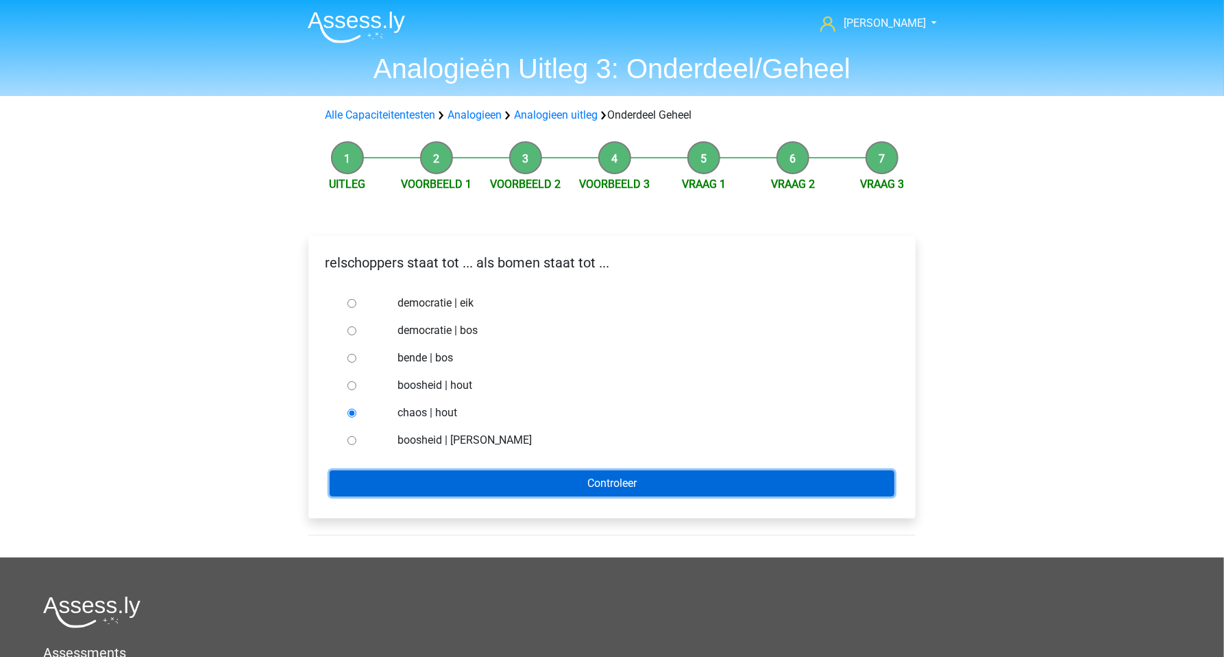
click at [432, 476] on input "Controleer" at bounding box center [612, 483] width 565 height 26
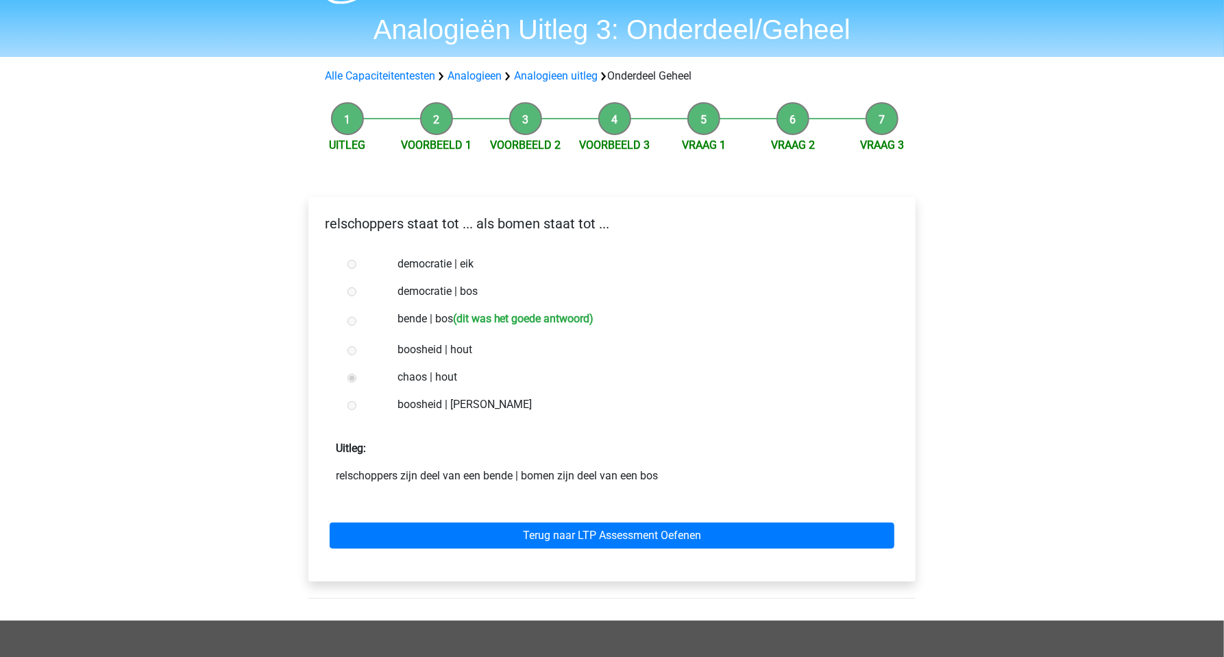
scroll to position [48, 0]
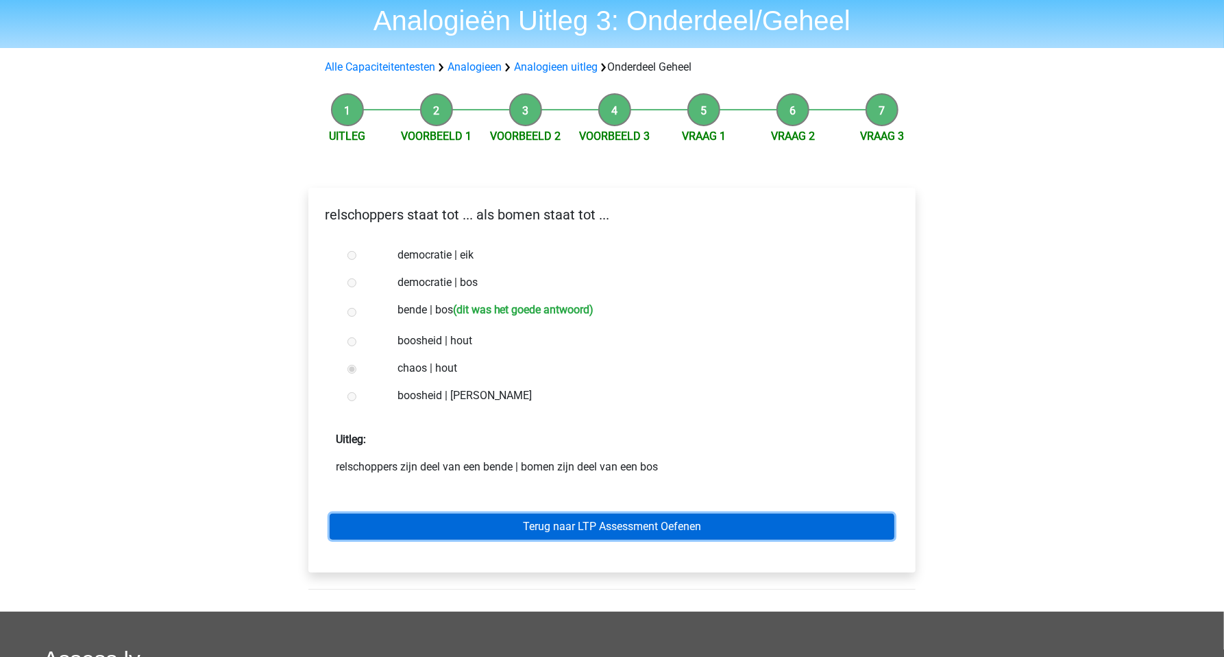
click at [489, 524] on link "Terug naar LTP Assessment Oefenen" at bounding box center [612, 526] width 565 height 26
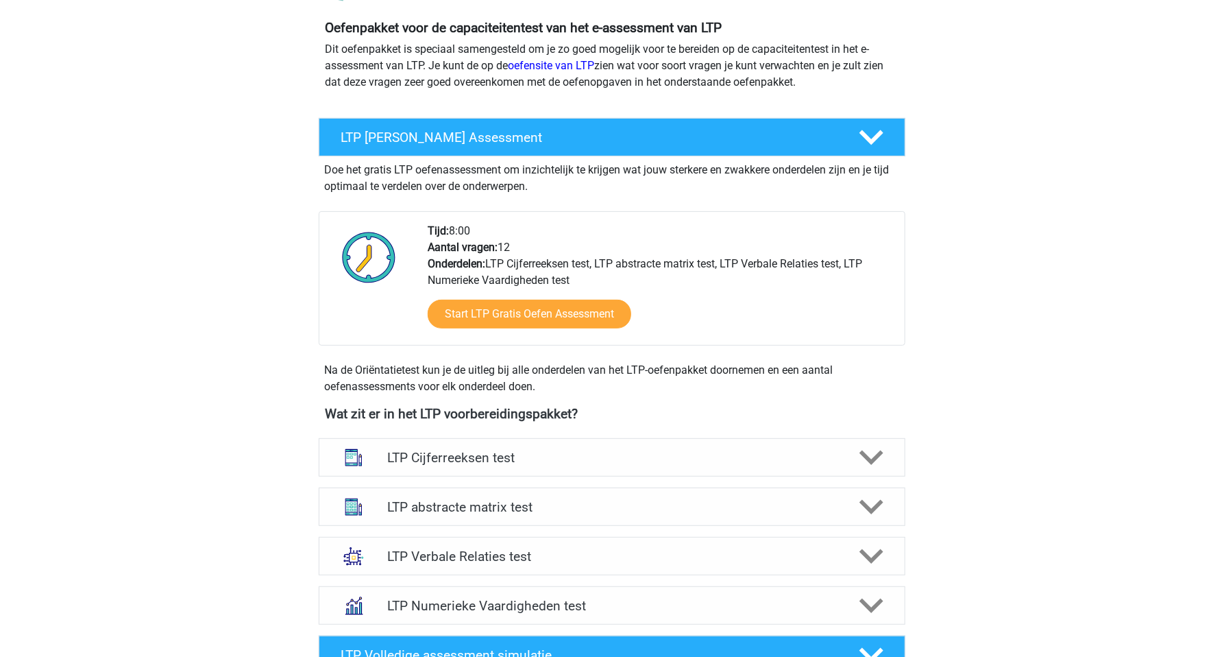
scroll to position [193, 0]
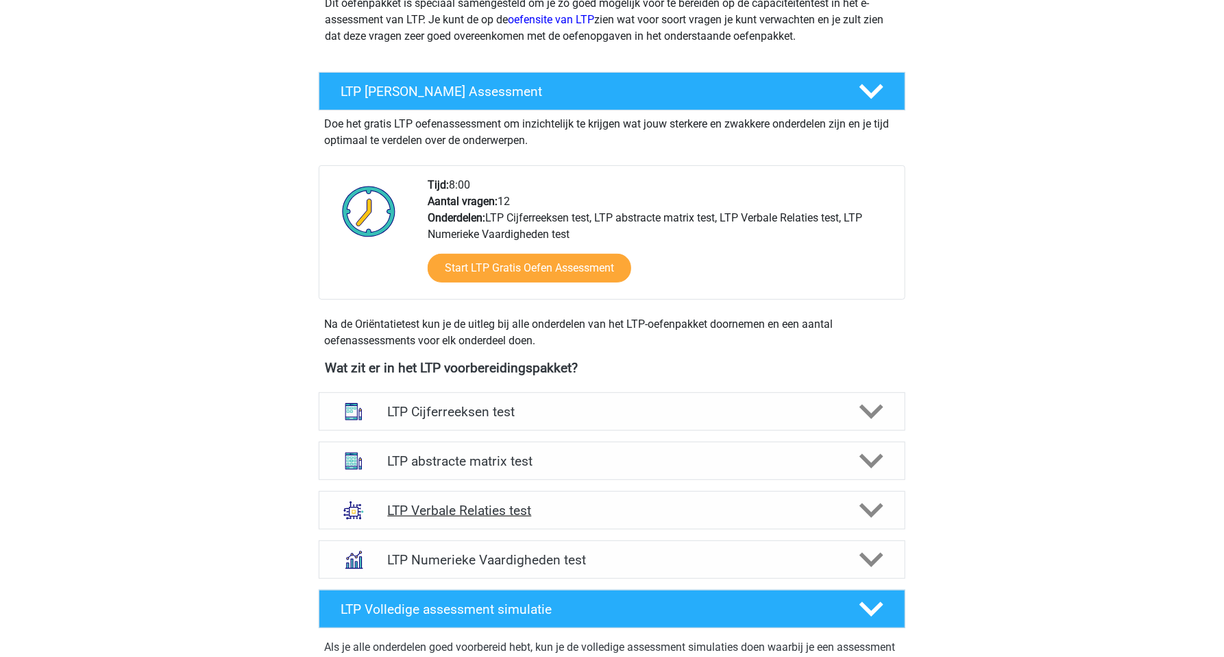
click at [481, 511] on h4 "LTP Verbale Relaties test" at bounding box center [611, 511] width 449 height 16
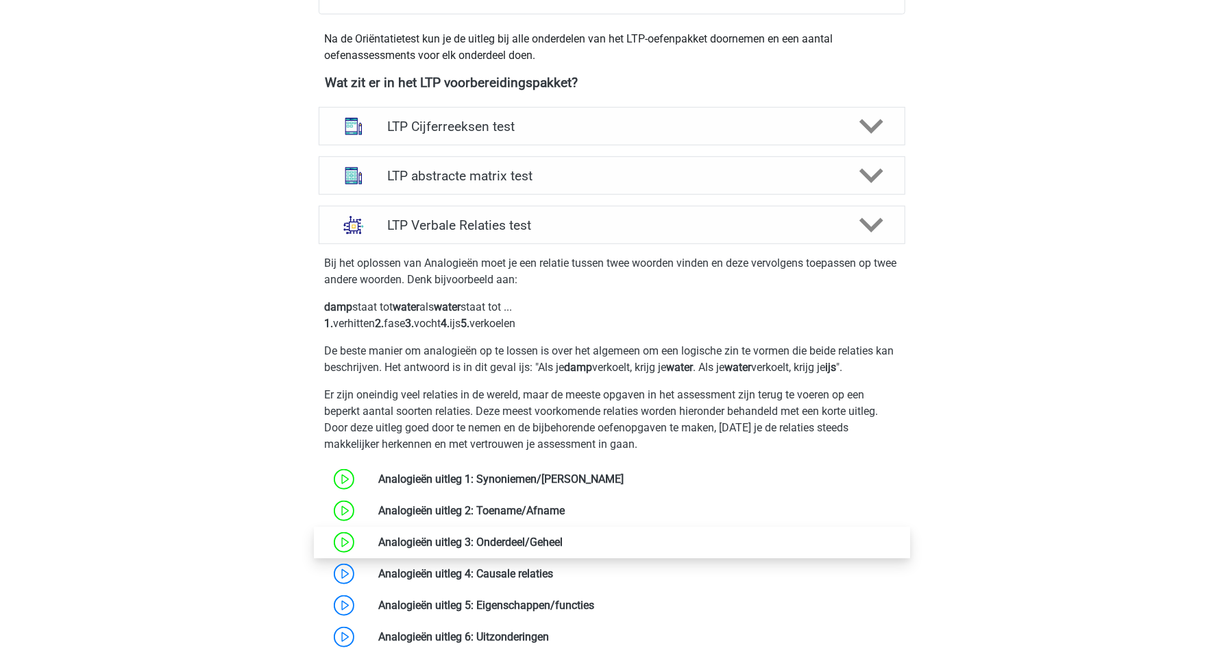
scroll to position [531, 0]
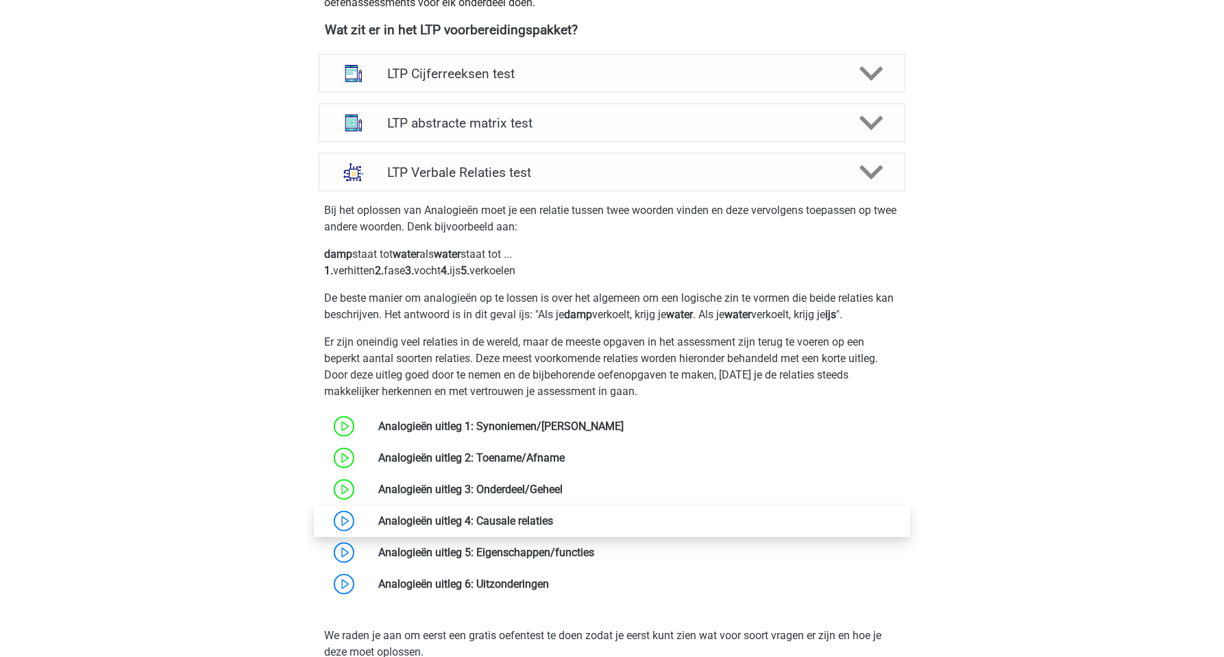
click at [553, 526] on link at bounding box center [553, 520] width 0 height 13
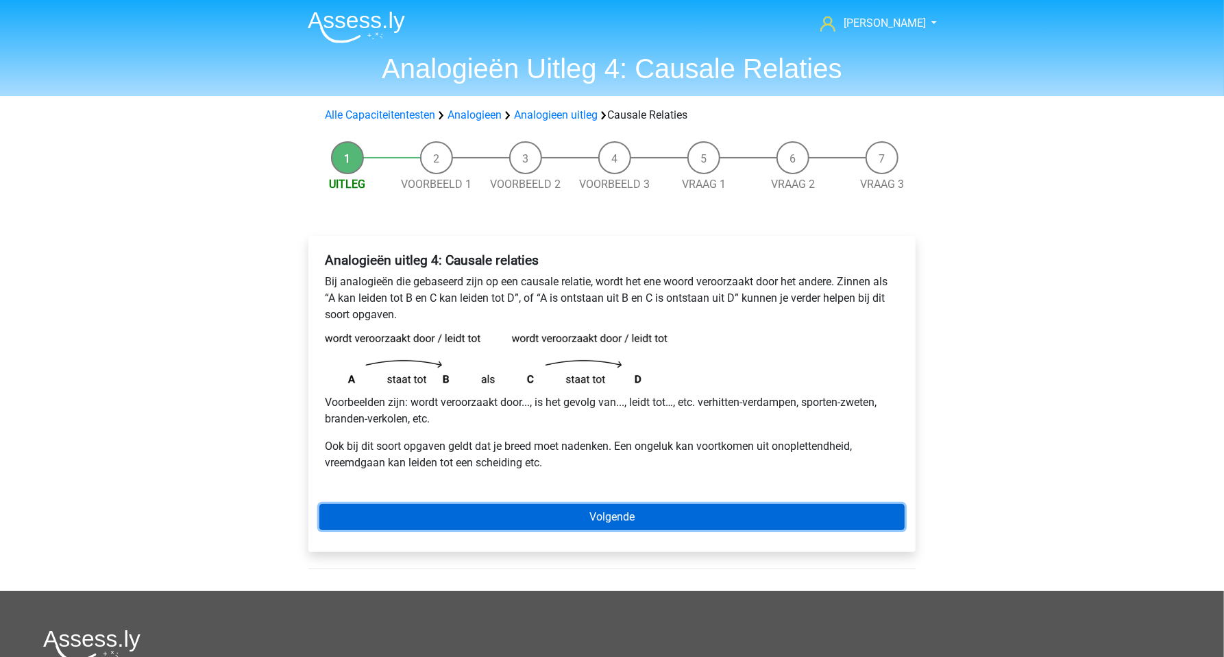
click at [481, 511] on link "Volgende" at bounding box center [611, 517] width 585 height 26
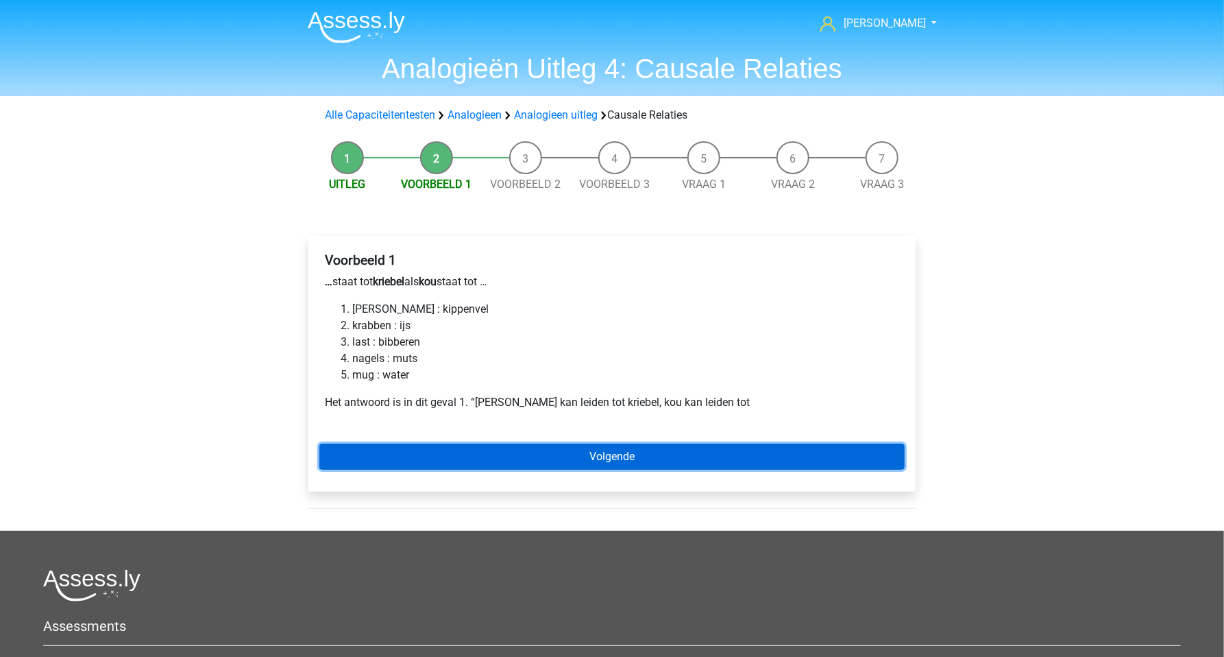
click at [485, 450] on link "Volgende" at bounding box center [611, 457] width 585 height 26
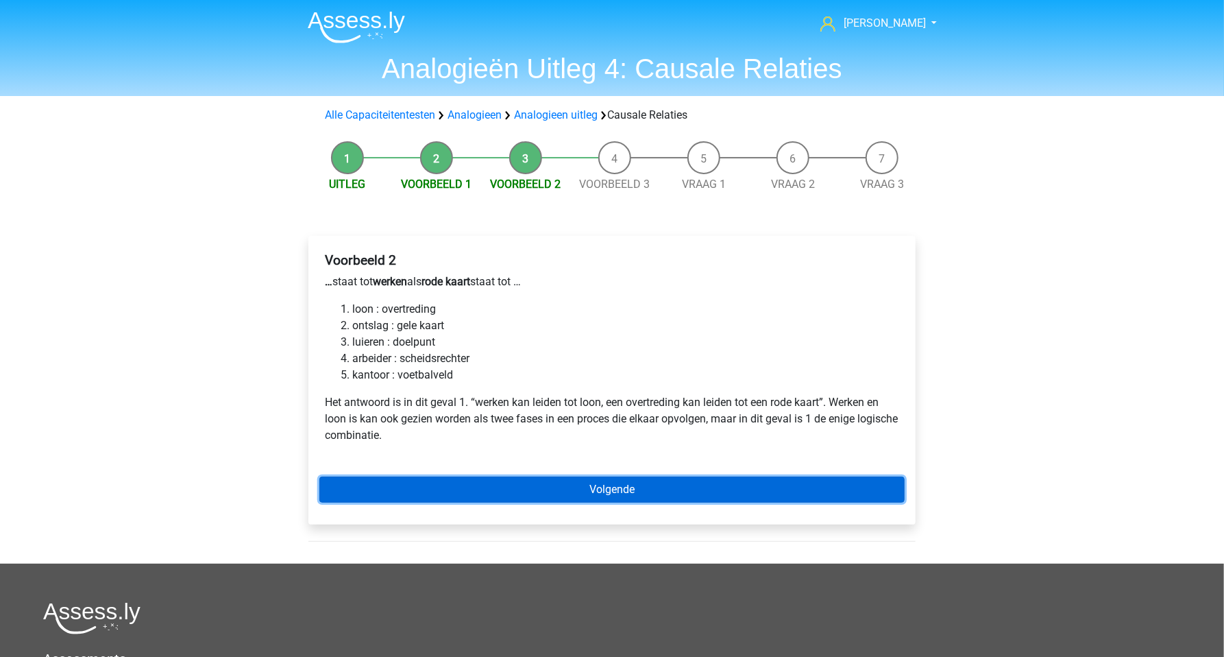
click at [479, 498] on link "Volgende" at bounding box center [611, 489] width 585 height 26
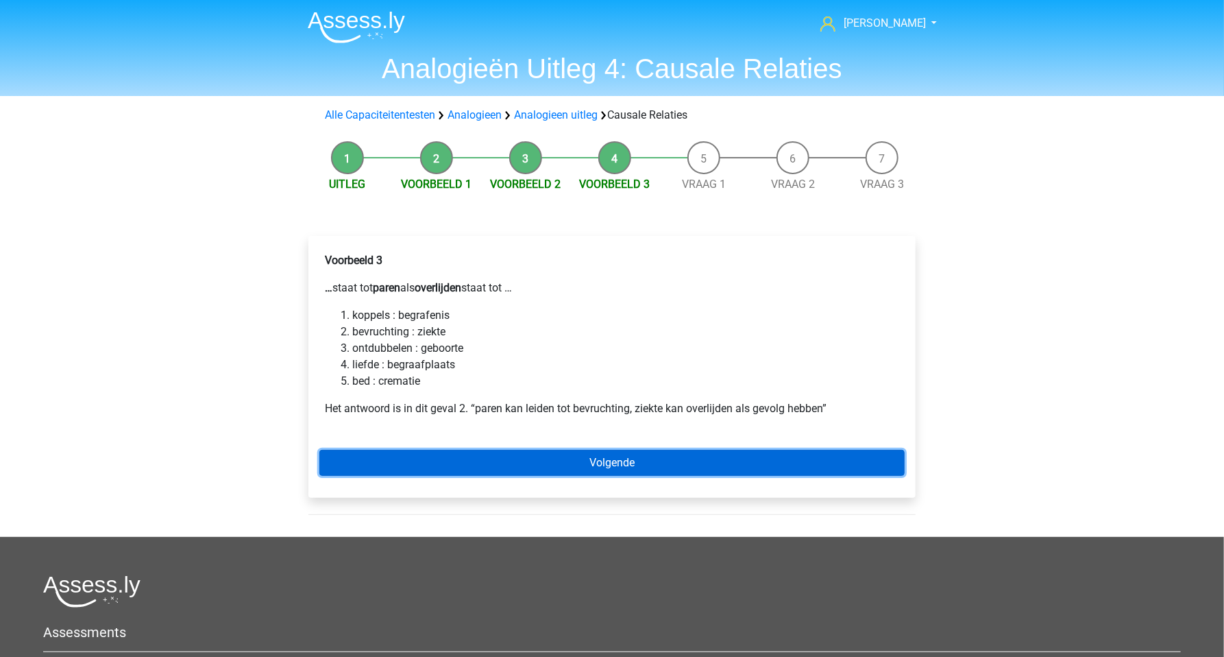
click at [494, 460] on link "Volgende" at bounding box center [611, 463] width 585 height 26
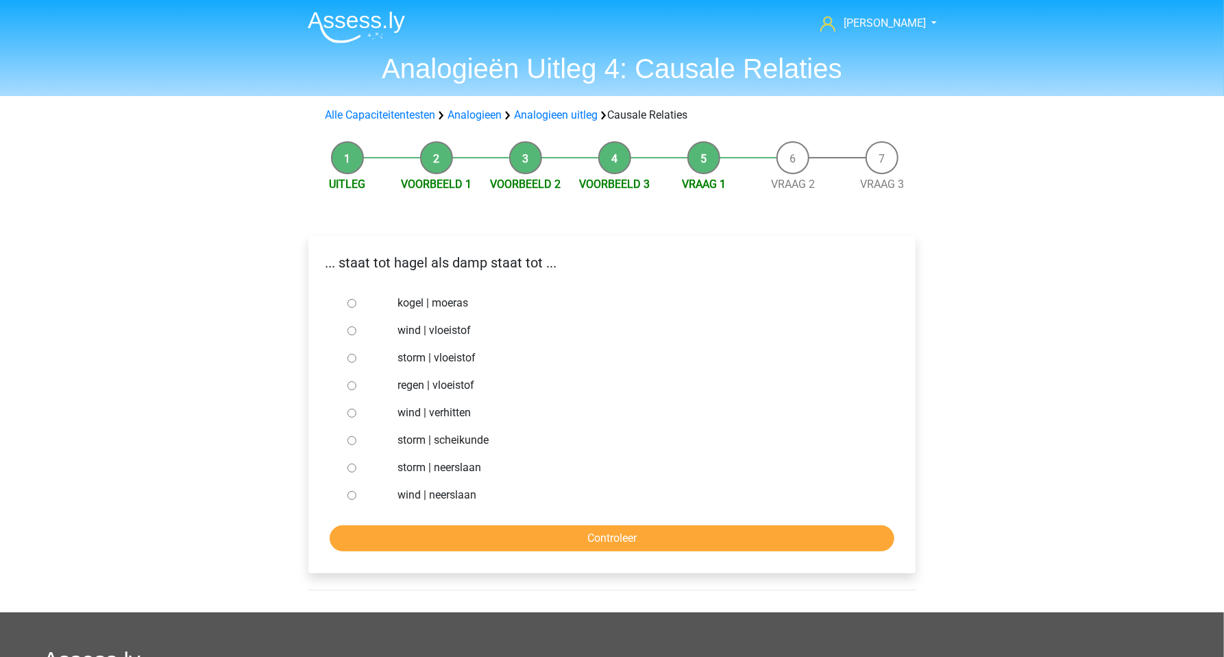
click at [350, 470] on input "storm | neerslaan" at bounding box center [352, 467] width 9 height 9
radio input "true"
click at [485, 545] on input "Controleer" at bounding box center [612, 538] width 565 height 26
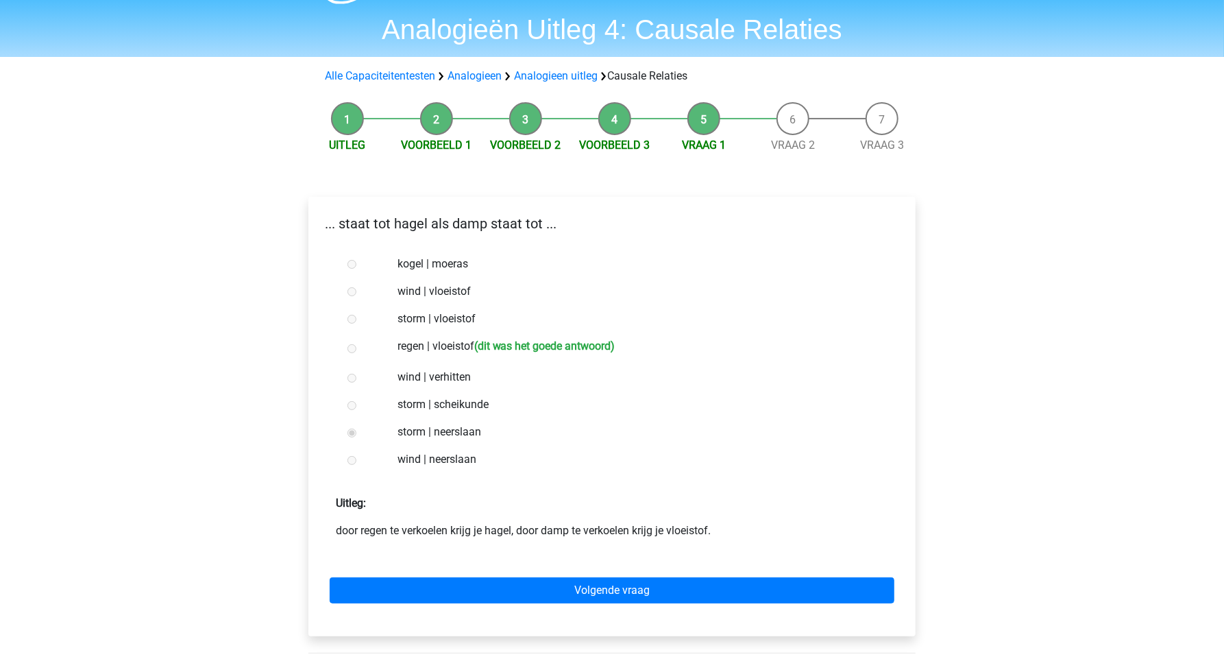
scroll to position [48, 0]
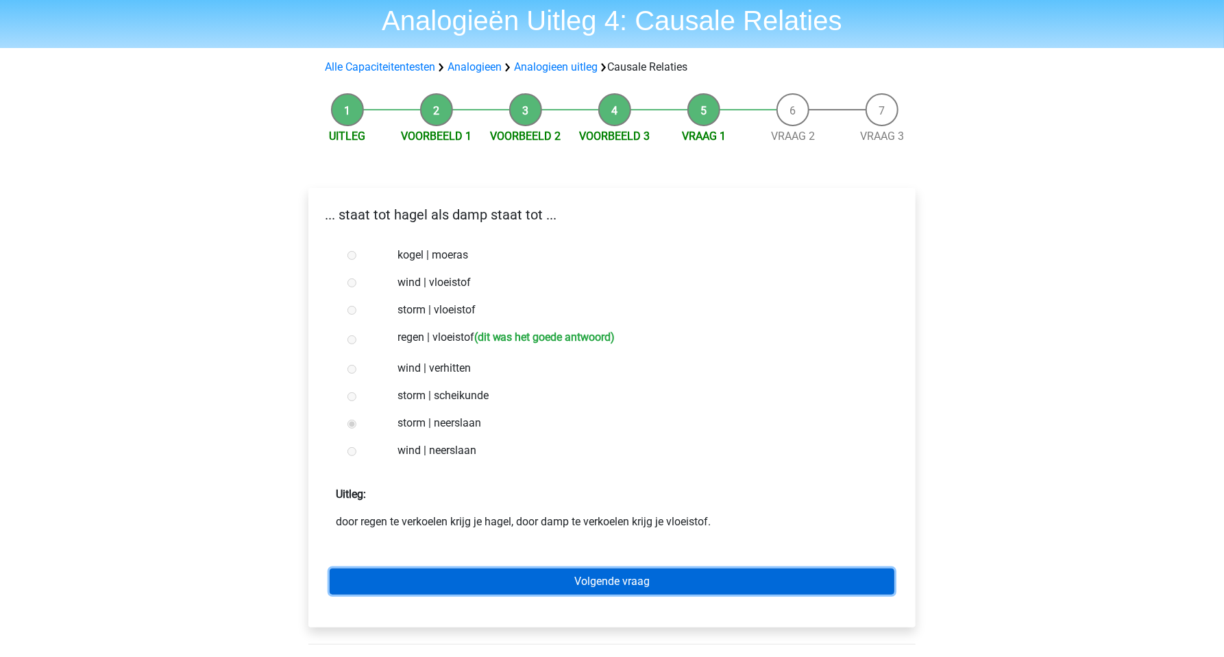
click at [603, 592] on link "Volgende vraag" at bounding box center [612, 581] width 565 height 26
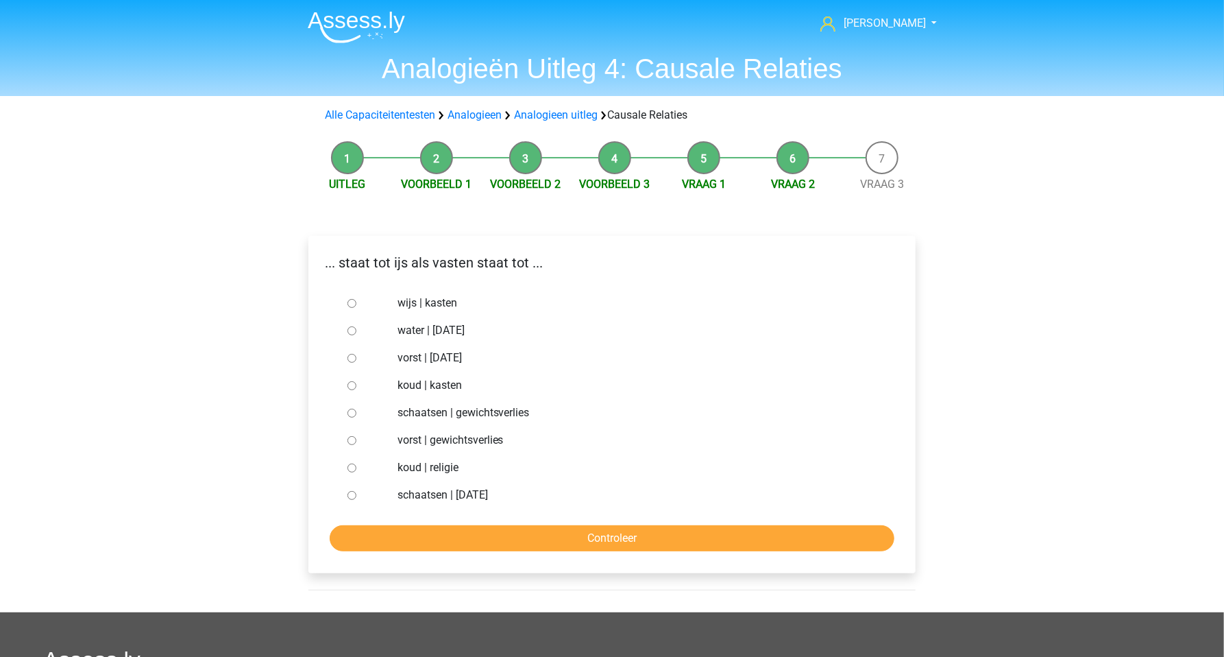
click at [354, 359] on input "vorst | suikerfeest" at bounding box center [352, 358] width 9 height 9
radio input "true"
click at [354, 440] on input "vorst | gewichtsverlies" at bounding box center [352, 440] width 9 height 9
radio input "true"
click at [490, 533] on input "Controleer" at bounding box center [612, 538] width 565 height 26
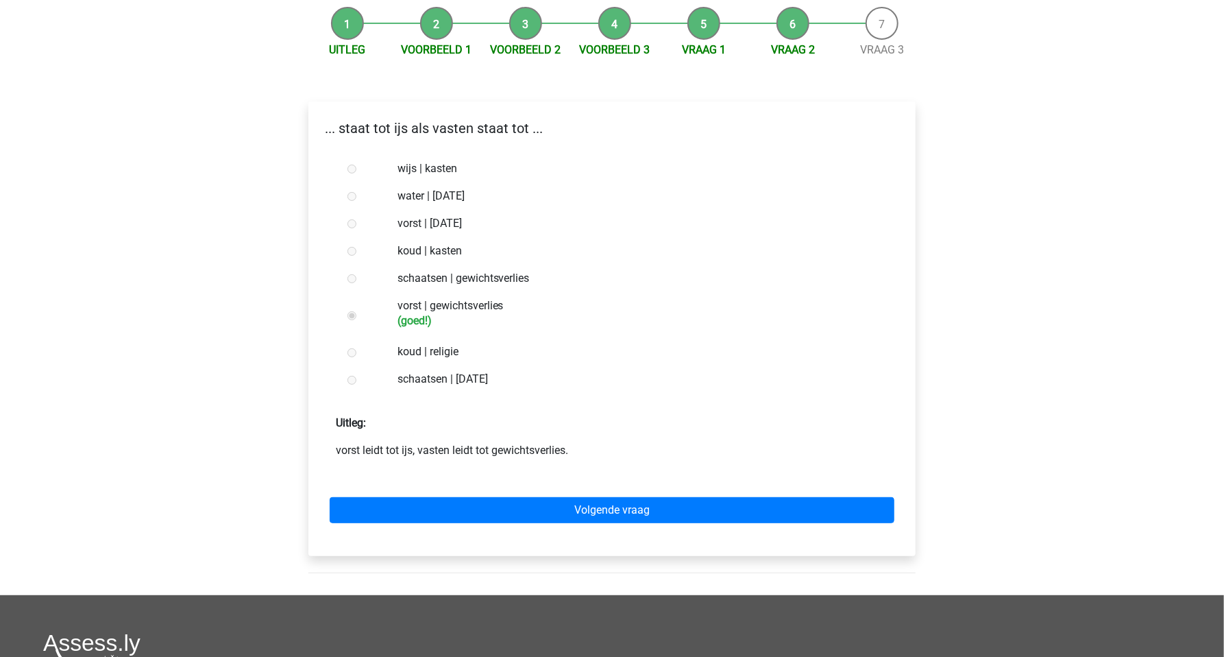
scroll to position [145, 0]
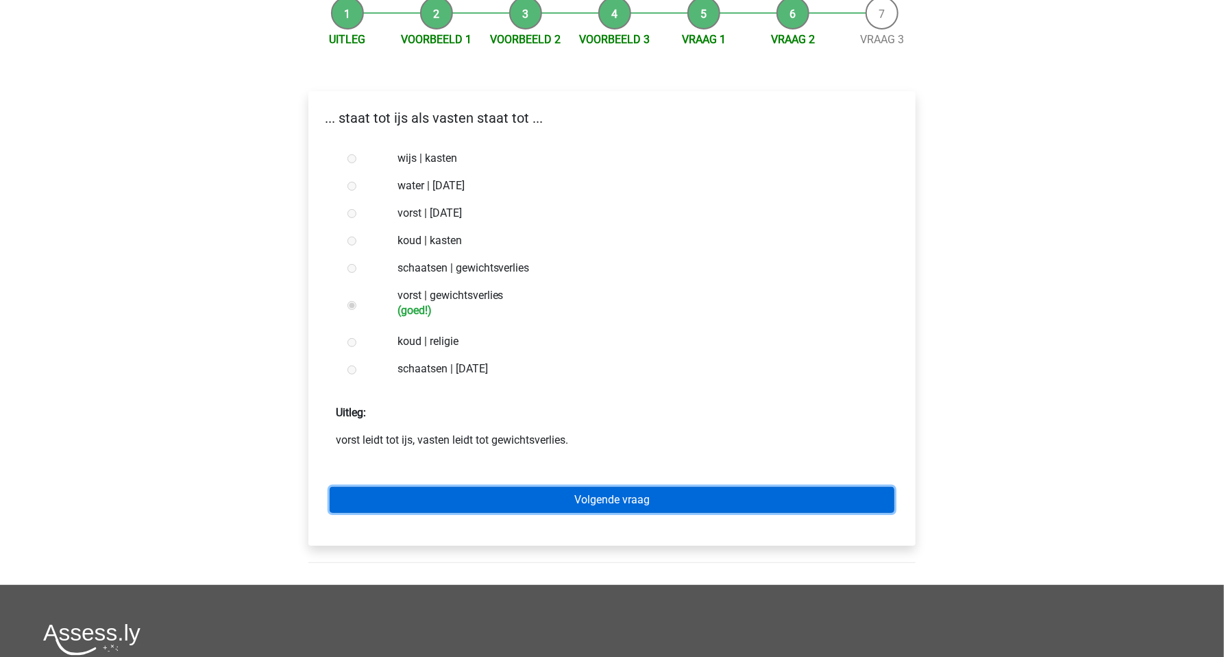
click at [522, 498] on link "Volgende vraag" at bounding box center [612, 500] width 565 height 26
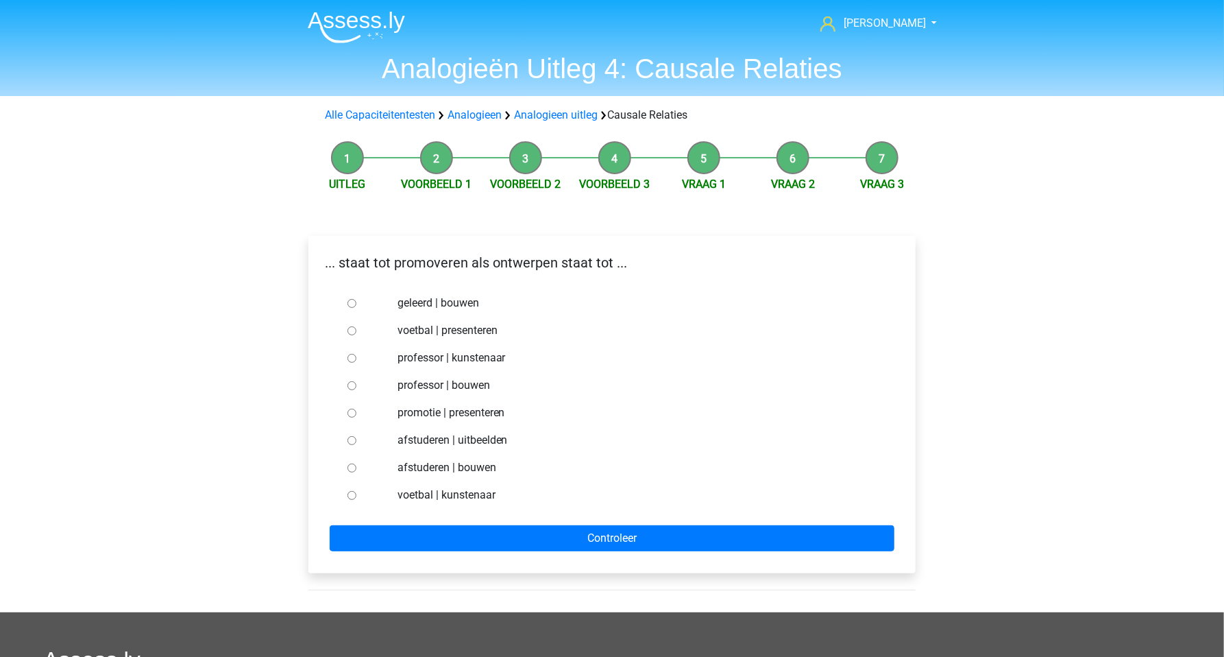
click at [351, 385] on input "professor | bouwen" at bounding box center [352, 385] width 9 height 9
radio input "true"
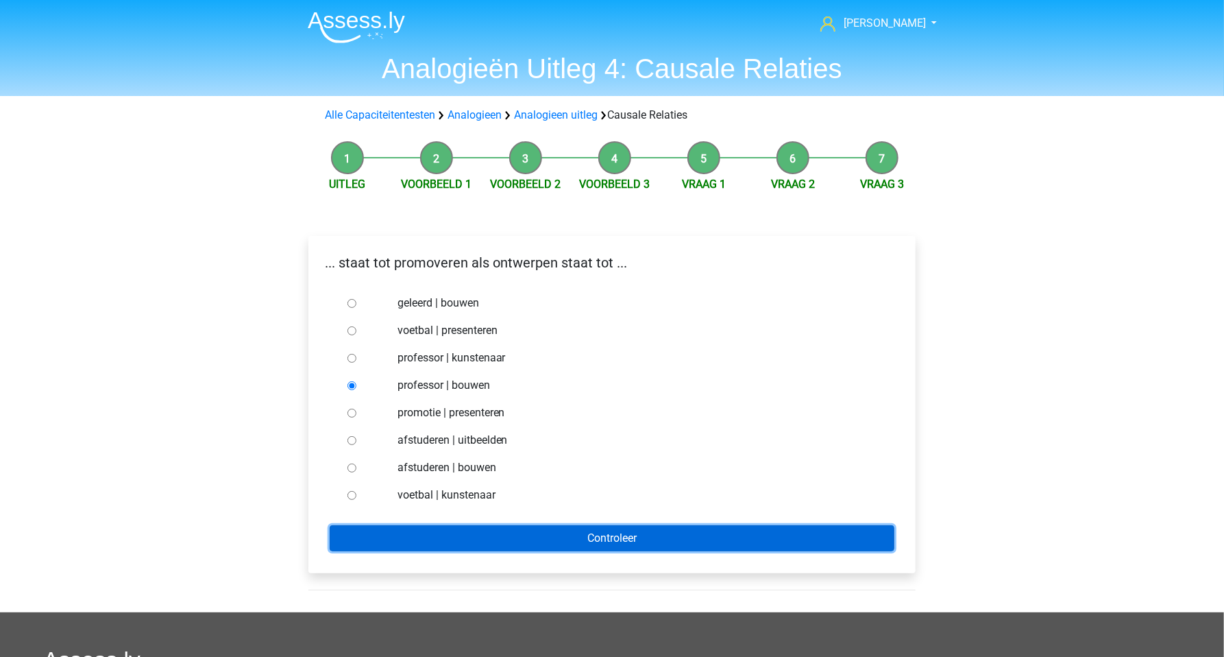
click at [503, 531] on input "Controleer" at bounding box center [612, 538] width 565 height 26
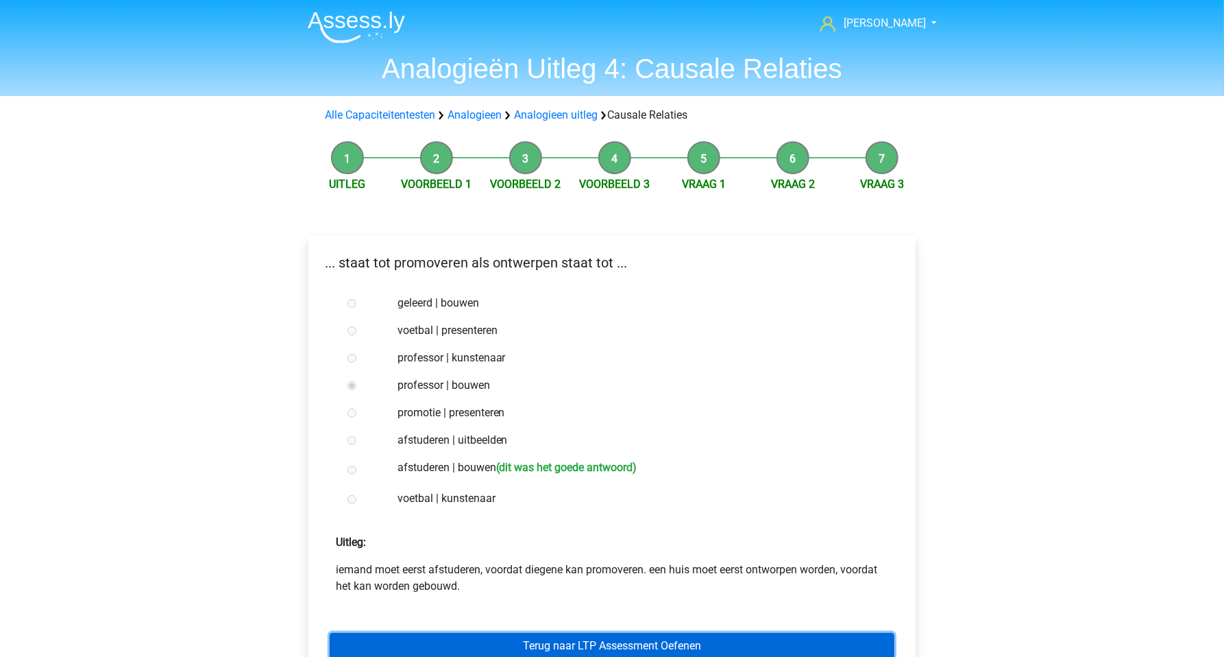
click at [532, 642] on link "Terug naar LTP Assessment Oefenen" at bounding box center [612, 646] width 565 height 26
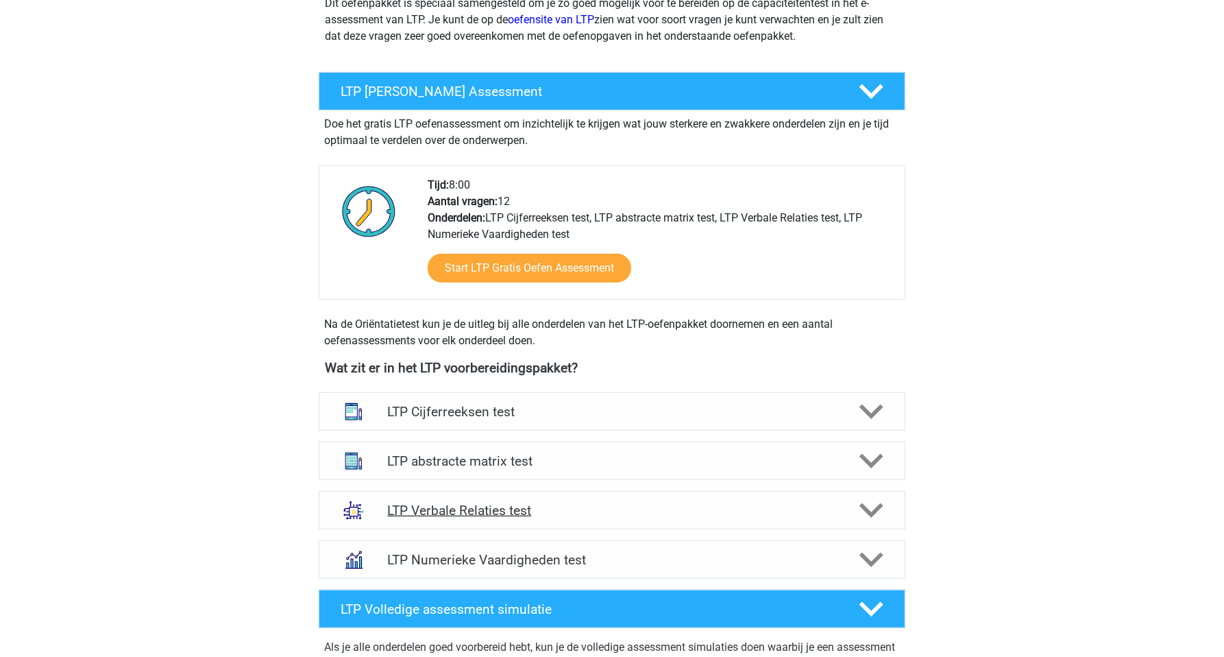
scroll to position [241, 0]
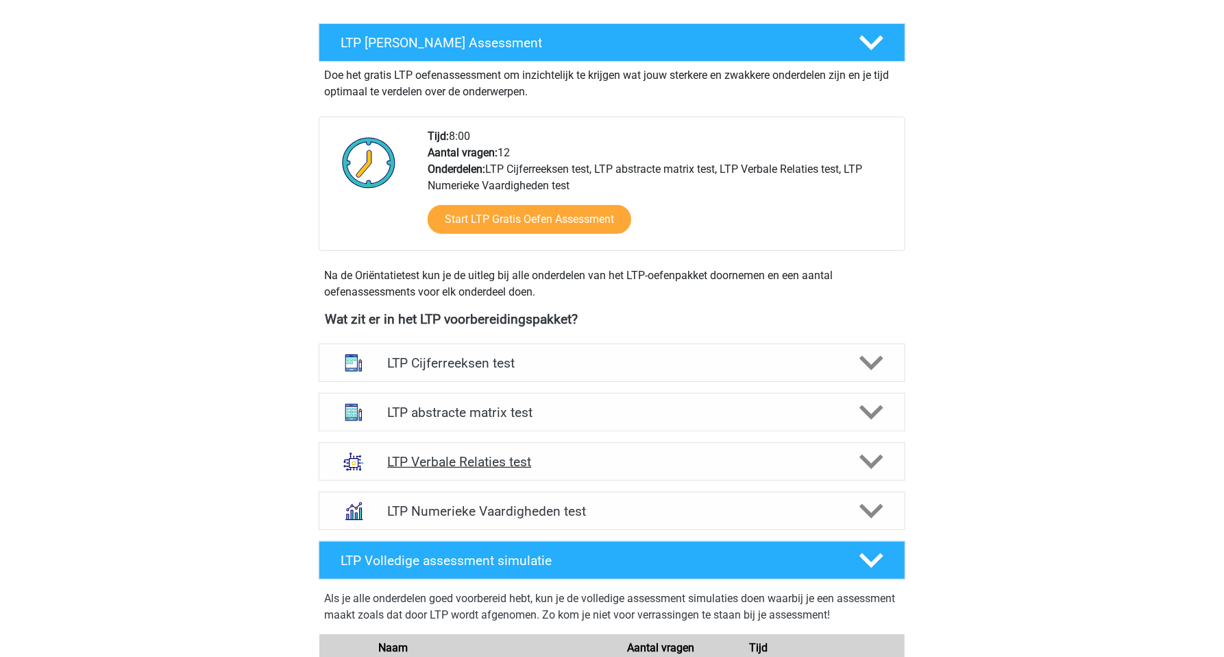
click at [485, 461] on h4 "LTP Verbale Relaties test" at bounding box center [611, 462] width 449 height 16
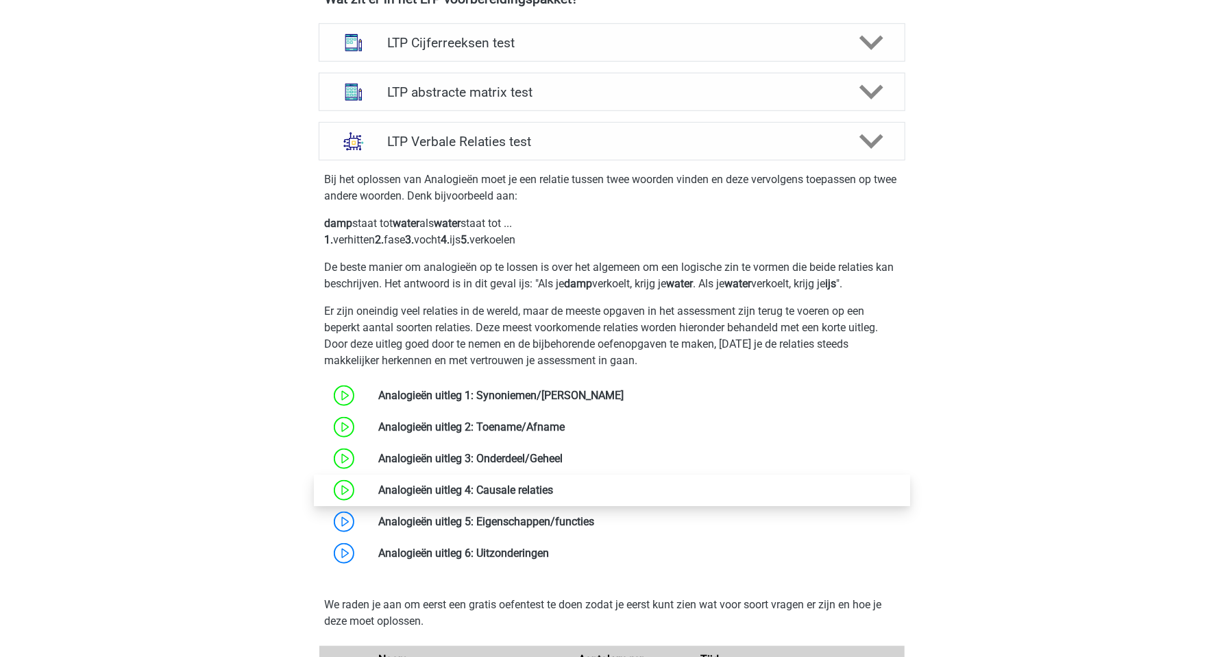
scroll to position [579, 0]
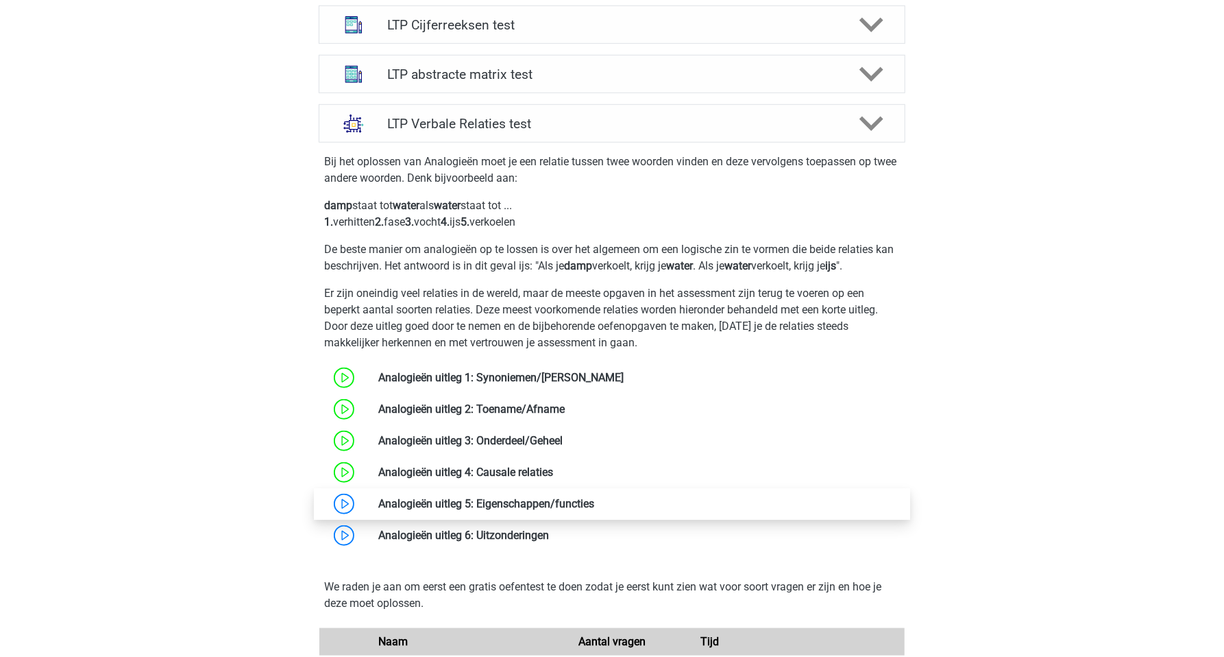
click at [594, 500] on link at bounding box center [594, 503] width 0 height 13
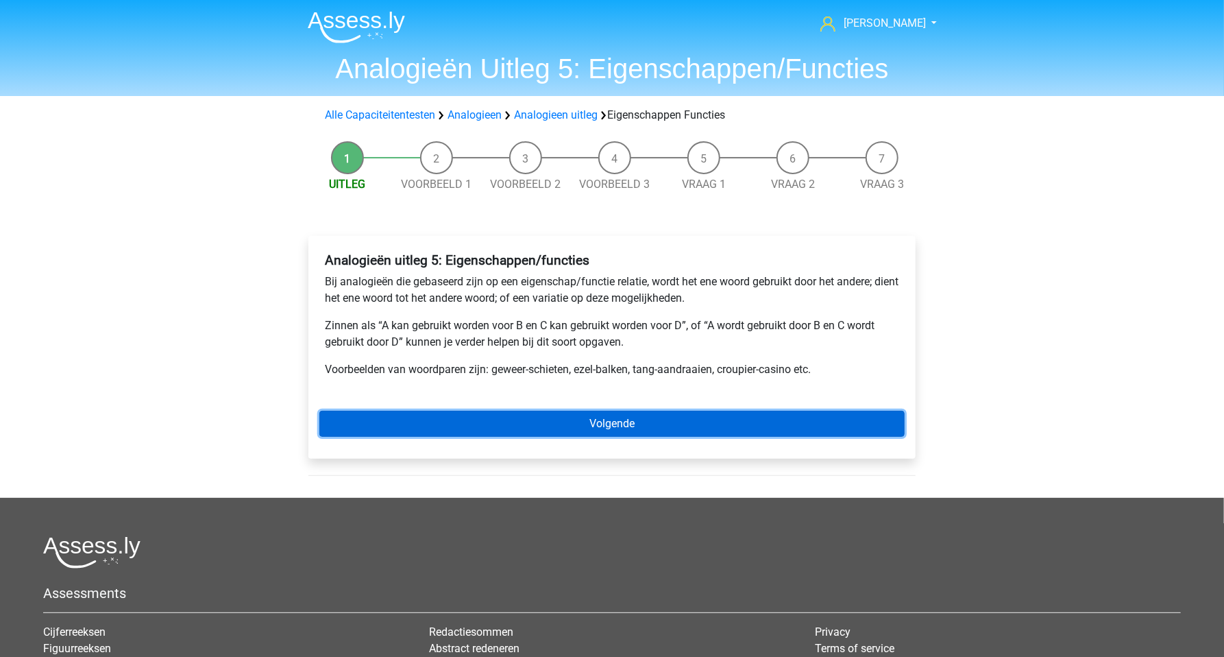
click at [609, 419] on link "Volgende" at bounding box center [611, 424] width 585 height 26
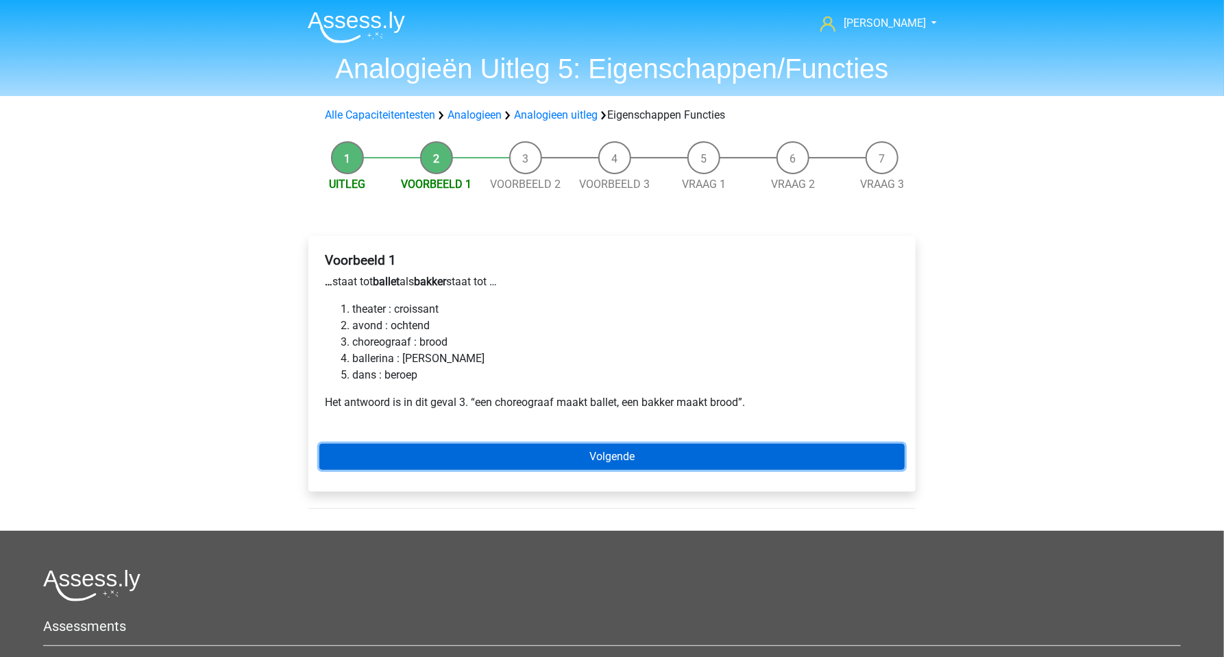
click at [587, 452] on link "Volgende" at bounding box center [611, 457] width 585 height 26
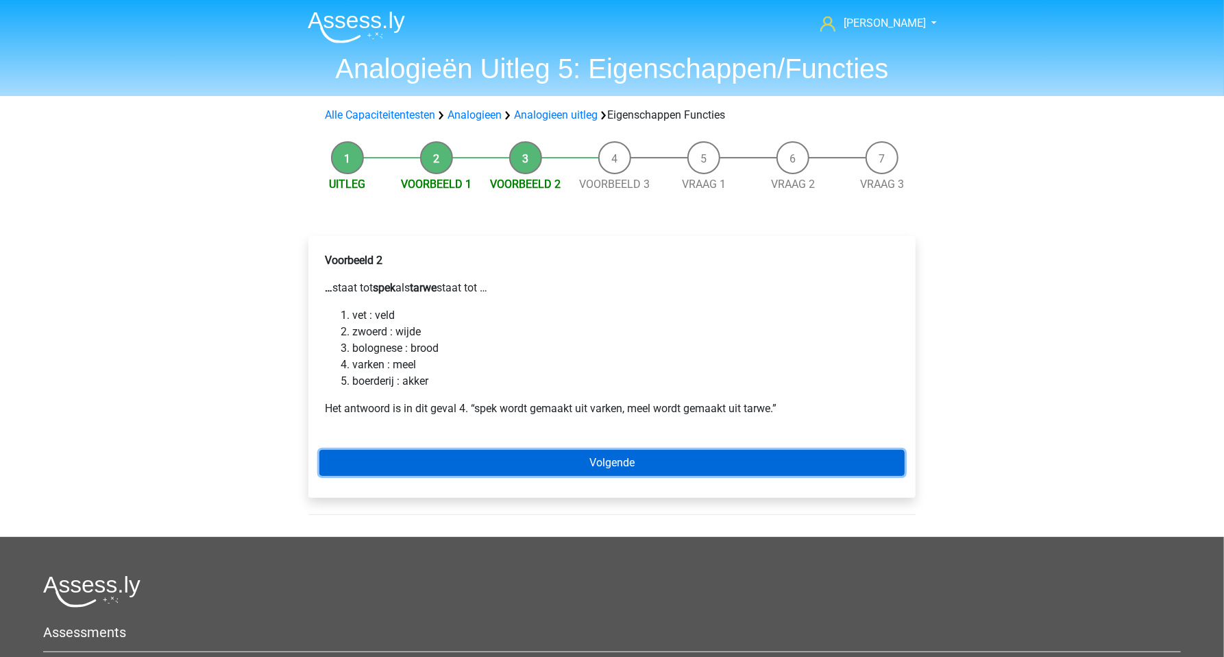
click at [585, 452] on link "Volgende" at bounding box center [611, 463] width 585 height 26
click at [578, 457] on link "Volgende" at bounding box center [611, 463] width 585 height 26
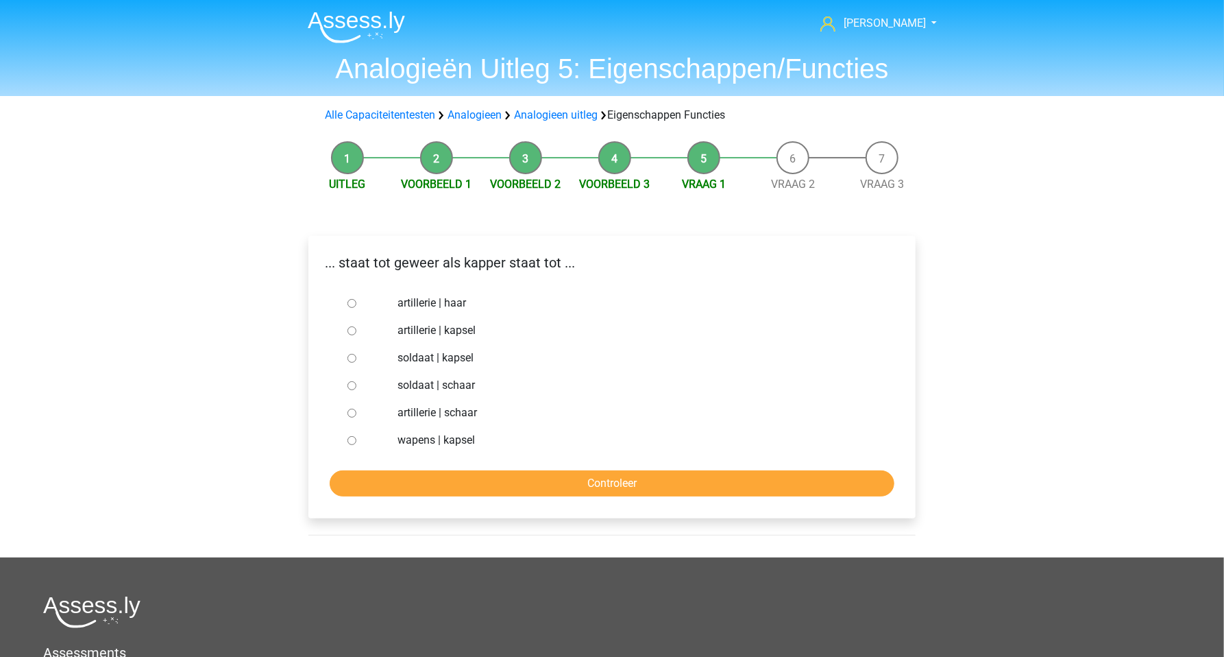
click at [347, 384] on div at bounding box center [364, 385] width 45 height 27
click at [354, 387] on input "soldaat | schaar" at bounding box center [352, 385] width 9 height 9
radio input "true"
click at [493, 481] on input "Controleer" at bounding box center [612, 483] width 565 height 26
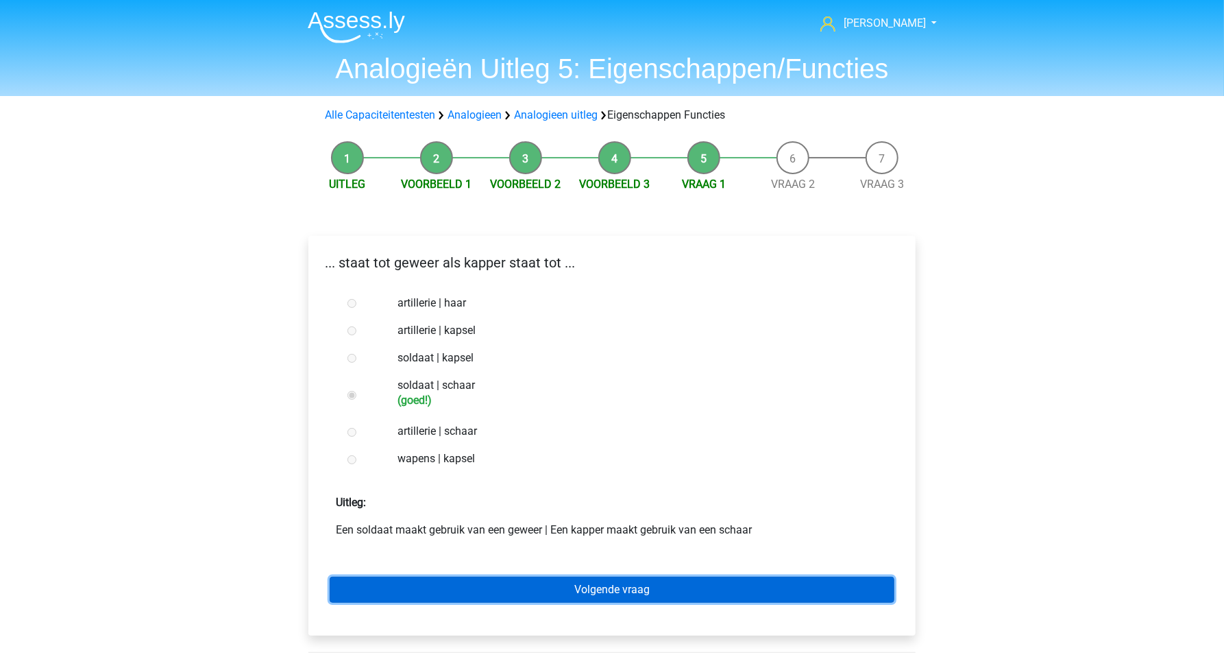
click at [540, 585] on link "Volgende vraag" at bounding box center [612, 590] width 565 height 26
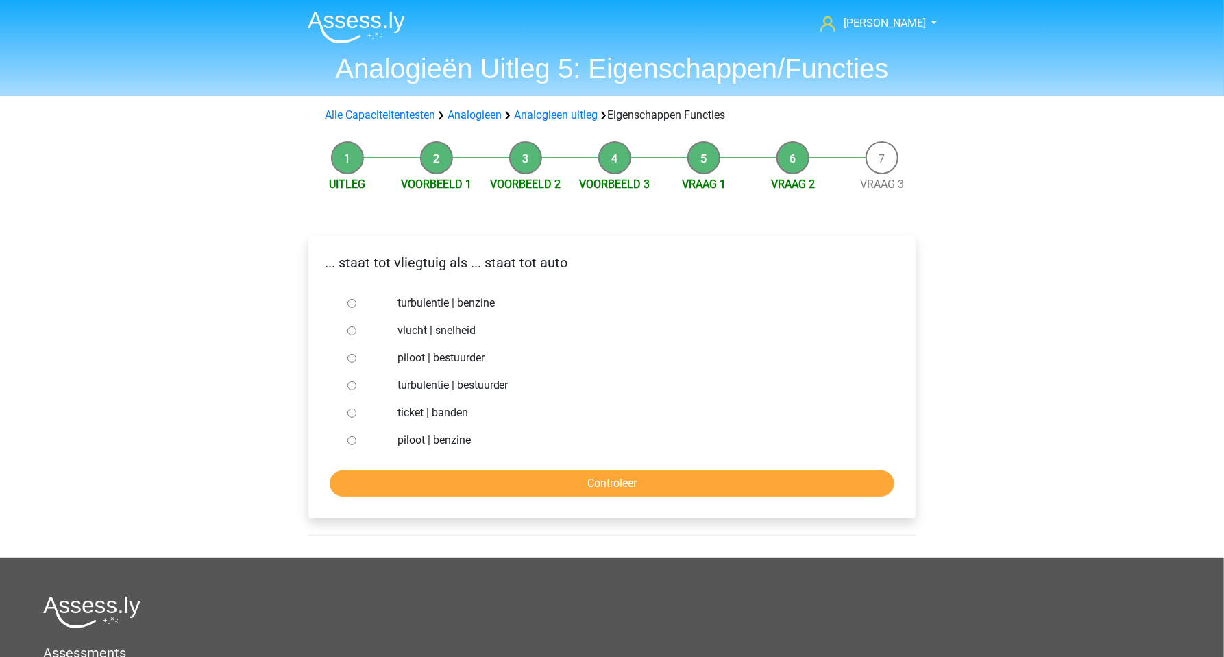
click at [358, 361] on div at bounding box center [364, 357] width 45 height 27
click at [355, 362] on input "piloot | bestuurder" at bounding box center [352, 358] width 9 height 9
radio input "true"
click at [462, 485] on input "Controleer" at bounding box center [612, 483] width 565 height 26
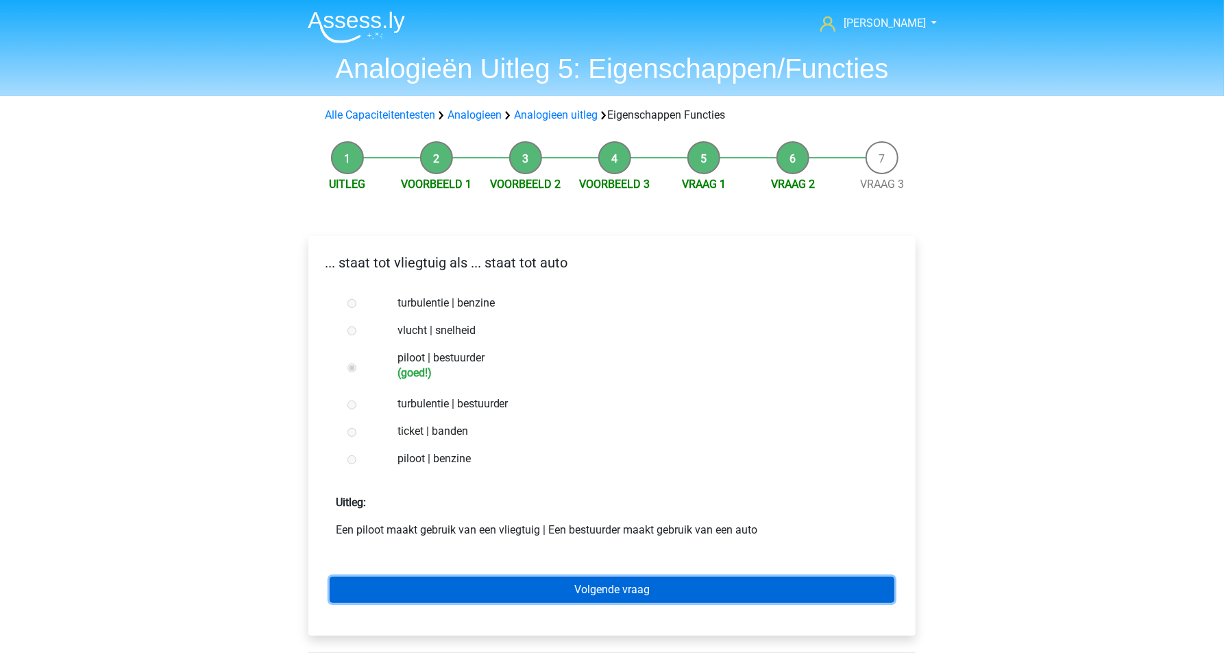
click at [550, 590] on link "Volgende vraag" at bounding box center [612, 590] width 565 height 26
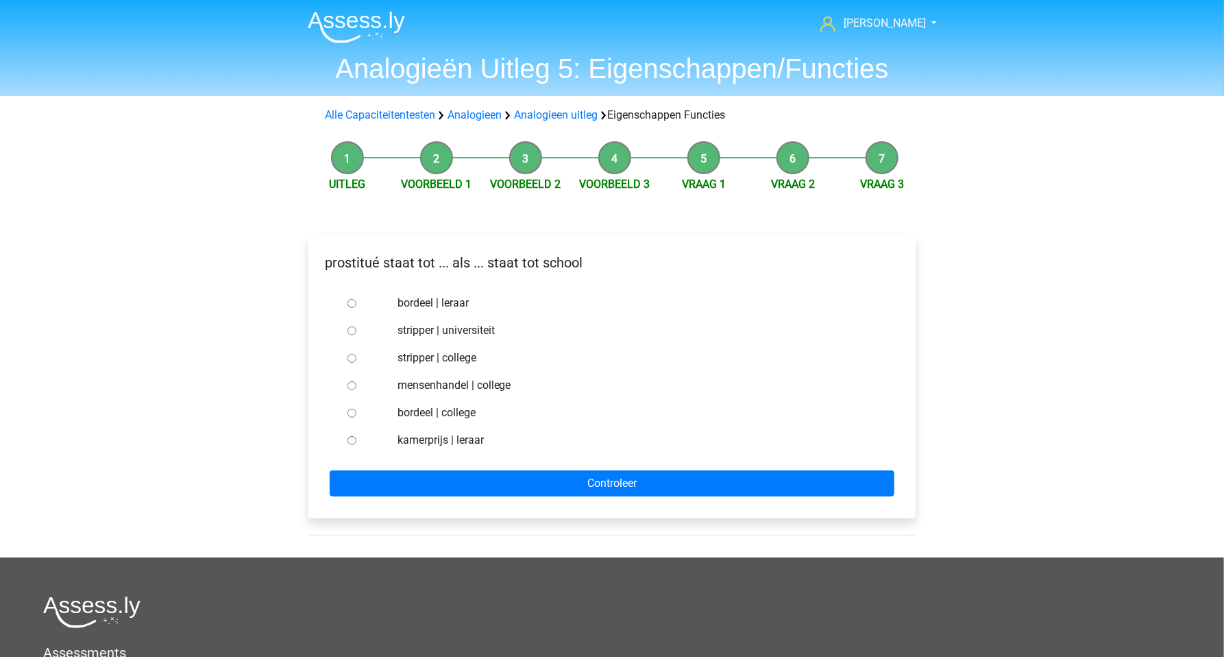
click at [354, 303] on input "bordeel | leraar" at bounding box center [352, 303] width 9 height 9
radio input "true"
click at [516, 469] on form "bordeel | leraar stripper | universiteit stripper | college mensenhandel | coll…" at bounding box center [611, 392] width 585 height 207
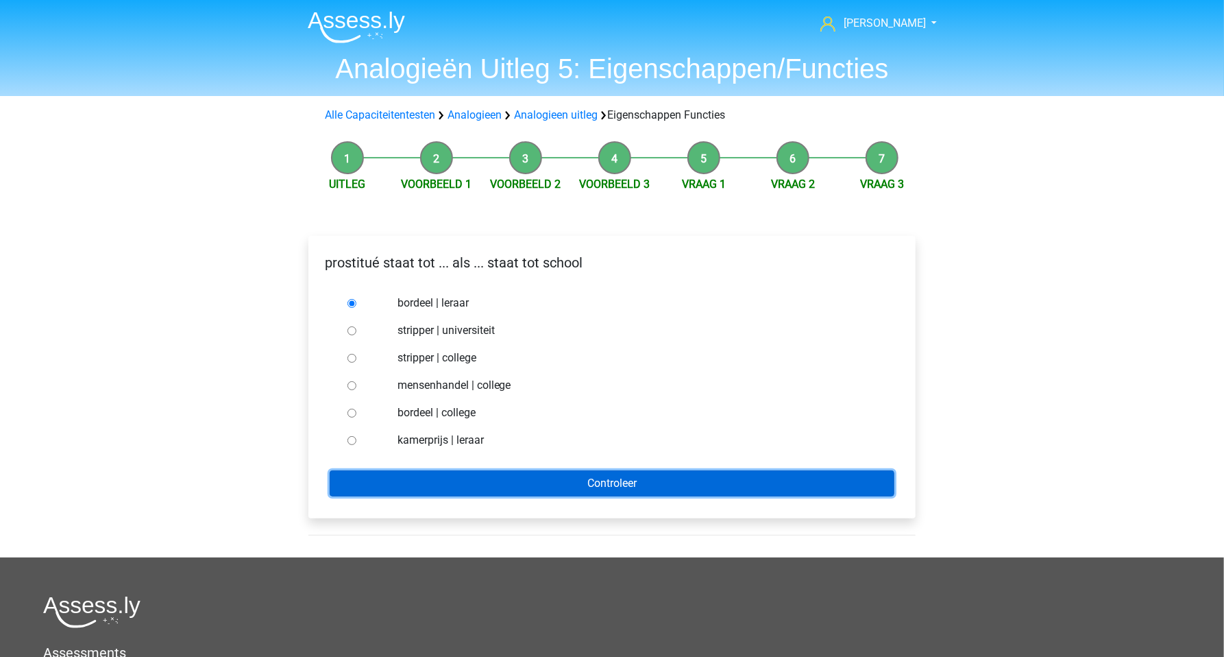
click at [522, 479] on input "Controleer" at bounding box center [612, 483] width 565 height 26
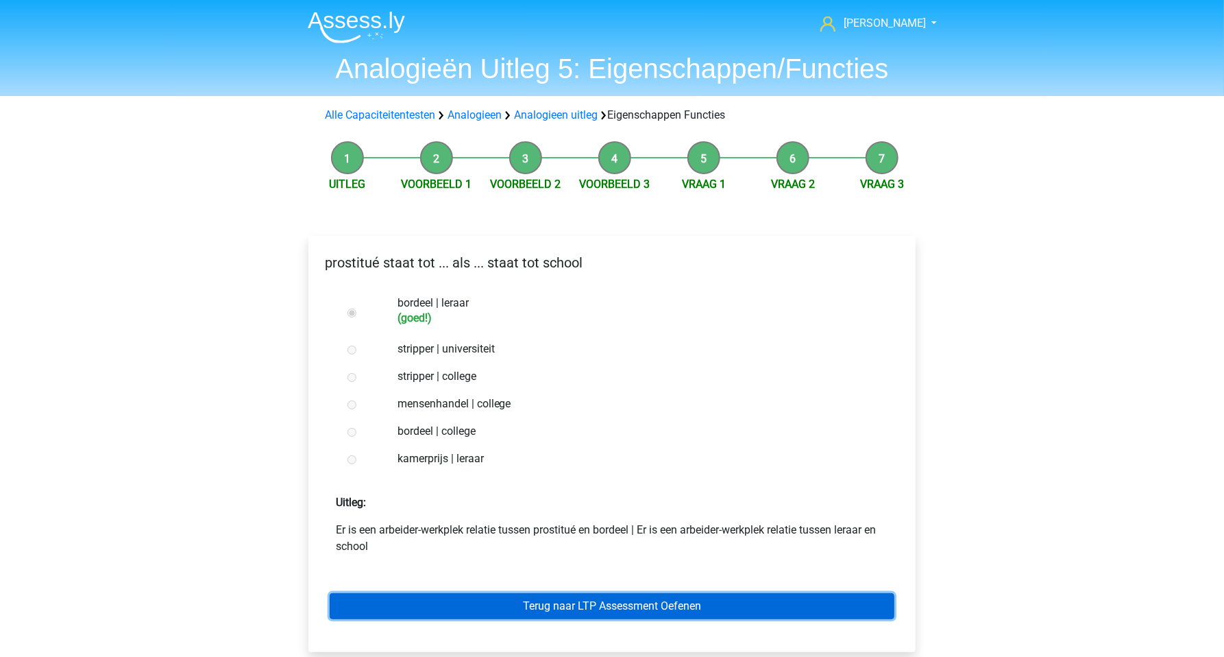
click at [585, 603] on link "Terug naar LTP Assessment Oefenen" at bounding box center [612, 606] width 565 height 26
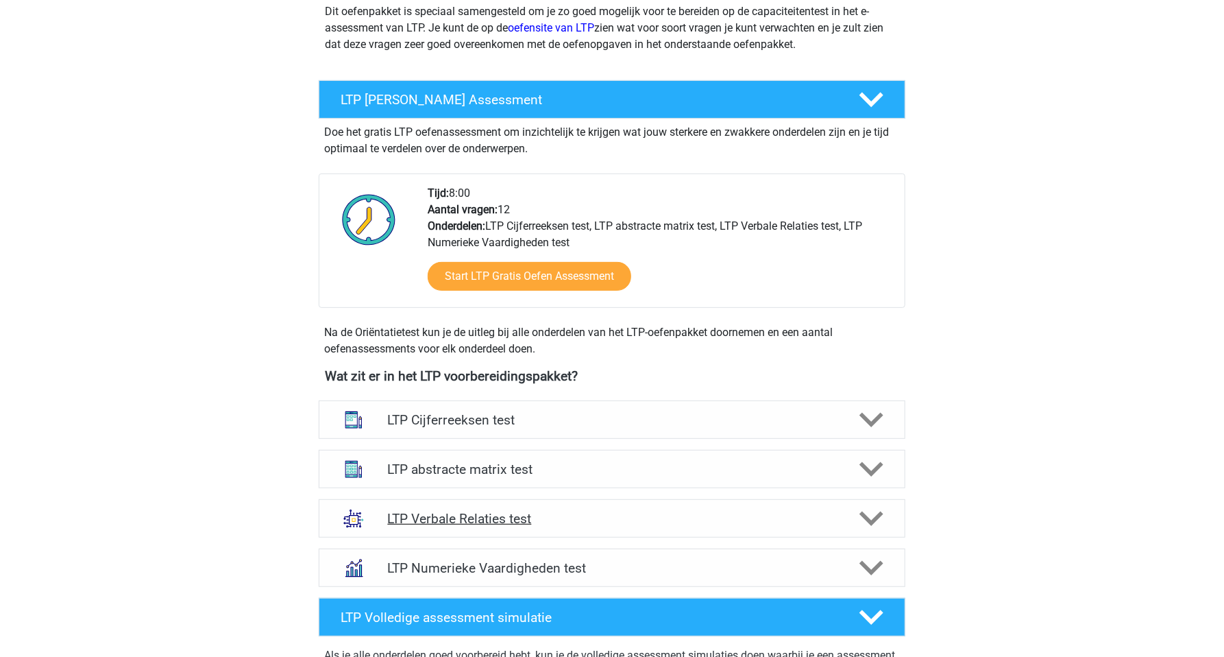
scroll to position [193, 0]
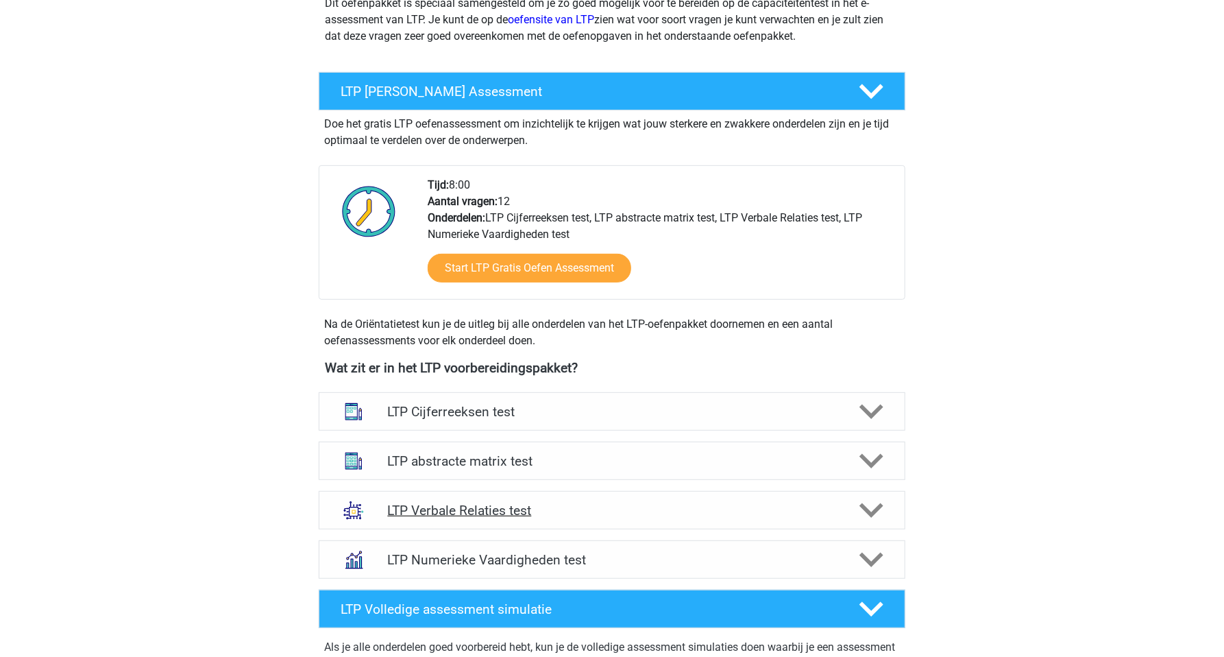
click at [515, 512] on h4 "LTP Verbale Relaties test" at bounding box center [611, 511] width 449 height 16
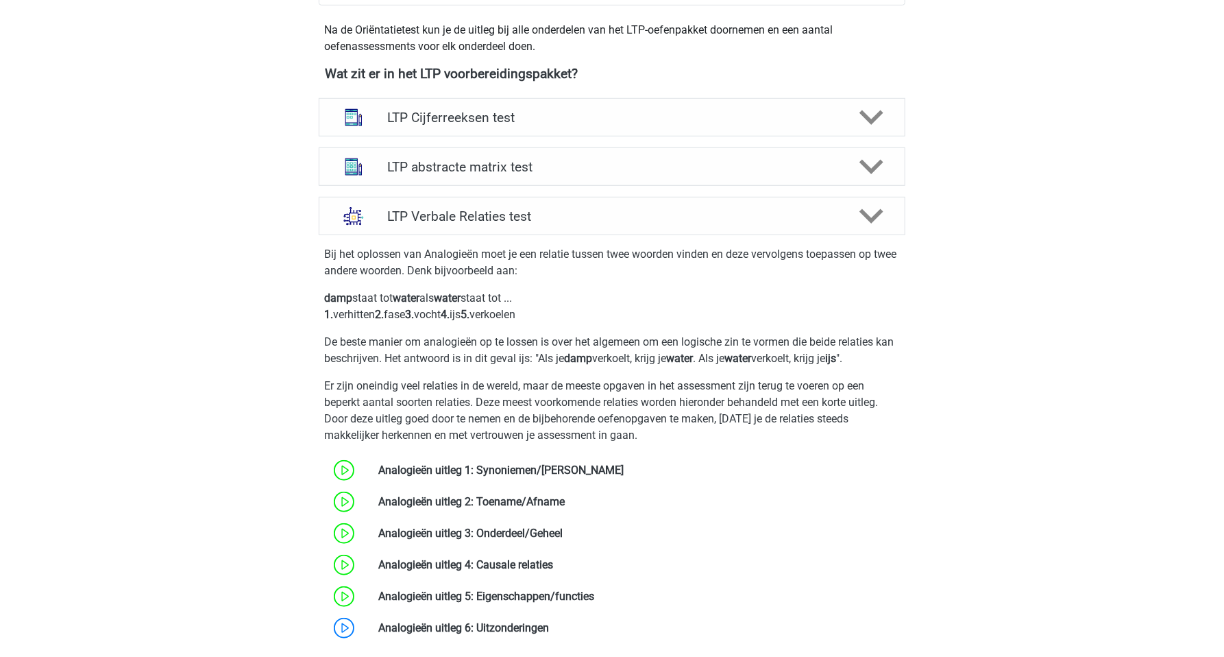
scroll to position [579, 0]
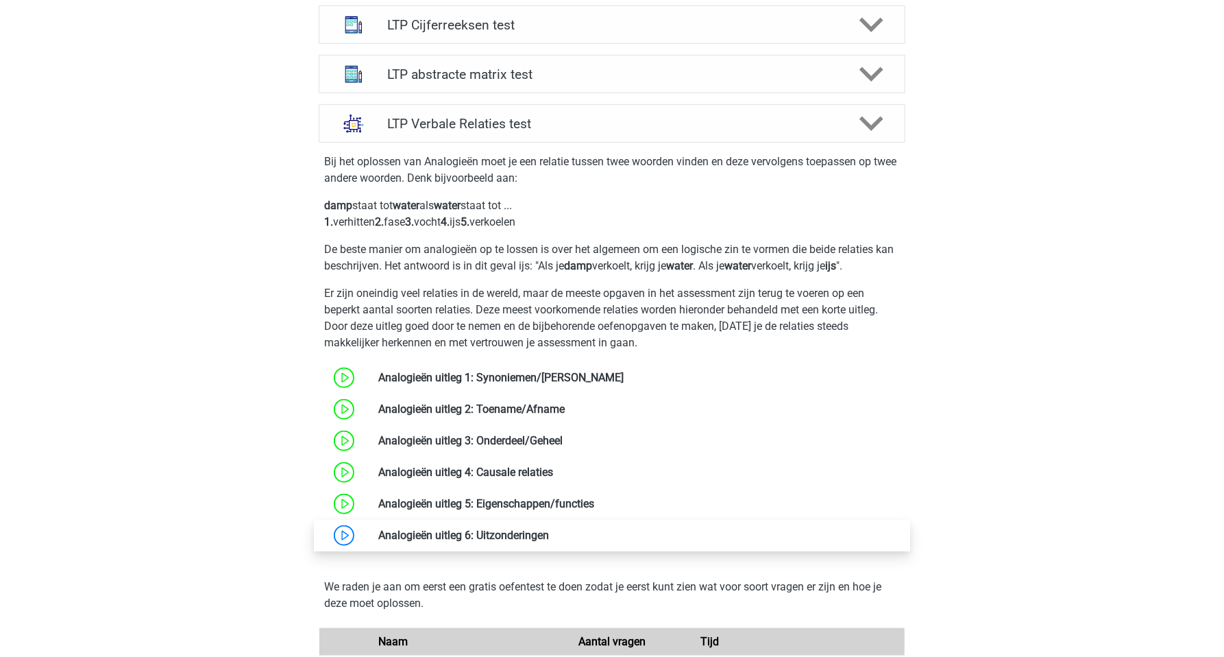
click at [549, 538] on link at bounding box center [549, 535] width 0 height 13
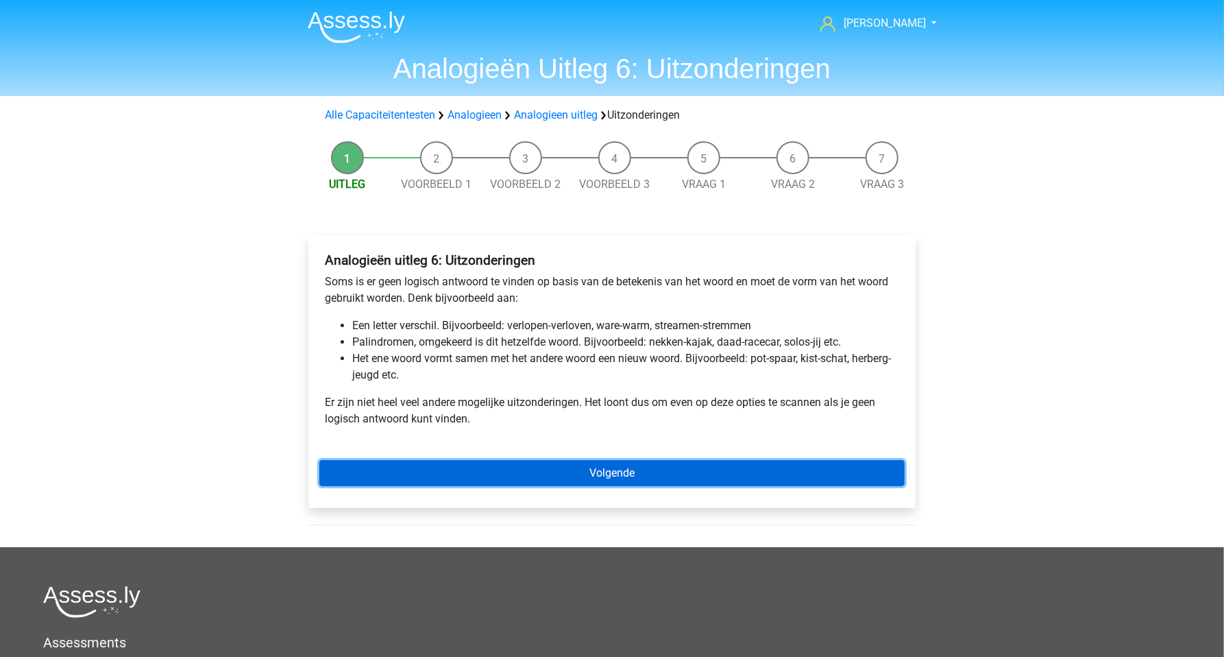
click at [559, 465] on link "Volgende" at bounding box center [611, 473] width 585 height 26
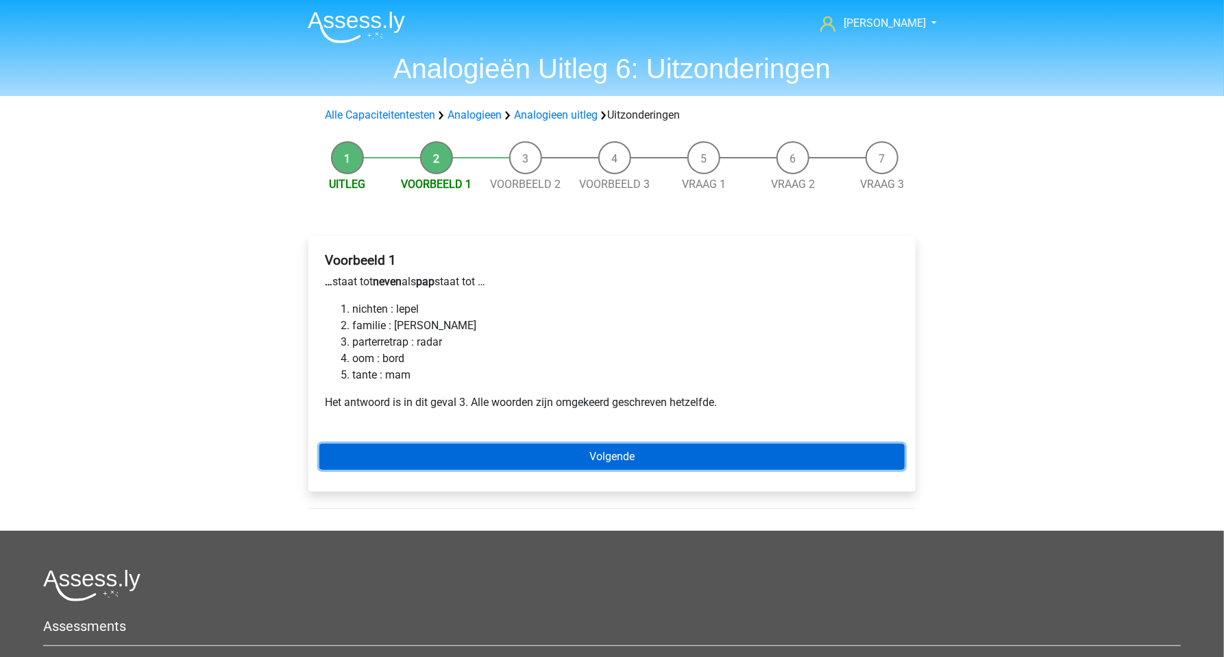
click at [498, 448] on link "Volgende" at bounding box center [611, 457] width 585 height 26
click at [622, 459] on link "Volgende" at bounding box center [611, 457] width 585 height 26
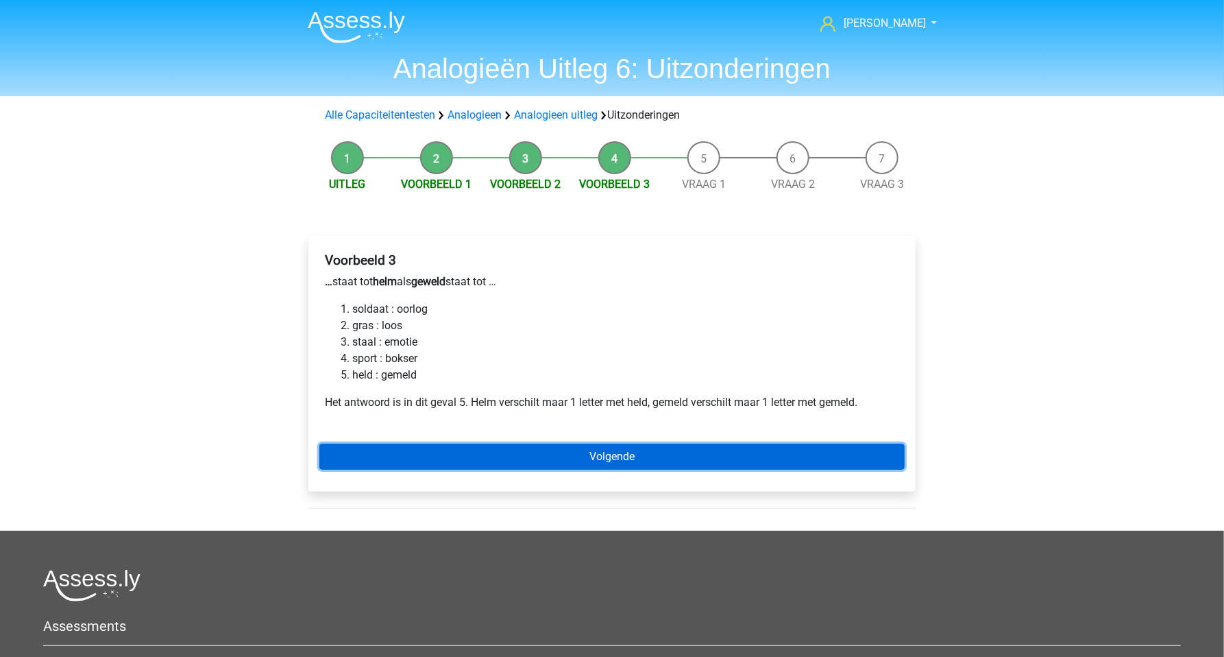
click at [627, 452] on link "Volgende" at bounding box center [611, 457] width 585 height 26
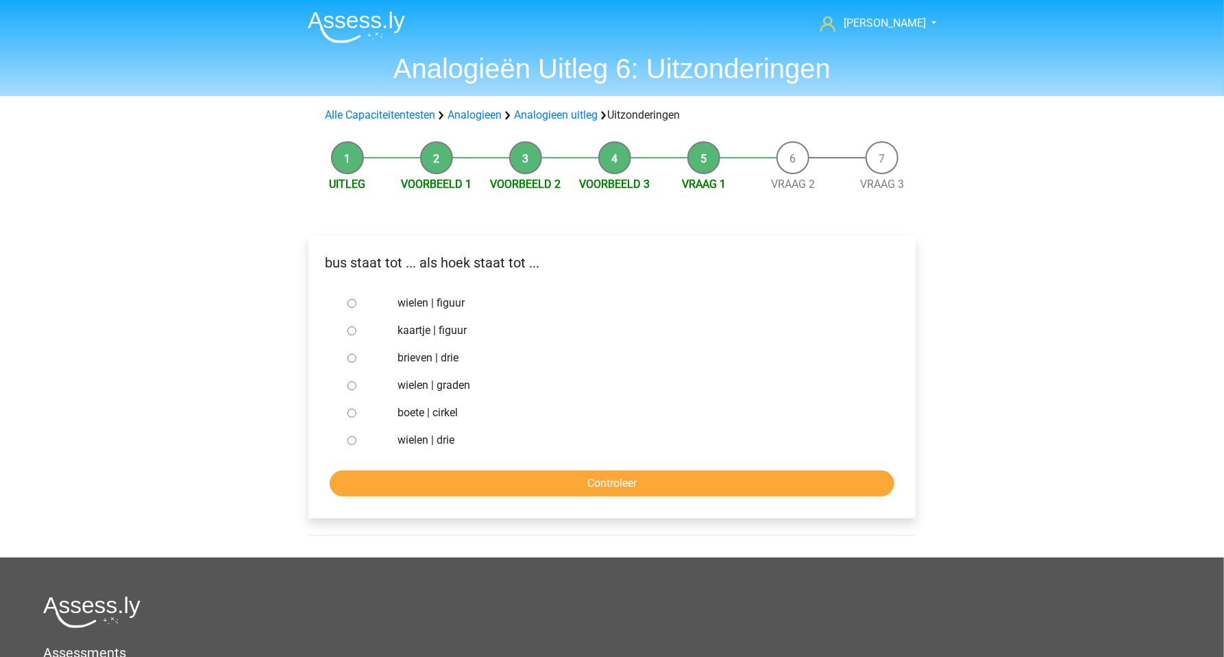
click at [351, 359] on input "brieven | drie" at bounding box center [352, 358] width 9 height 9
radio input "true"
click at [463, 479] on input "Controleer" at bounding box center [612, 483] width 565 height 26
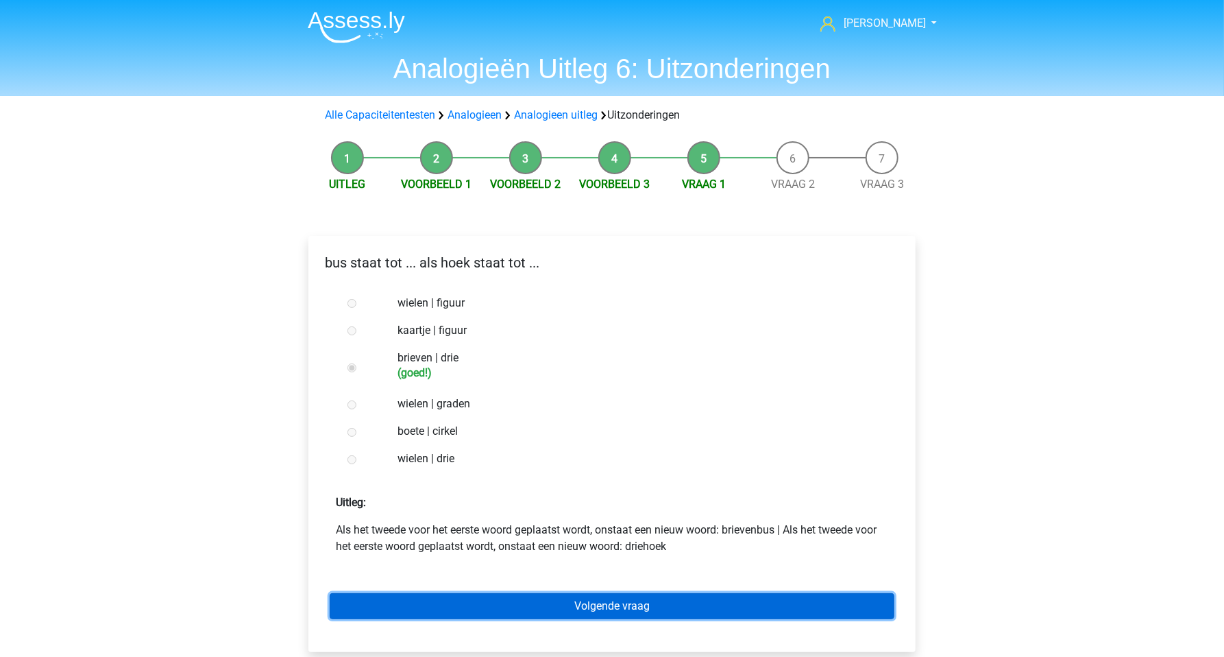
click at [566, 606] on link "Volgende vraag" at bounding box center [612, 606] width 565 height 26
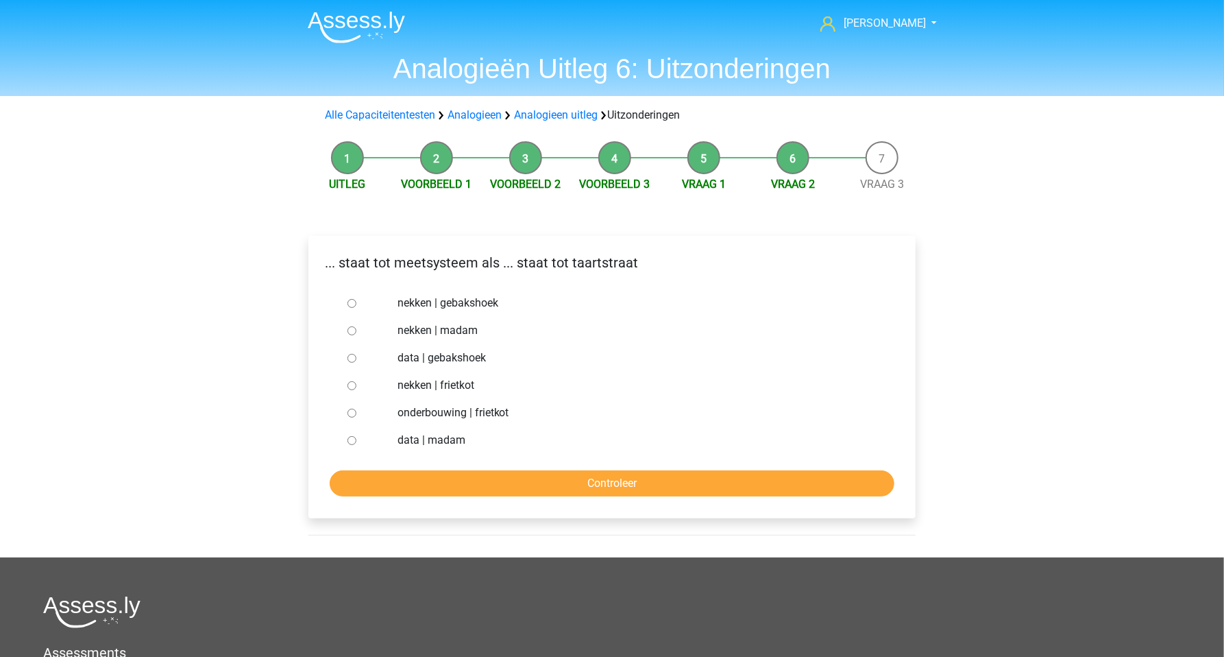
click at [352, 330] on input "nekken | madam" at bounding box center [352, 330] width 9 height 9
radio input "true"
click at [436, 482] on input "Controleer" at bounding box center [612, 483] width 565 height 26
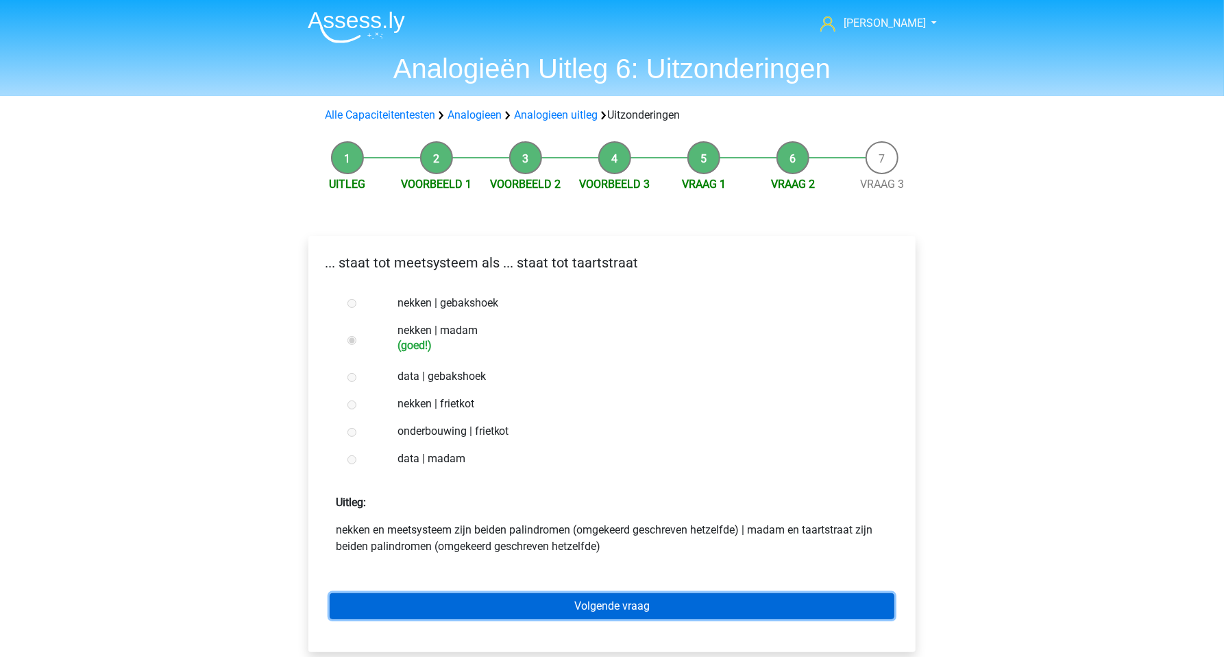
click at [535, 609] on link "Volgende vraag" at bounding box center [612, 606] width 565 height 26
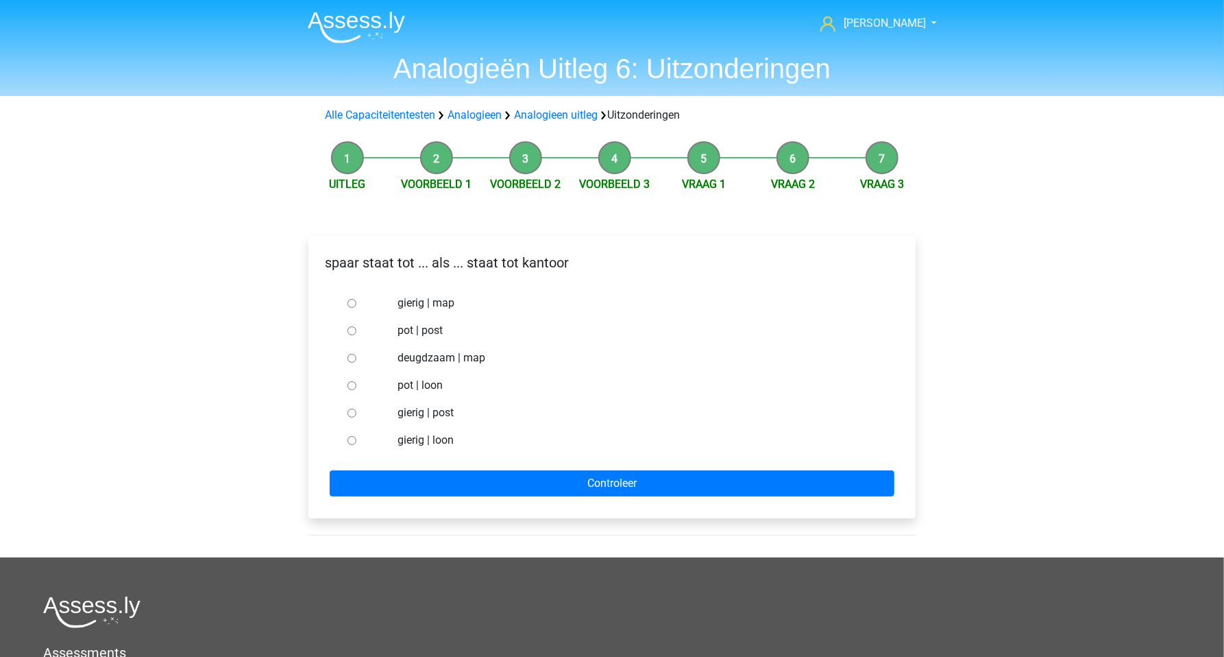
click at [350, 328] on input "pot | post" at bounding box center [352, 330] width 9 height 9
radio input "true"
click at [463, 458] on form "gierig | map pot | post deugdzaam | map pot | loon gierig | post gierig | loon …" at bounding box center [611, 392] width 585 height 207
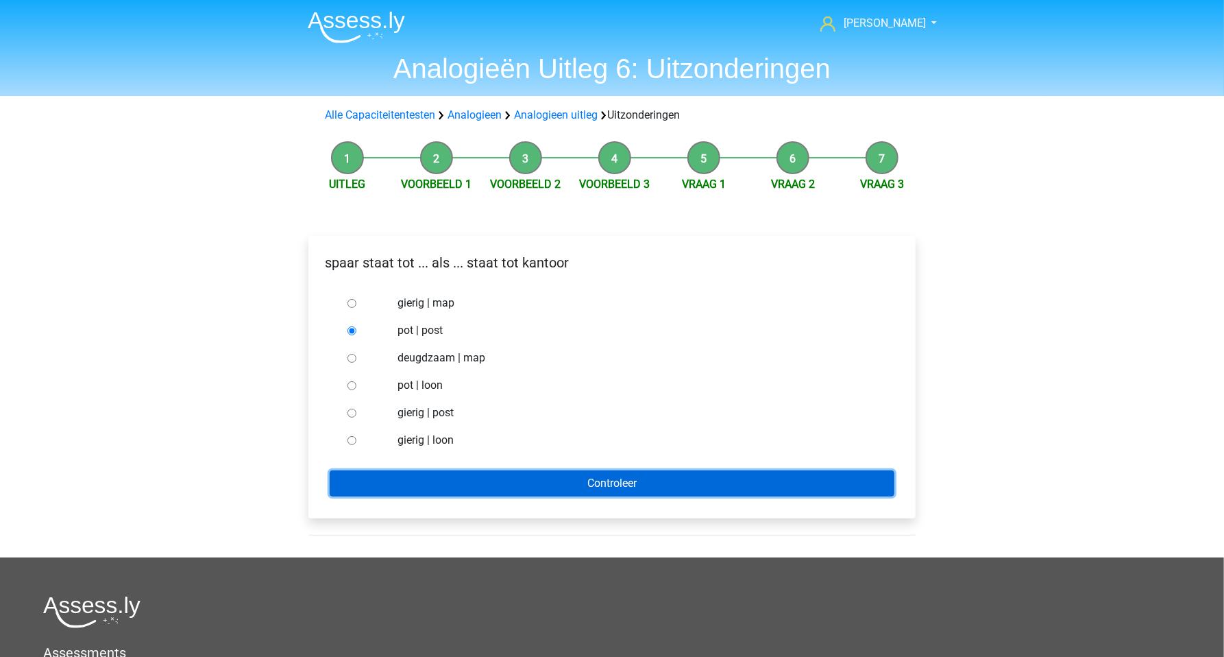
click at [480, 481] on input "Controleer" at bounding box center [612, 483] width 565 height 26
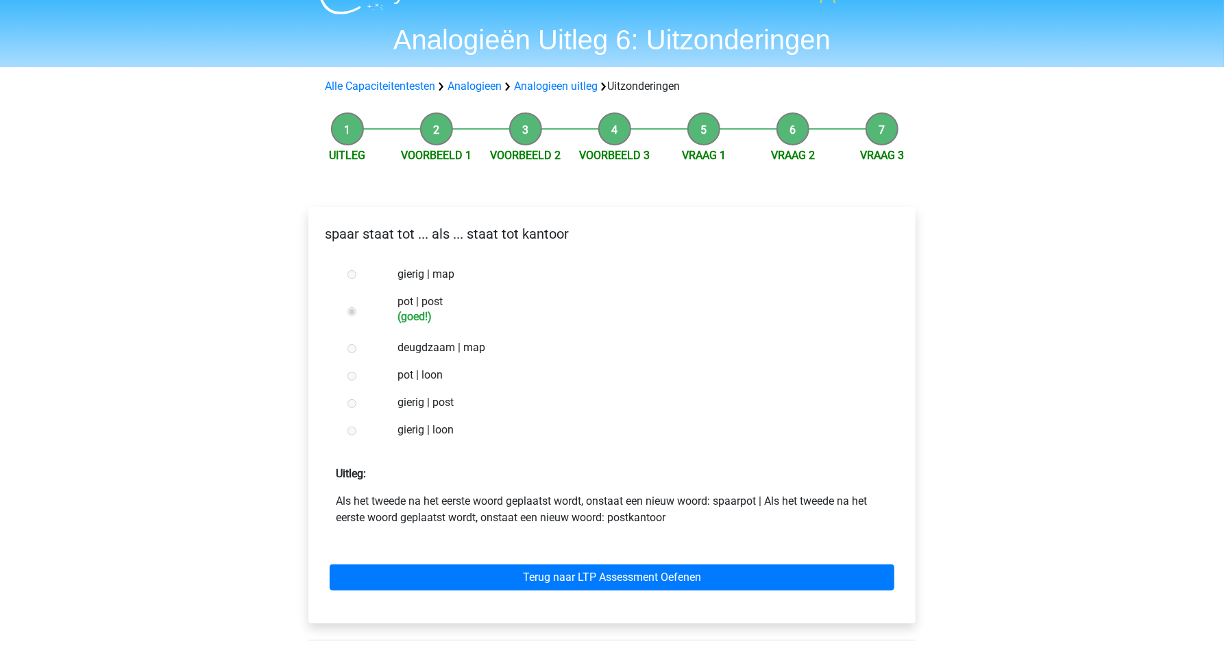
scroll to position [96, 0]
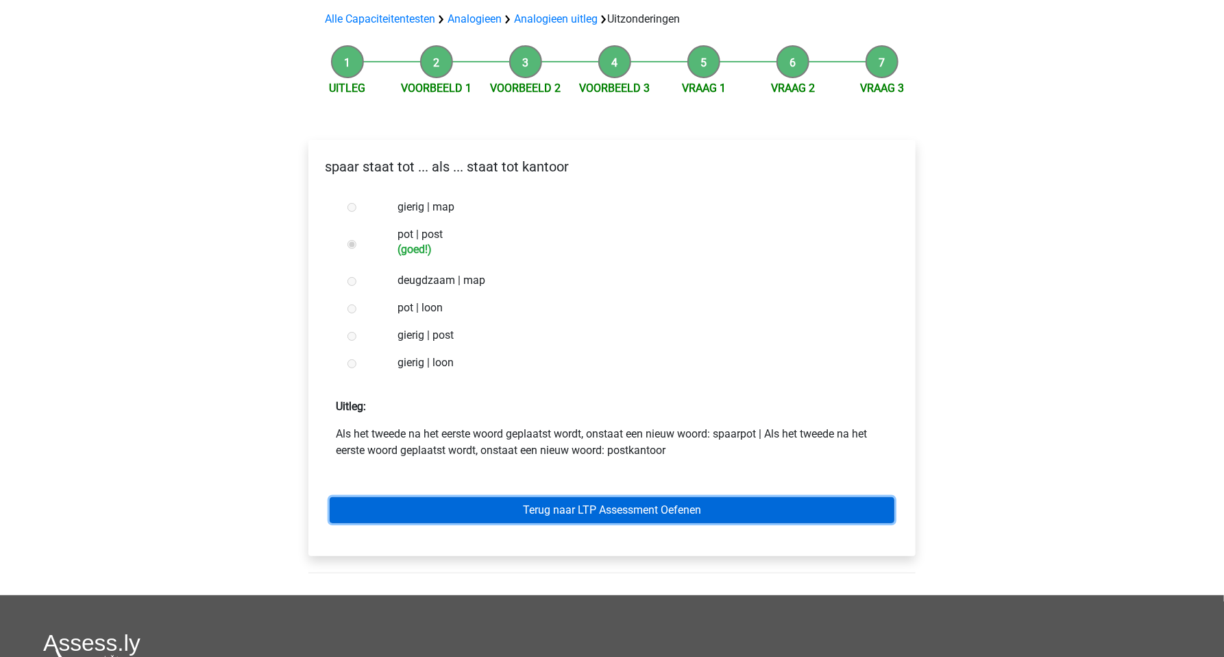
click at [531, 510] on link "Terug naar LTP Assessment Oefenen" at bounding box center [612, 510] width 565 height 26
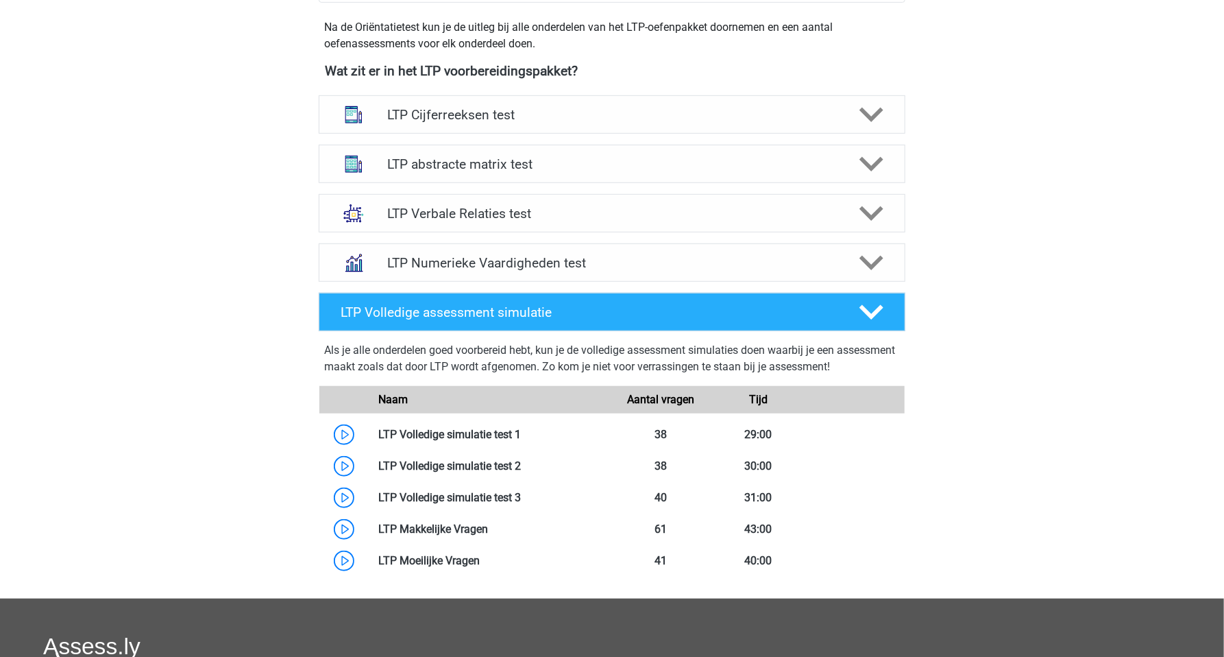
scroll to position [579, 0]
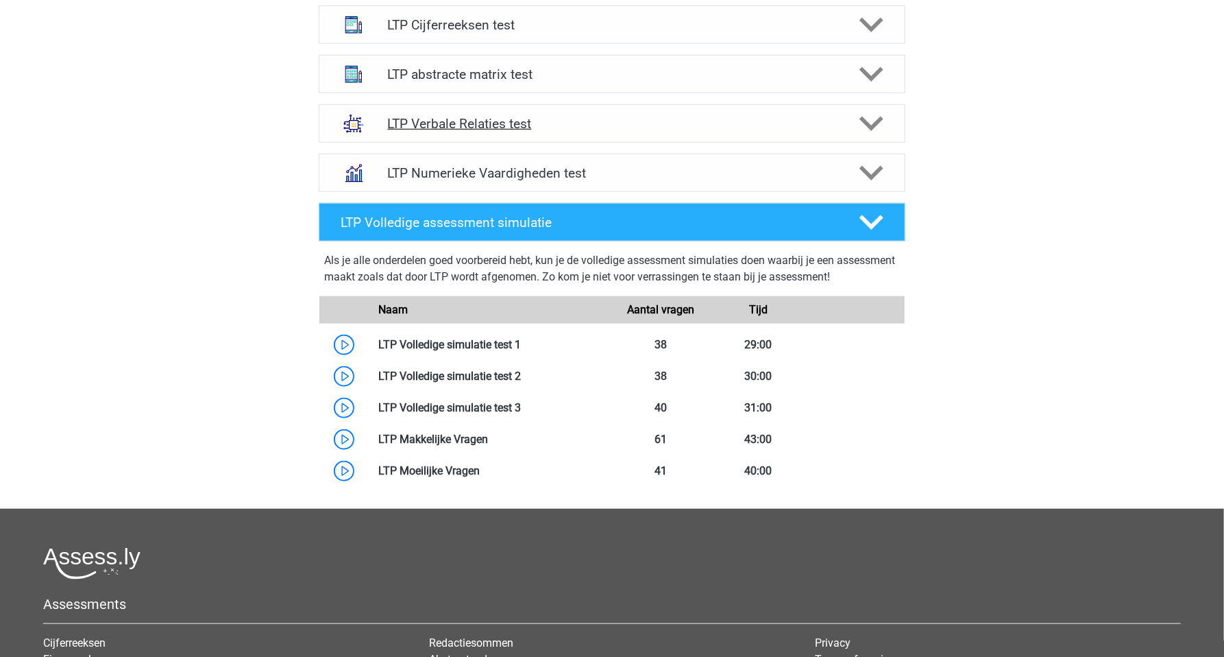
click at [472, 133] on div "LTP Verbale Relaties test" at bounding box center [612, 123] width 587 height 38
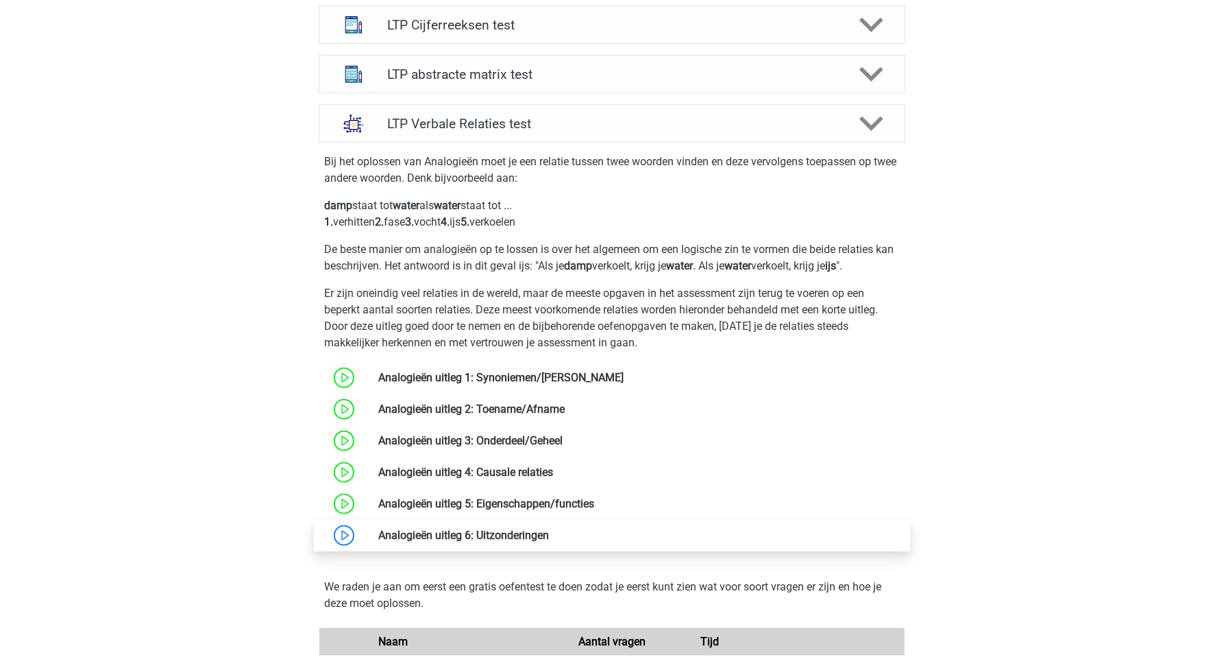
click at [549, 537] on link at bounding box center [549, 535] width 0 height 13
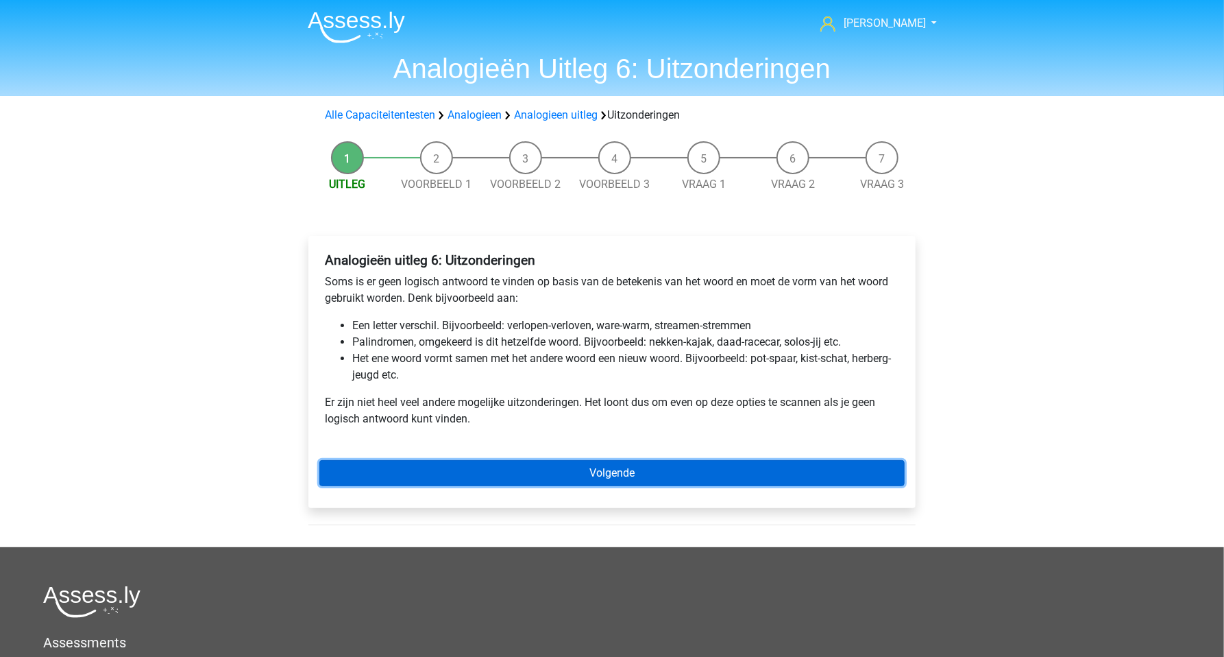
click at [535, 474] on link "Volgende" at bounding box center [611, 473] width 585 height 26
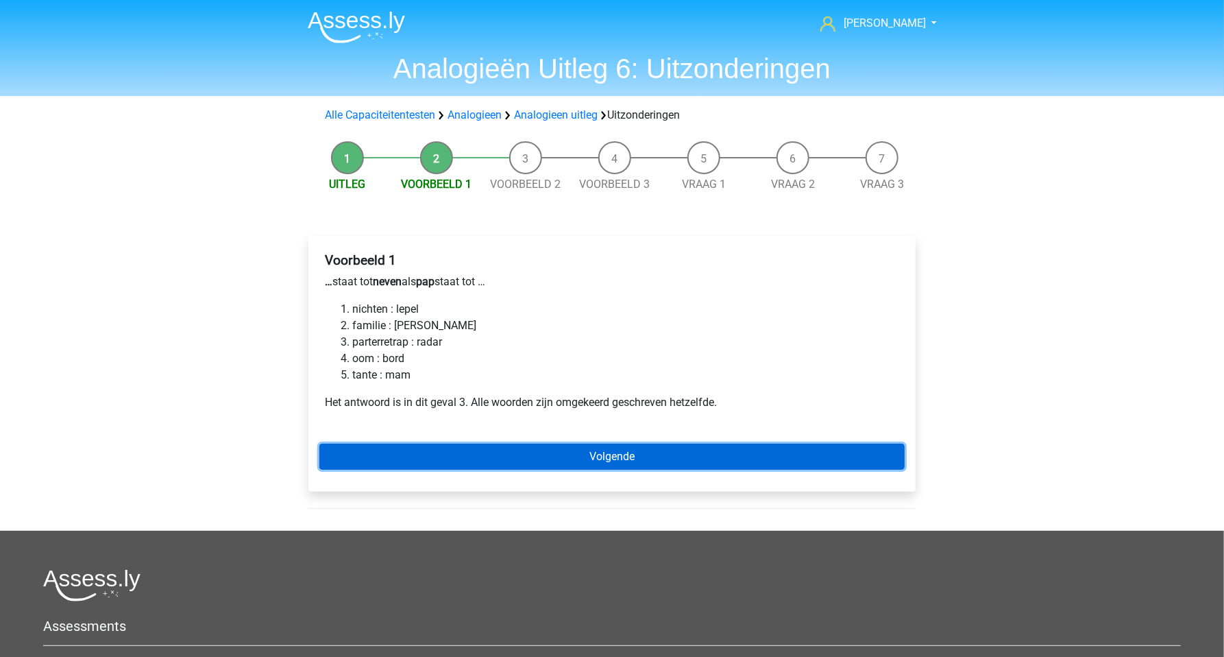
click at [549, 460] on link "Volgende" at bounding box center [611, 457] width 585 height 26
click at [549, 459] on link "Volgende" at bounding box center [611, 457] width 585 height 26
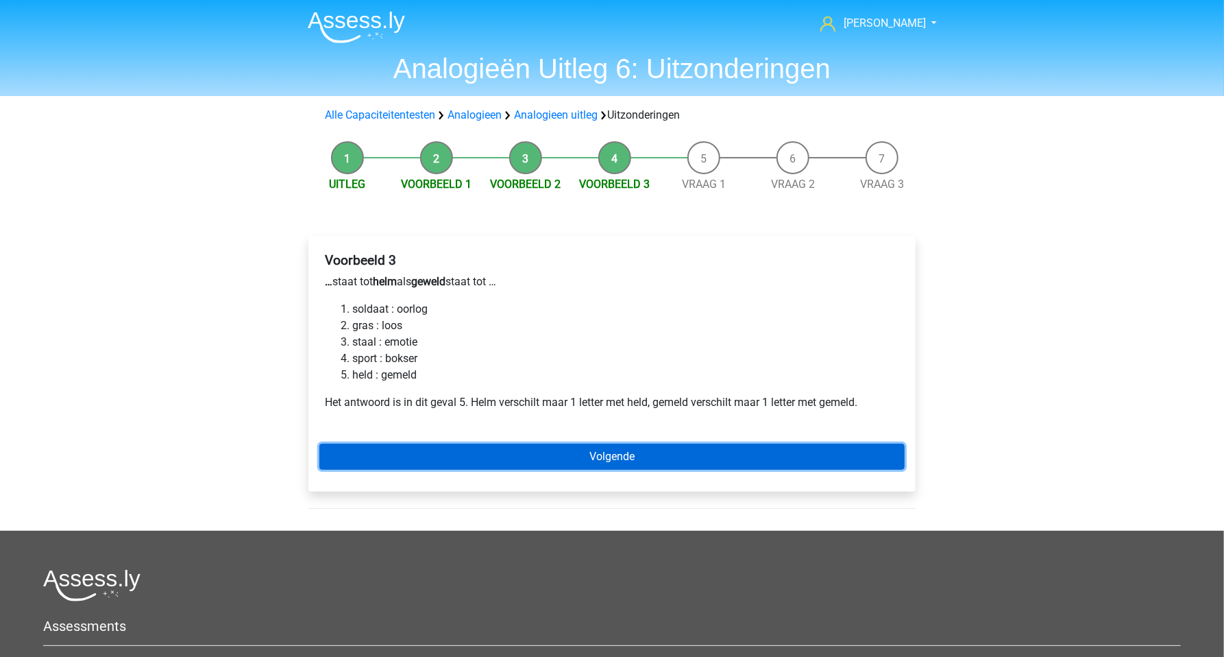
click at [548, 460] on link "Volgende" at bounding box center [611, 457] width 585 height 26
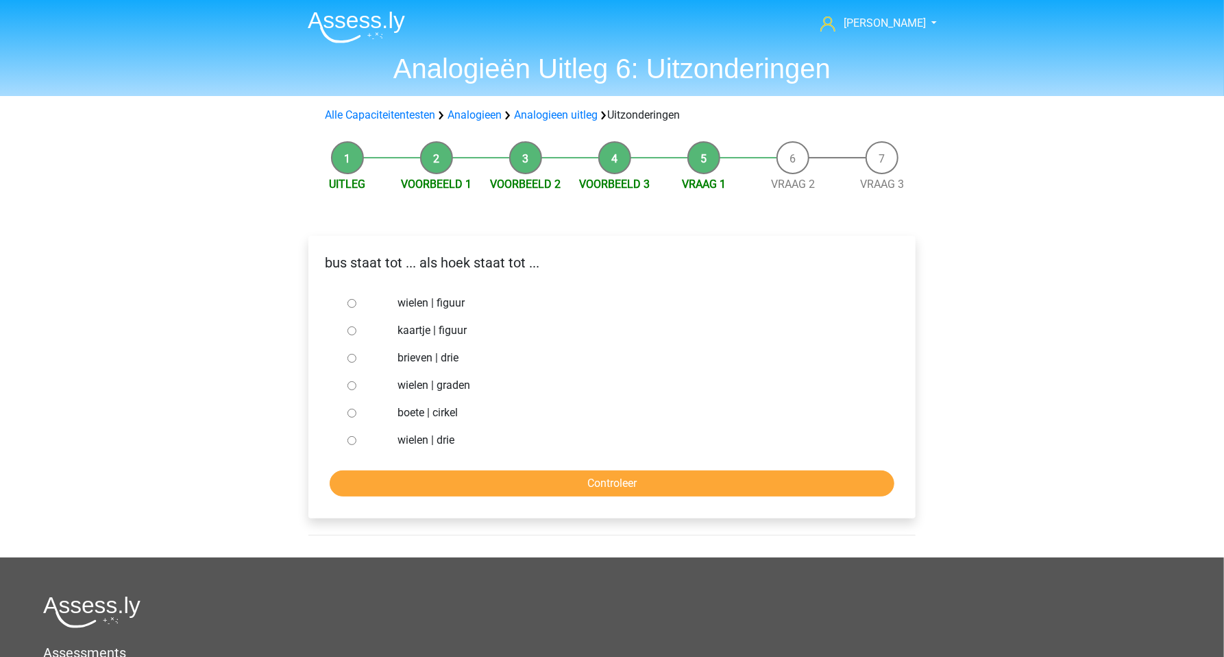
click at [349, 363] on input "brieven | drie" at bounding box center [352, 358] width 9 height 9
radio input "true"
click at [483, 482] on input "Controleer" at bounding box center [612, 483] width 565 height 26
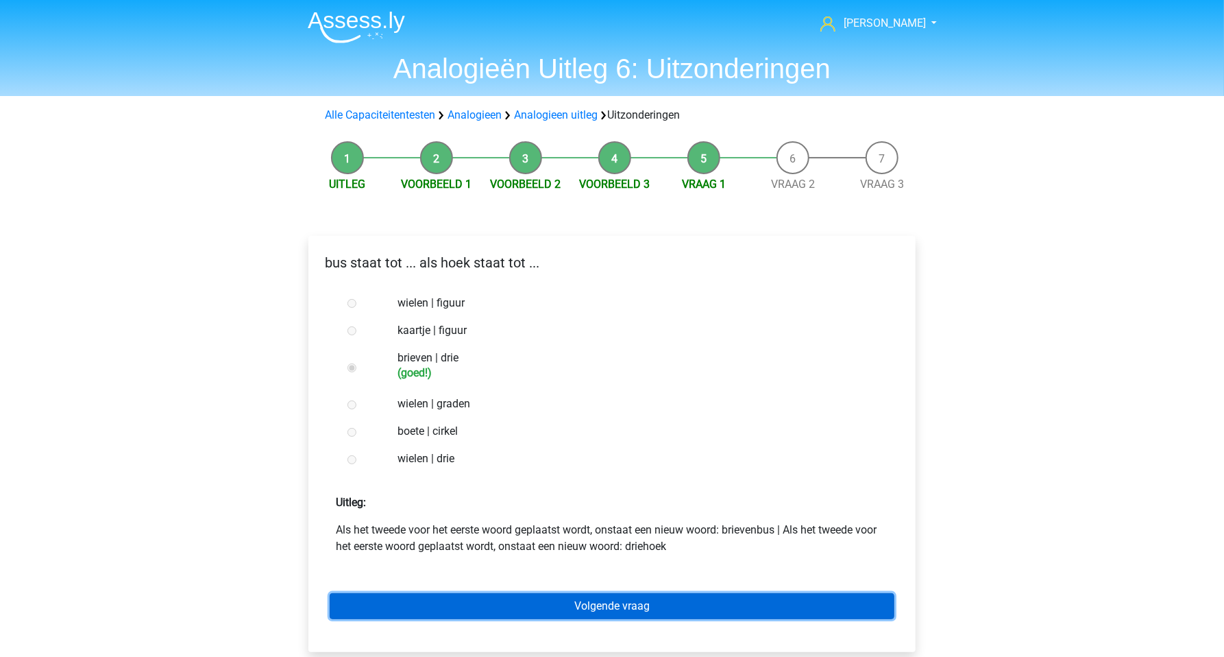
click at [518, 601] on link "Volgende vraag" at bounding box center [612, 606] width 565 height 26
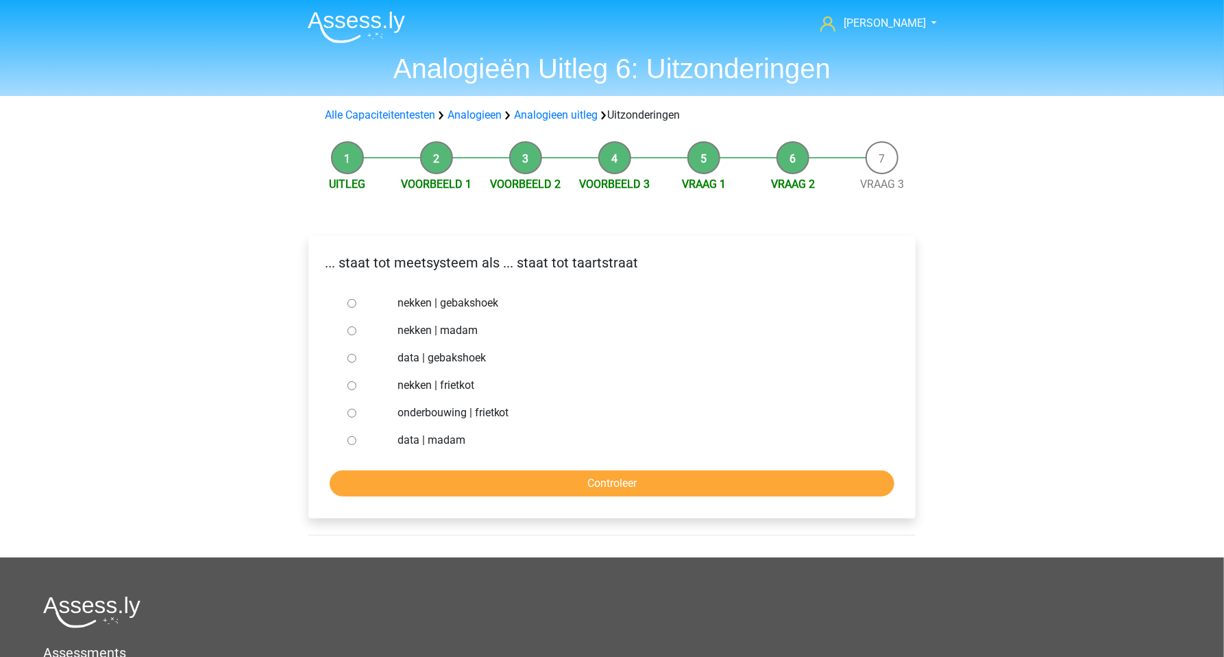
click at [355, 332] on input "nekken | madam" at bounding box center [352, 330] width 9 height 9
radio input "true"
click at [437, 485] on input "Controleer" at bounding box center [612, 483] width 565 height 26
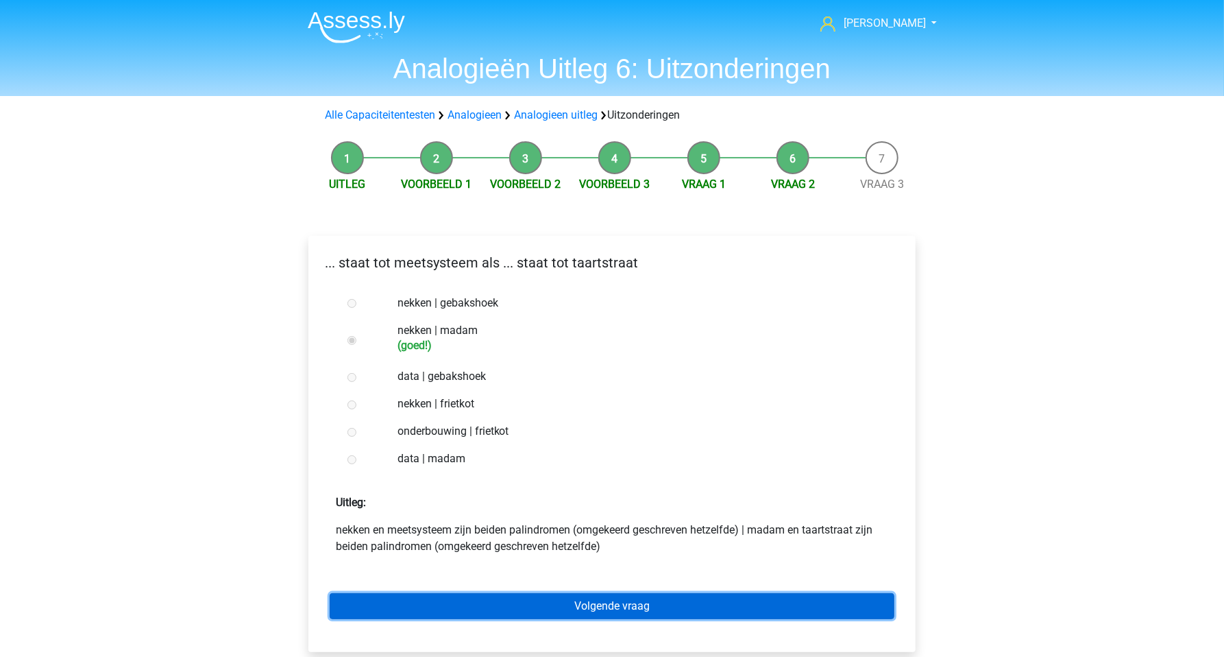
click at [536, 617] on link "Volgende vraag" at bounding box center [612, 606] width 565 height 26
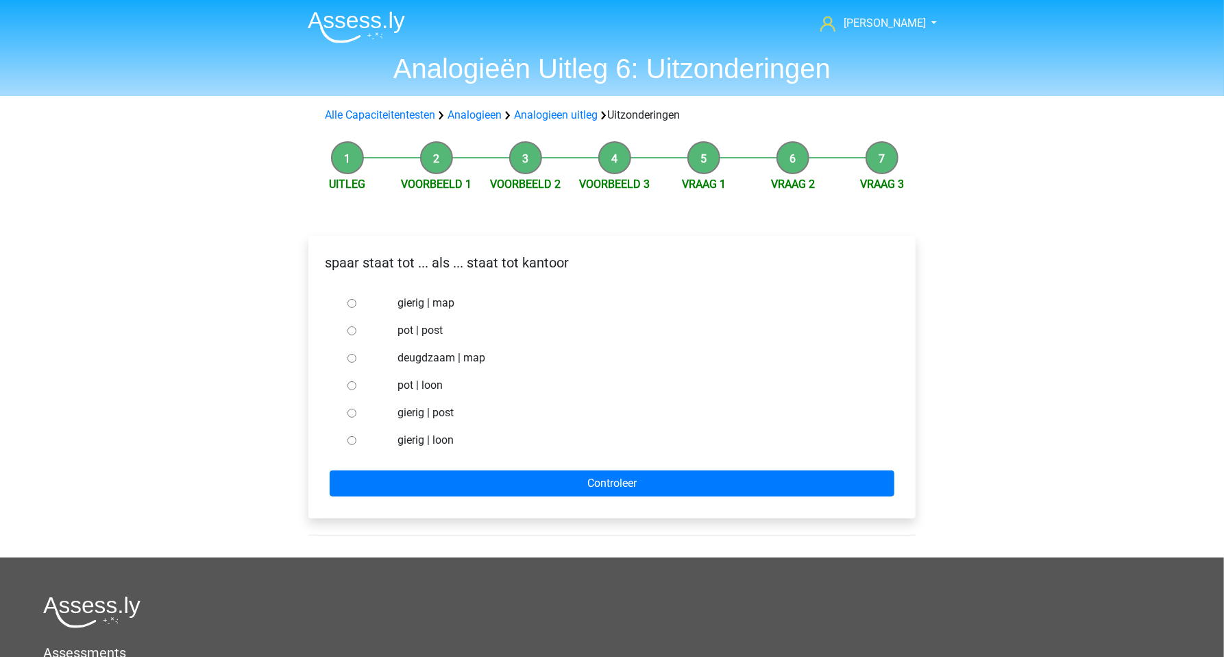
click at [346, 328] on div at bounding box center [364, 330] width 45 height 27
click at [351, 331] on input "pot | post" at bounding box center [352, 330] width 9 height 9
radio input "true"
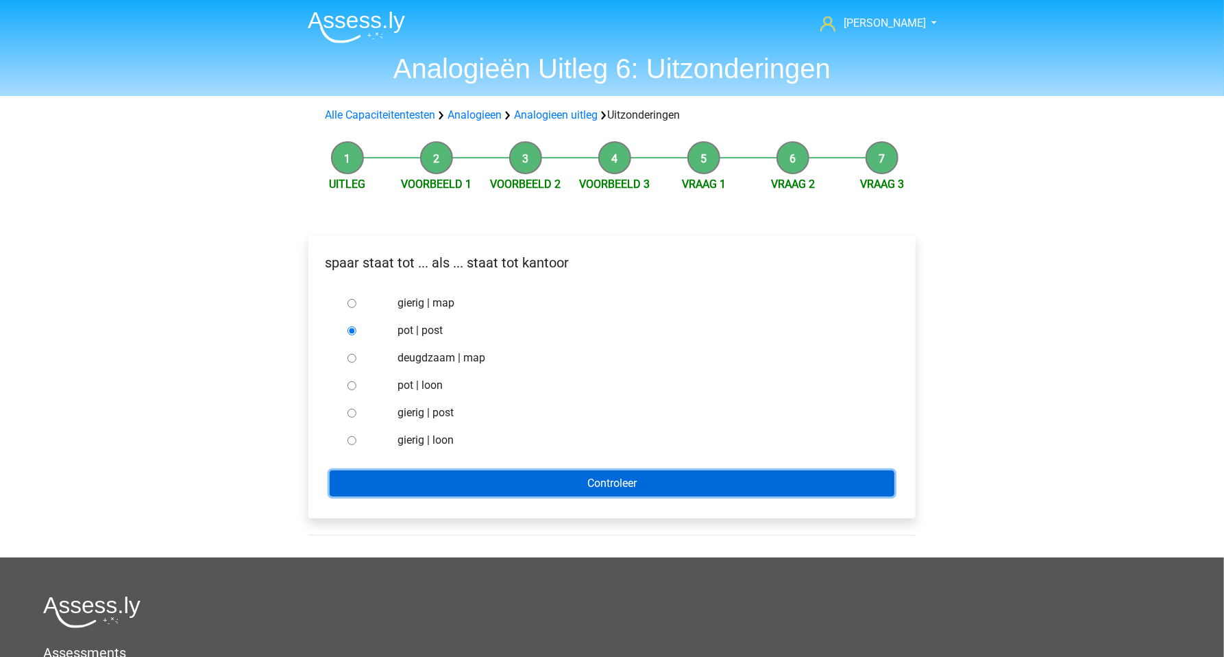
click at [462, 484] on input "Controleer" at bounding box center [612, 483] width 565 height 26
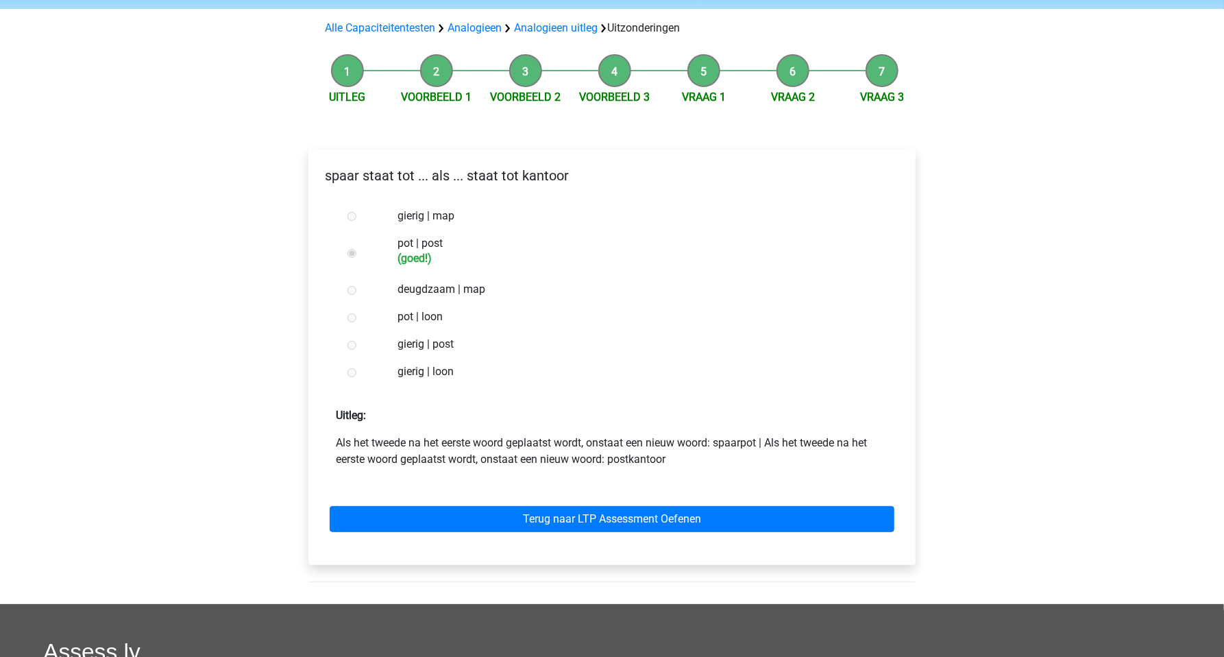
scroll to position [96, 0]
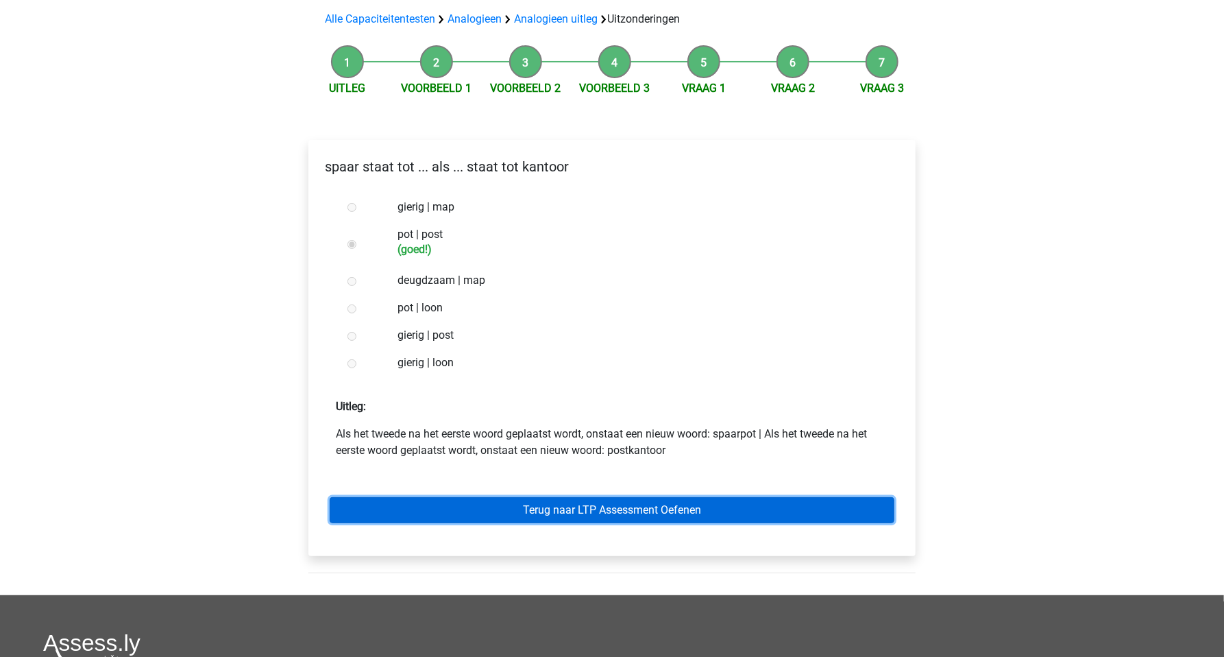
click at [487, 503] on link "Terug naar LTP Assessment Oefenen" at bounding box center [612, 510] width 565 height 26
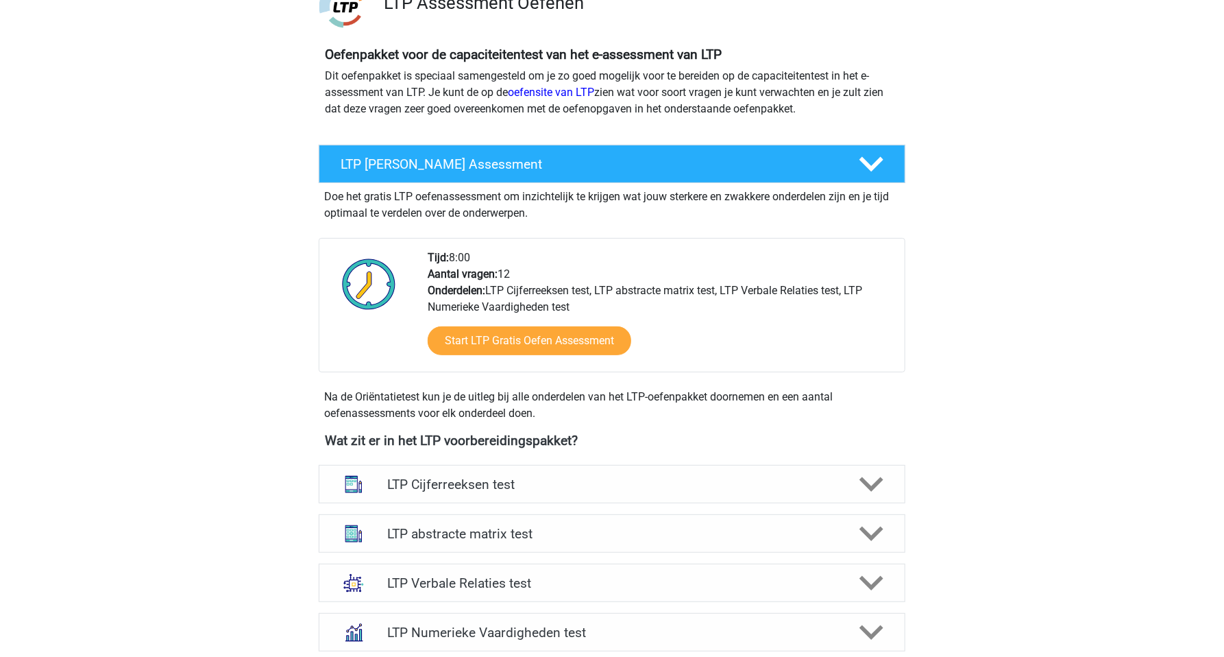
scroll to position [193, 0]
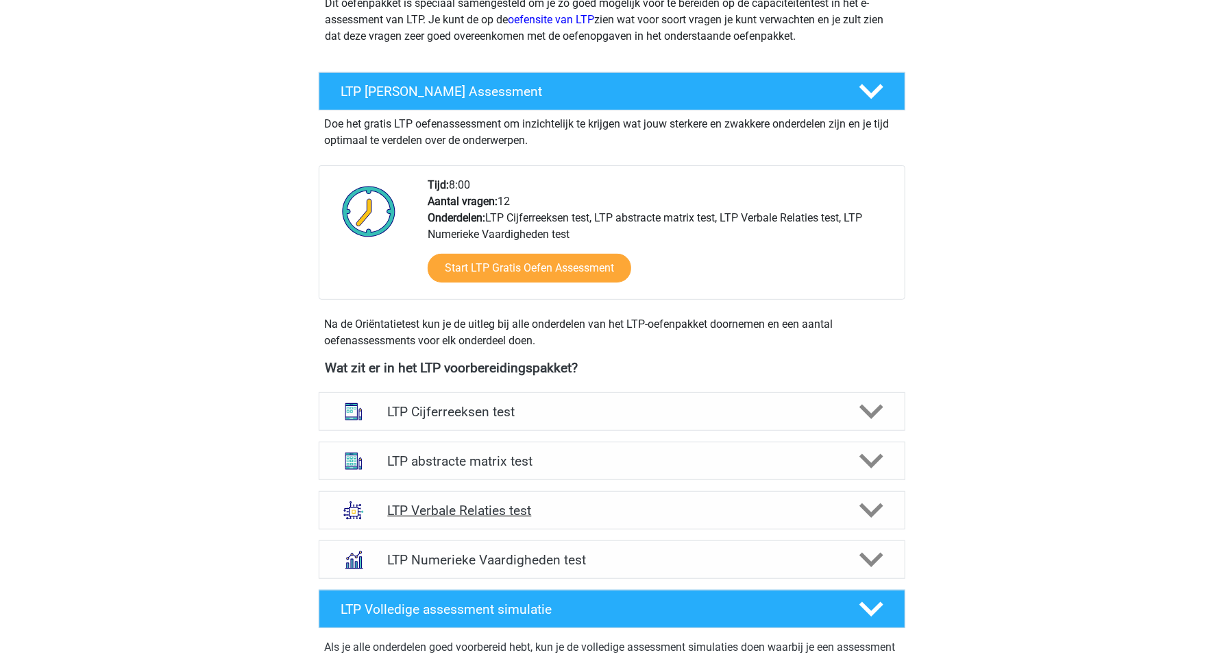
click at [478, 514] on h4 "LTP Verbale Relaties test" at bounding box center [611, 511] width 449 height 16
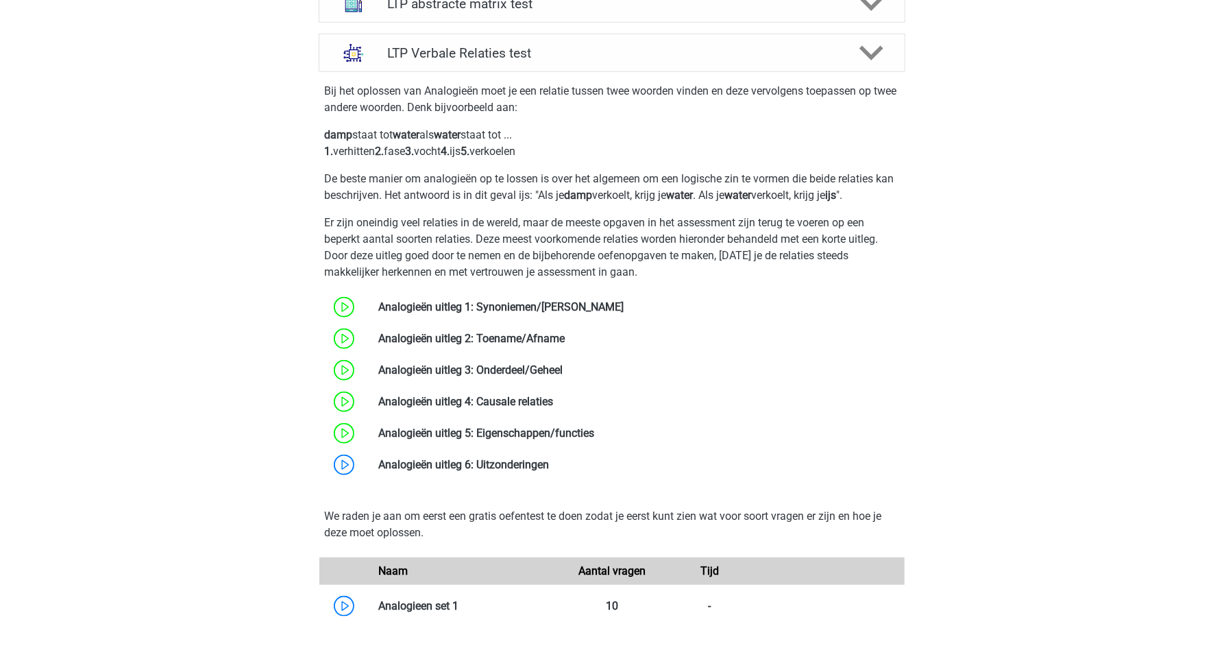
scroll to position [675, 0]
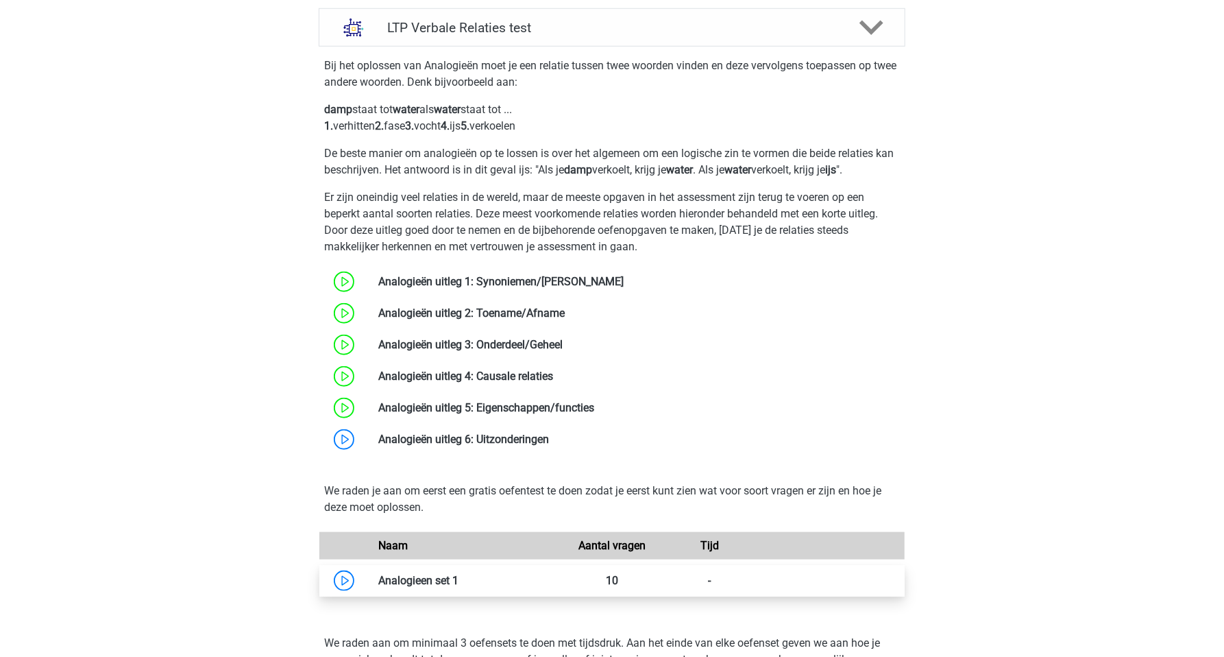
click at [459, 582] on link at bounding box center [459, 580] width 0 height 13
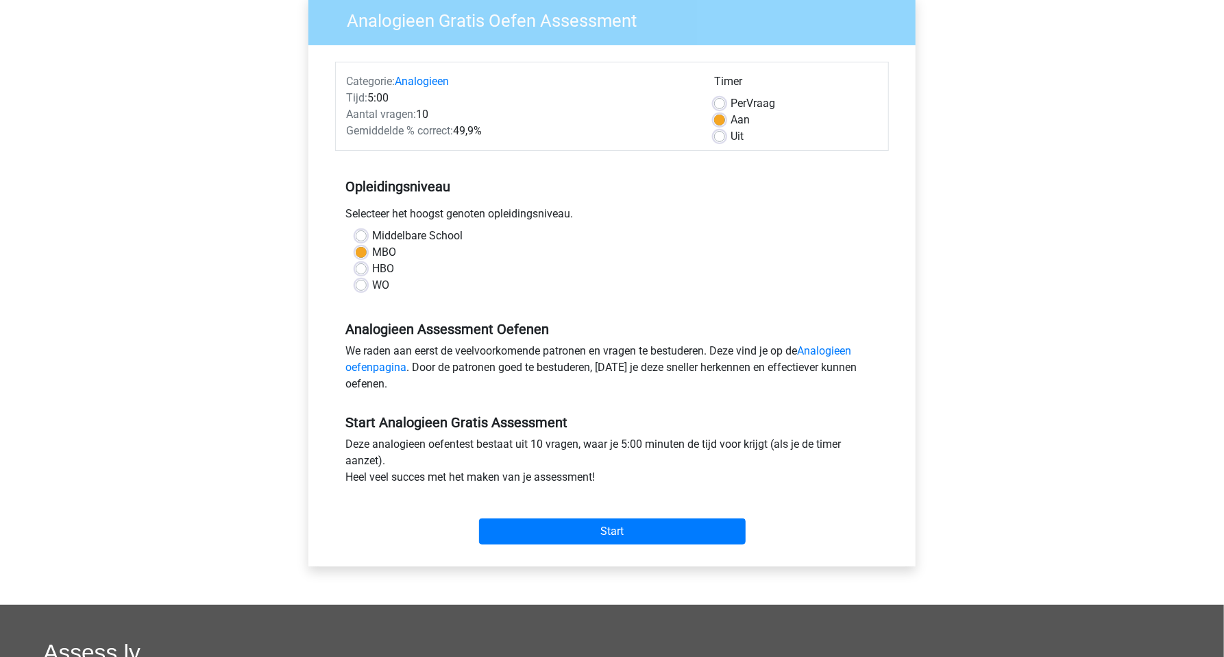
scroll to position [145, 0]
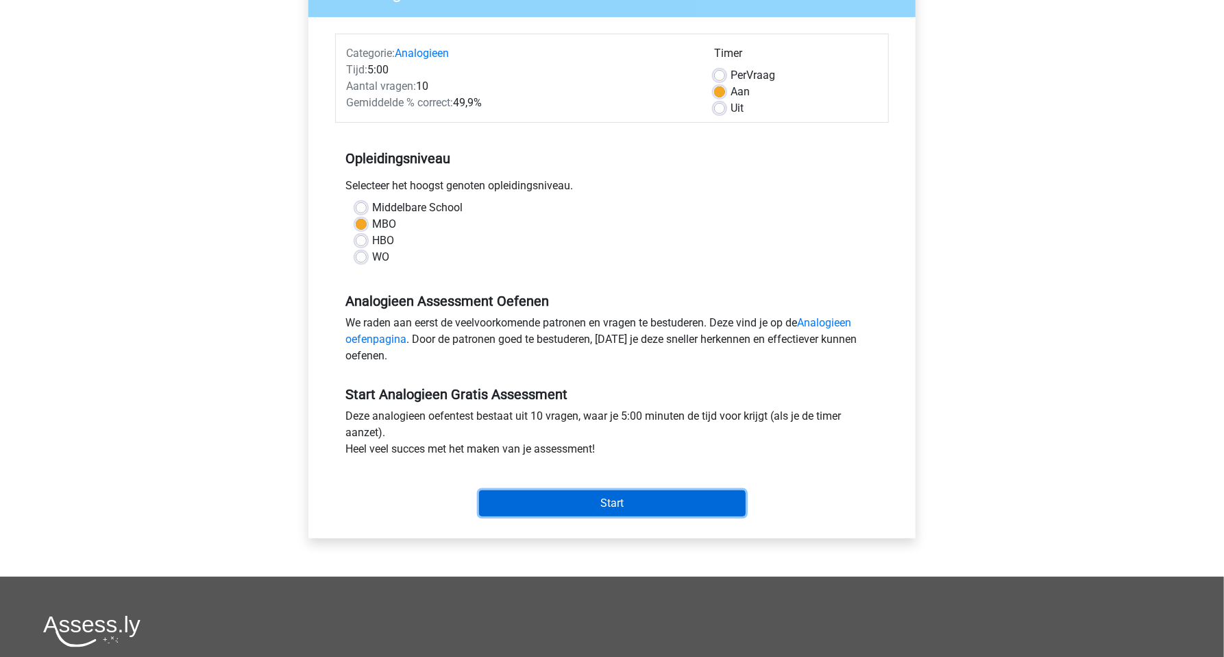
click at [553, 507] on input "Start" at bounding box center [612, 503] width 267 height 26
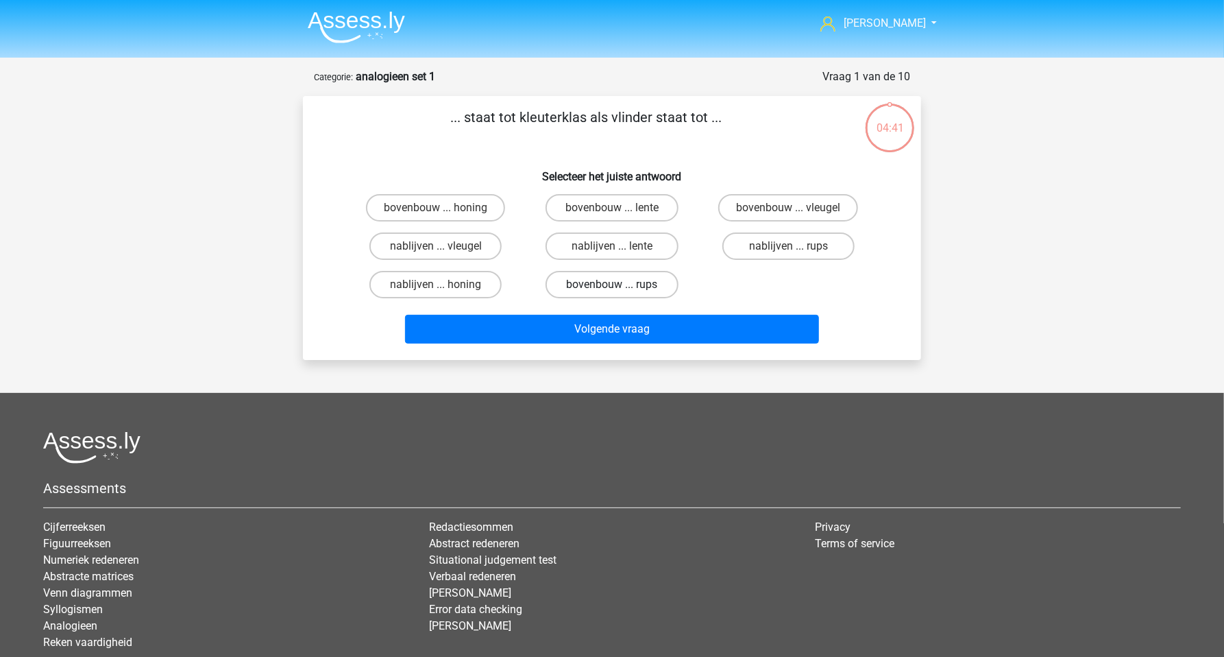
click at [625, 291] on label "bovenbouw ... rups" at bounding box center [612, 284] width 132 height 27
click at [621, 291] on input "bovenbouw ... rups" at bounding box center [616, 289] width 9 height 9
radio input "true"
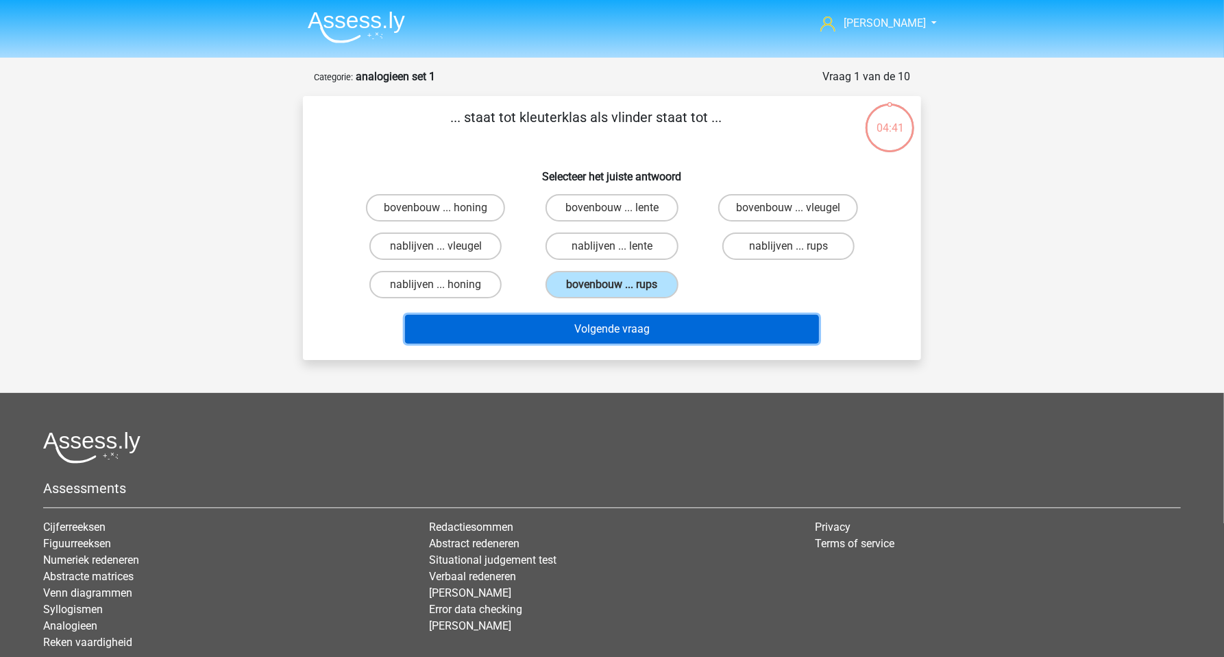
click at [612, 326] on button "Volgende vraag" at bounding box center [612, 329] width 415 height 29
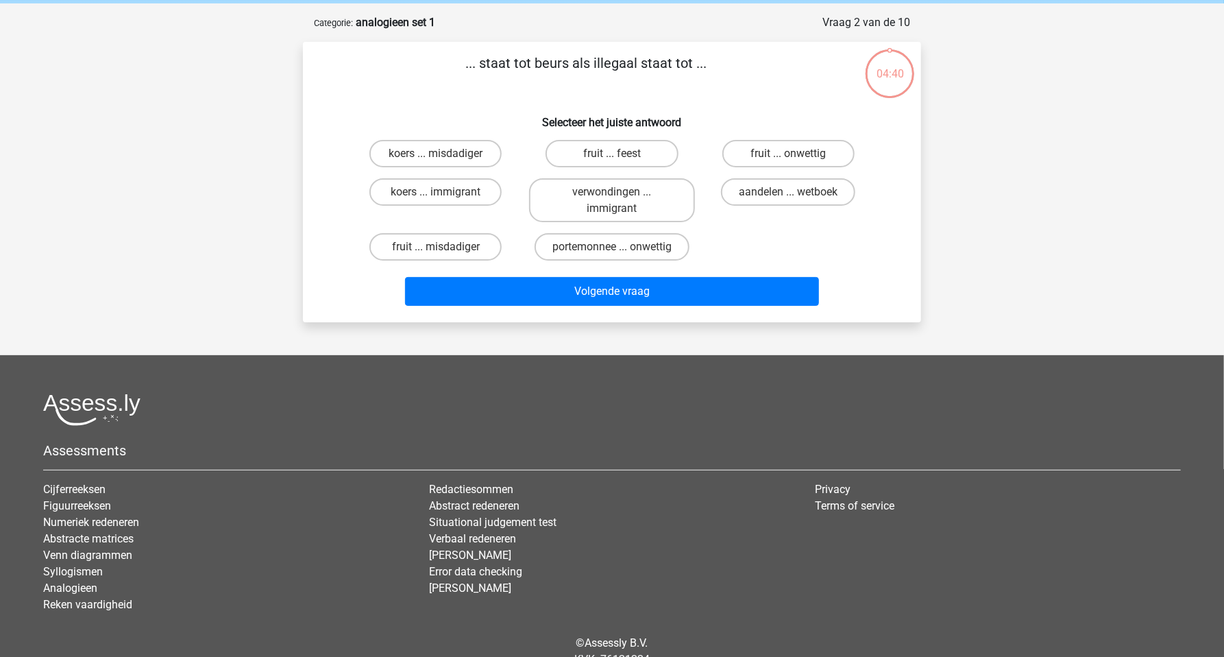
scroll to position [69, 0]
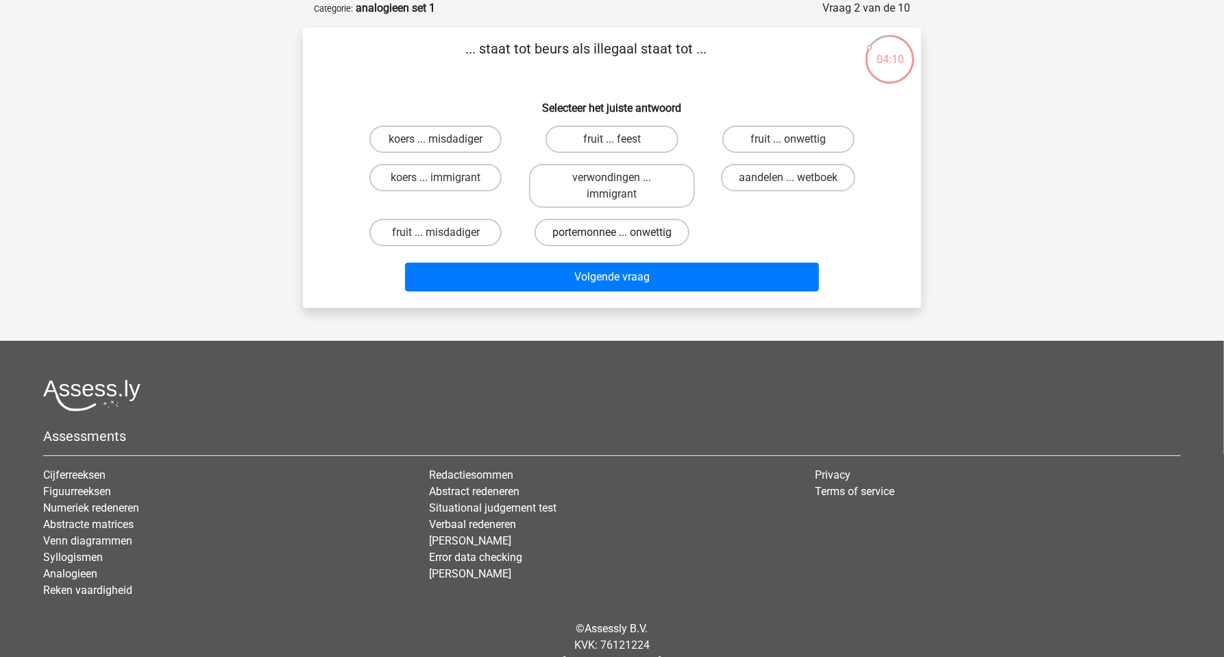
click at [577, 228] on label "portemonnee ... onwettig" at bounding box center [612, 232] width 155 height 27
click at [612, 232] on input "portemonnee ... onwettig" at bounding box center [616, 236] width 9 height 9
radio input "true"
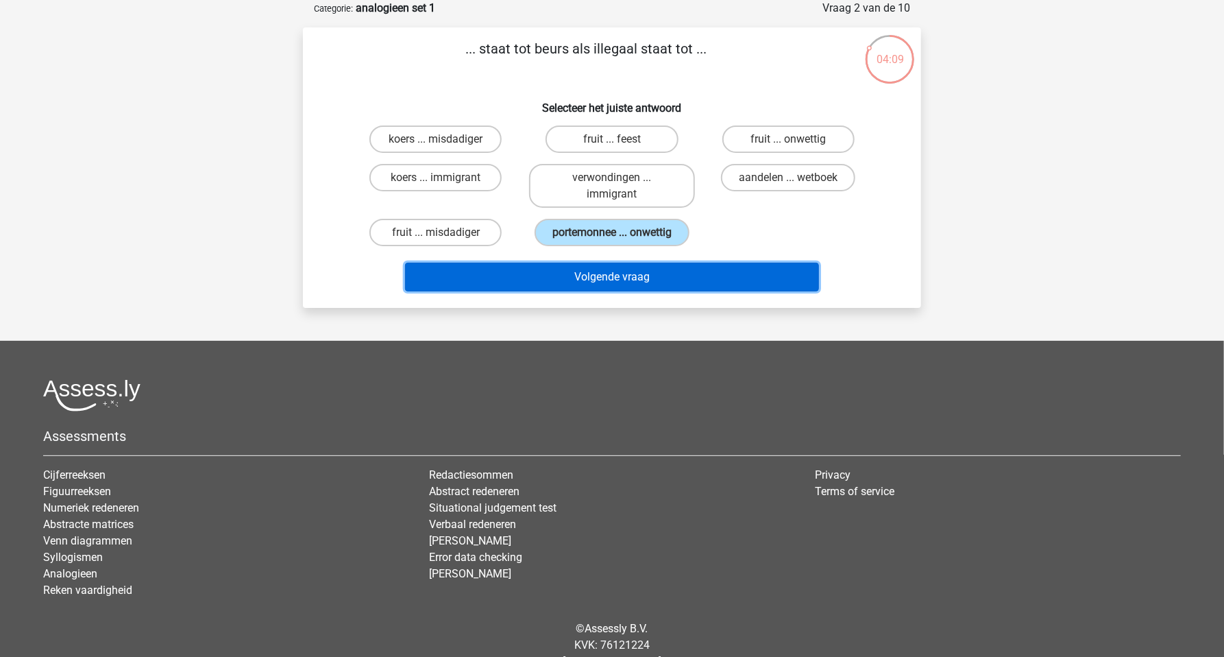
click at [611, 271] on button "Volgende vraag" at bounding box center [612, 277] width 415 height 29
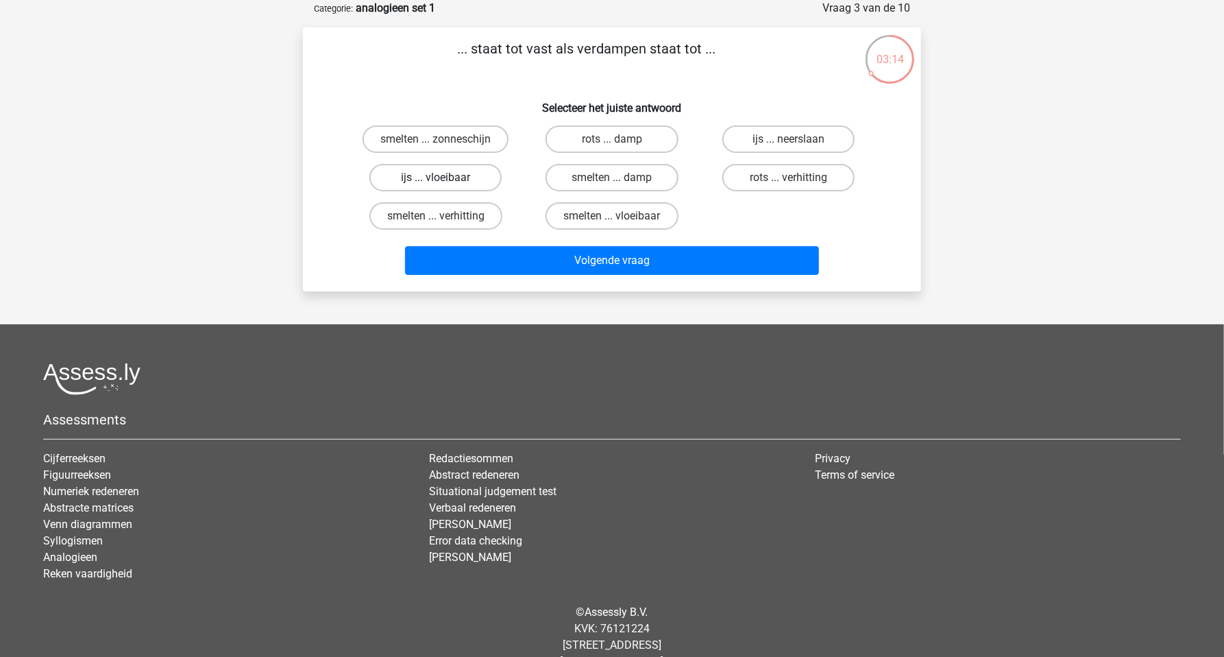
click at [457, 176] on label "ijs ... vloeibaar" at bounding box center [436, 177] width 132 height 27
click at [445, 178] on input "ijs ... vloeibaar" at bounding box center [440, 182] width 9 height 9
radio input "true"
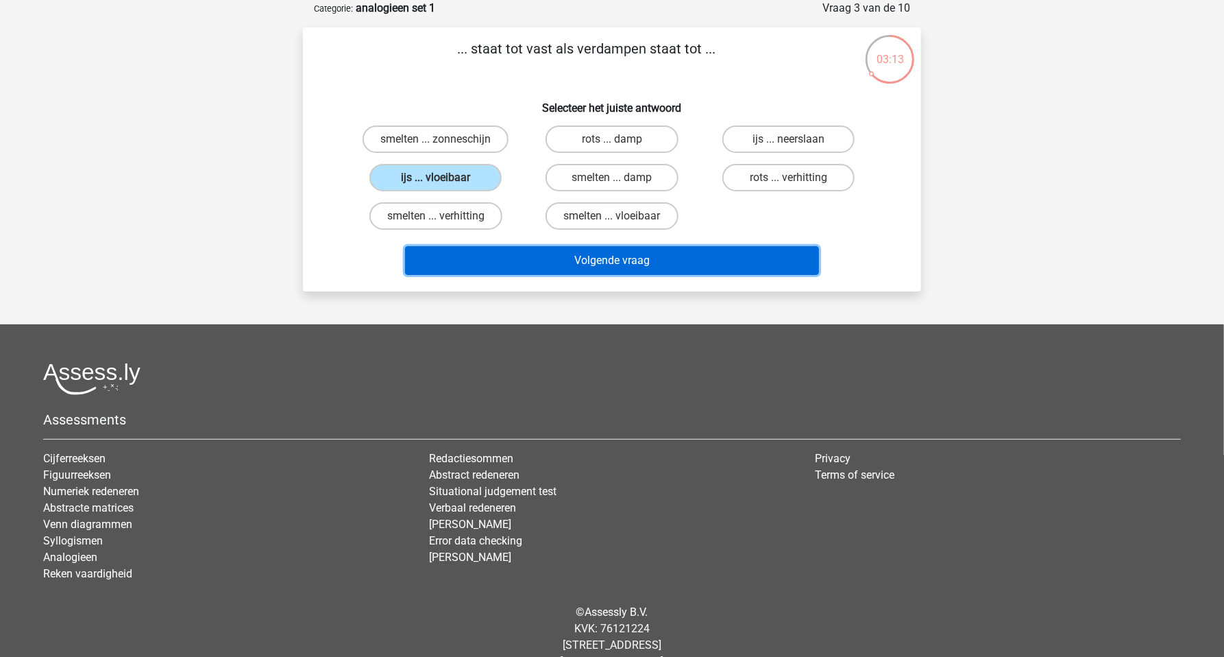
click at [487, 258] on button "Volgende vraag" at bounding box center [612, 260] width 415 height 29
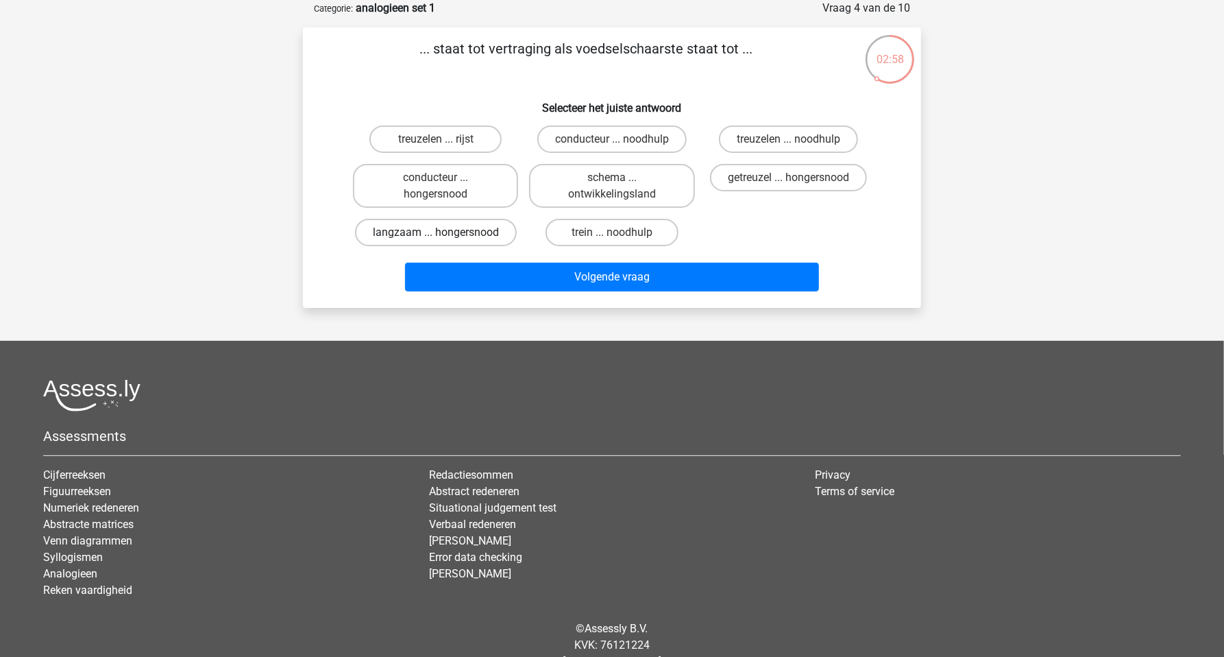
click at [470, 230] on label "langzaam ... hongersnood" at bounding box center [436, 232] width 162 height 27
click at [445, 232] on input "langzaam ... hongersnood" at bounding box center [440, 236] width 9 height 9
radio input "true"
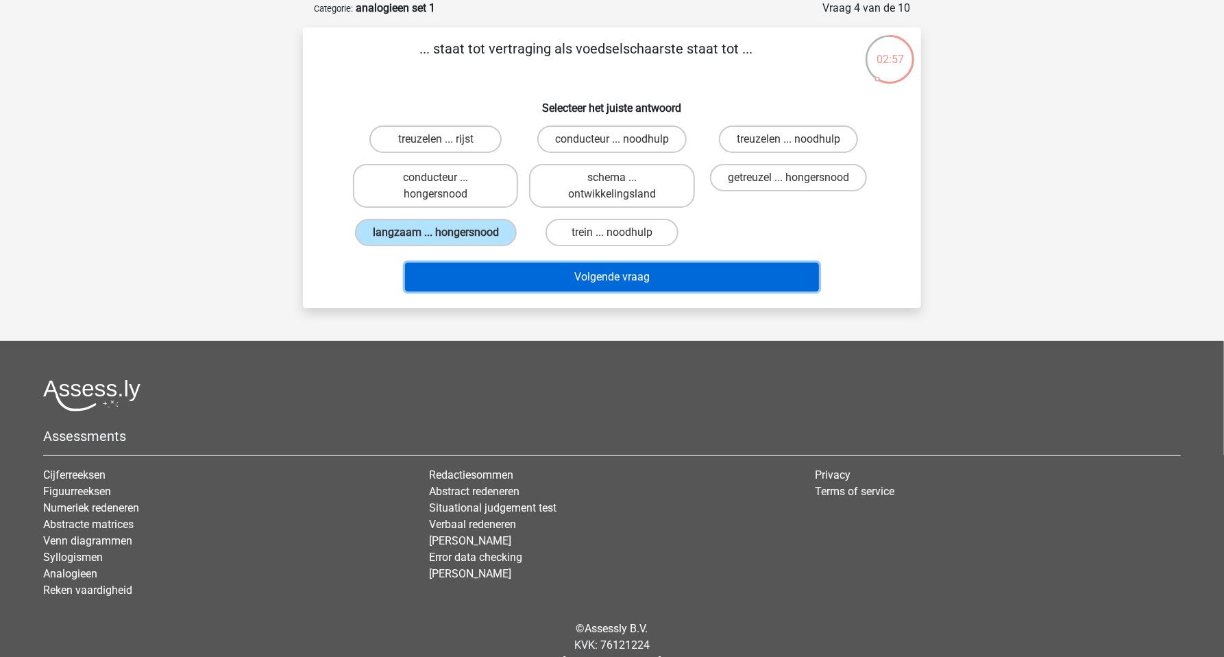
click at [581, 279] on button "Volgende vraag" at bounding box center [612, 277] width 415 height 29
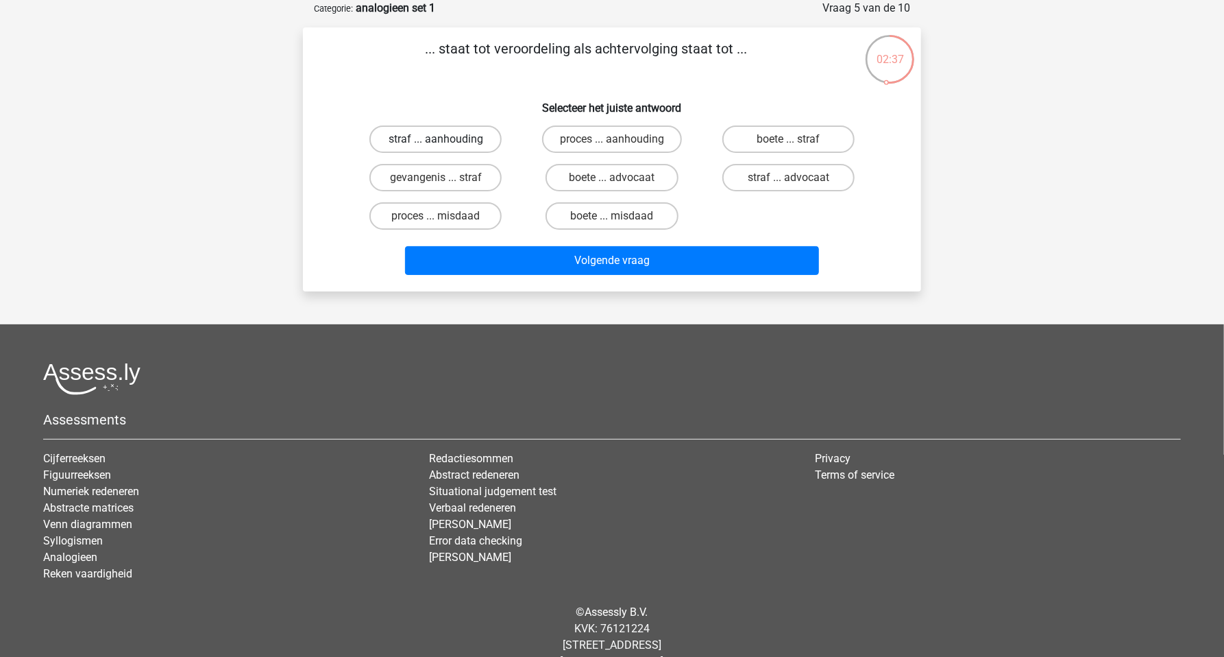
click at [458, 140] on label "straf ... aanhouding" at bounding box center [436, 138] width 132 height 27
click at [445, 140] on input "straf ... aanhouding" at bounding box center [440, 143] width 9 height 9
radio input "true"
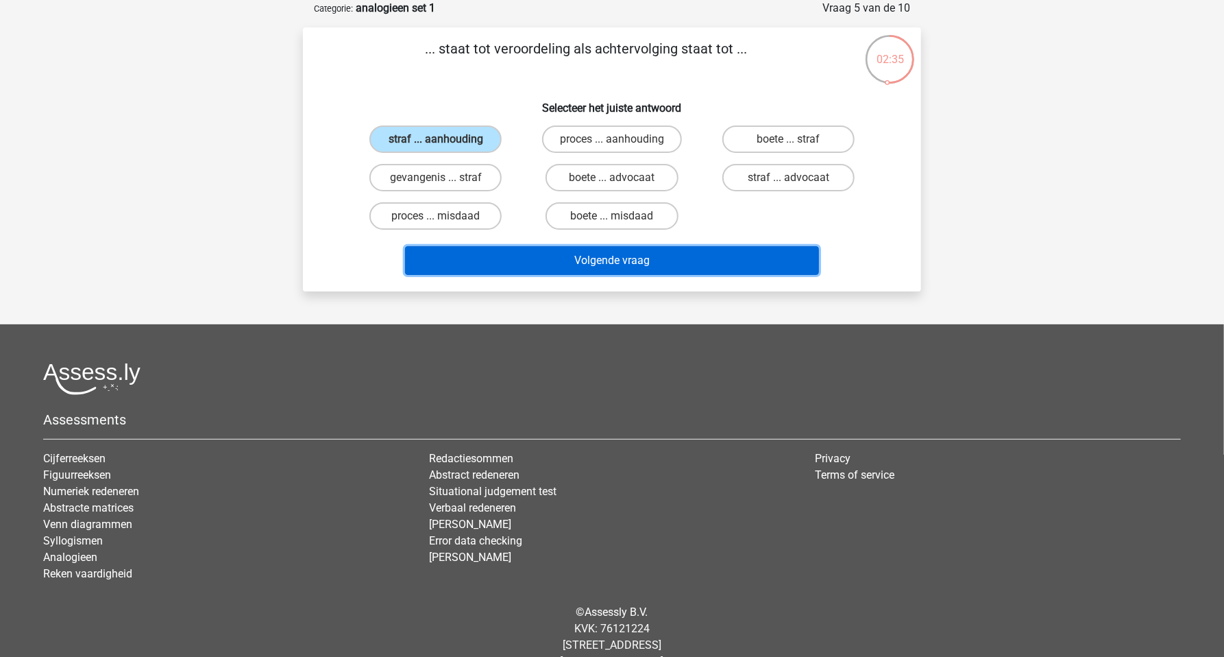
click at [539, 258] on button "Volgende vraag" at bounding box center [612, 260] width 415 height 29
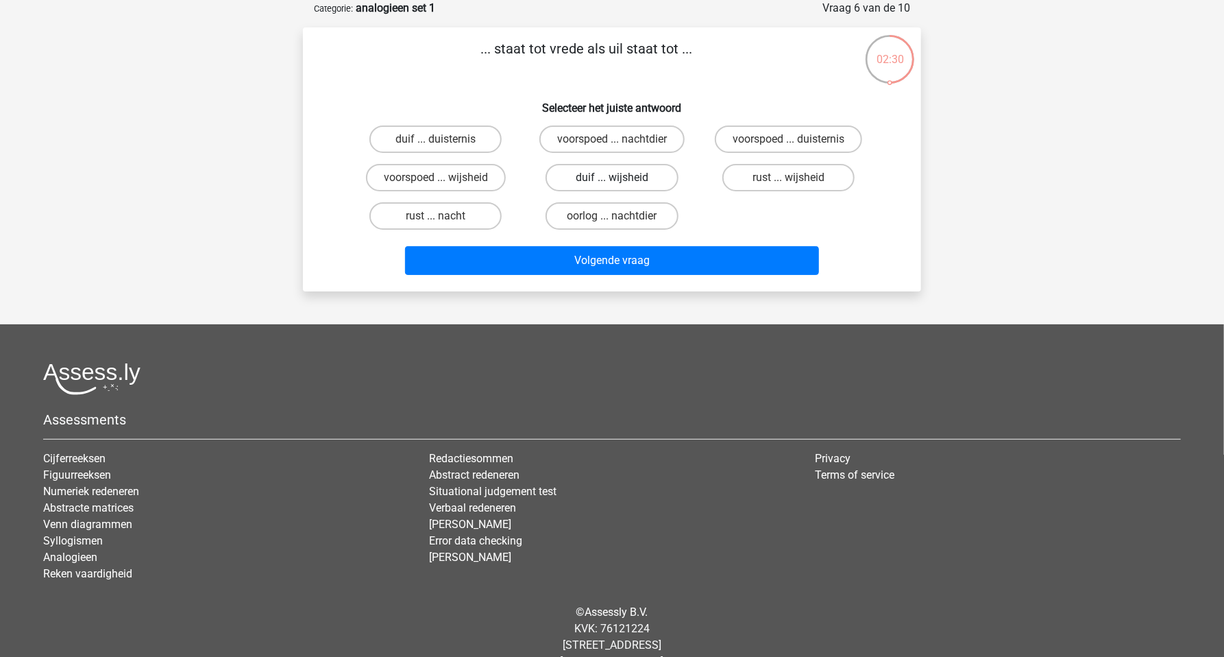
click at [576, 177] on label "duif ... wijsheid" at bounding box center [612, 177] width 132 height 27
click at [612, 178] on input "duif ... wijsheid" at bounding box center [616, 182] width 9 height 9
radio input "true"
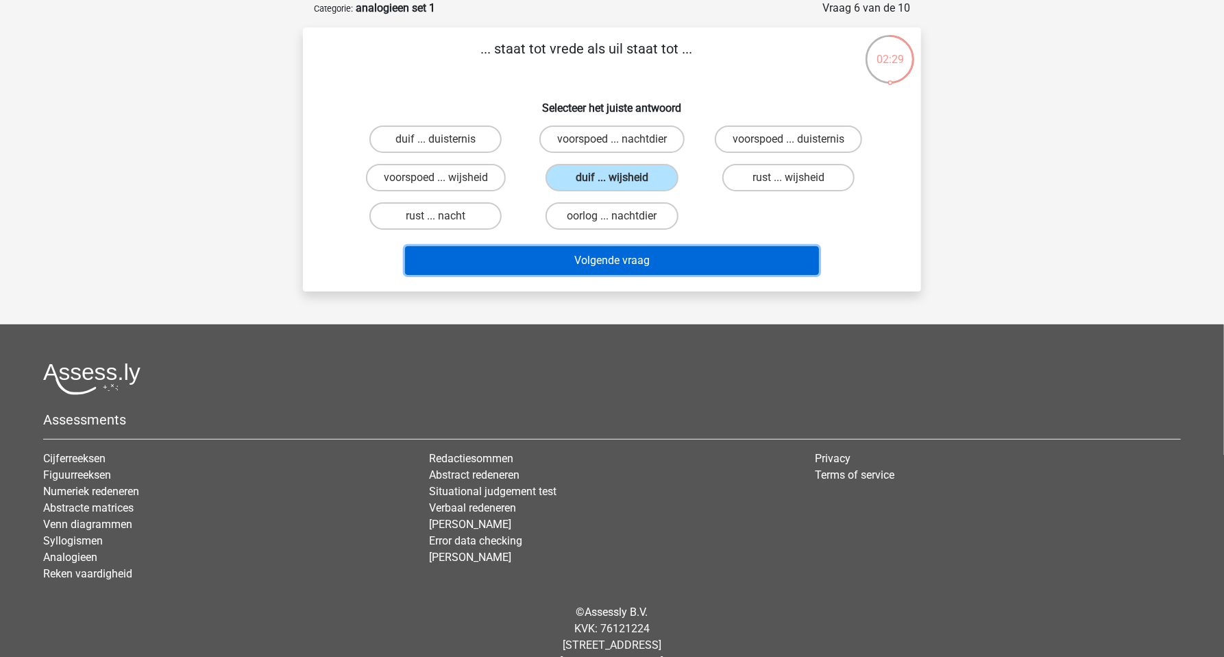
click at [585, 265] on button "Volgende vraag" at bounding box center [612, 260] width 415 height 29
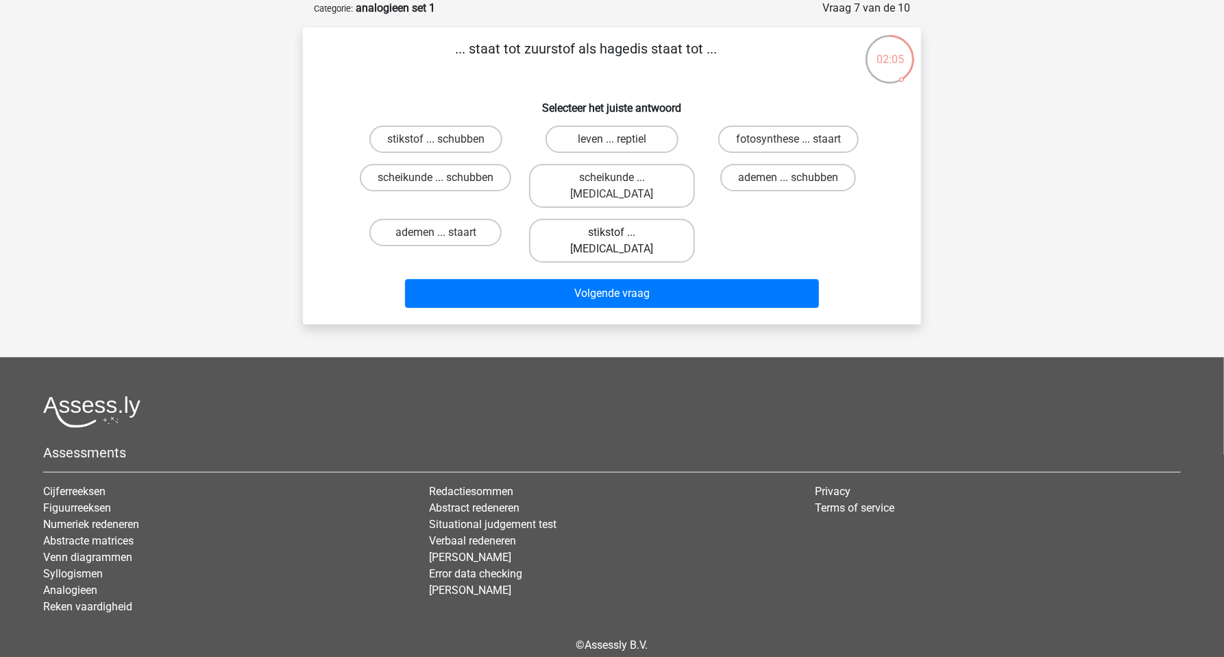
click at [592, 219] on label "stikstof ... krokodil" at bounding box center [611, 241] width 165 height 44
click at [612, 232] on input "stikstof ... krokodil" at bounding box center [616, 236] width 9 height 9
radio input "true"
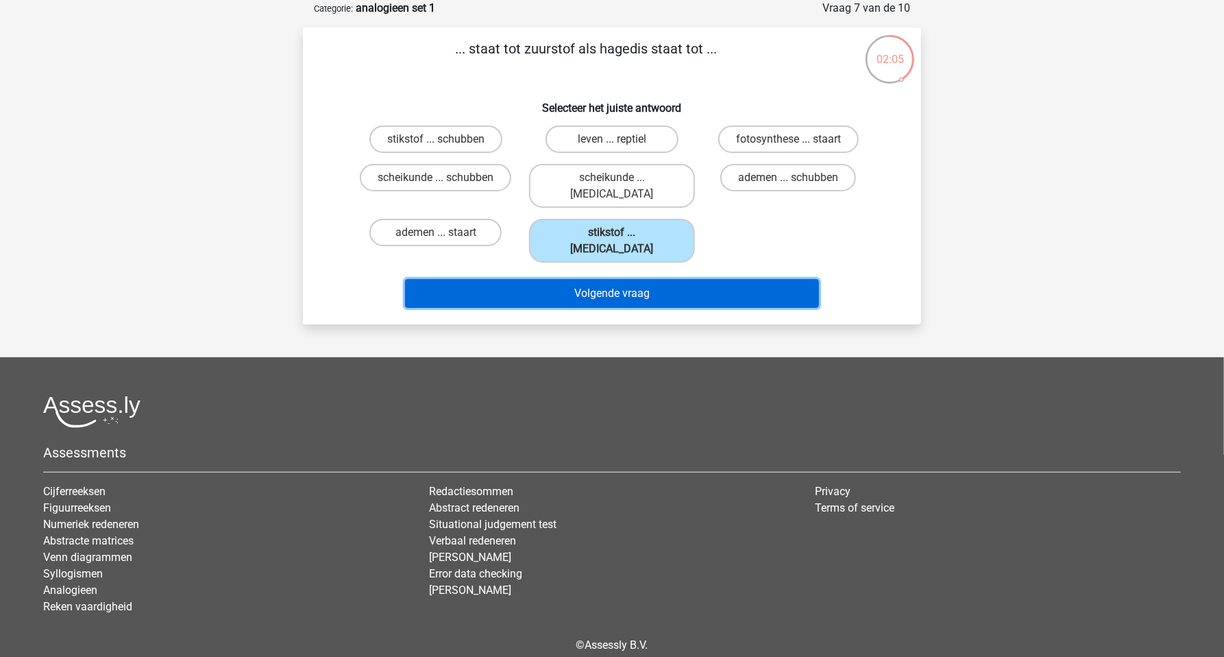
click at [602, 279] on button "Volgende vraag" at bounding box center [612, 293] width 415 height 29
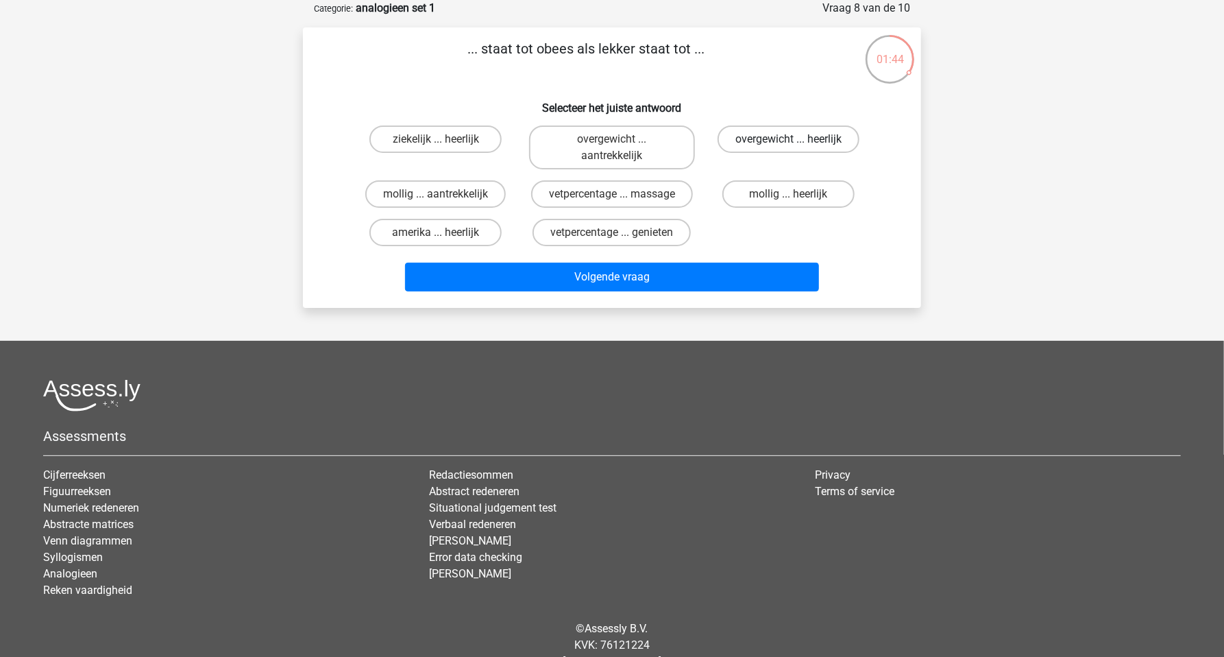
click at [760, 145] on label "overgewicht ... heerlijk" at bounding box center [789, 138] width 142 height 27
click at [788, 145] on input "overgewicht ... heerlijk" at bounding box center [792, 143] width 9 height 9
radio input "true"
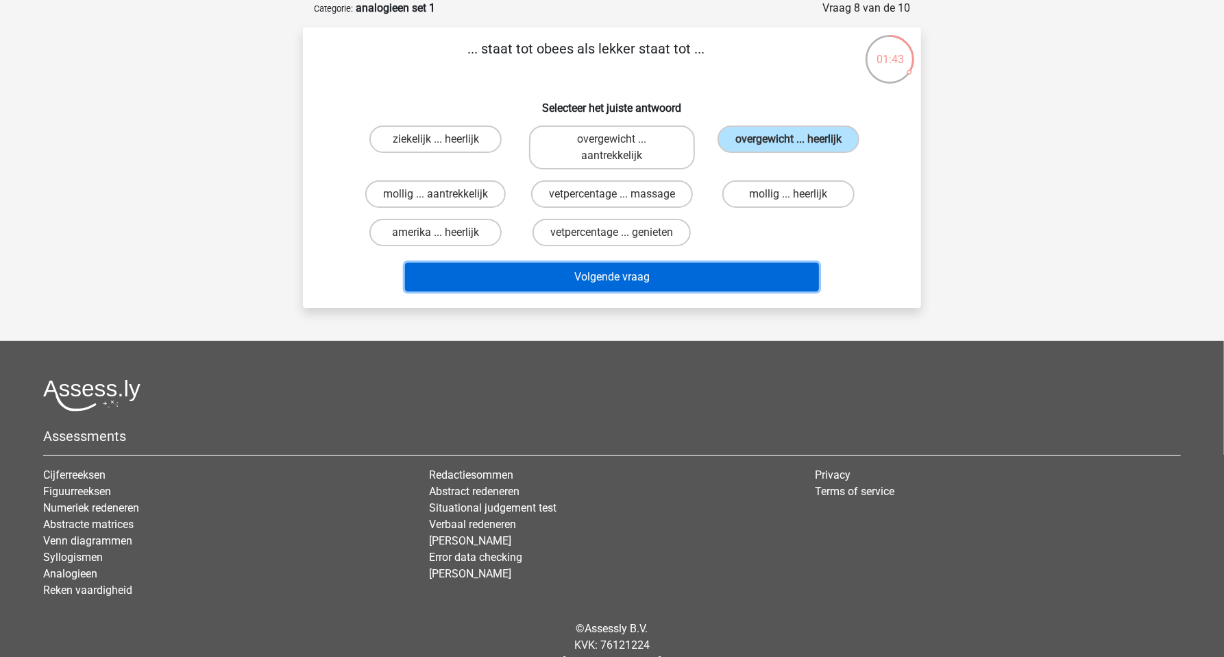
click at [685, 274] on button "Volgende vraag" at bounding box center [612, 277] width 415 height 29
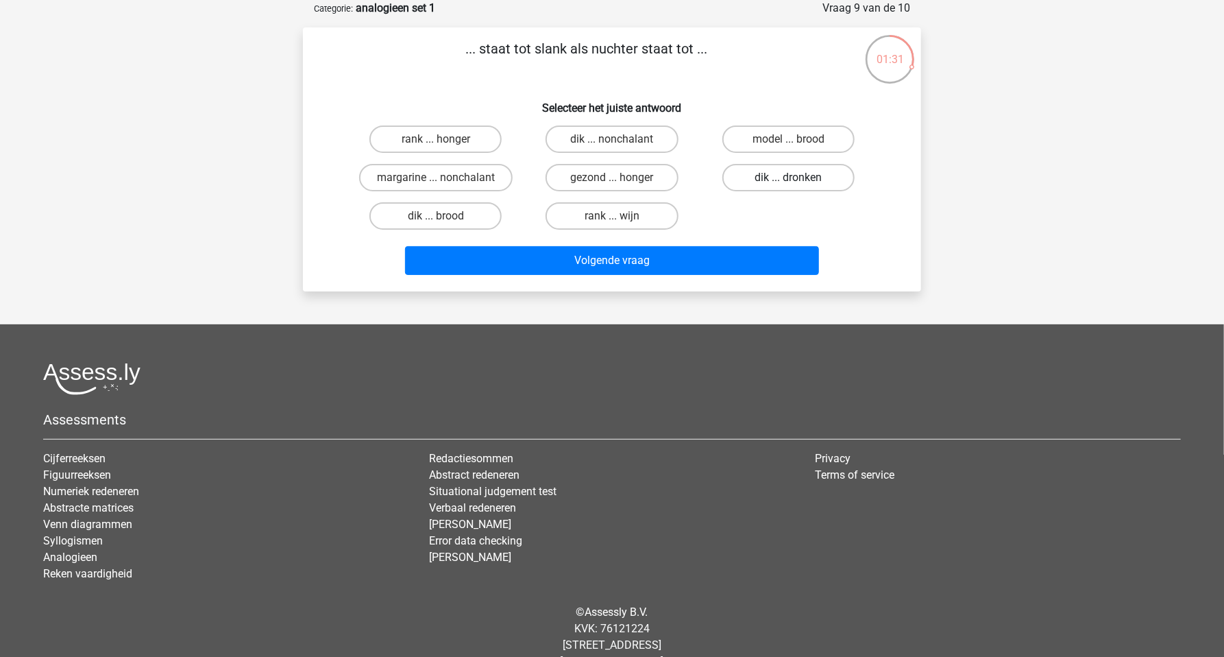
click at [763, 178] on label "dik ... dronken" at bounding box center [789, 177] width 132 height 27
click at [788, 178] on input "dik ... dronken" at bounding box center [792, 182] width 9 height 9
radio input "true"
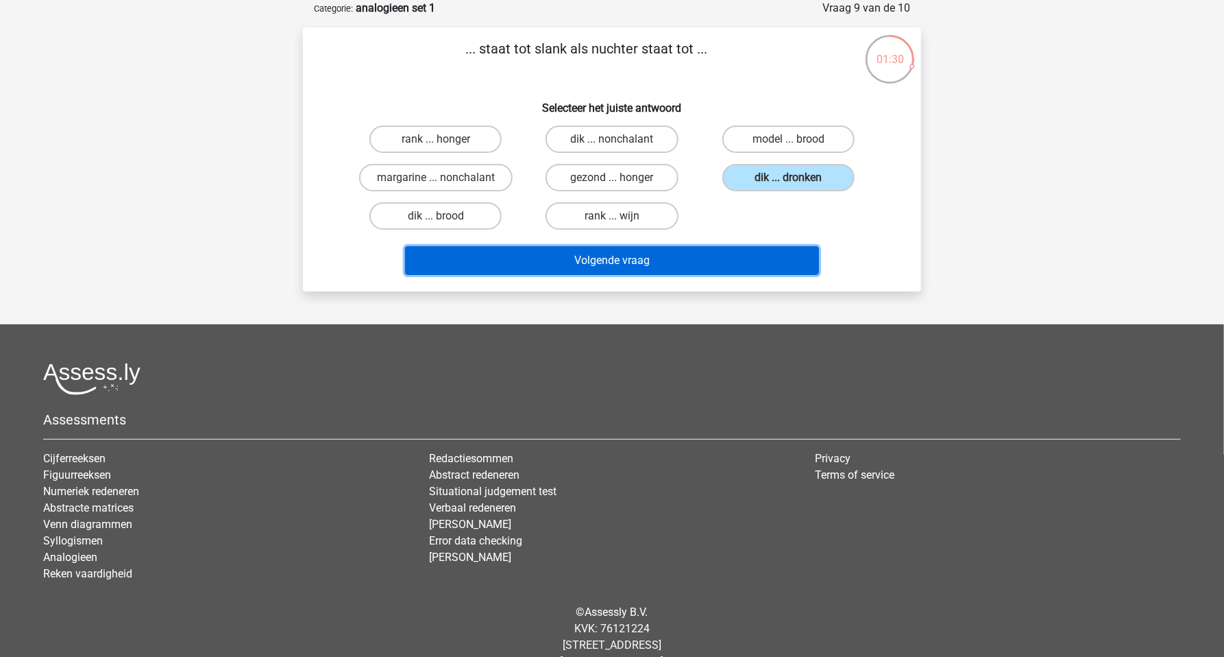
click at [686, 260] on button "Volgende vraag" at bounding box center [612, 260] width 415 height 29
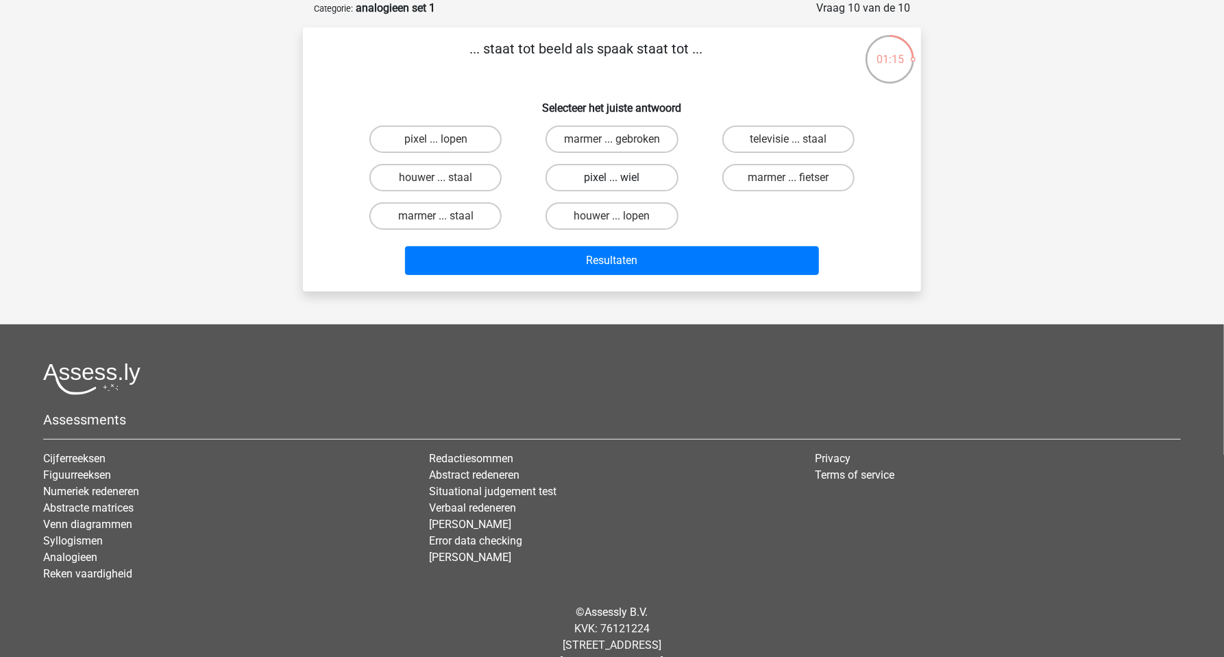
click at [603, 180] on label "pixel ... wiel" at bounding box center [612, 177] width 132 height 27
click at [612, 180] on input "pixel ... wiel" at bounding box center [616, 182] width 9 height 9
radio input "true"
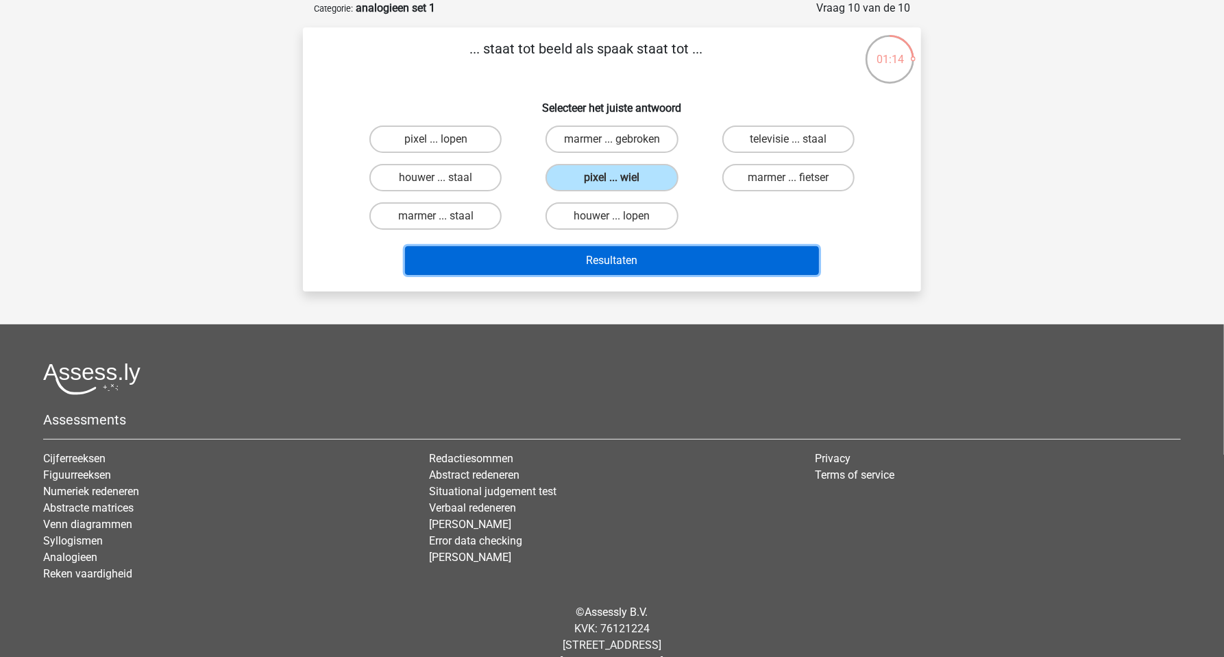
click at [597, 256] on button "Resultaten" at bounding box center [612, 260] width 415 height 29
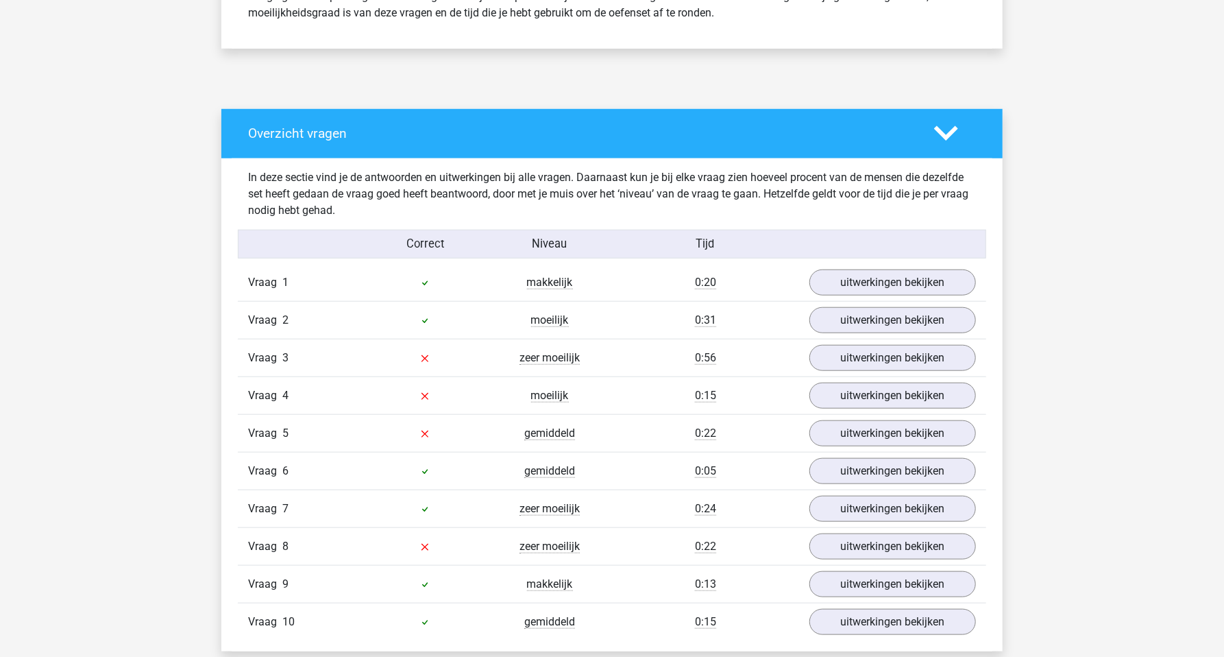
scroll to position [724, 0]
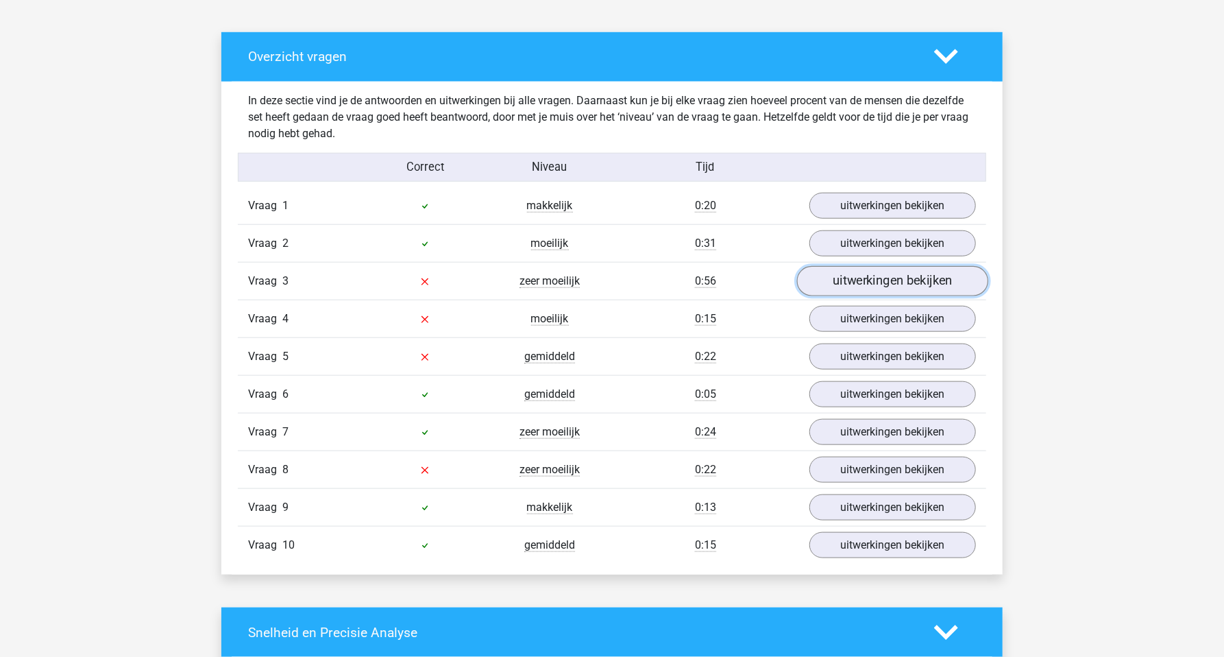
click at [878, 280] on link "uitwerkingen bekijken" at bounding box center [892, 282] width 191 height 30
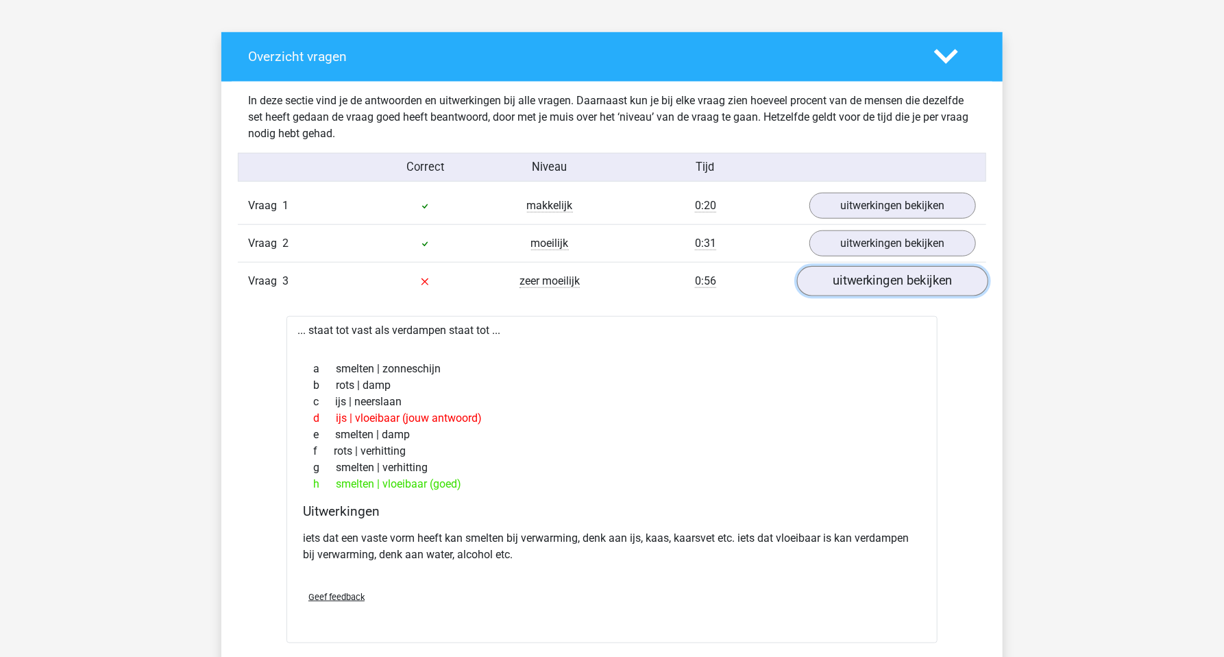
click at [864, 287] on link "uitwerkingen bekijken" at bounding box center [892, 282] width 191 height 30
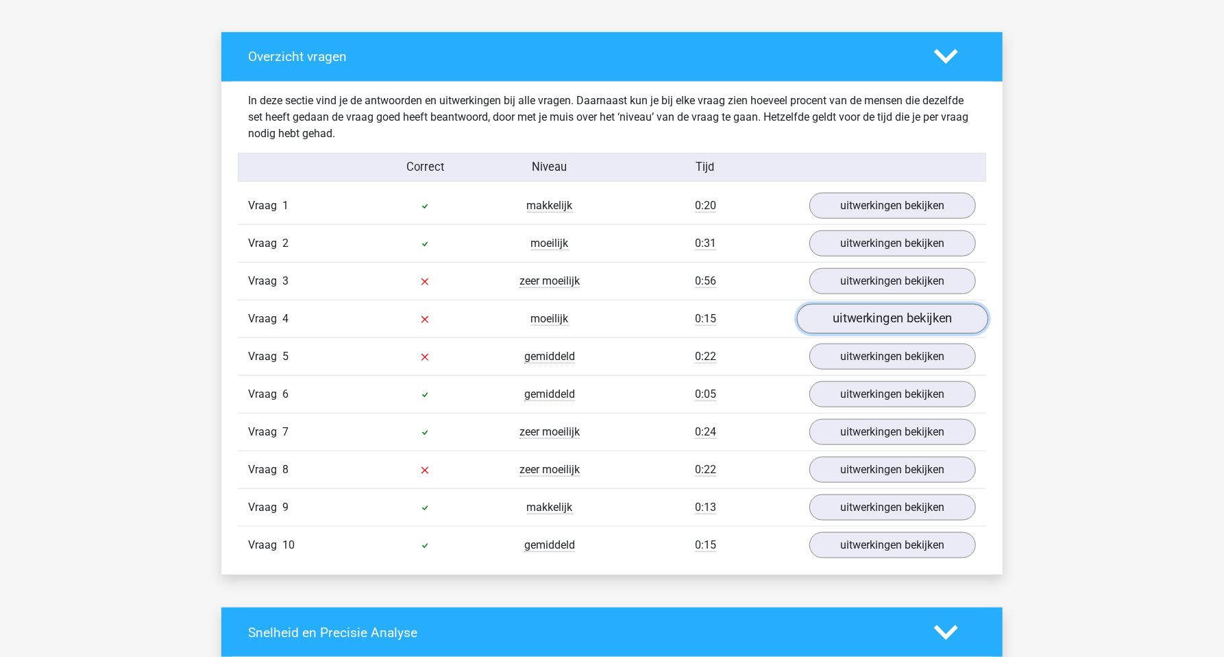
click at [862, 326] on link "uitwerkingen bekijken" at bounding box center [892, 319] width 191 height 30
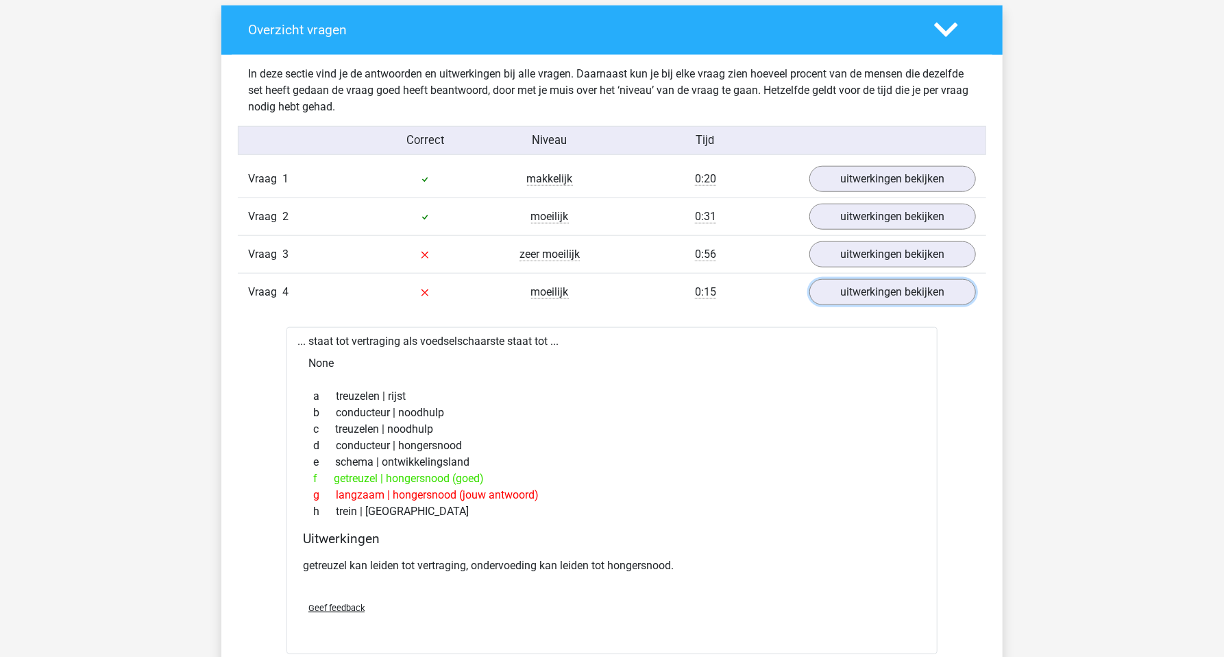
scroll to position [772, 0]
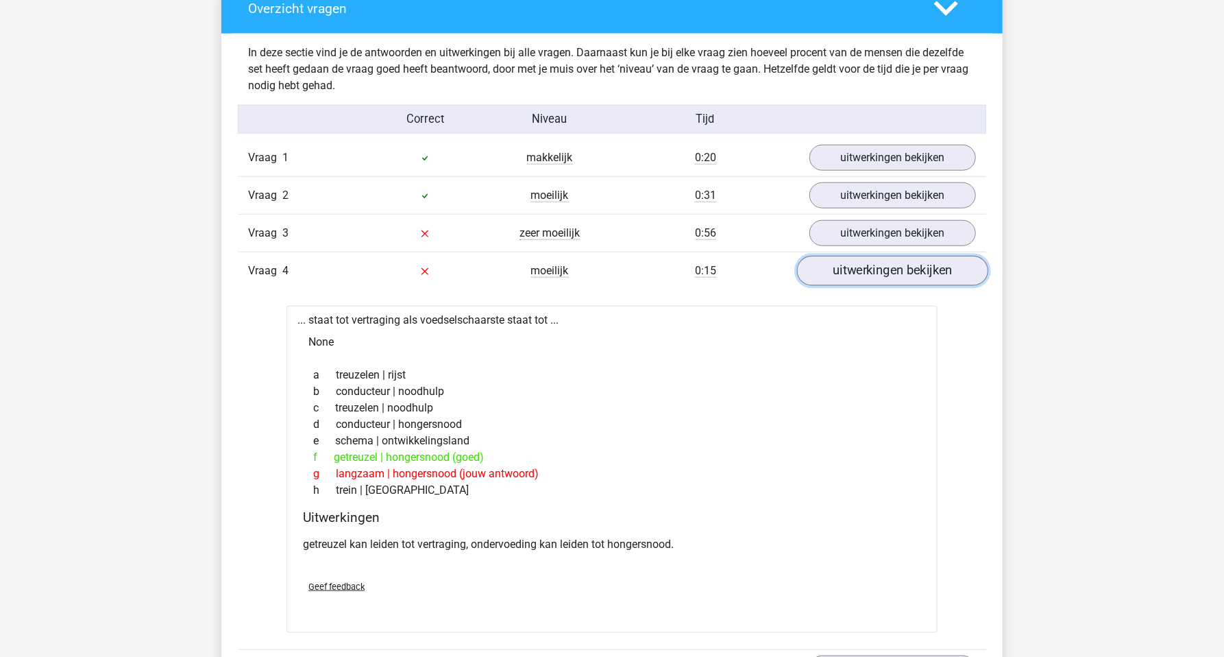
click at [904, 269] on link "uitwerkingen bekijken" at bounding box center [892, 271] width 191 height 30
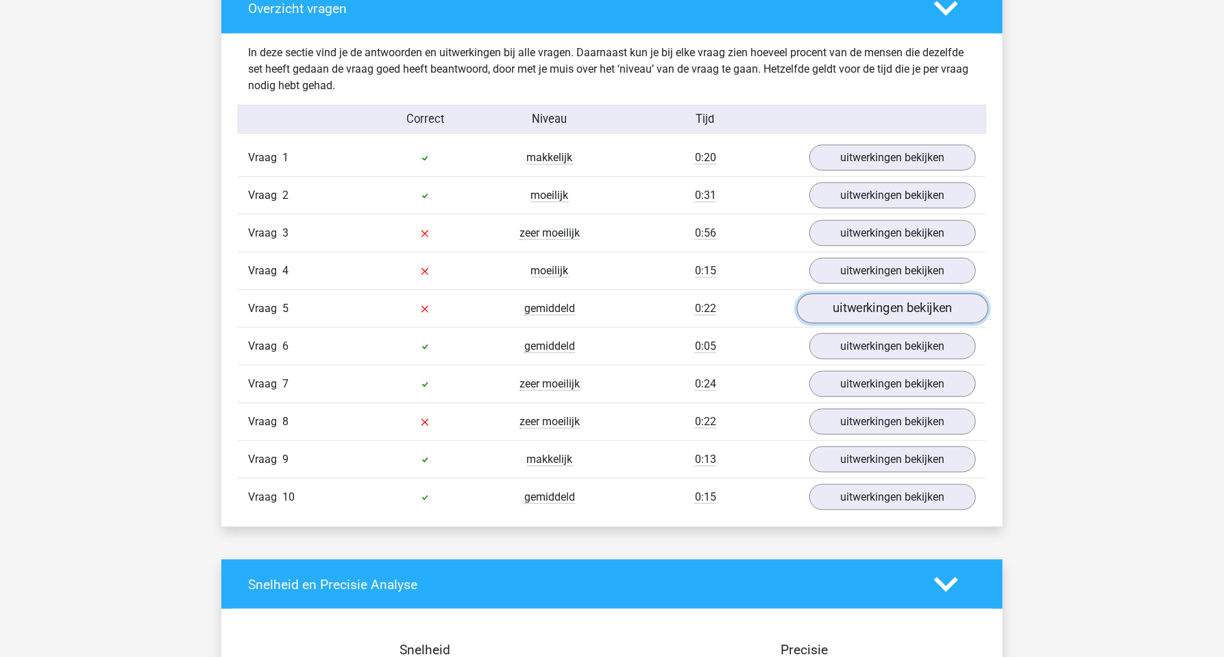
click at [873, 314] on link "uitwerkingen bekijken" at bounding box center [892, 309] width 191 height 30
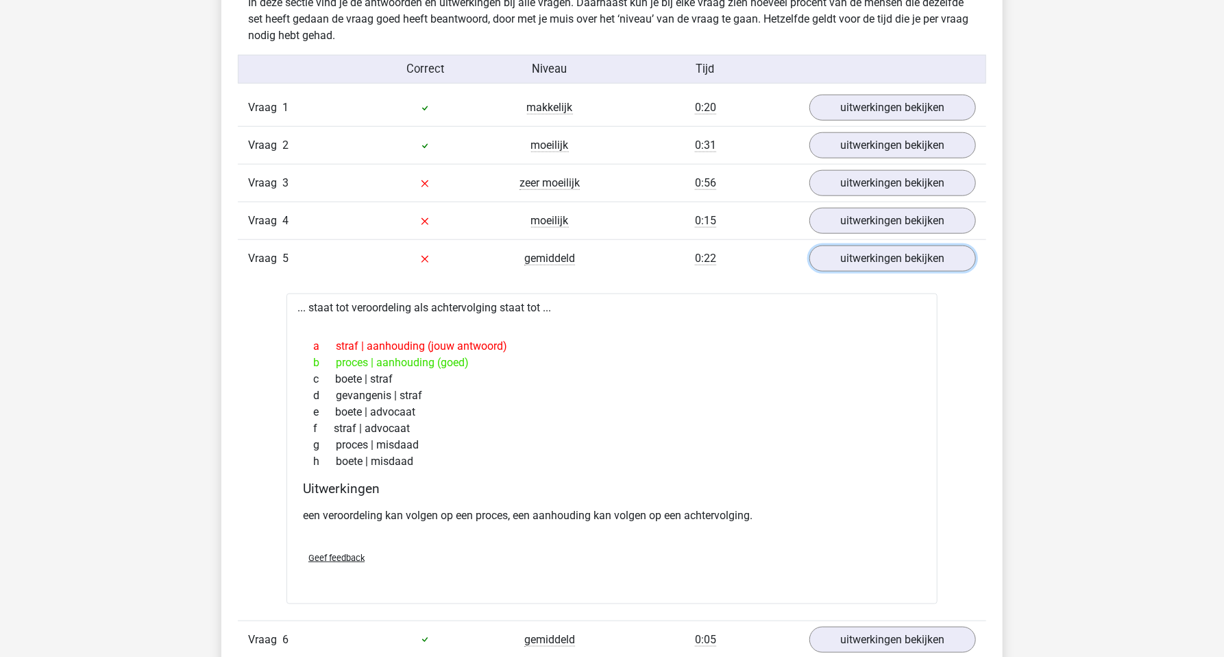
scroll to position [821, 0]
click at [847, 272] on div "Vraag 5 gemiddeld 0:22 uitwerkingen bekijken" at bounding box center [612, 260] width 749 height 38
click at [851, 265] on link "uitwerkingen bekijken" at bounding box center [892, 260] width 191 height 30
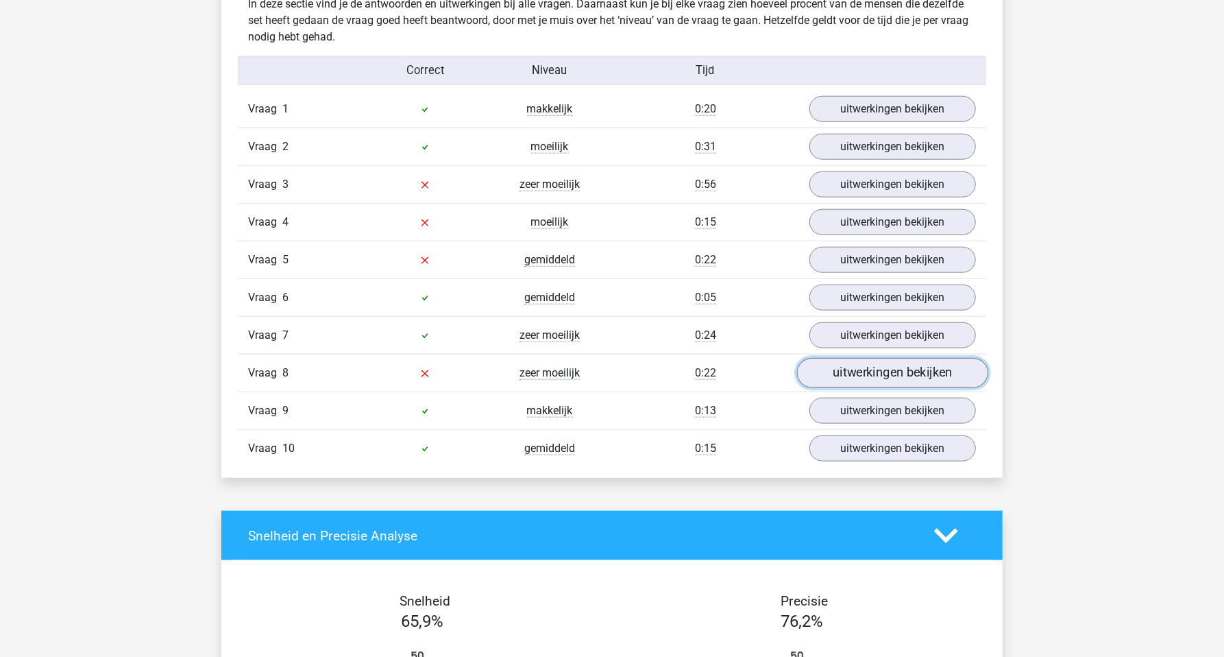
click at [857, 365] on link "uitwerkingen bekijken" at bounding box center [892, 374] width 191 height 30
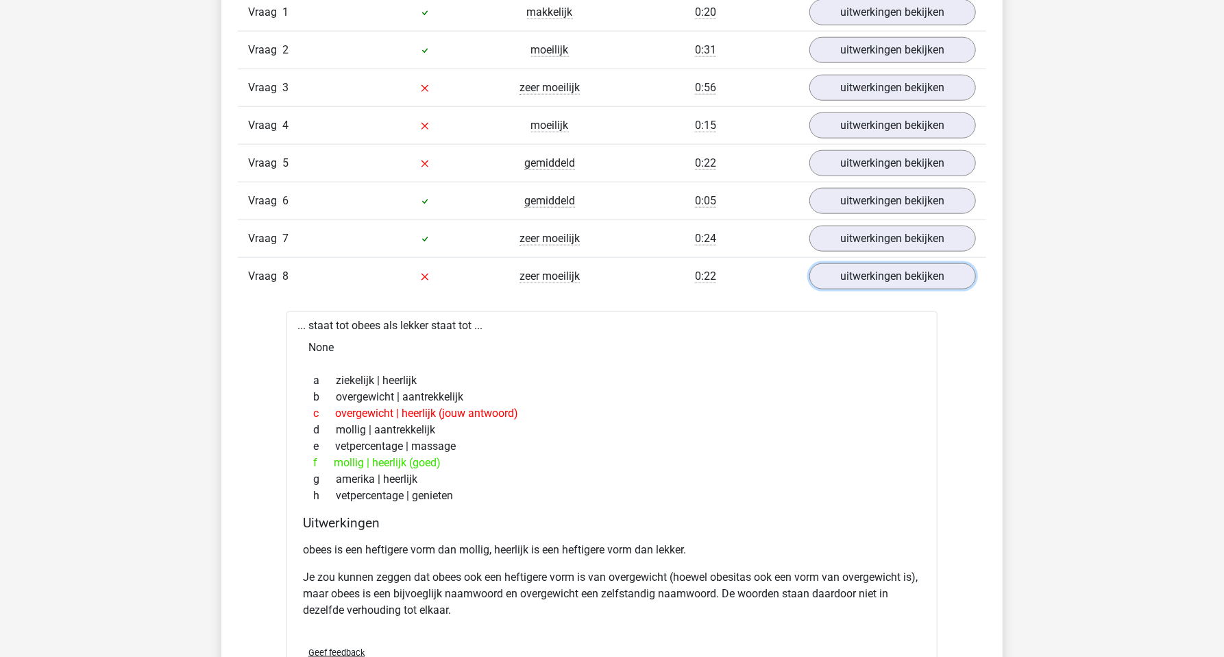
scroll to position [965, 0]
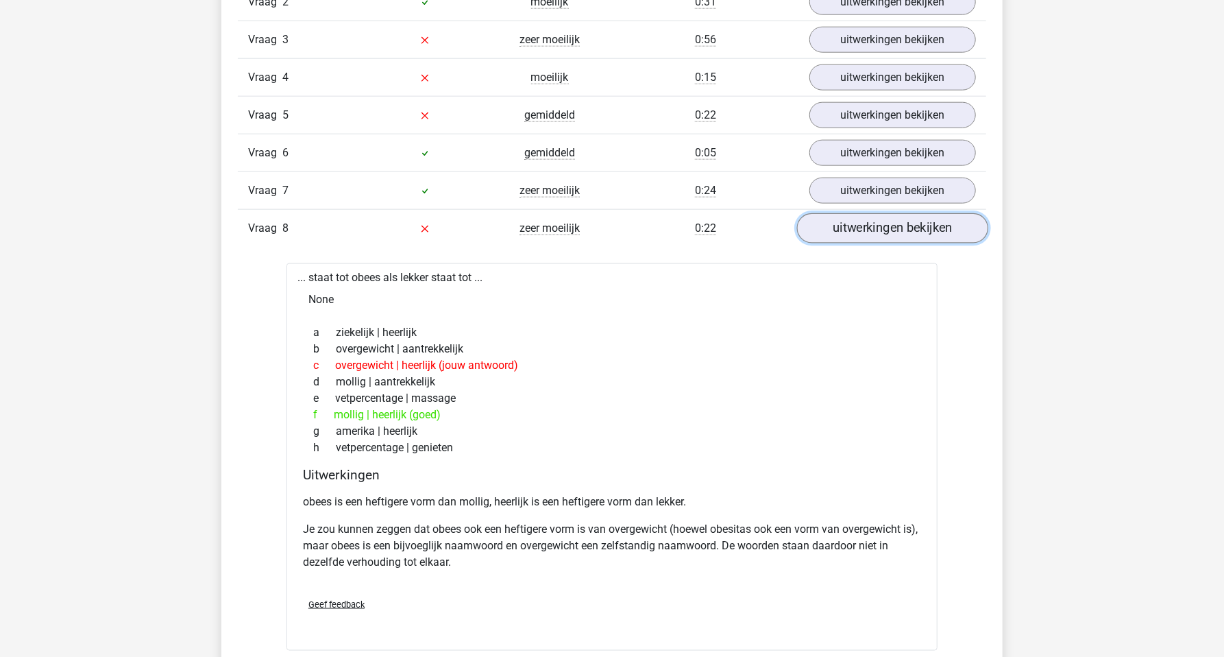
click at [851, 226] on link "uitwerkingen bekijken" at bounding box center [892, 229] width 191 height 30
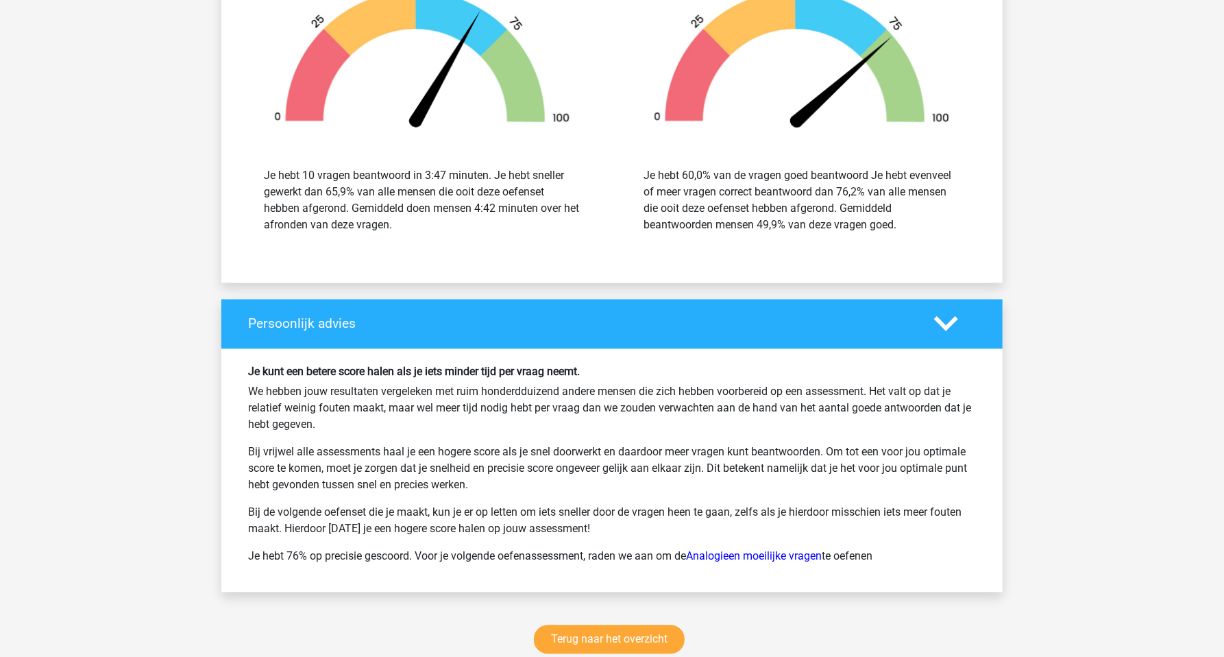
scroll to position [1545, 0]
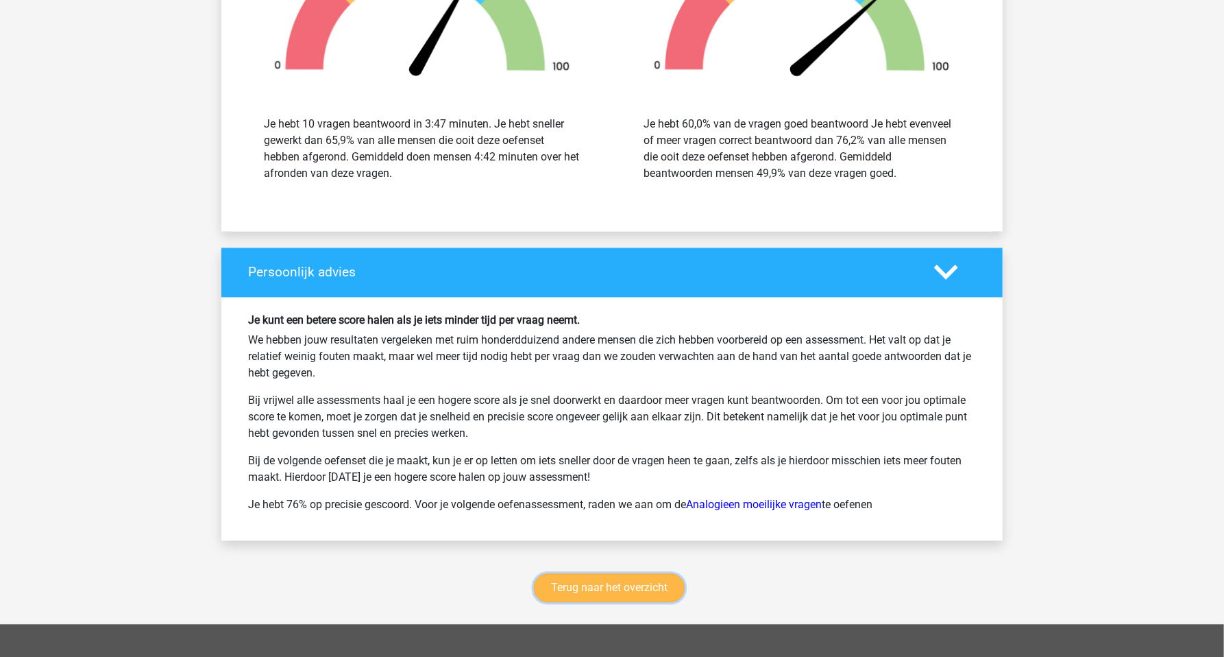
click at [632, 592] on link "Terug naar het overzicht" at bounding box center [609, 588] width 151 height 29
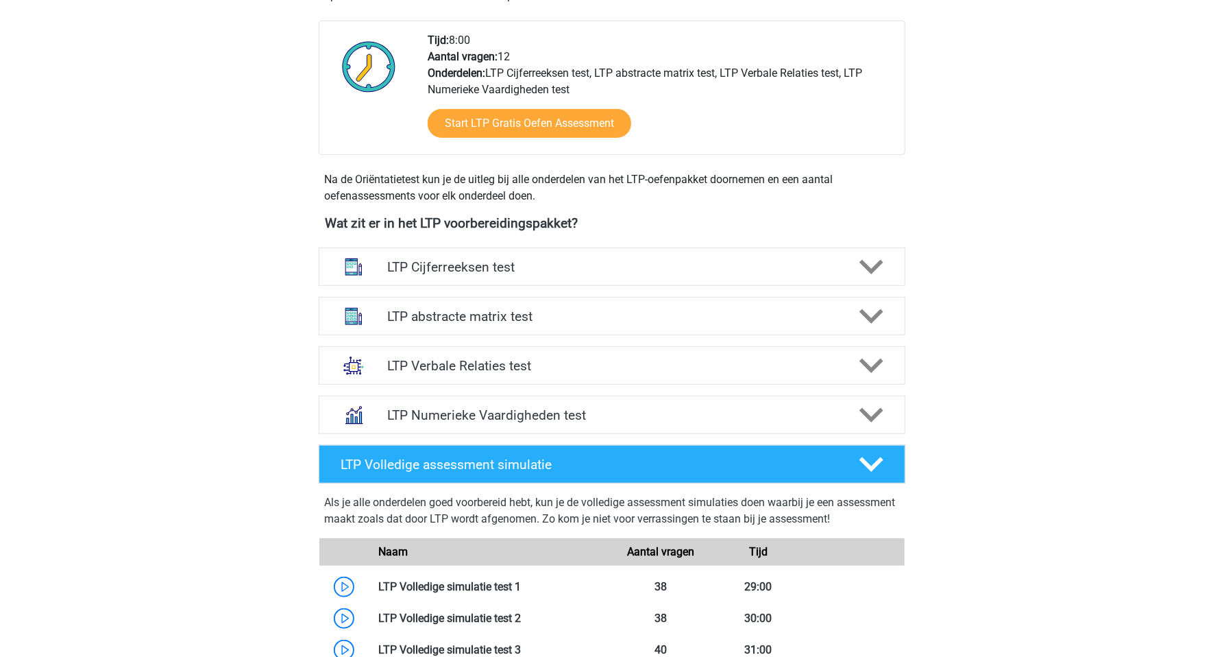
scroll to position [386, 0]
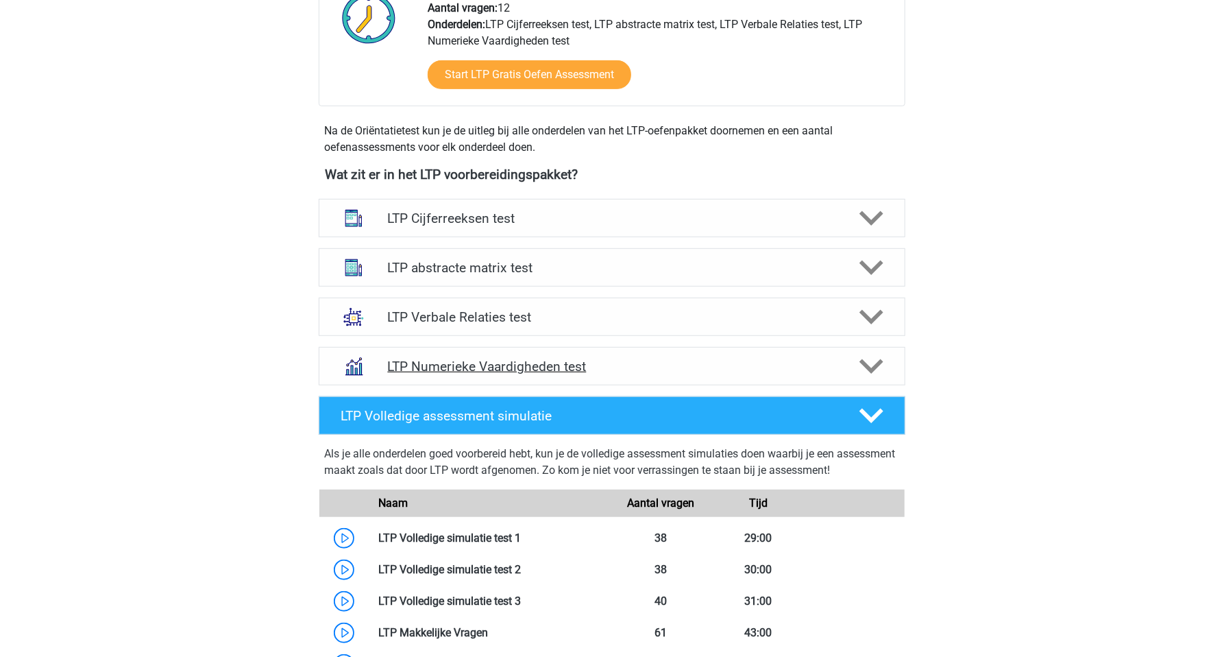
click at [548, 366] on h4 "LTP Numerieke Vaardigheden test" at bounding box center [611, 367] width 449 height 16
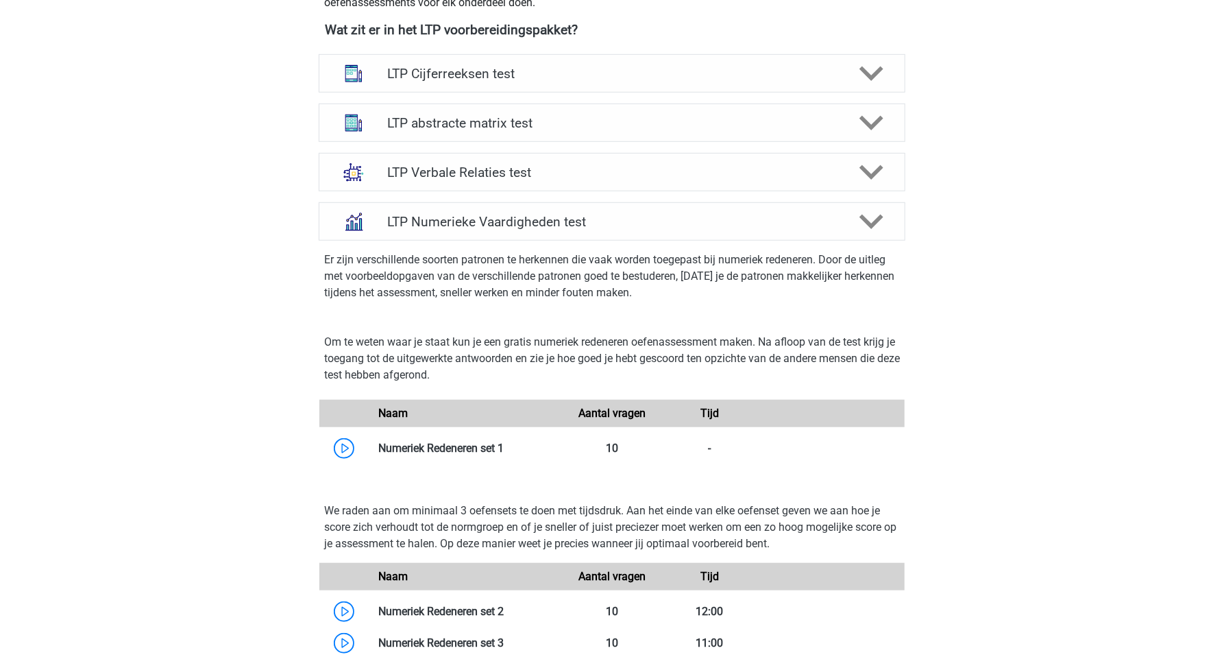
scroll to position [531, 0]
click at [504, 455] on link at bounding box center [504, 448] width 0 height 13
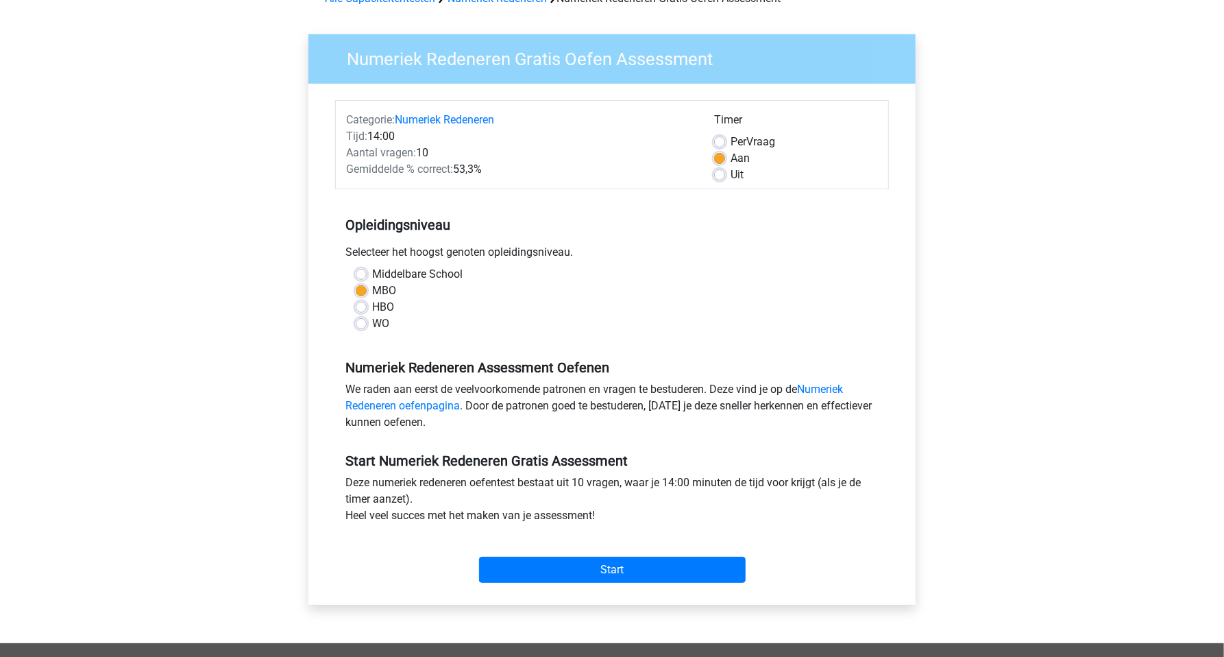
scroll to position [96, 0]
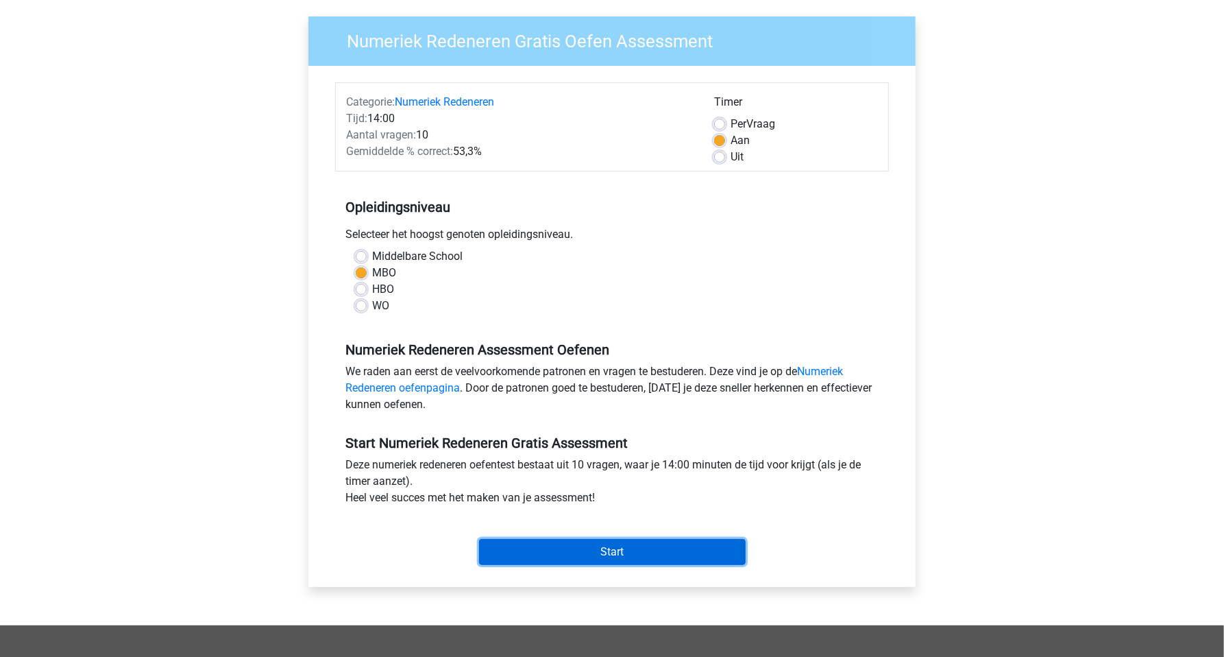
click at [611, 553] on input "Start" at bounding box center [612, 552] width 267 height 26
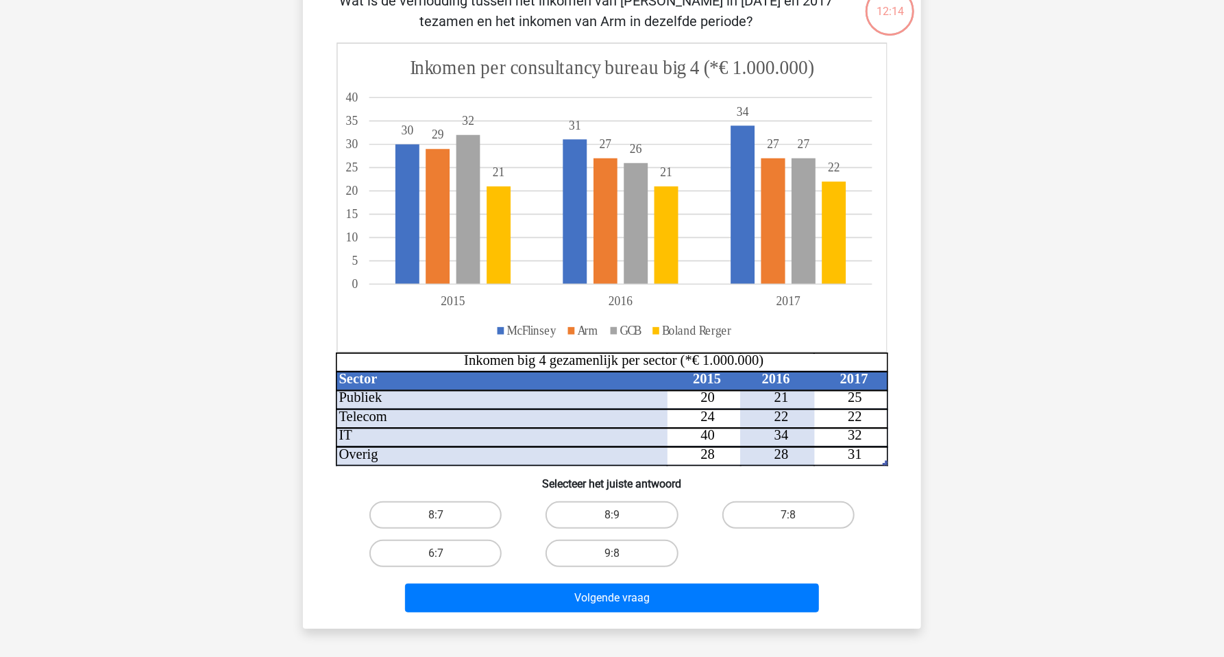
scroll to position [145, 0]
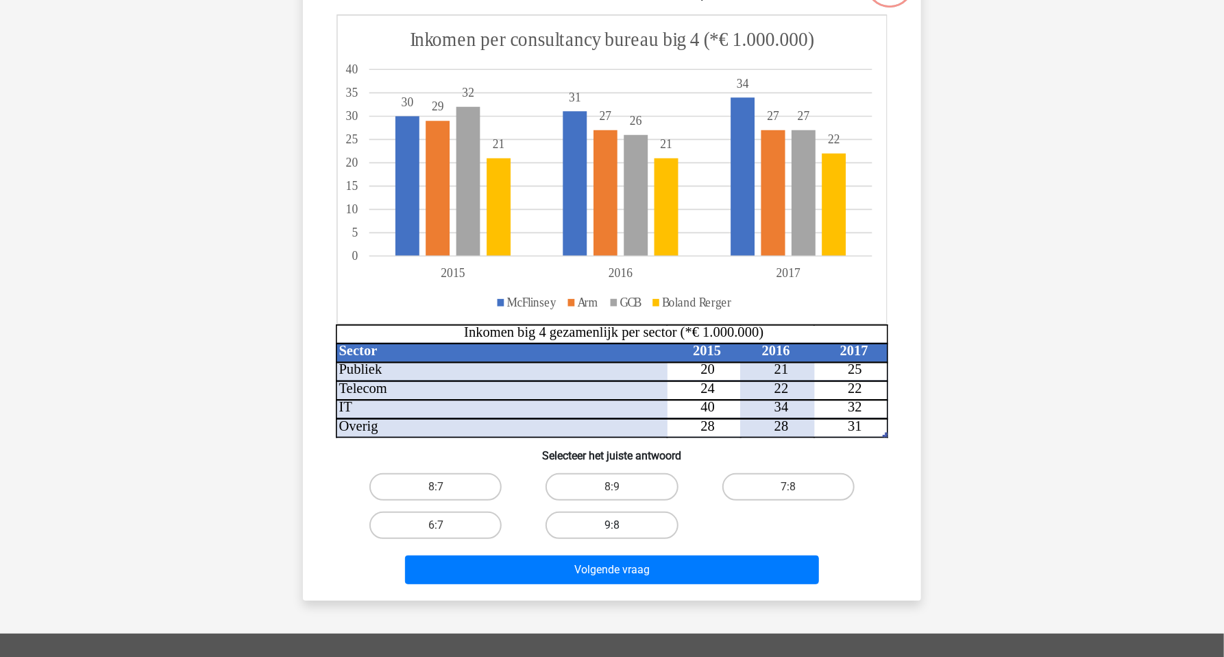
click at [593, 519] on label "9:8" at bounding box center [612, 524] width 132 height 27
click at [612, 525] on input "9:8" at bounding box center [616, 529] width 9 height 9
radio input "true"
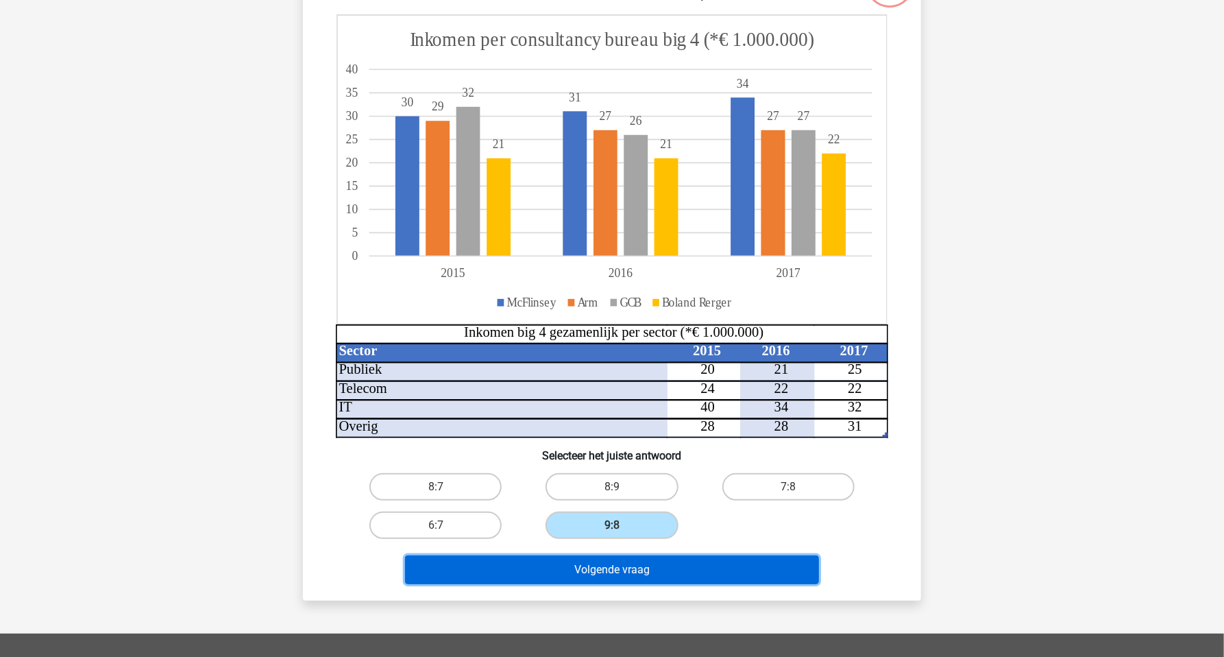
click at [631, 571] on button "Volgende vraag" at bounding box center [612, 569] width 415 height 29
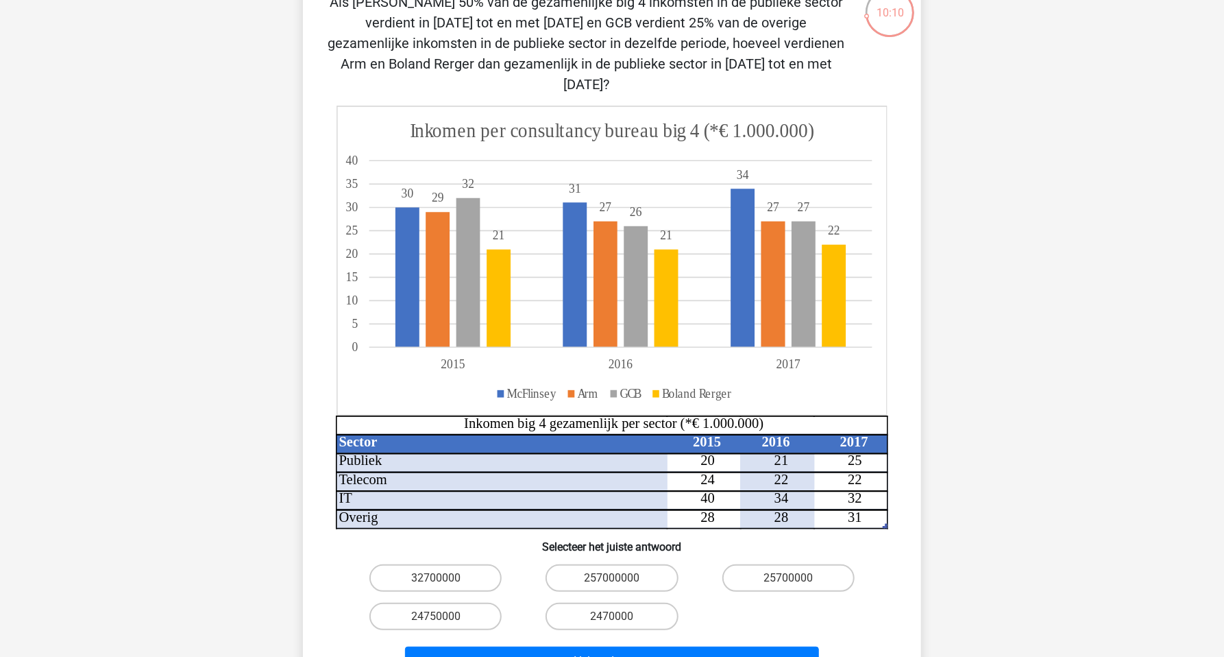
scroll to position [117, 0]
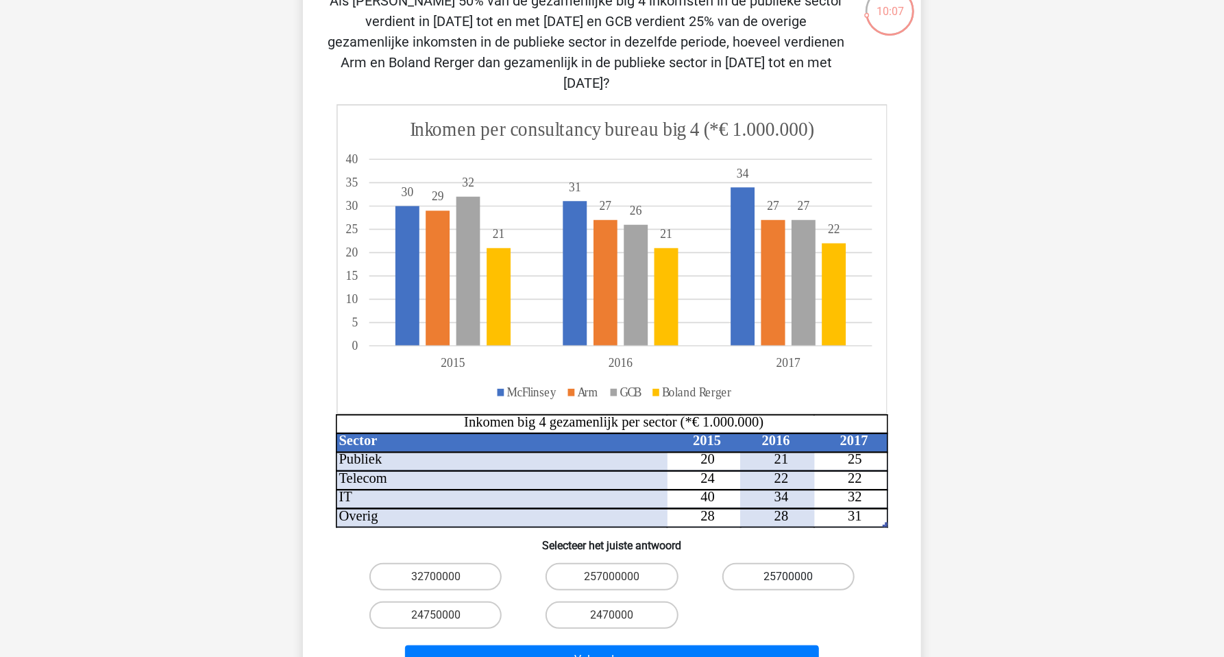
click at [797, 563] on label "25700000" at bounding box center [789, 576] width 132 height 27
click at [797, 577] on input "25700000" at bounding box center [792, 581] width 9 height 9
radio input "true"
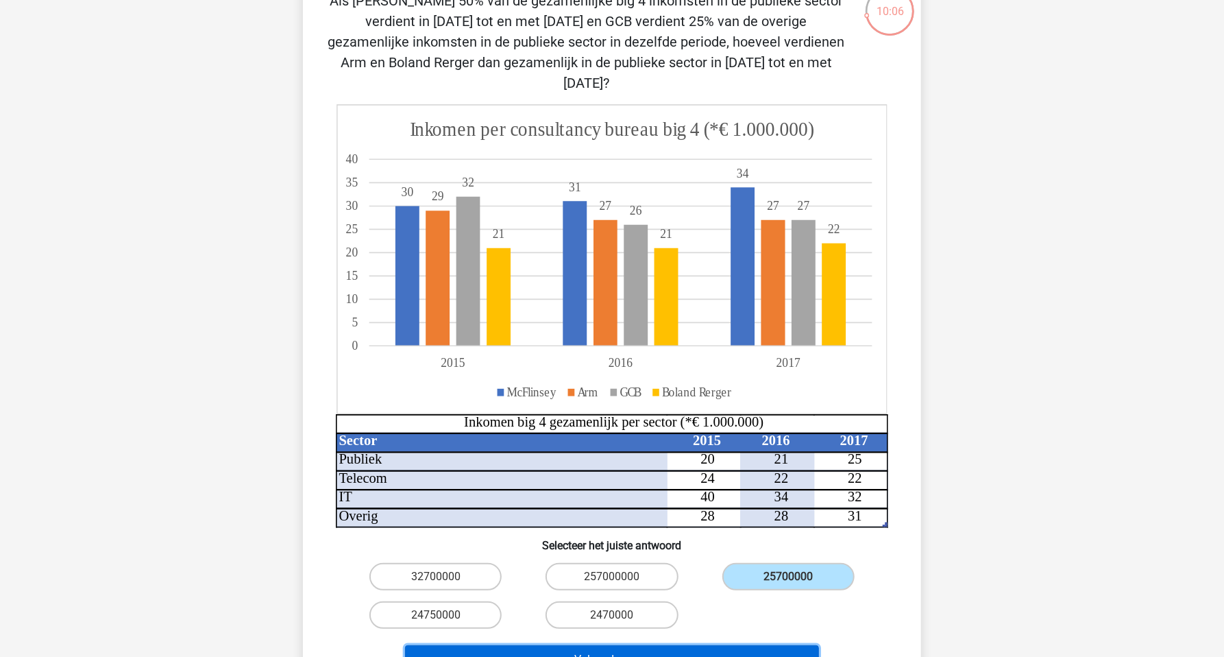
click at [745, 645] on button "Volgende vraag" at bounding box center [612, 659] width 415 height 29
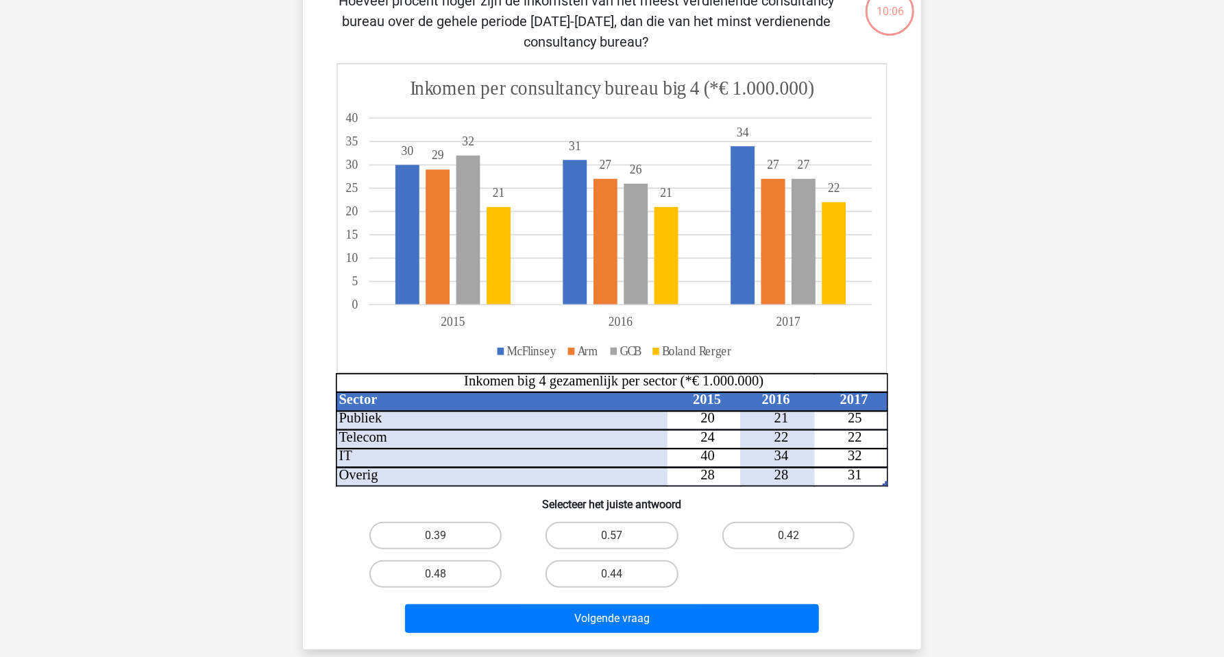
scroll to position [69, 0]
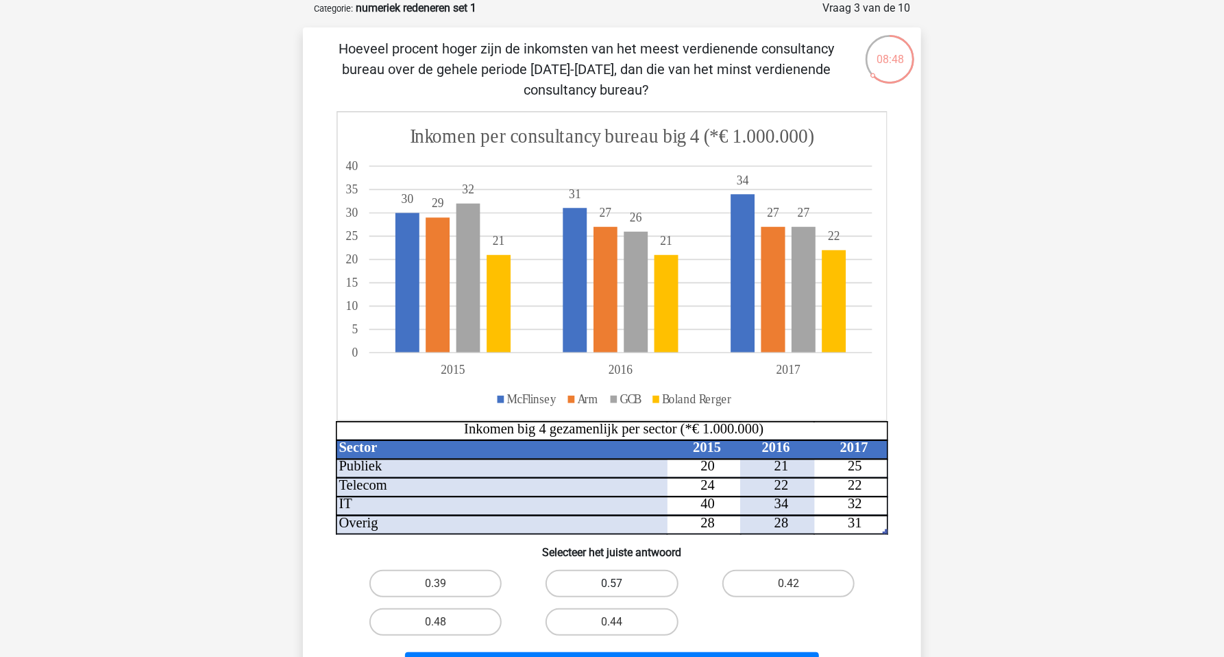
click at [645, 585] on label "0.57" at bounding box center [612, 583] width 132 height 27
click at [621, 585] on input "0.57" at bounding box center [616, 587] width 9 height 9
radio input "true"
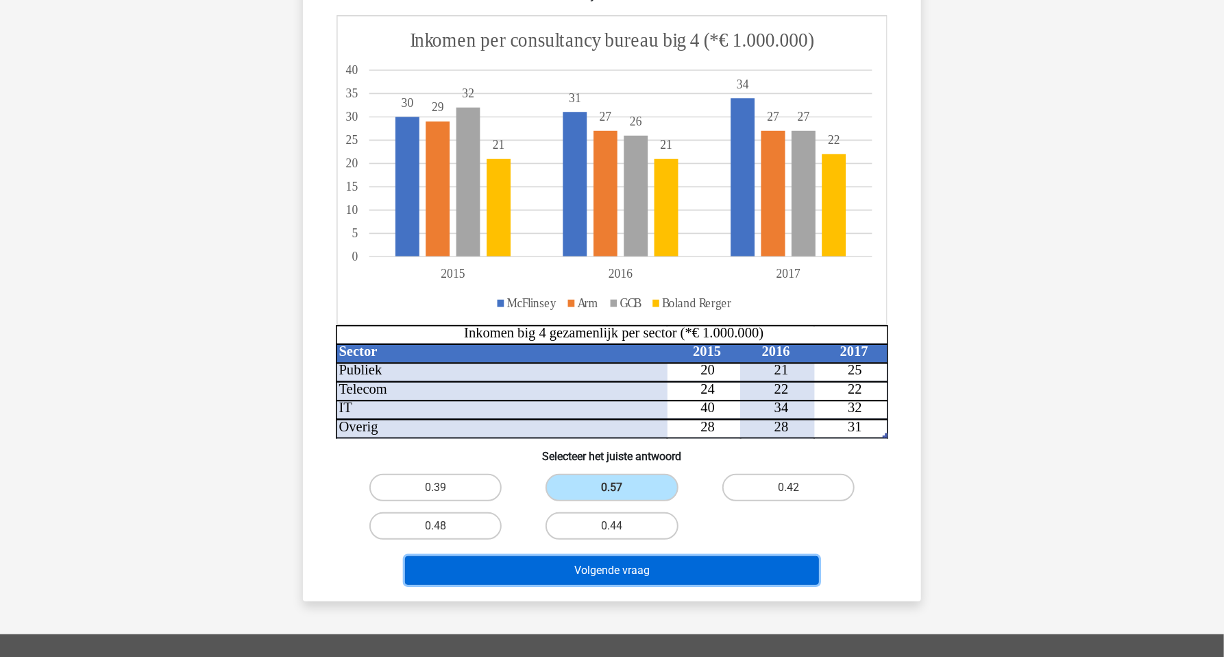
click at [668, 575] on button "Volgende vraag" at bounding box center [612, 570] width 415 height 29
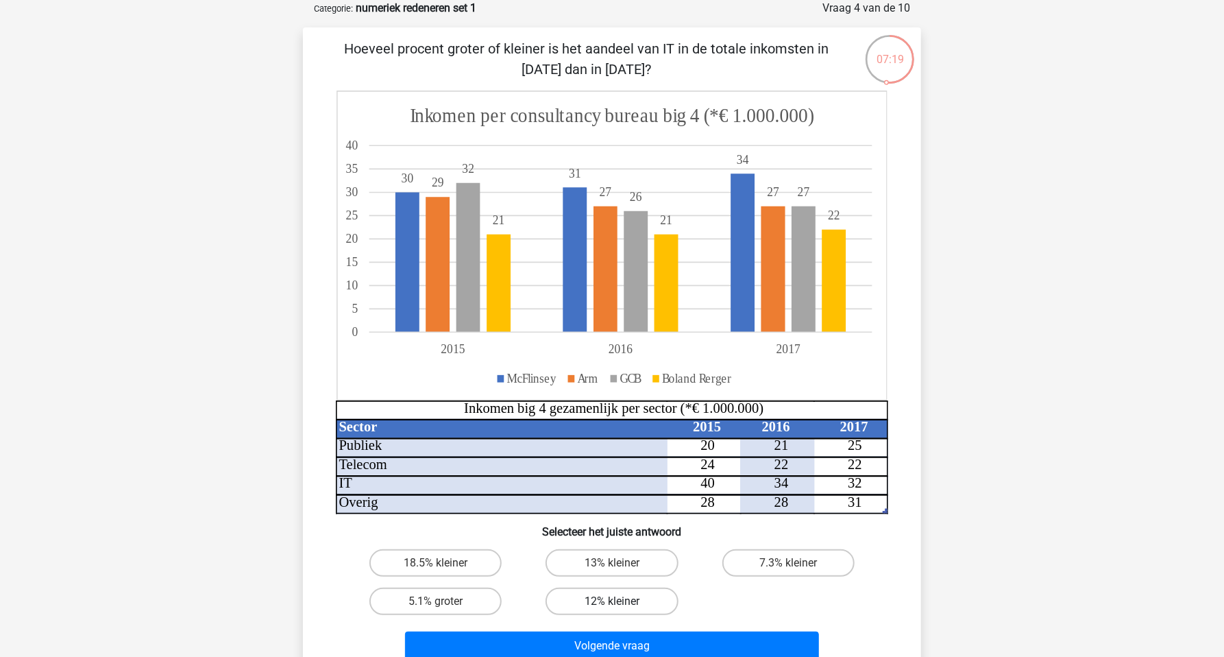
click at [629, 602] on label "12% kleiner" at bounding box center [612, 601] width 132 height 27
click at [621, 602] on input "12% kleiner" at bounding box center [616, 605] width 9 height 9
radio input "true"
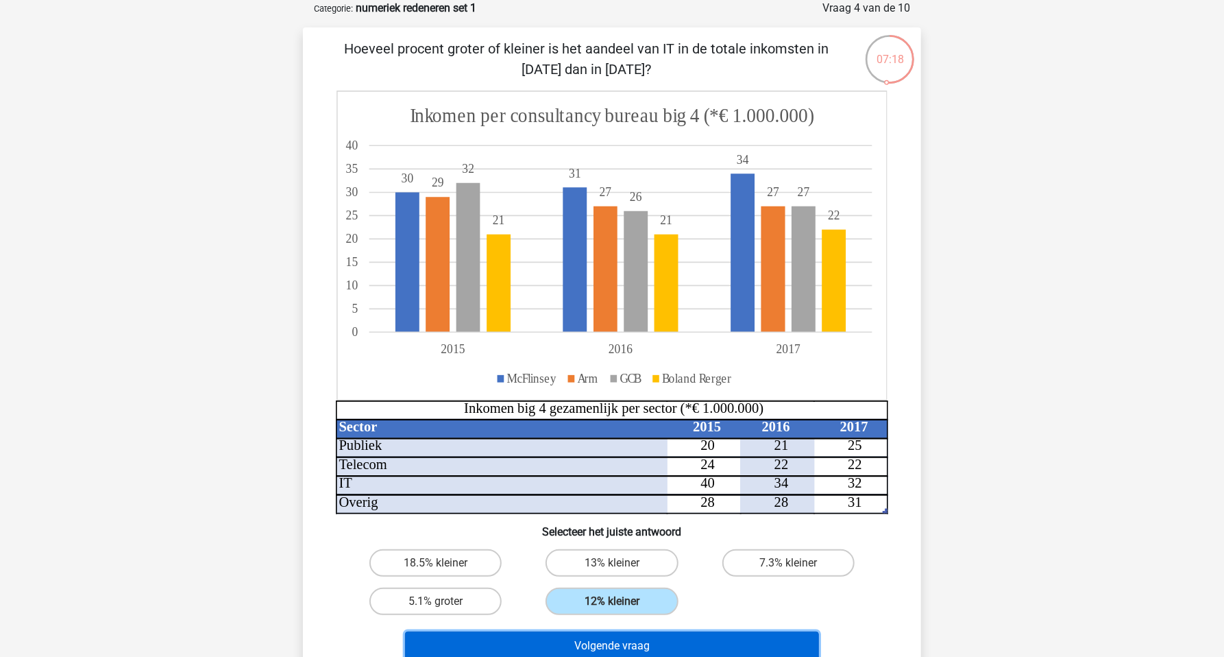
click at [653, 644] on button "Volgende vraag" at bounding box center [612, 645] width 415 height 29
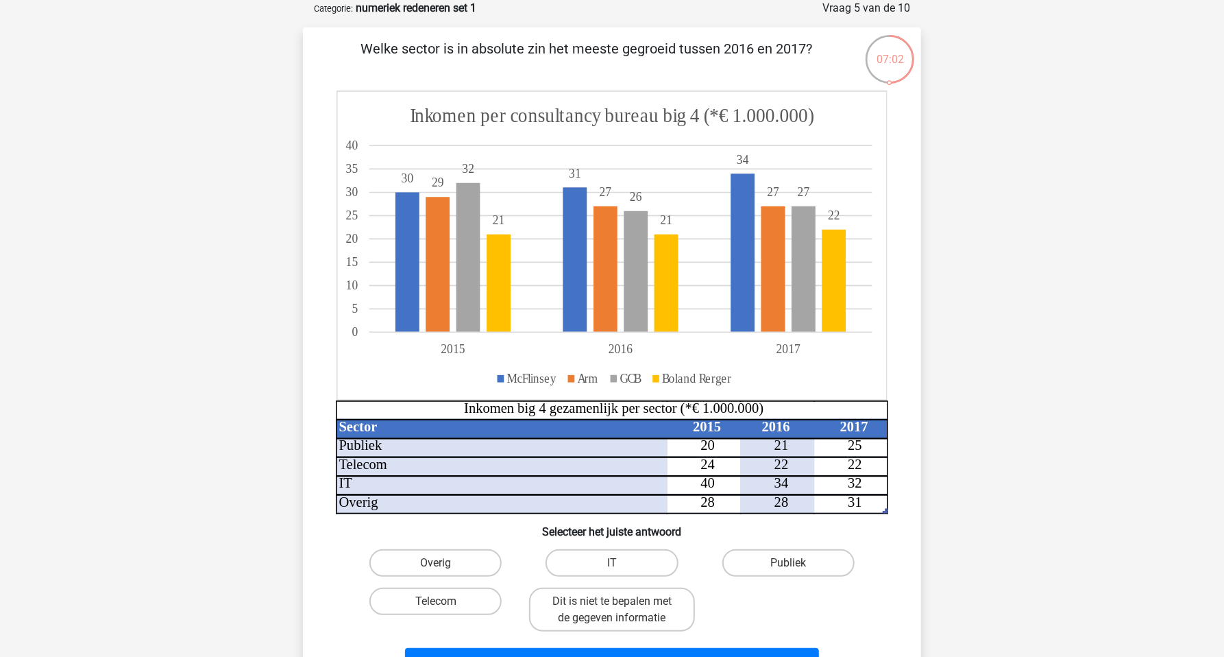
click at [793, 564] on input "Publiek" at bounding box center [792, 567] width 9 height 9
radio input "true"
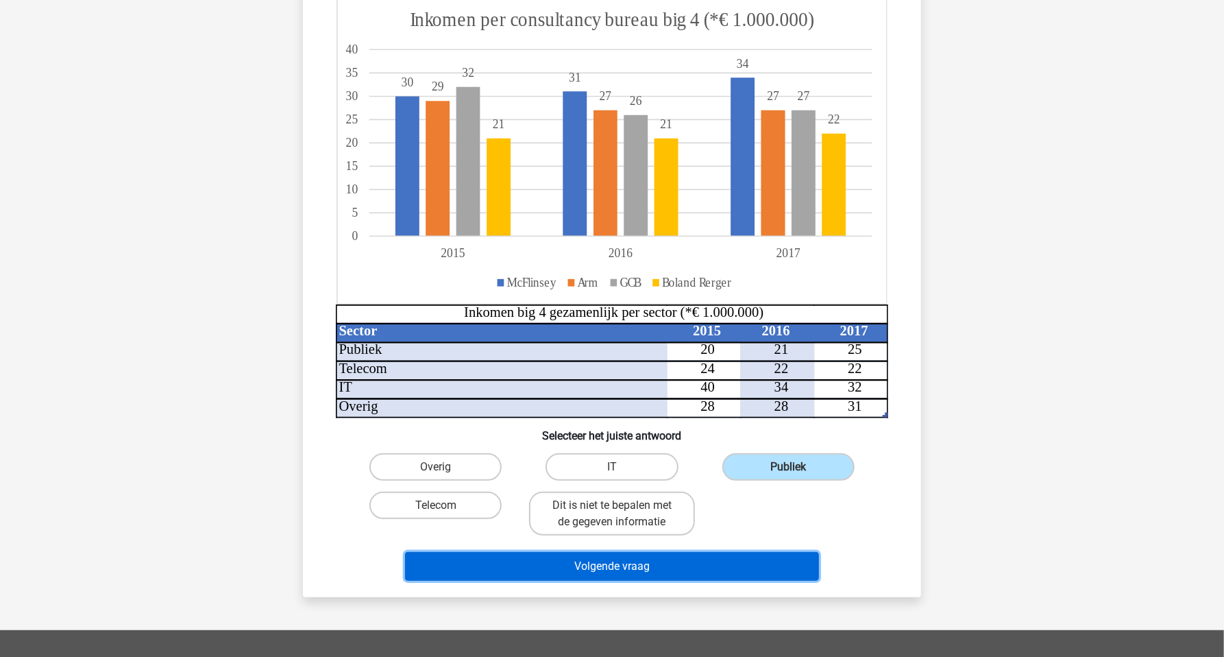
click at [780, 570] on button "Volgende vraag" at bounding box center [612, 566] width 415 height 29
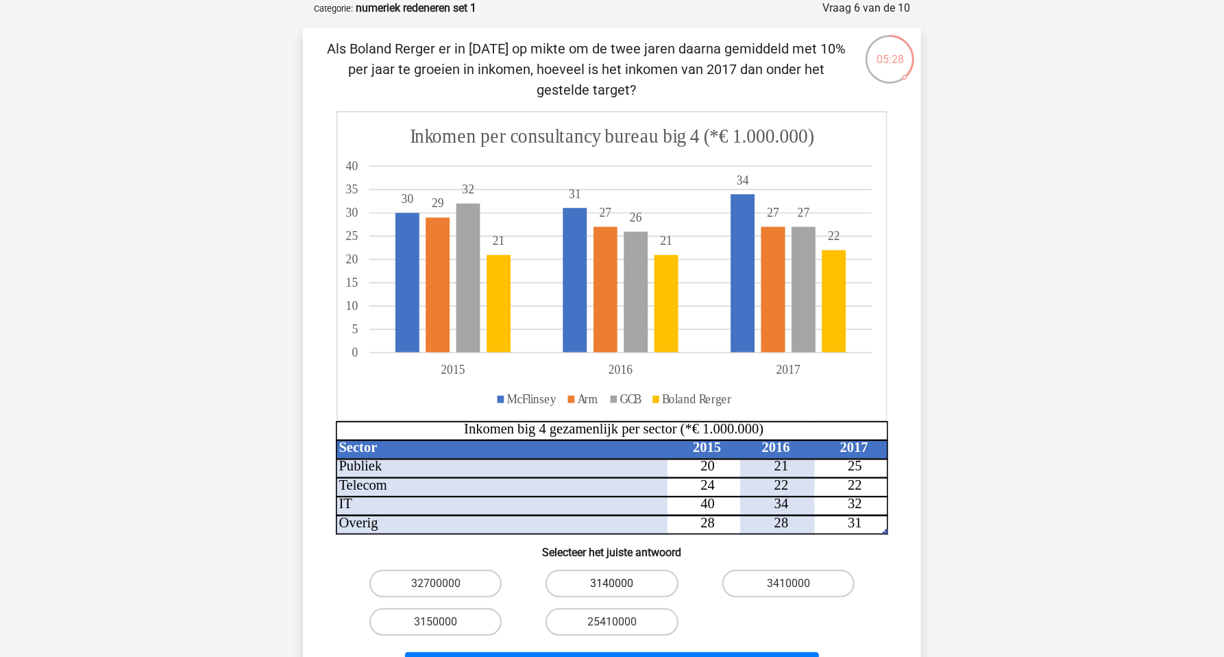
click at [618, 575] on label "3140000" at bounding box center [612, 583] width 132 height 27
click at [618, 583] on input "3140000" at bounding box center [616, 587] width 9 height 9
radio input "true"
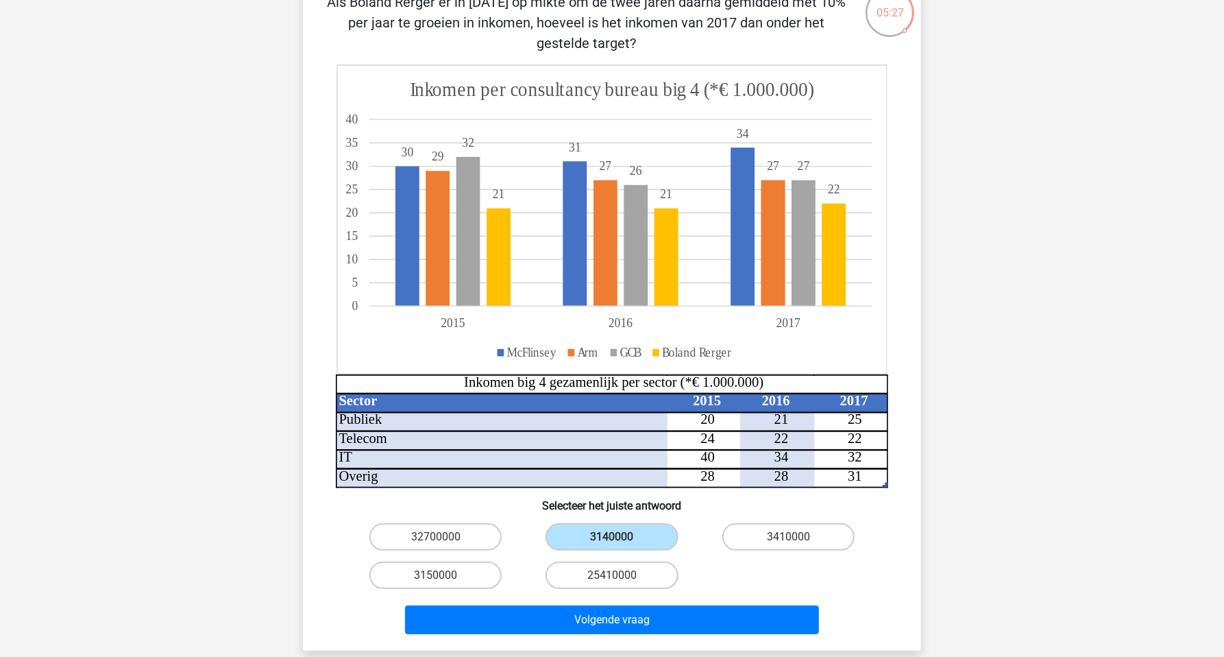
scroll to position [117, 0]
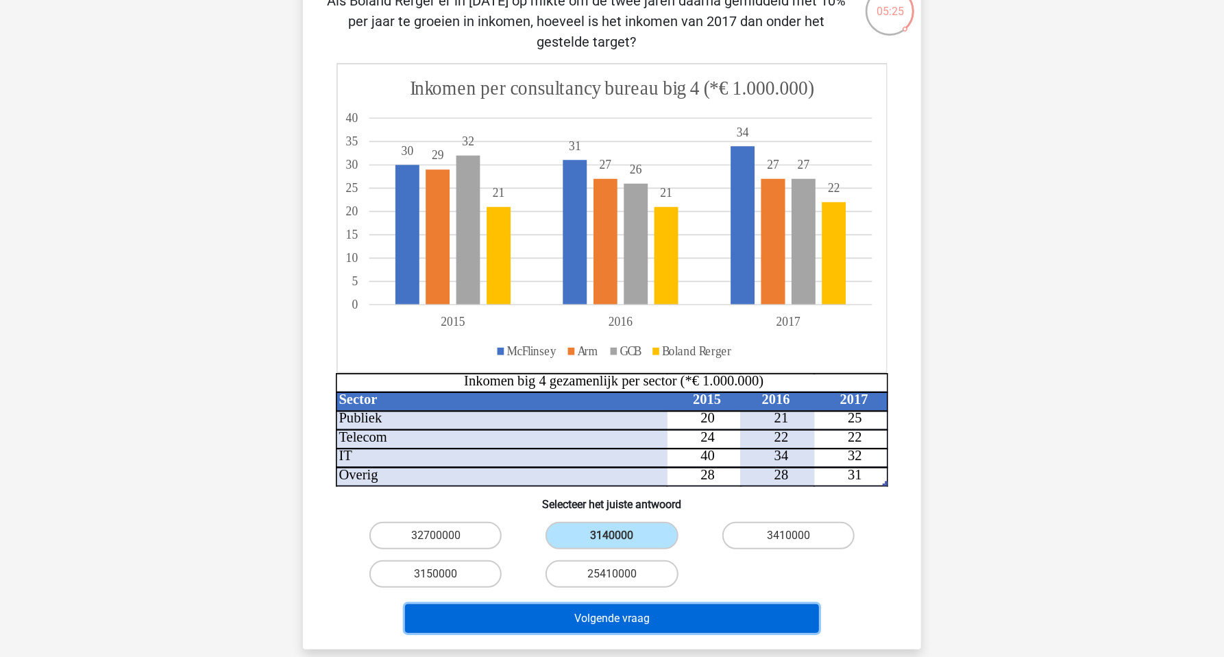
click at [681, 609] on button "Volgende vraag" at bounding box center [612, 618] width 415 height 29
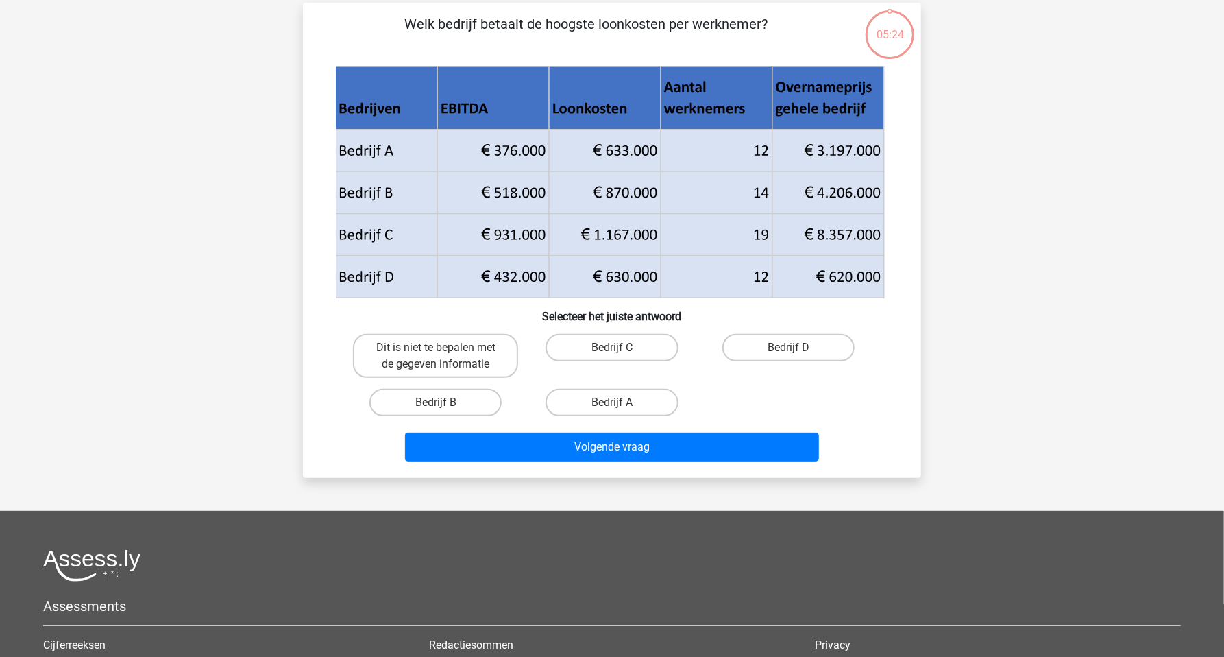
scroll to position [69, 0]
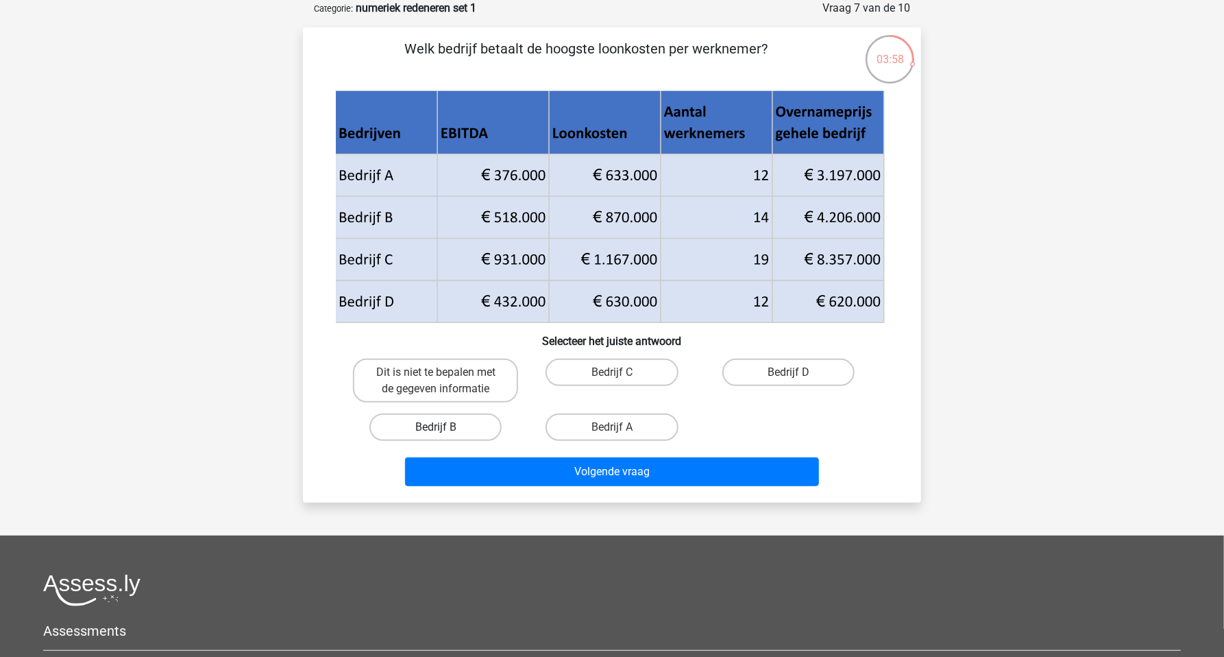
click at [457, 419] on label "Bedrijf B" at bounding box center [436, 426] width 132 height 27
click at [445, 427] on input "Bedrijf B" at bounding box center [440, 431] width 9 height 9
radio input "true"
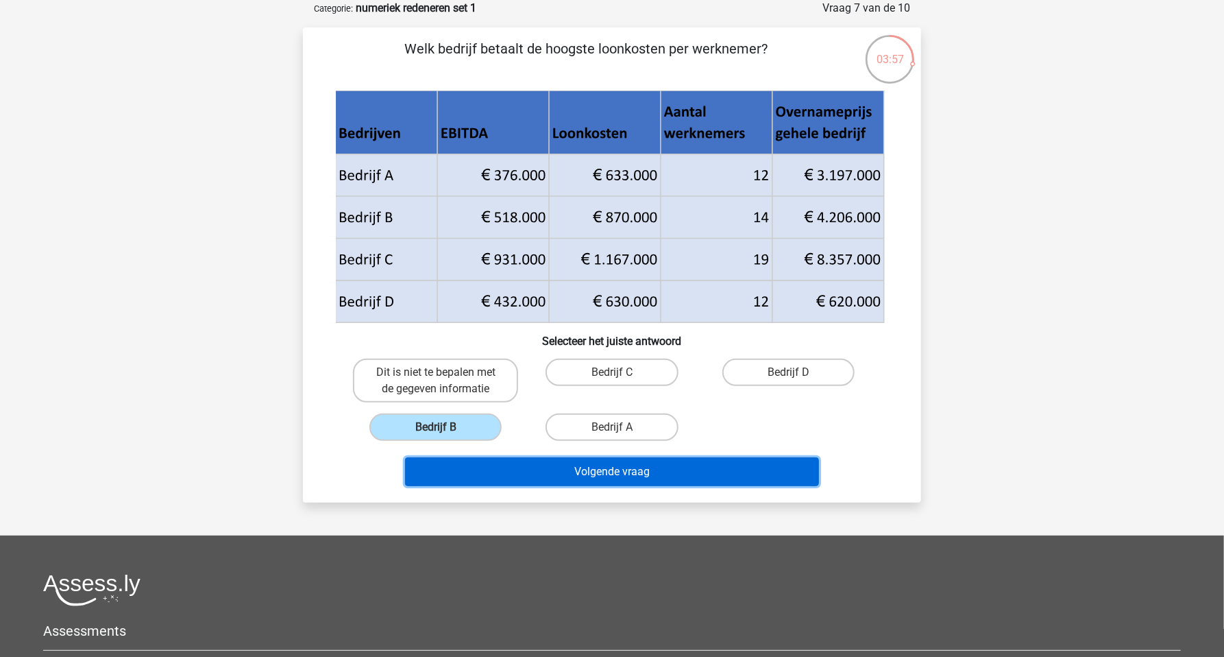
click at [548, 464] on button "Volgende vraag" at bounding box center [612, 471] width 415 height 29
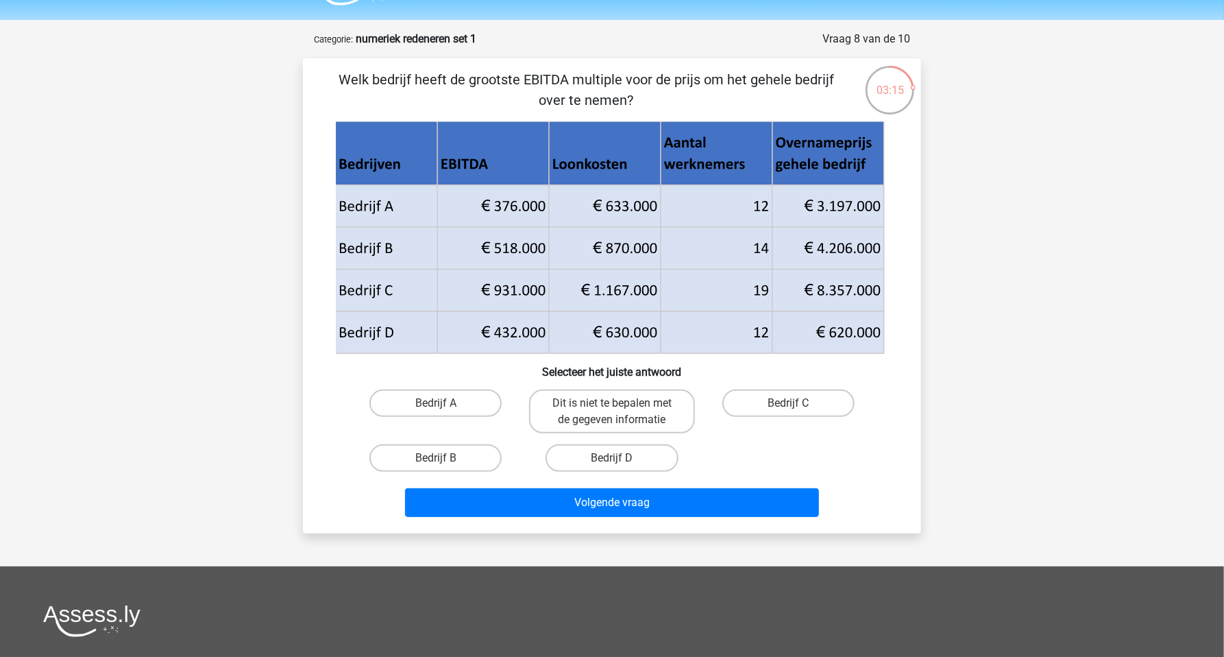
scroll to position [20, 0]
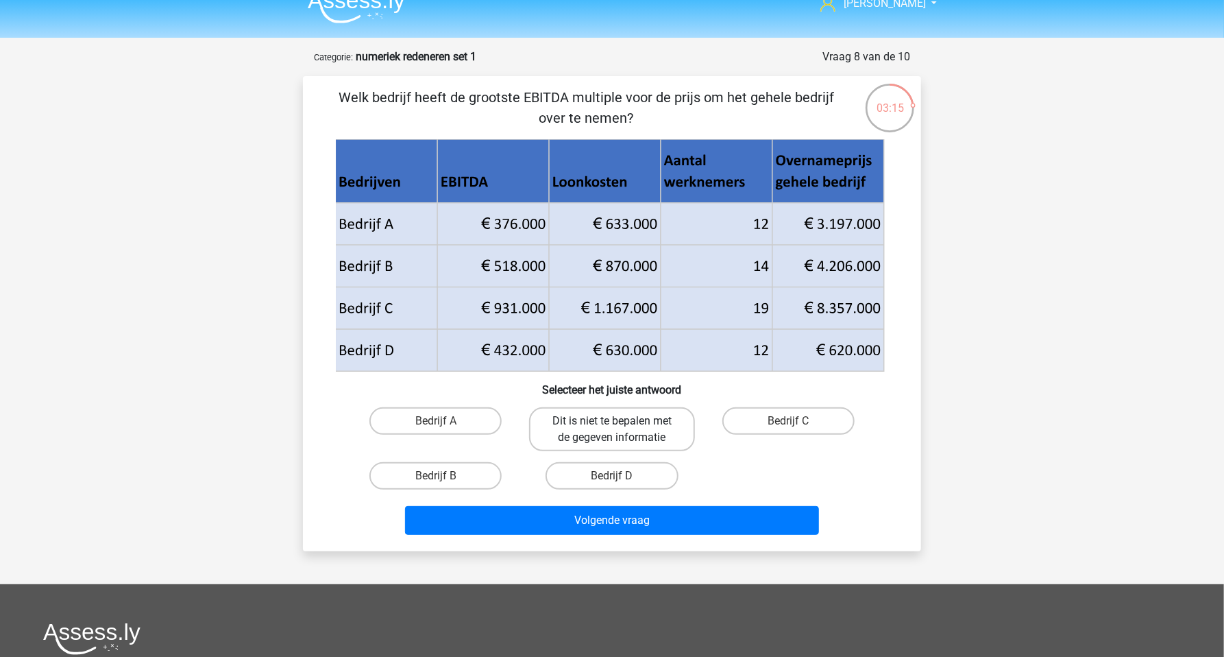
click at [629, 437] on label "Dit is niet te bepalen met de gegeven informatie" at bounding box center [611, 429] width 165 height 44
click at [621, 430] on input "Dit is niet te bepalen met de gegeven informatie" at bounding box center [616, 425] width 9 height 9
radio input "true"
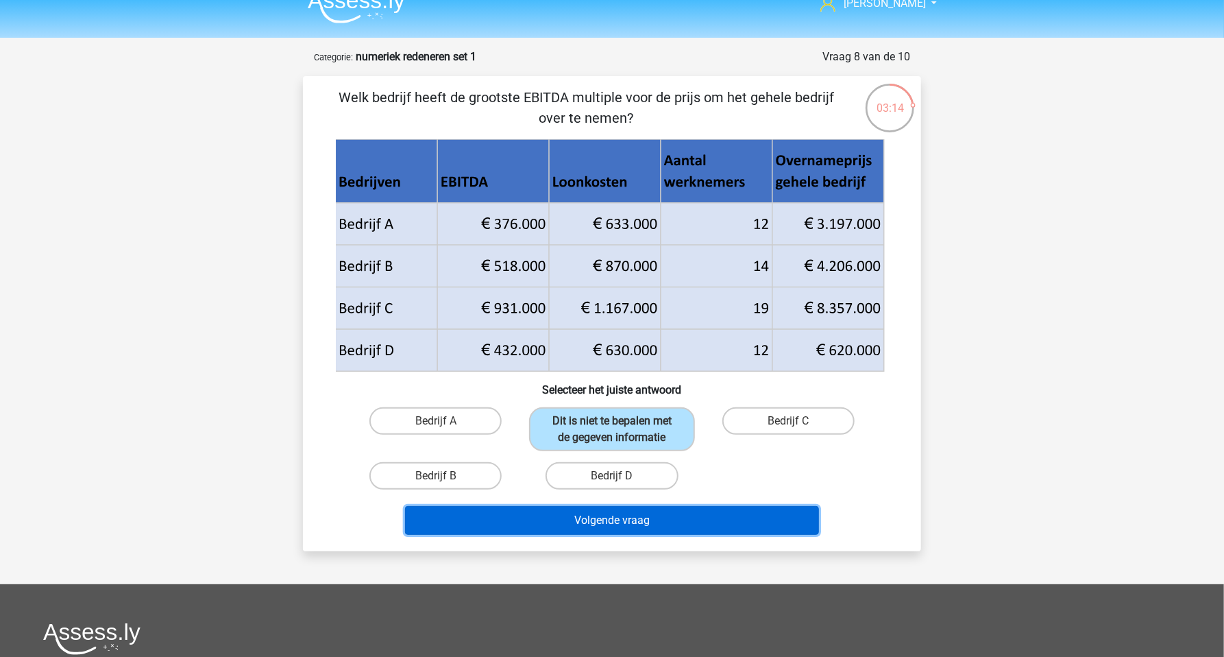
click at [659, 521] on button "Volgende vraag" at bounding box center [612, 520] width 415 height 29
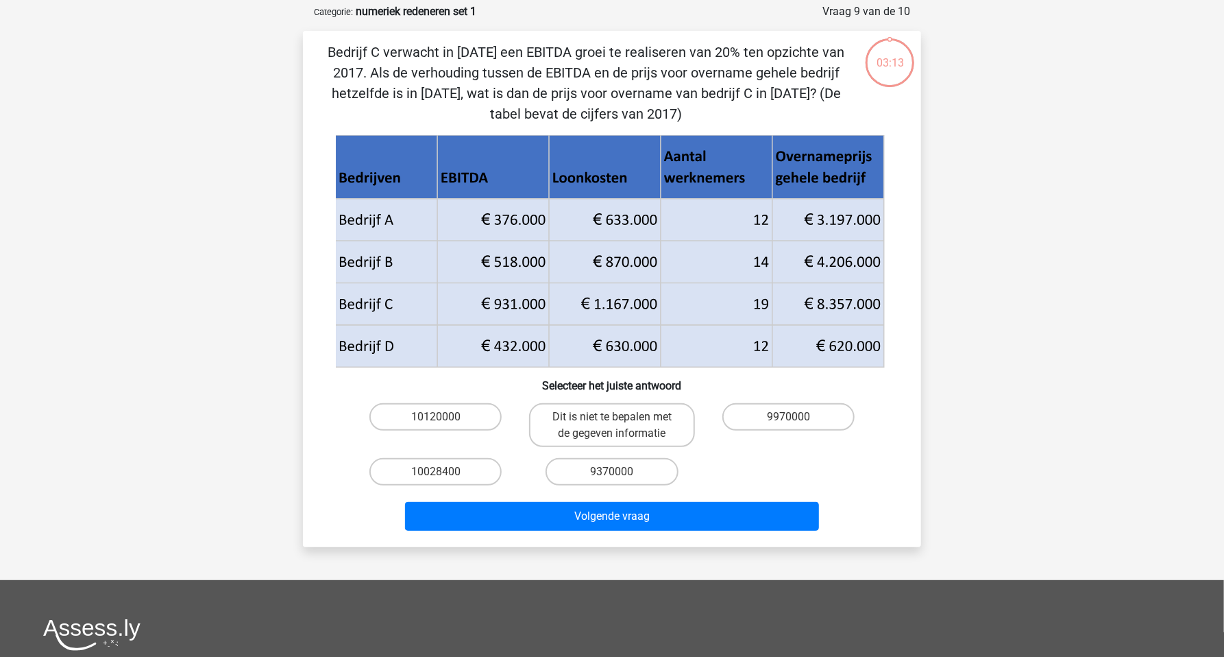
scroll to position [69, 0]
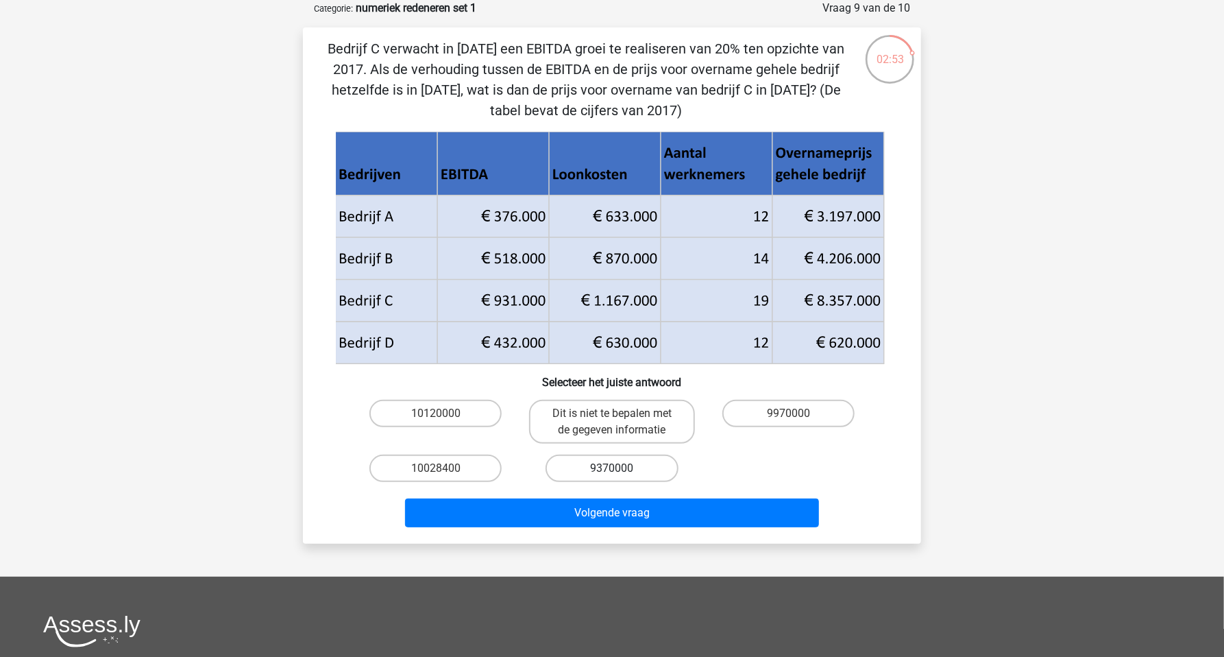
click at [590, 469] on label "9370000" at bounding box center [612, 468] width 132 height 27
click at [612, 469] on input "9370000" at bounding box center [616, 472] width 9 height 9
radio input "true"
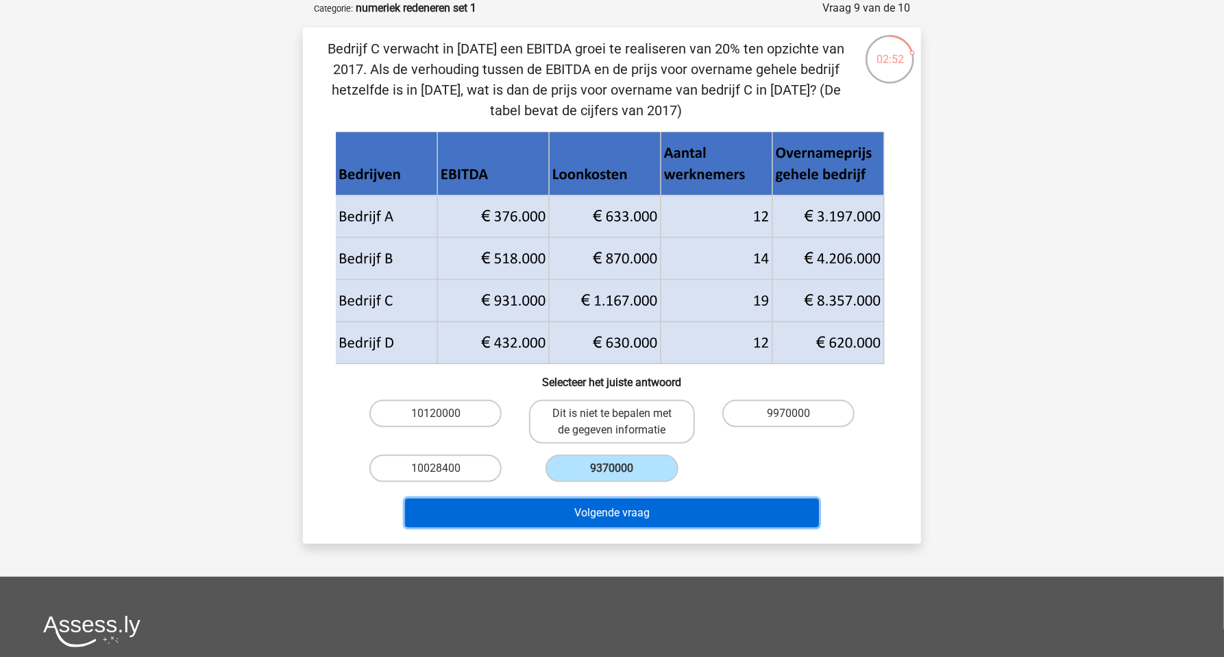
click at [631, 516] on button "Volgende vraag" at bounding box center [612, 512] width 415 height 29
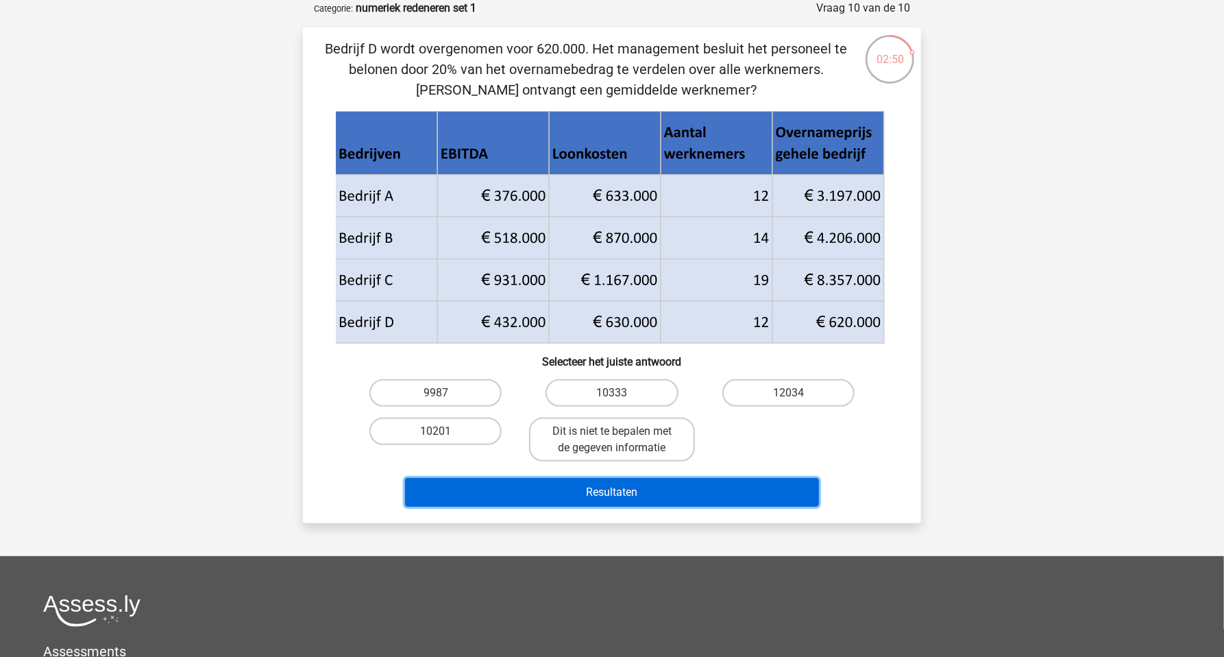
click at [639, 501] on button "Resultaten" at bounding box center [612, 492] width 415 height 29
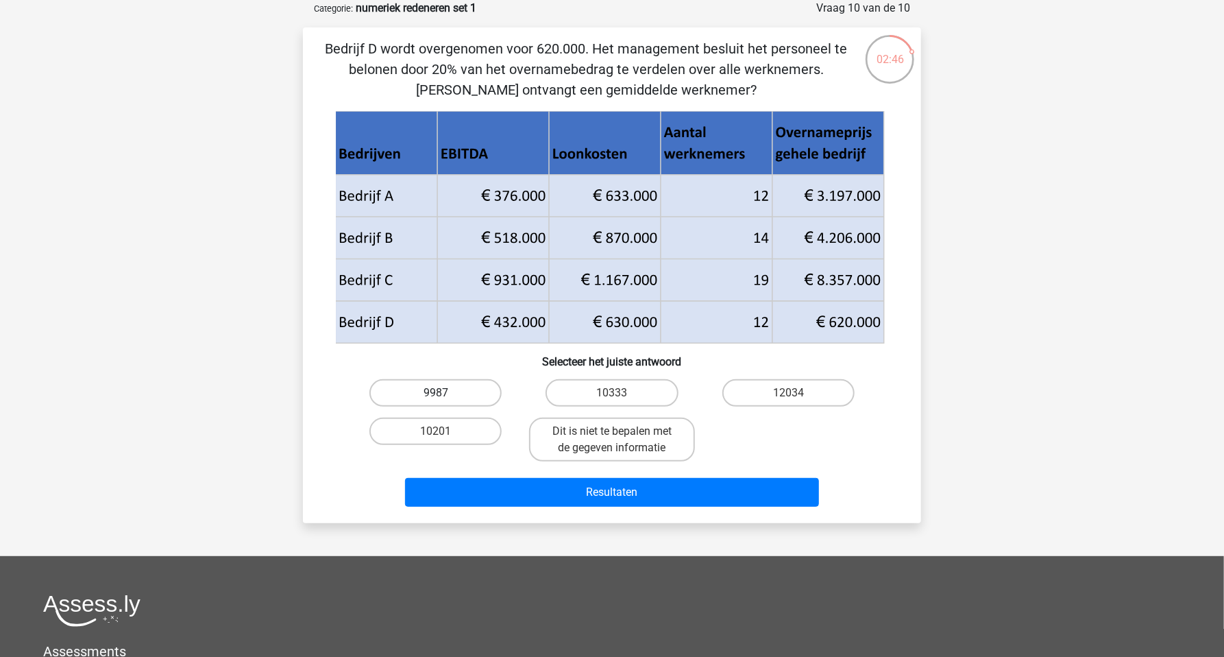
click at [474, 396] on label "9987" at bounding box center [436, 392] width 132 height 27
click at [445, 396] on input "9987" at bounding box center [440, 397] width 9 height 9
radio input "true"
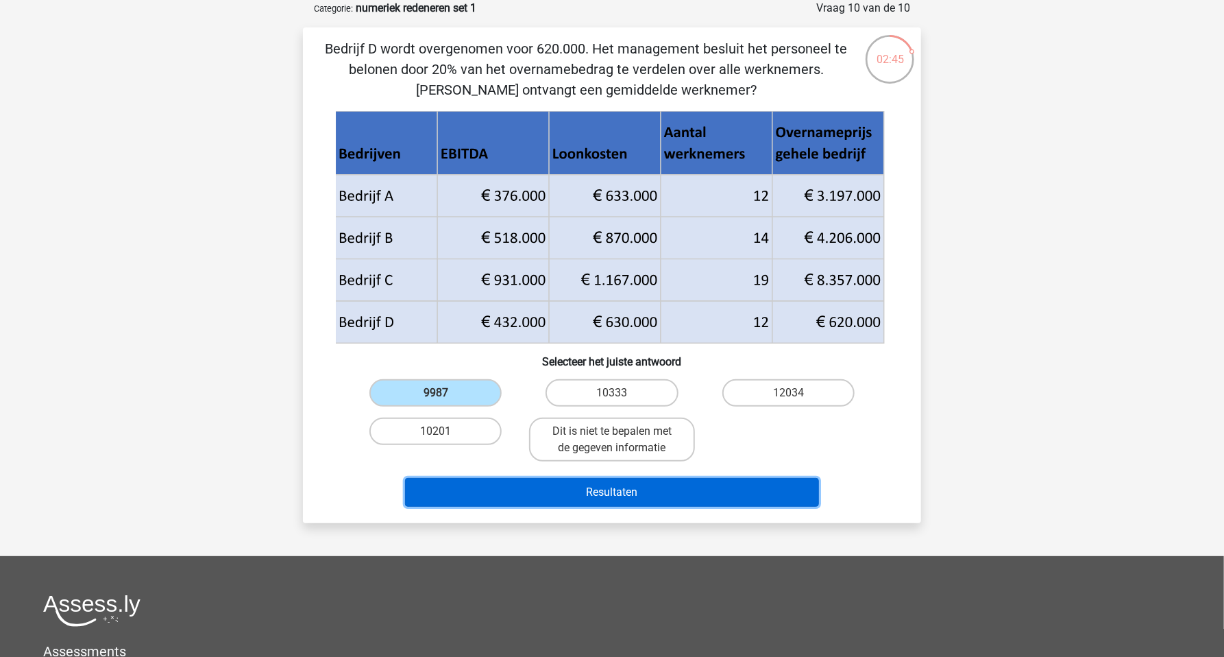
click at [569, 493] on button "Resultaten" at bounding box center [612, 492] width 415 height 29
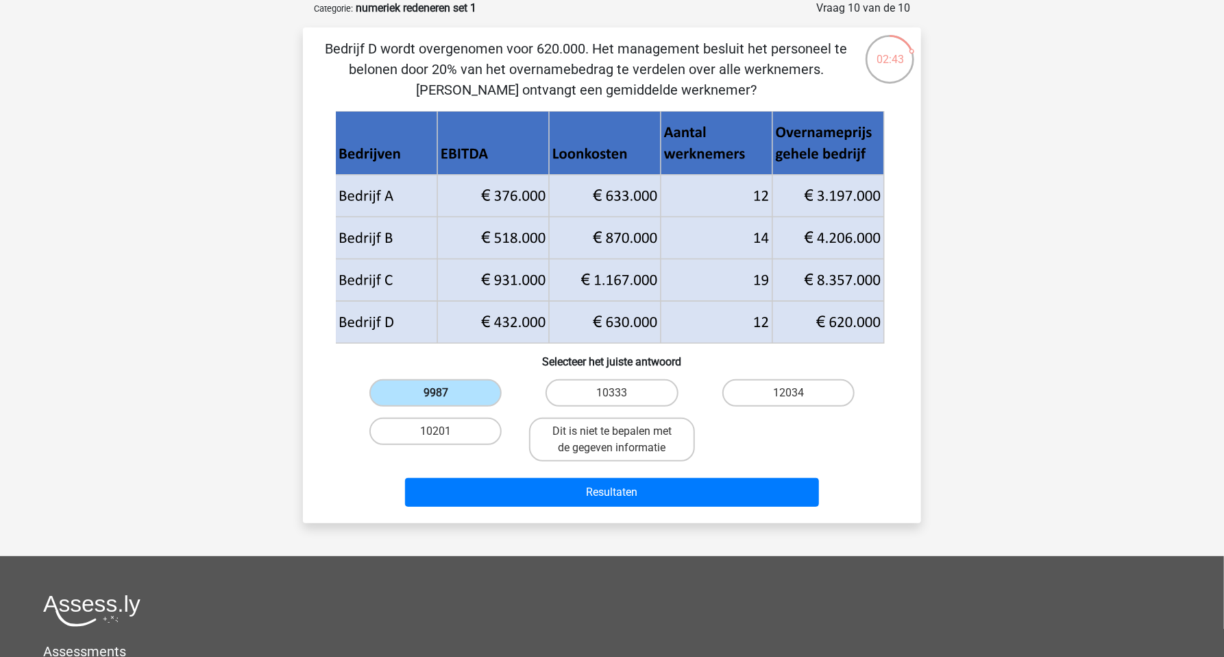
click at [472, 390] on label "9987" at bounding box center [436, 392] width 132 height 27
click at [445, 393] on input "9987" at bounding box center [440, 397] width 9 height 9
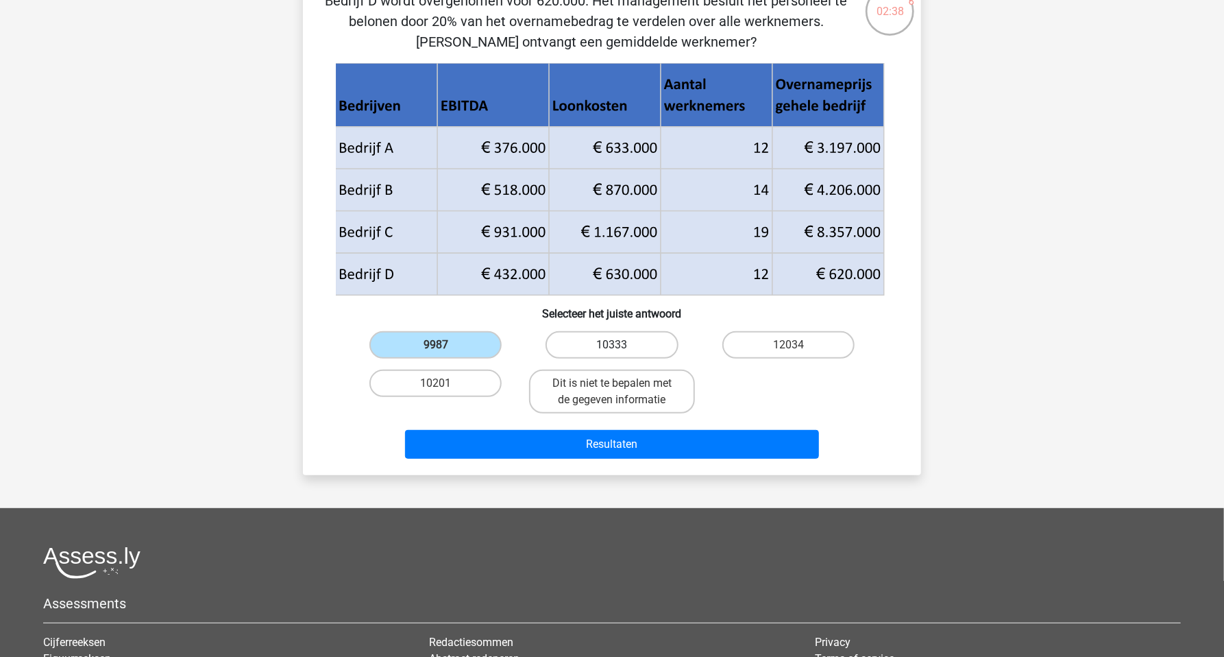
click at [625, 350] on label "10333" at bounding box center [612, 344] width 132 height 27
click at [621, 350] on input "10333" at bounding box center [616, 349] width 9 height 9
radio input "true"
click at [469, 348] on label "9987" at bounding box center [436, 344] width 132 height 27
click at [445, 348] on input "9987" at bounding box center [440, 349] width 9 height 9
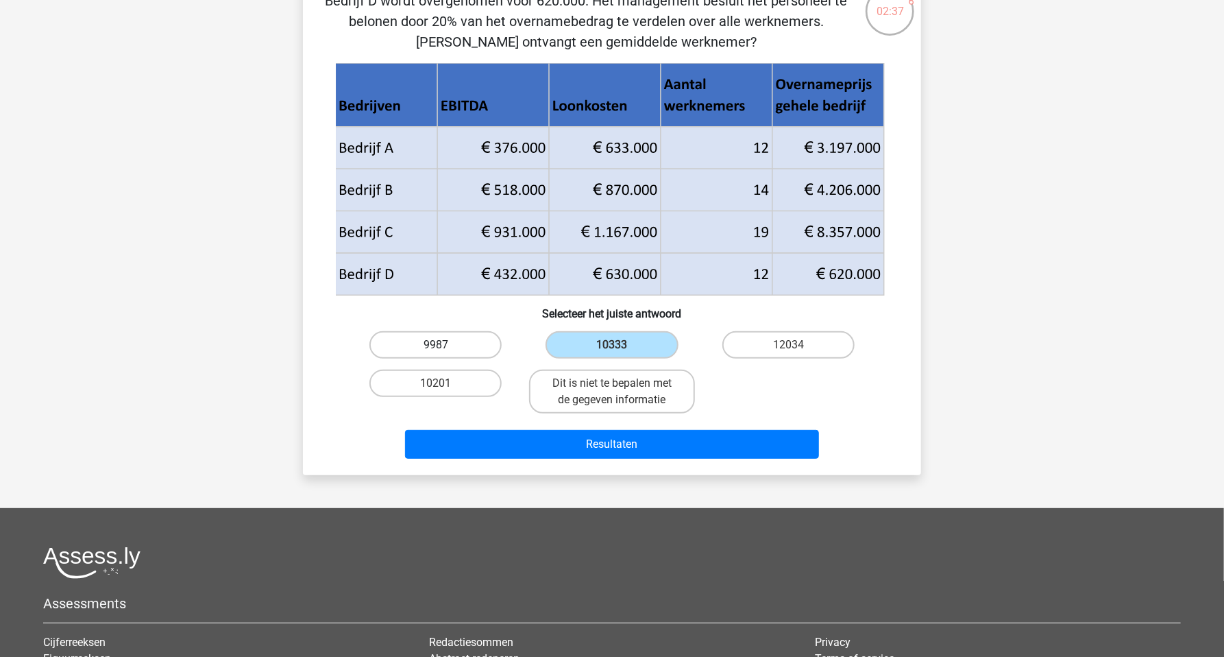
radio input "true"
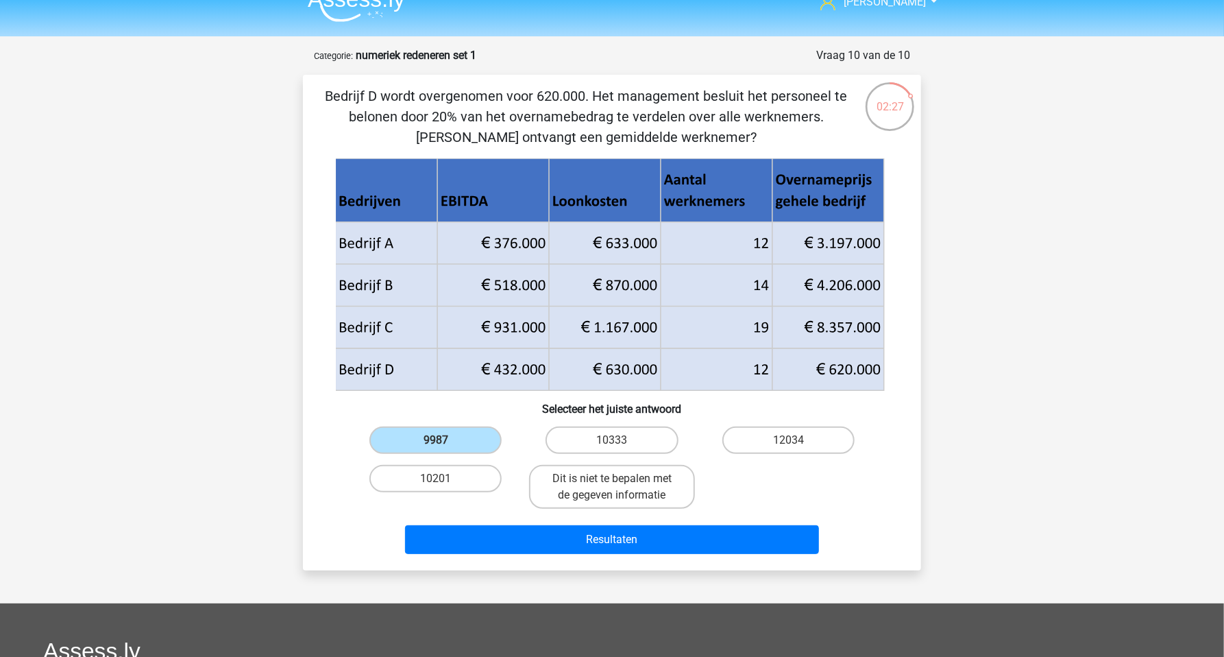
scroll to position [20, 0]
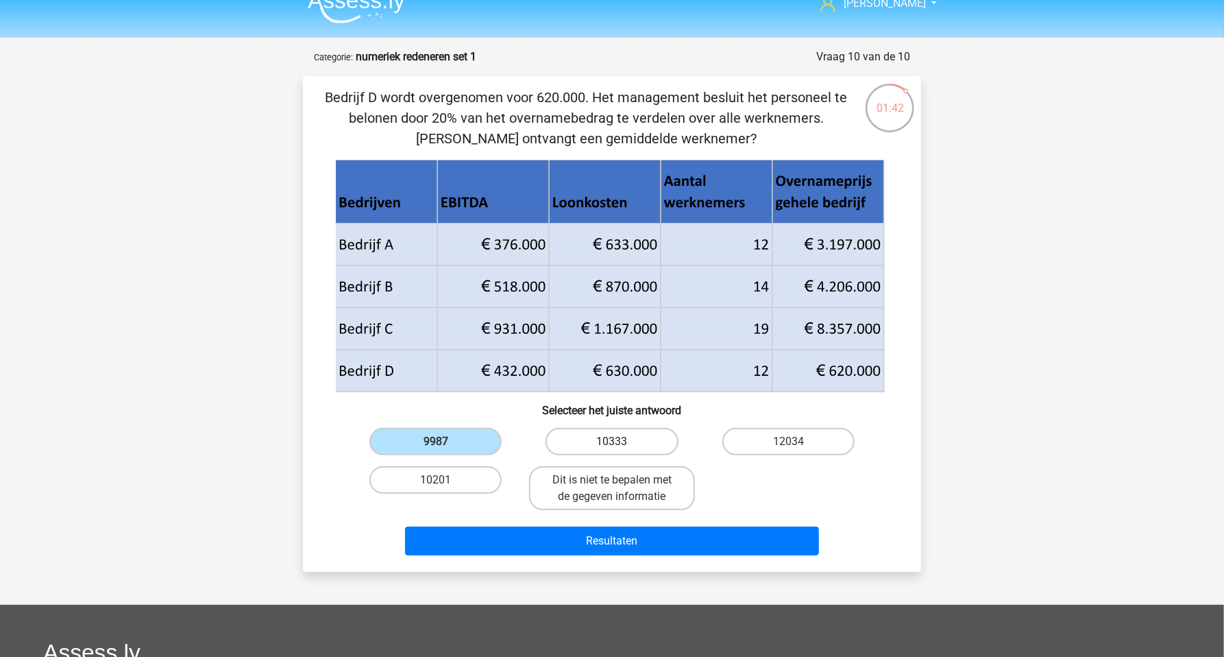
click at [579, 433] on label "10333" at bounding box center [612, 441] width 132 height 27
click at [612, 442] on input "10333" at bounding box center [616, 446] width 9 height 9
radio input "true"
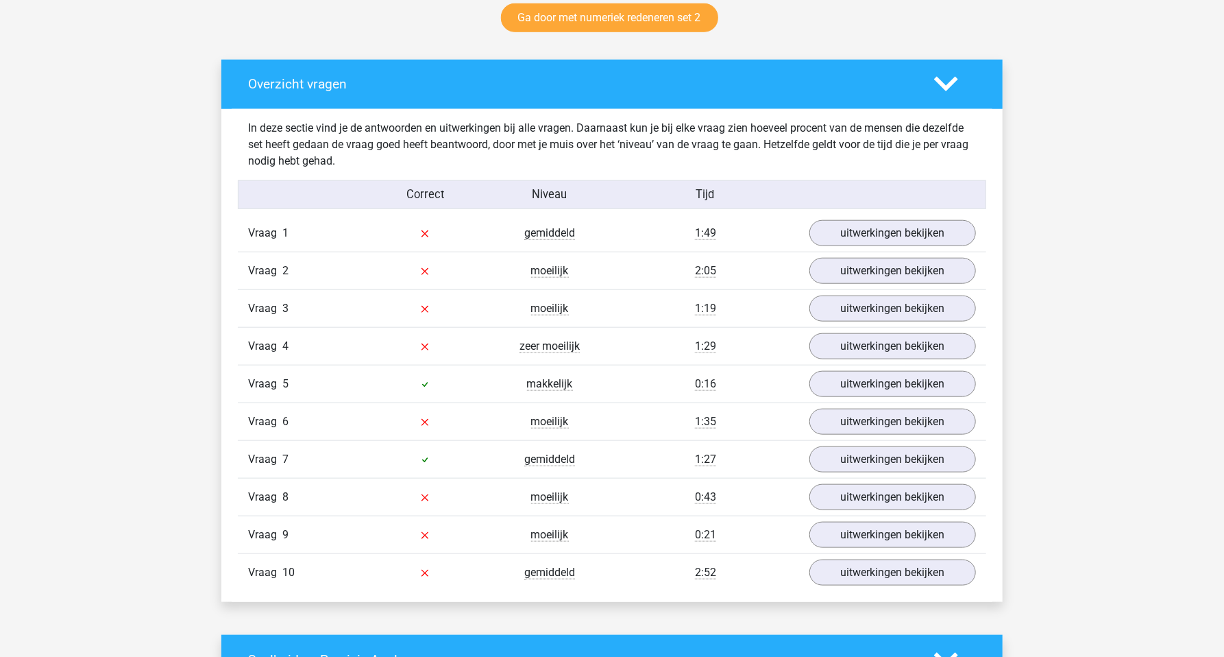
scroll to position [772, 0]
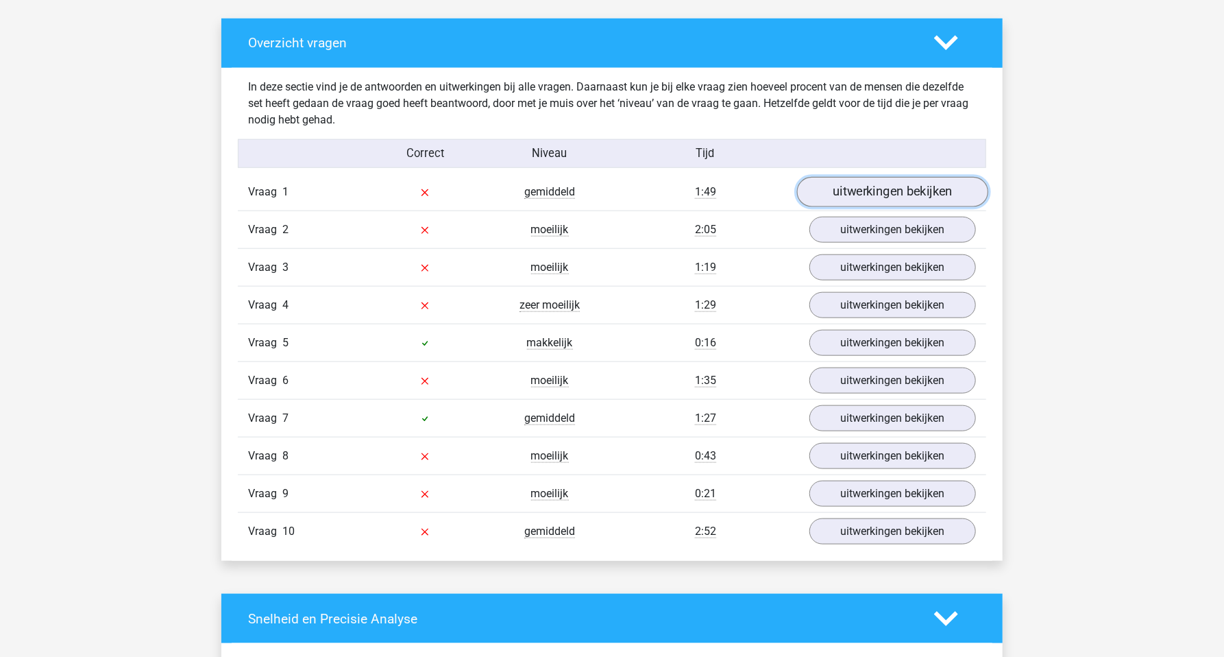
click at [866, 195] on link "uitwerkingen bekijken" at bounding box center [892, 193] width 191 height 30
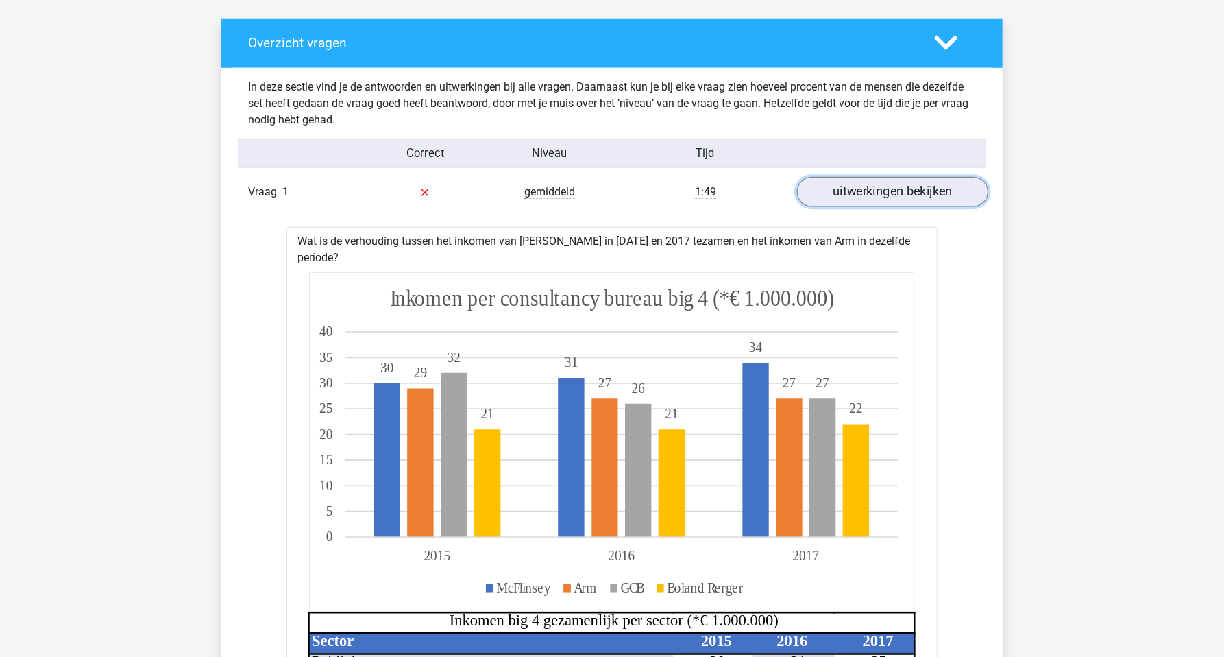
click at [897, 196] on link "uitwerkingen bekijken" at bounding box center [892, 193] width 191 height 30
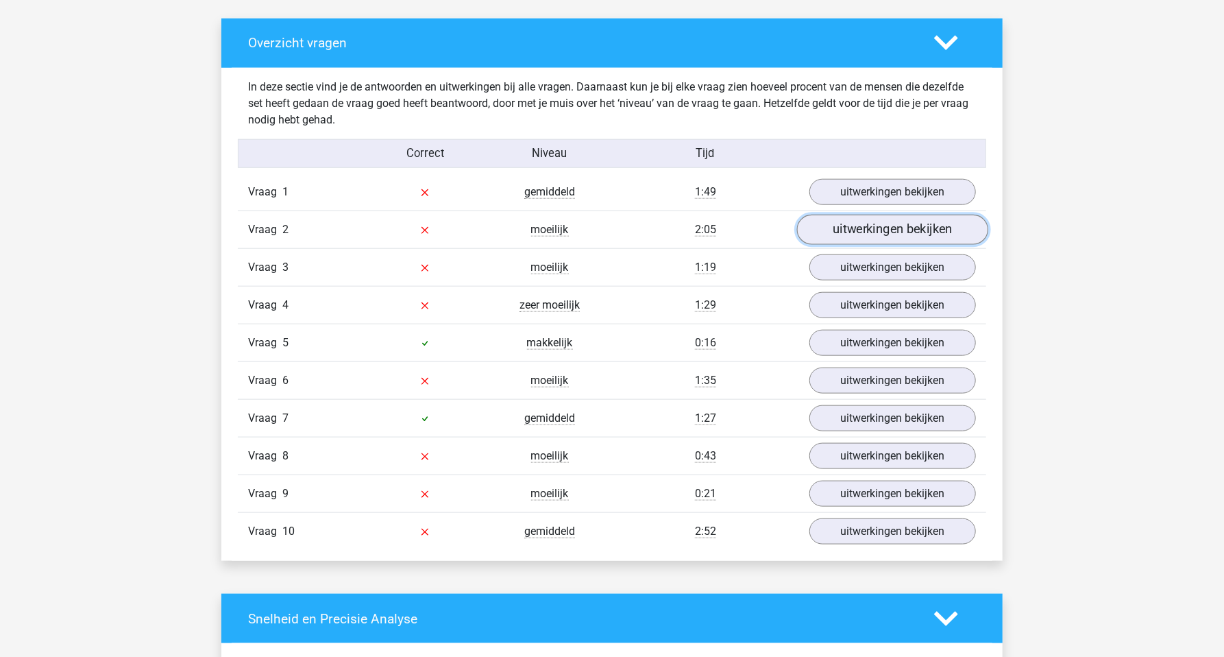
click at [876, 234] on link "uitwerkingen bekijken" at bounding box center [892, 230] width 191 height 30
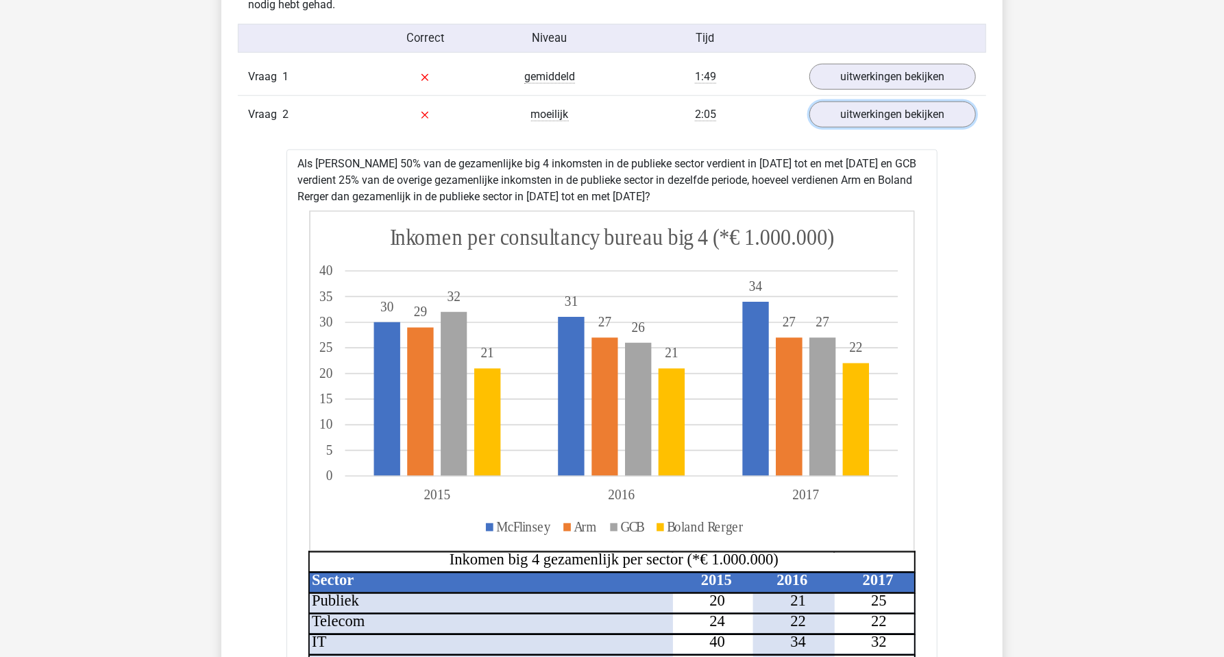
scroll to position [869, 0]
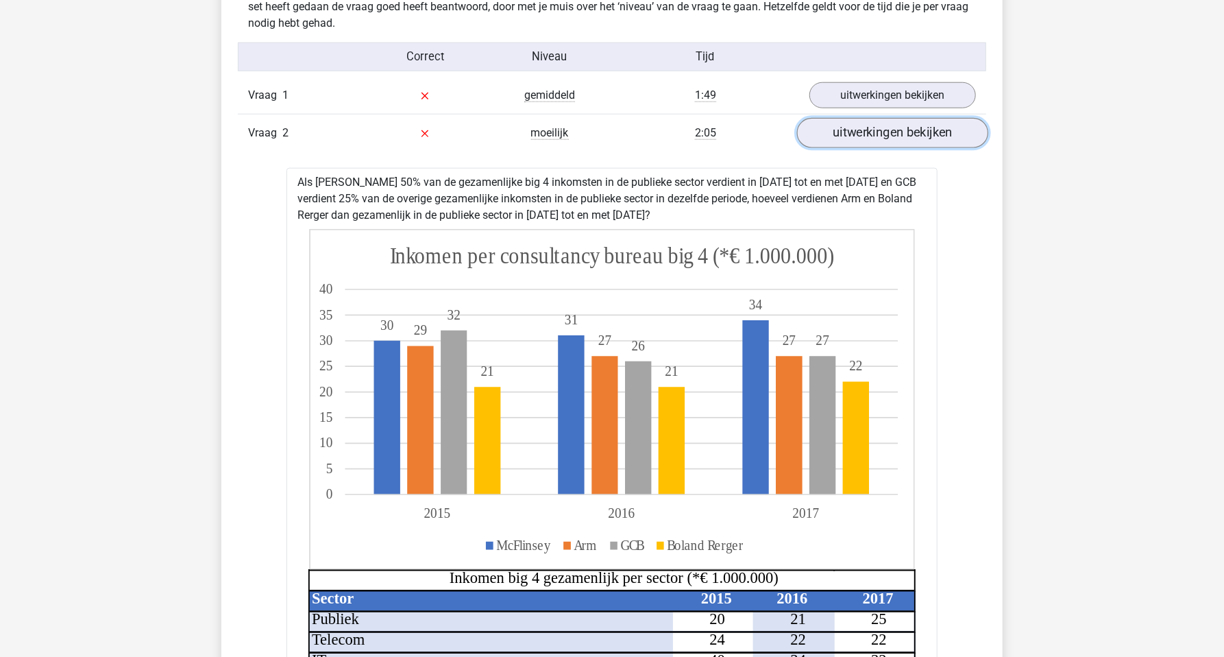
click at [860, 136] on link "uitwerkingen bekijken" at bounding box center [892, 134] width 191 height 30
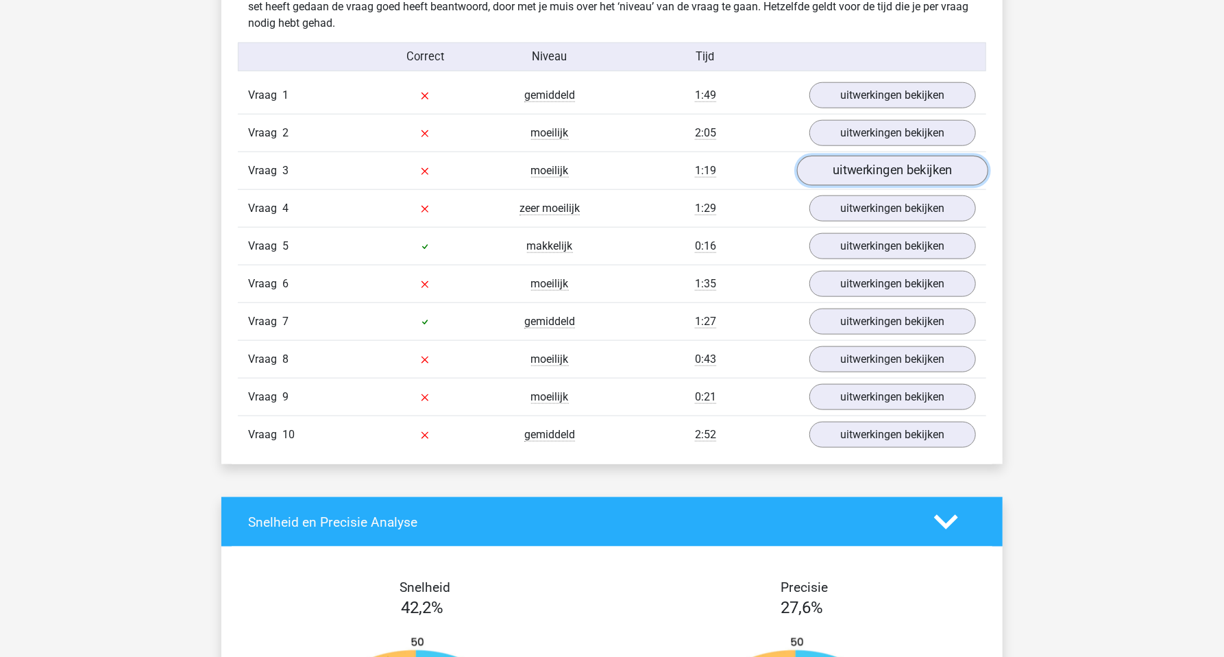
click at [870, 182] on link "uitwerkingen bekijken" at bounding box center [892, 171] width 191 height 30
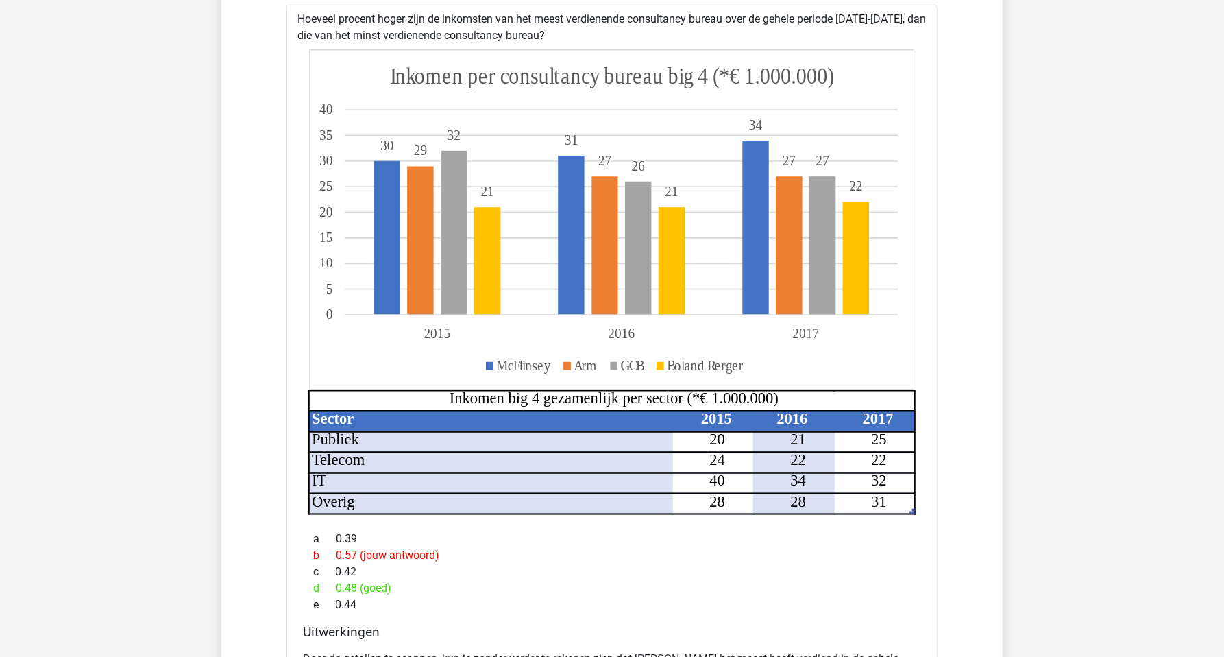
scroll to position [965, 0]
